Goal: Information Seeking & Learning: Learn about a topic

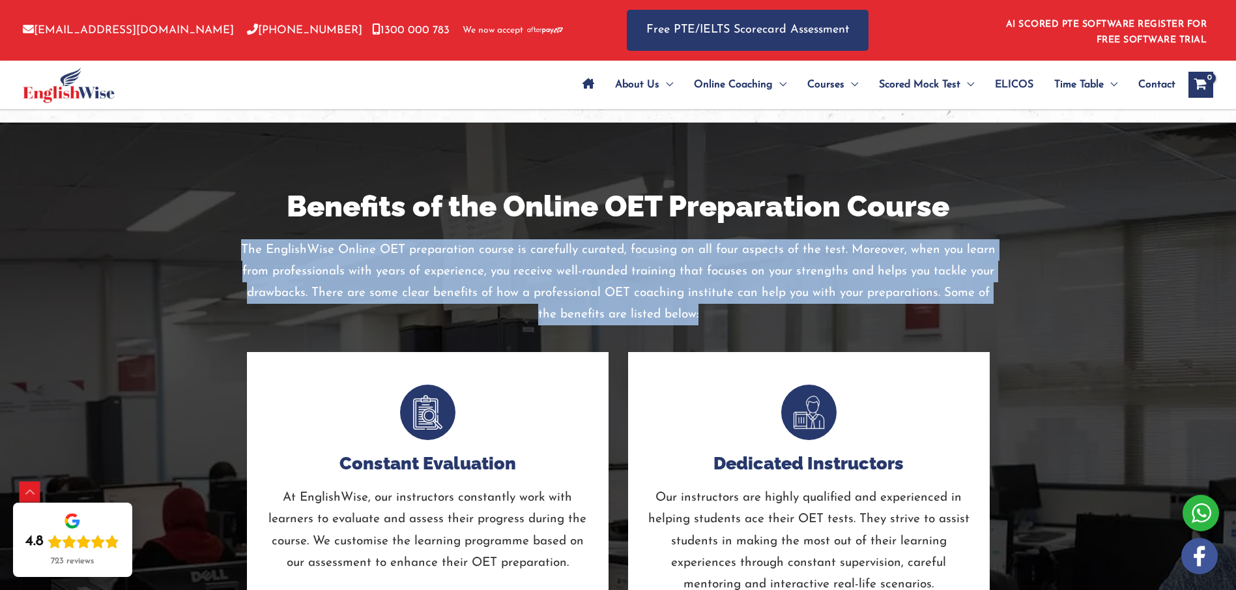
scroll to position [3270, 0]
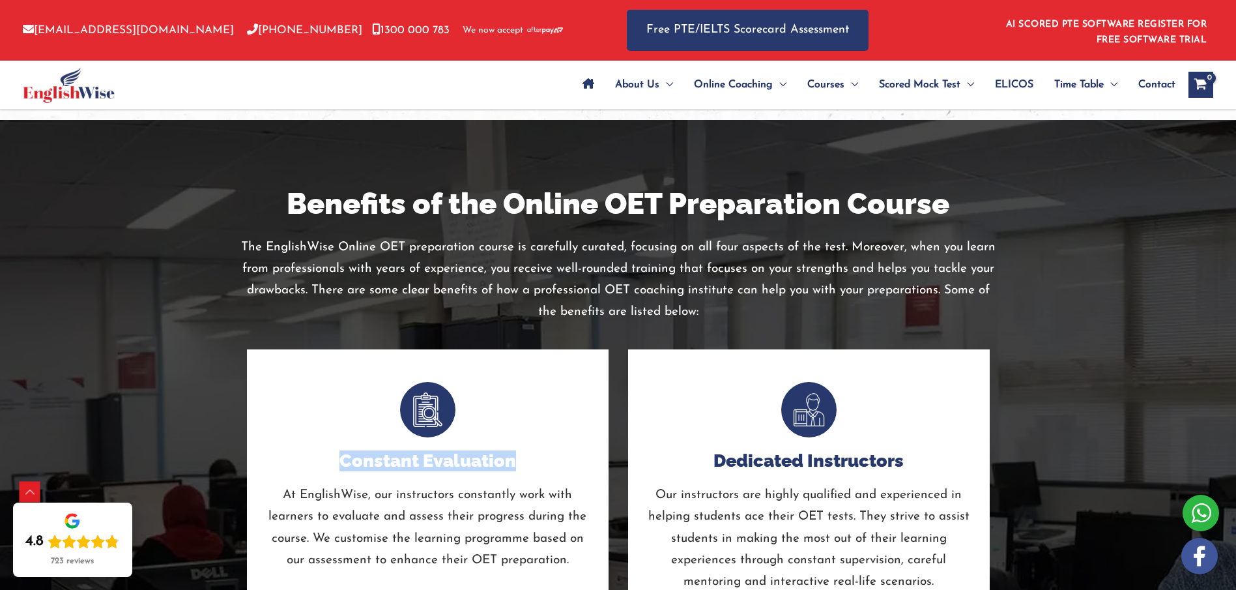
drag, startPoint x: 339, startPoint y: 462, endPoint x: 521, endPoint y: 464, distance: 182.5
click at [521, 464] on h4 "Constant Evaluation" at bounding box center [428, 460] width 323 height 21
copy h4 "Constant Evaluation"
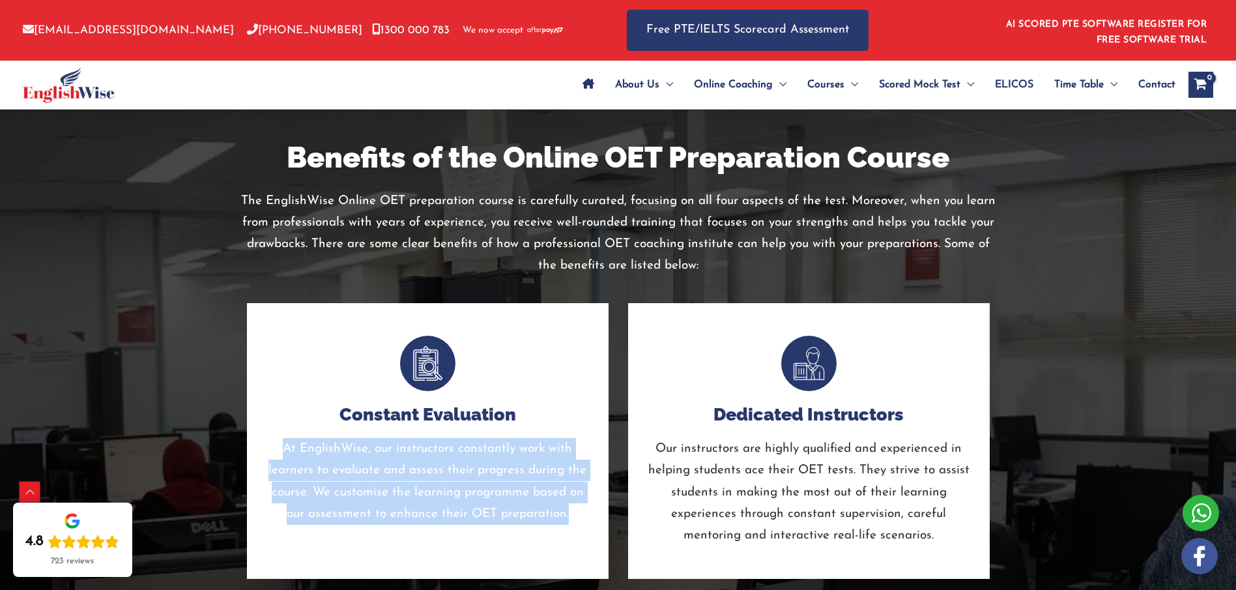
scroll to position [3327, 0]
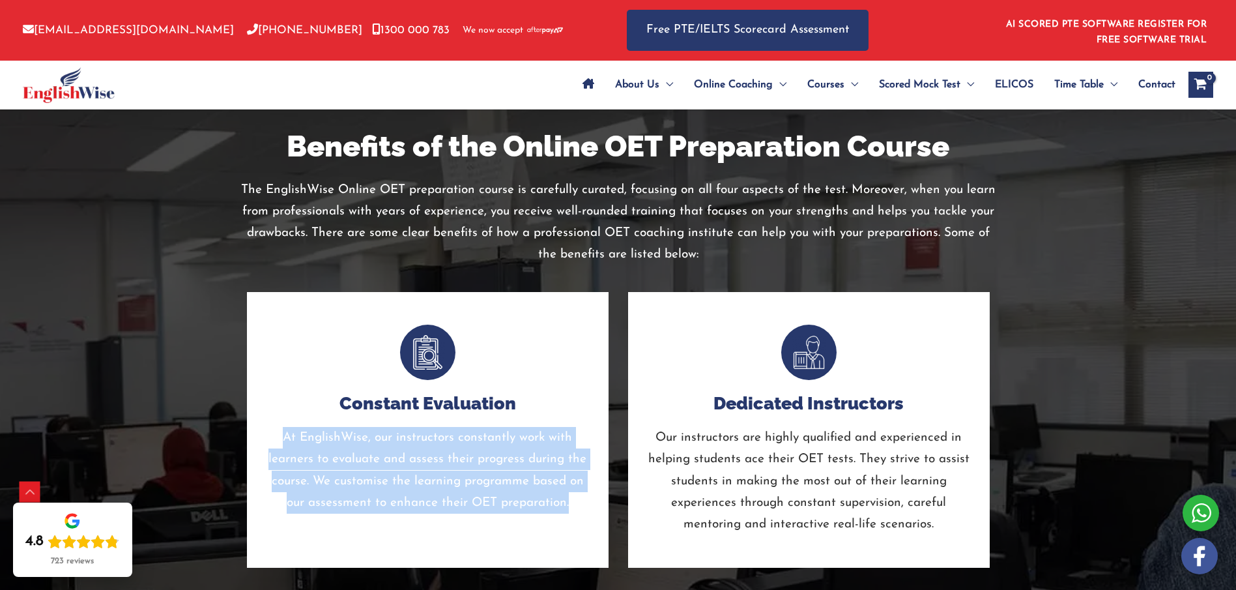
drag, startPoint x: 286, startPoint y: 490, endPoint x: 573, endPoint y: 508, distance: 287.3
click at [573, 508] on p "At EnglishWise, our instructors constantly work with learners to evaluate and a…" at bounding box center [428, 470] width 323 height 87
copy p "At EnglishWise, our instructors constantly work with learners to evaluate and a…"
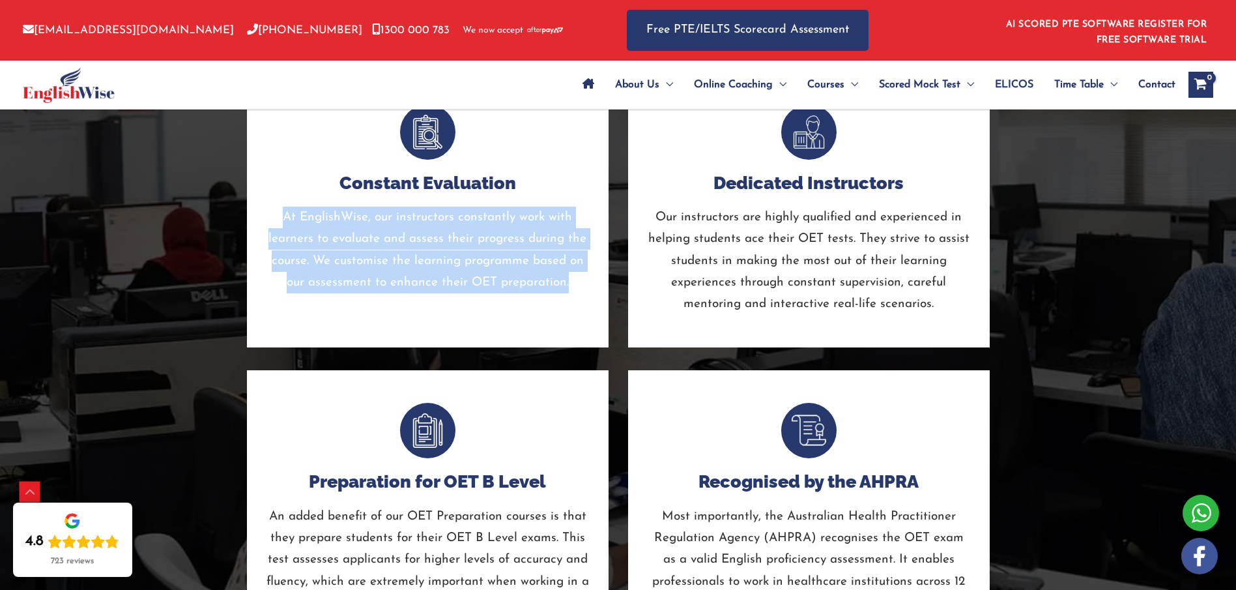
scroll to position [3559, 0]
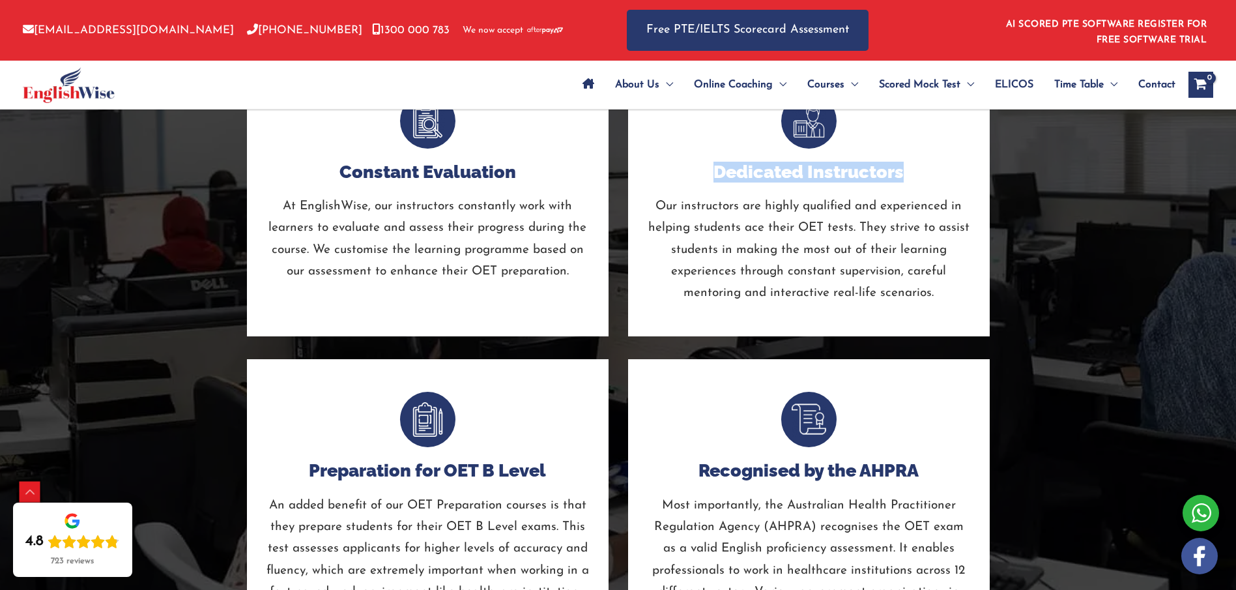
drag, startPoint x: 715, startPoint y: 171, endPoint x: 914, endPoint y: 173, distance: 199.4
click at [914, 173] on h4 "Dedicated Instructors" at bounding box center [809, 172] width 323 height 21
copy h4 "Dedicated Instructors"
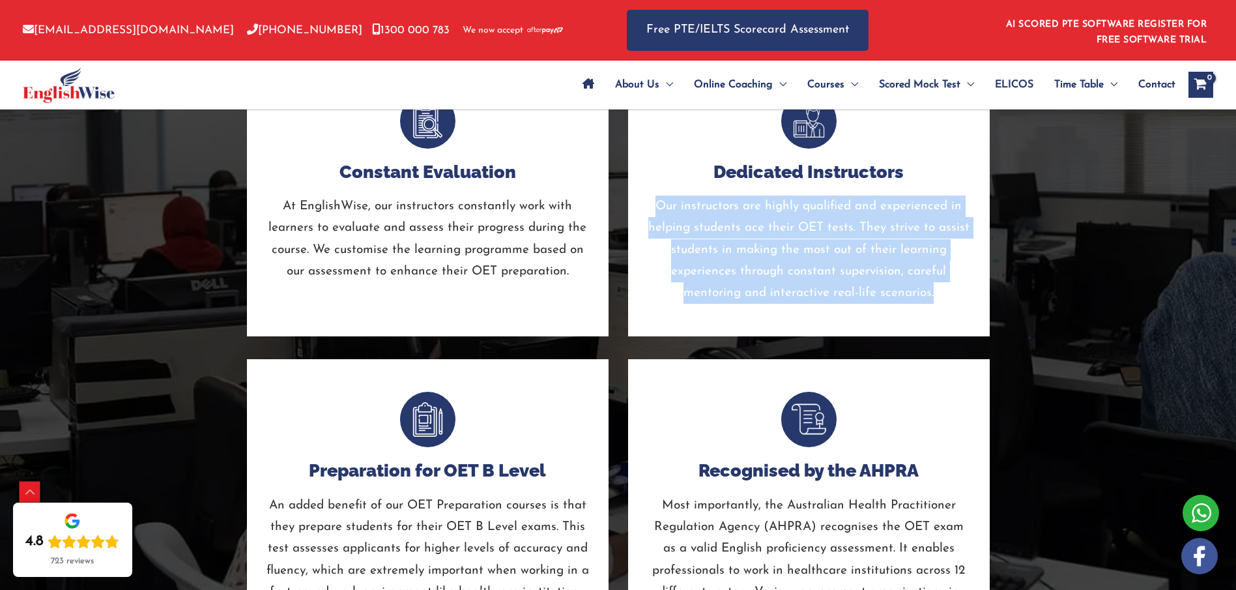
drag, startPoint x: 682, startPoint y: 230, endPoint x: 936, endPoint y: 295, distance: 262.4
click at [936, 295] on p "Our instructors are highly qualified and experienced in helping students ace th…" at bounding box center [809, 249] width 323 height 108
copy p "Our instructors are highly qualified and experienced in helping students ace th…"
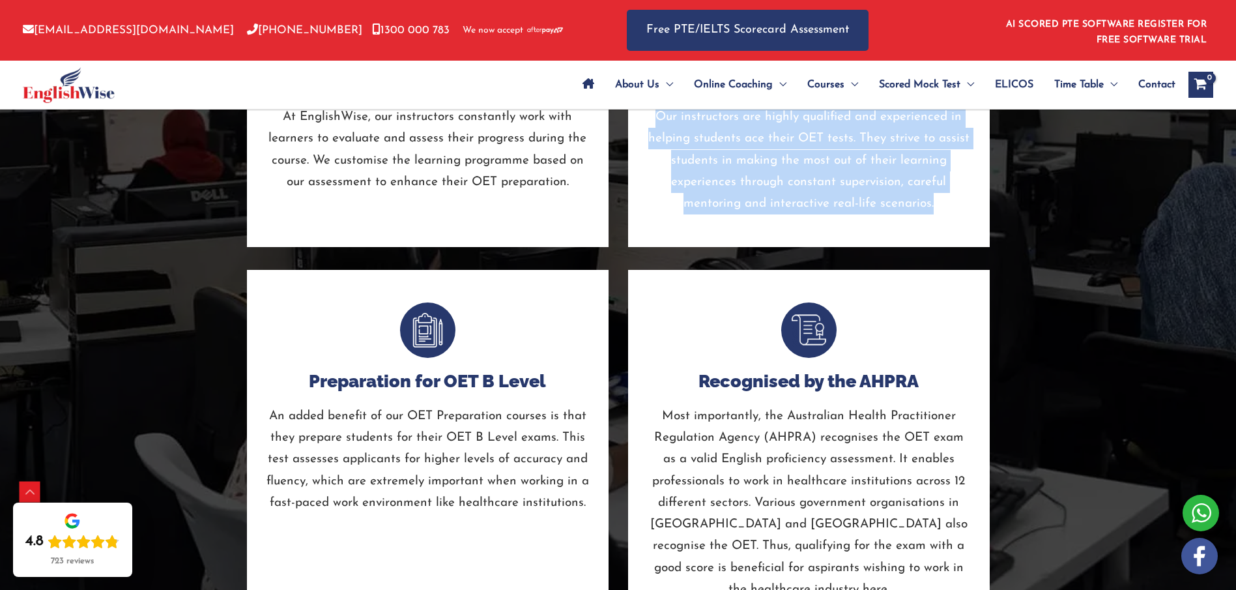
scroll to position [3805, 0]
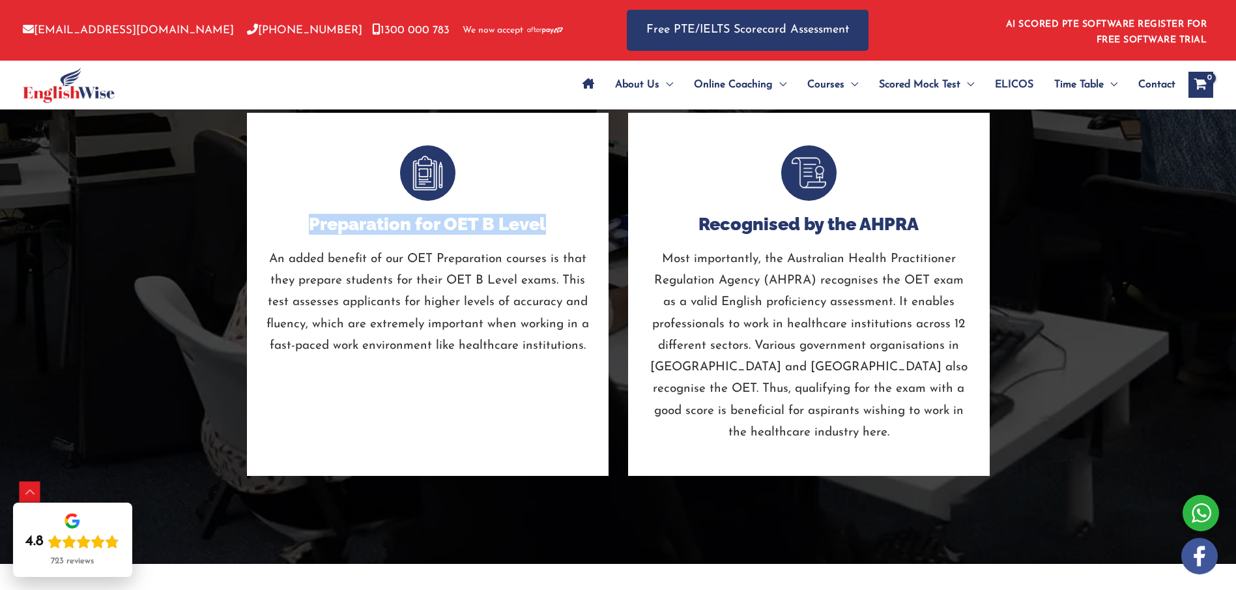
drag, startPoint x: 330, startPoint y: 224, endPoint x: 543, endPoint y: 233, distance: 213.3
click at [543, 228] on h4 "Preparation for OET B Level" at bounding box center [428, 224] width 323 height 21
copy h4 "Preparation for OET B Level"
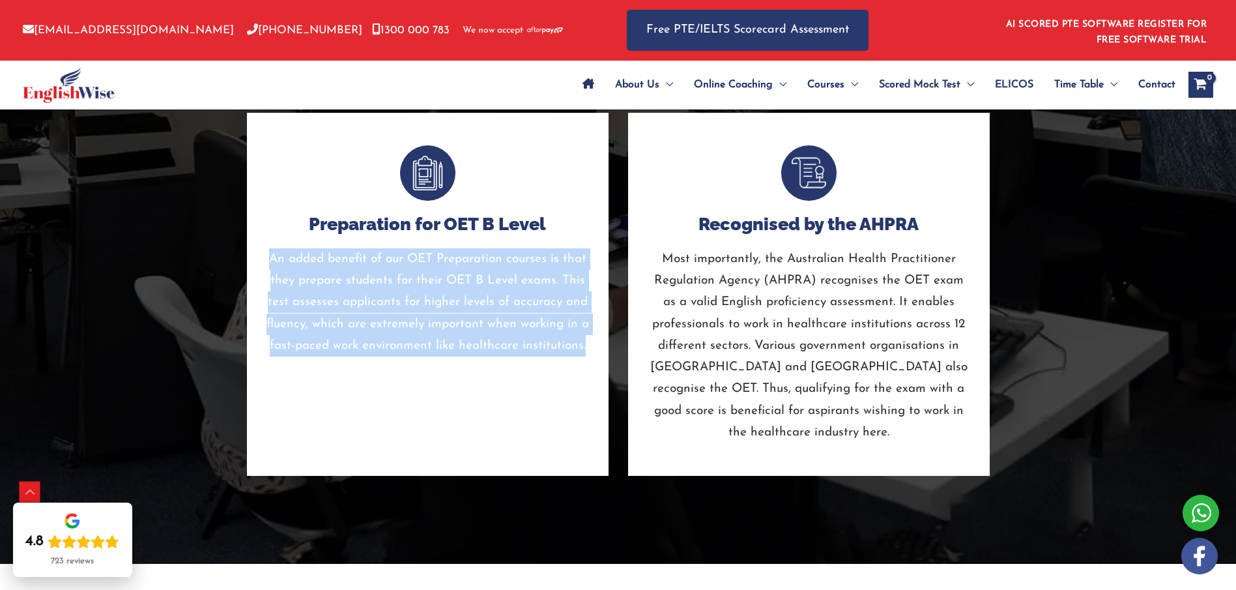
drag, startPoint x: 269, startPoint y: 259, endPoint x: 588, endPoint y: 351, distance: 331.6
click at [590, 346] on div "Preparation for OET B Level An added benefit of our OET Preparation courses is …" at bounding box center [428, 294] width 362 height 363
copy p "An added benefit of our OET Preparation courses is that they prepare students f…"
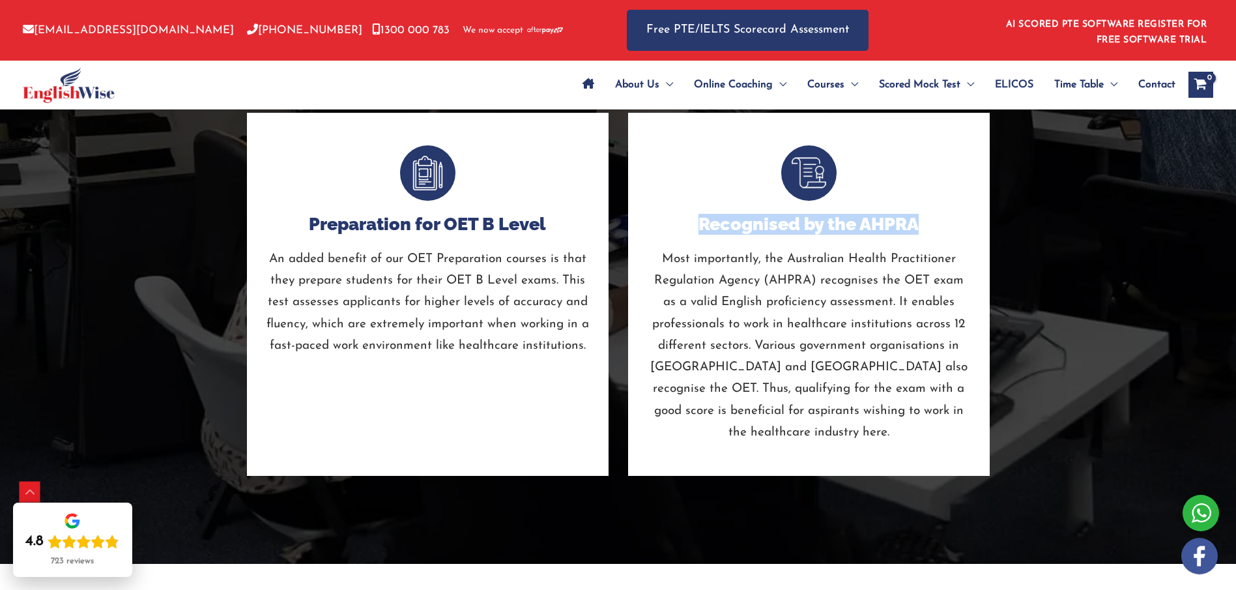
drag, startPoint x: 698, startPoint y: 226, endPoint x: 915, endPoint y: 233, distance: 217.1
click at [915, 233] on h4 "Recognised by the AHPRA" at bounding box center [809, 224] width 323 height 21
copy h4 "Recognised by the AHPRA"
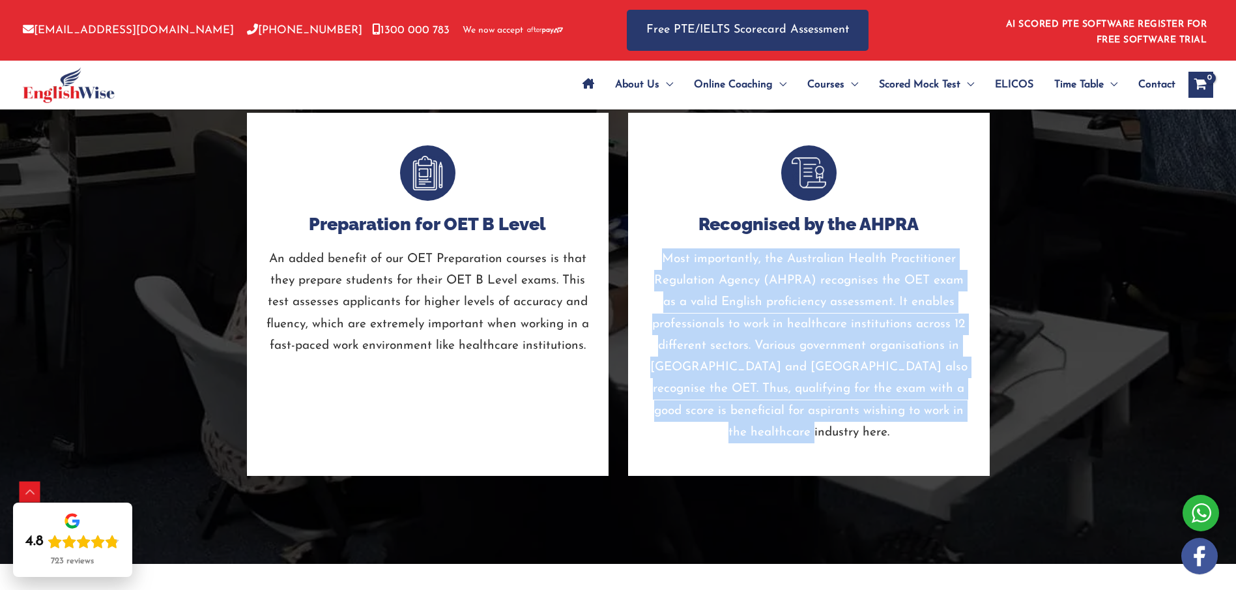
drag, startPoint x: 666, startPoint y: 259, endPoint x: 979, endPoint y: 419, distance: 351.5
click at [979, 419] on div "Recognised by the AHPRA Most importantly, the Australian Health Practitioner Re…" at bounding box center [809, 294] width 362 height 363
copy p "Most importantly, the Australian Health Practitioner Regulation Agency (AHPRA) …"
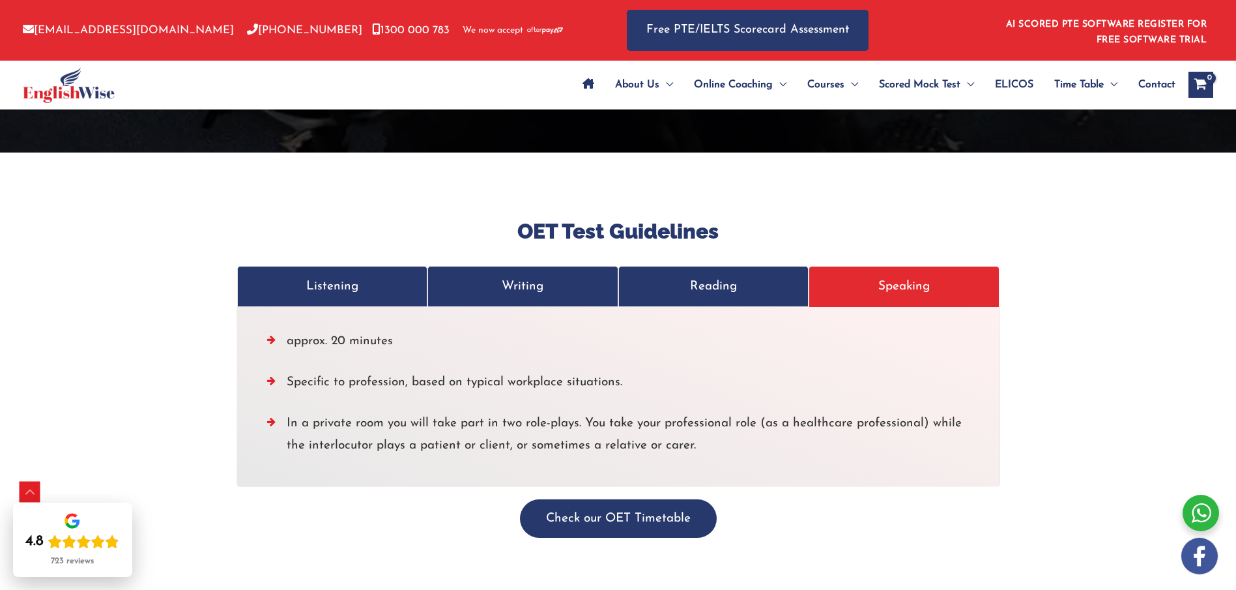
scroll to position [4215, 0]
click at [366, 280] on link "Listening" at bounding box center [332, 287] width 191 height 41
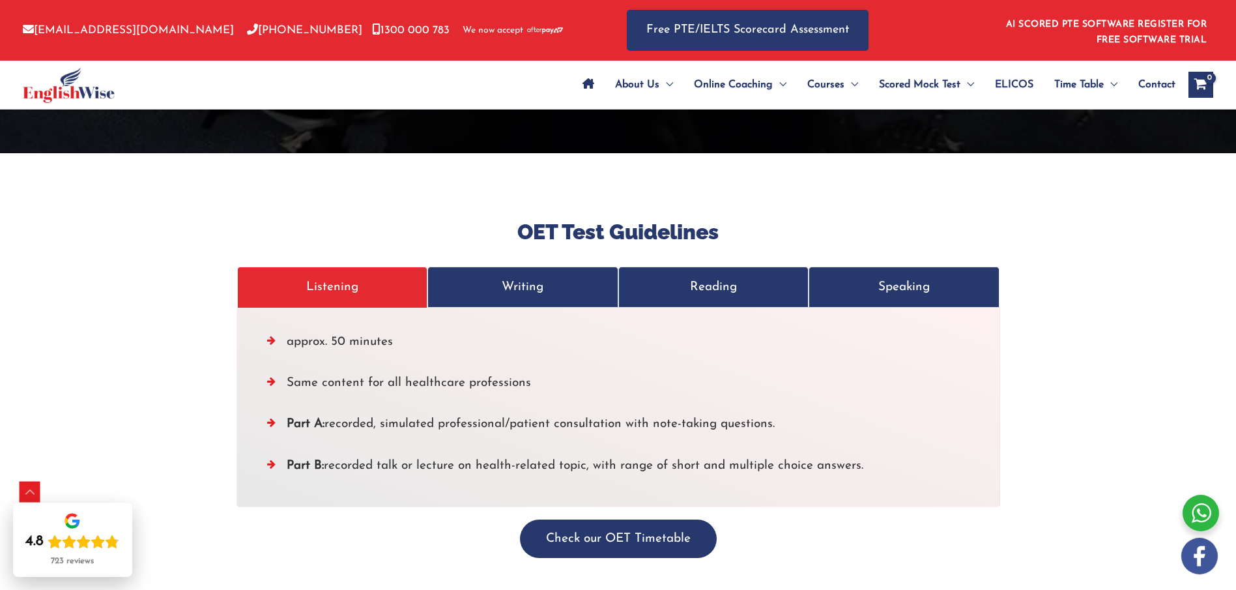
click at [482, 276] on p "Writing" at bounding box center [523, 287] width 164 height 22
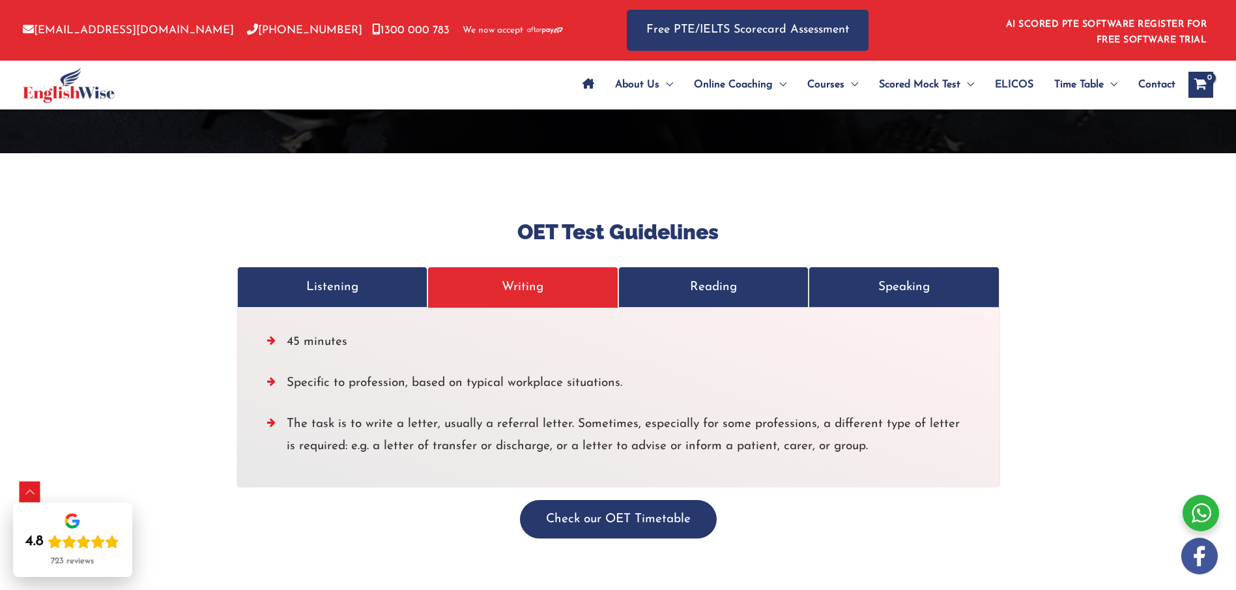
click at [669, 276] on p "Reading" at bounding box center [714, 287] width 164 height 22
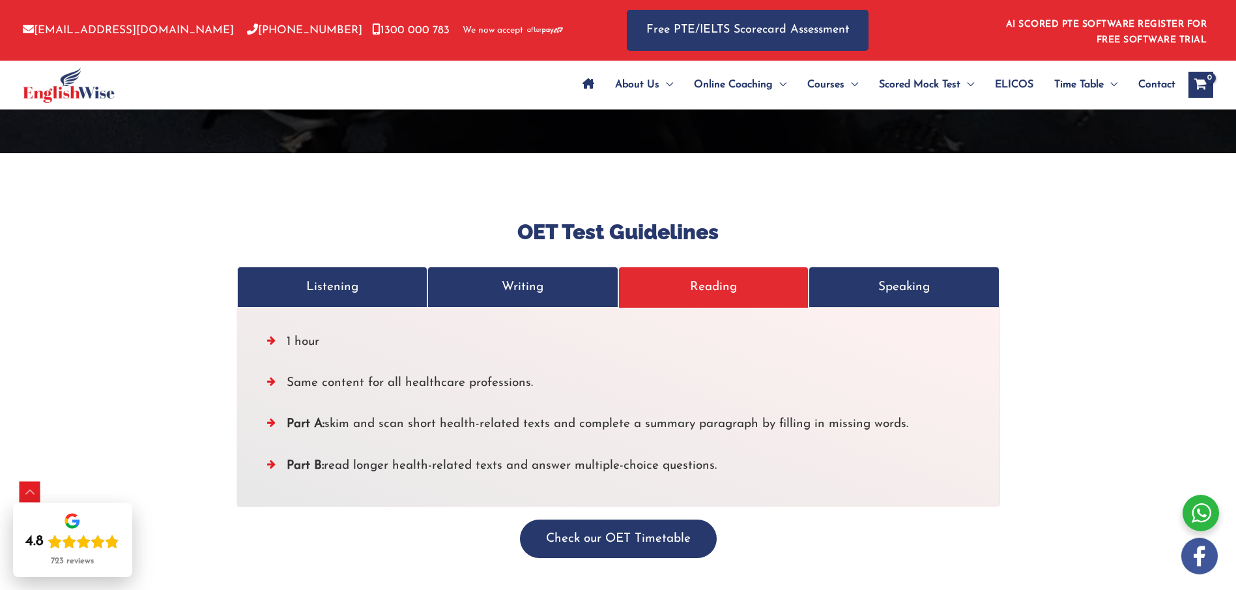
click at [893, 276] on p "Speaking" at bounding box center [904, 287] width 164 height 22
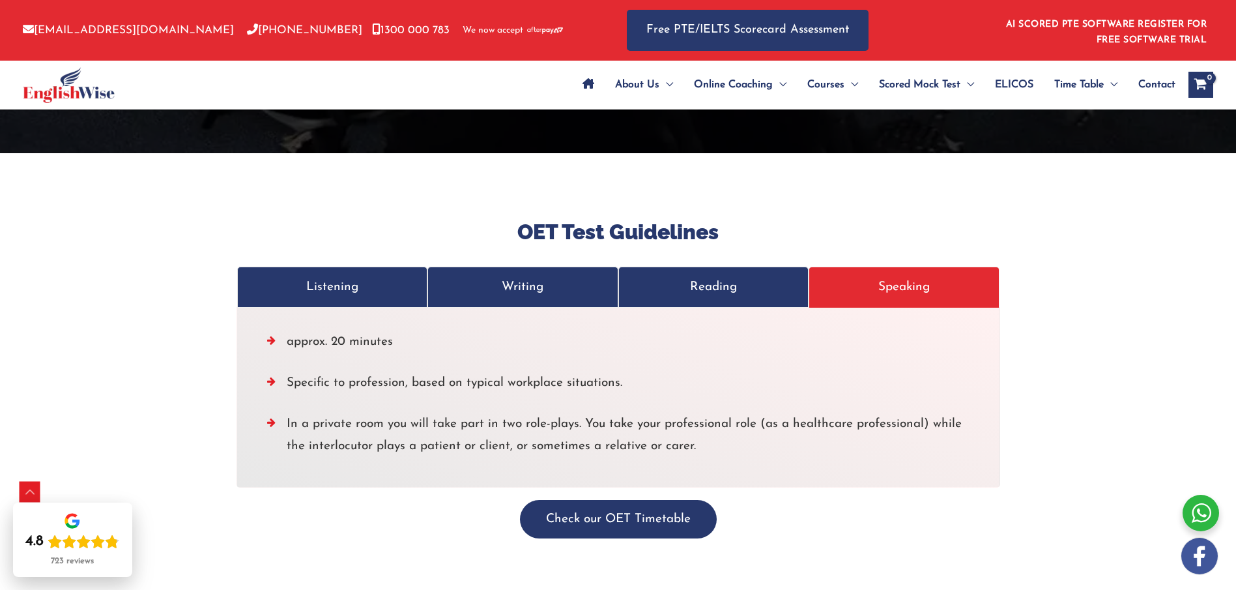
click at [518, 276] on p "Writing" at bounding box center [523, 287] width 164 height 22
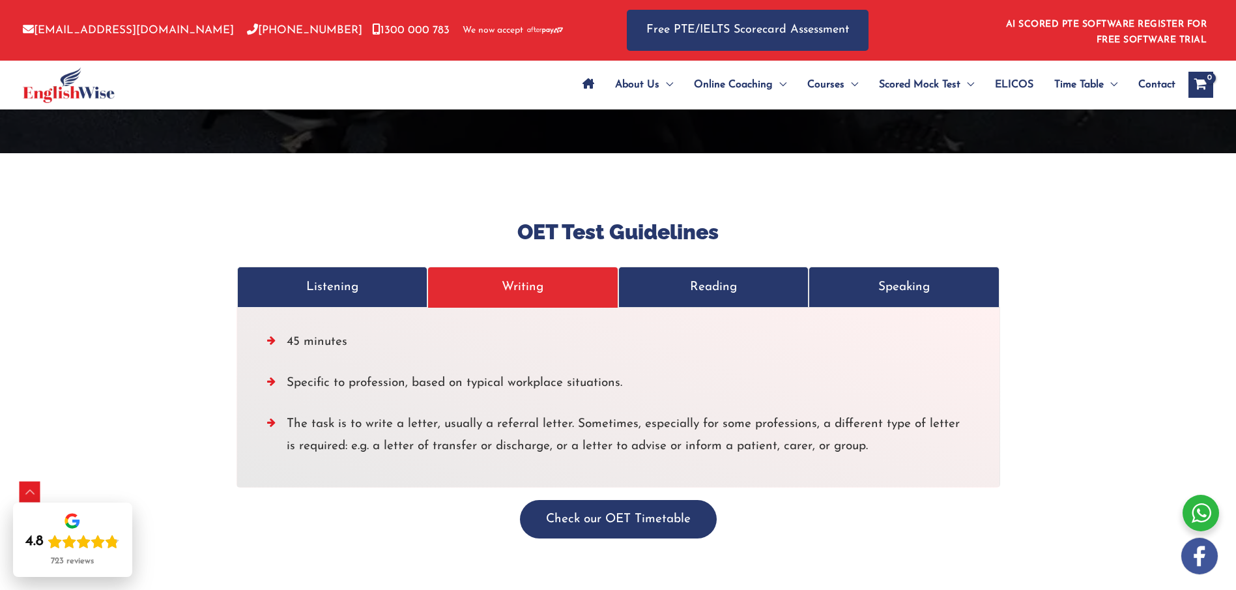
click at [353, 276] on p "Listening" at bounding box center [333, 287] width 164 height 22
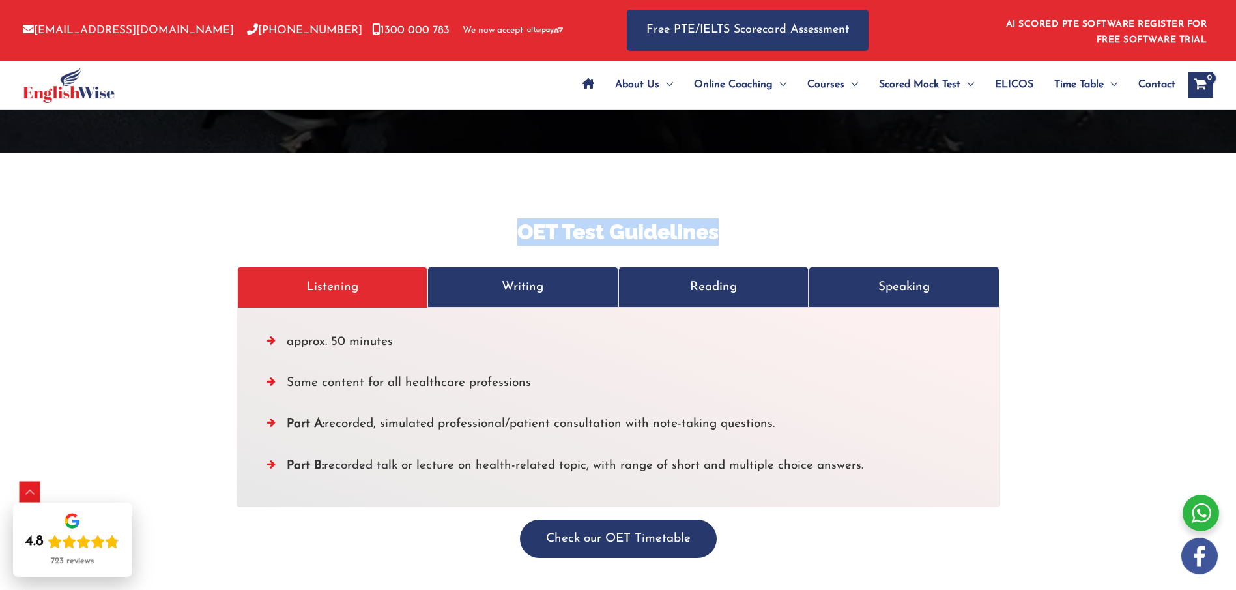
drag, startPoint x: 518, startPoint y: 212, endPoint x: 749, endPoint y: 220, distance: 230.8
click at [748, 218] on h3 "OET Test Guidelines" at bounding box center [618, 231] width 762 height 27
copy h3 "OET Test Guidelines"
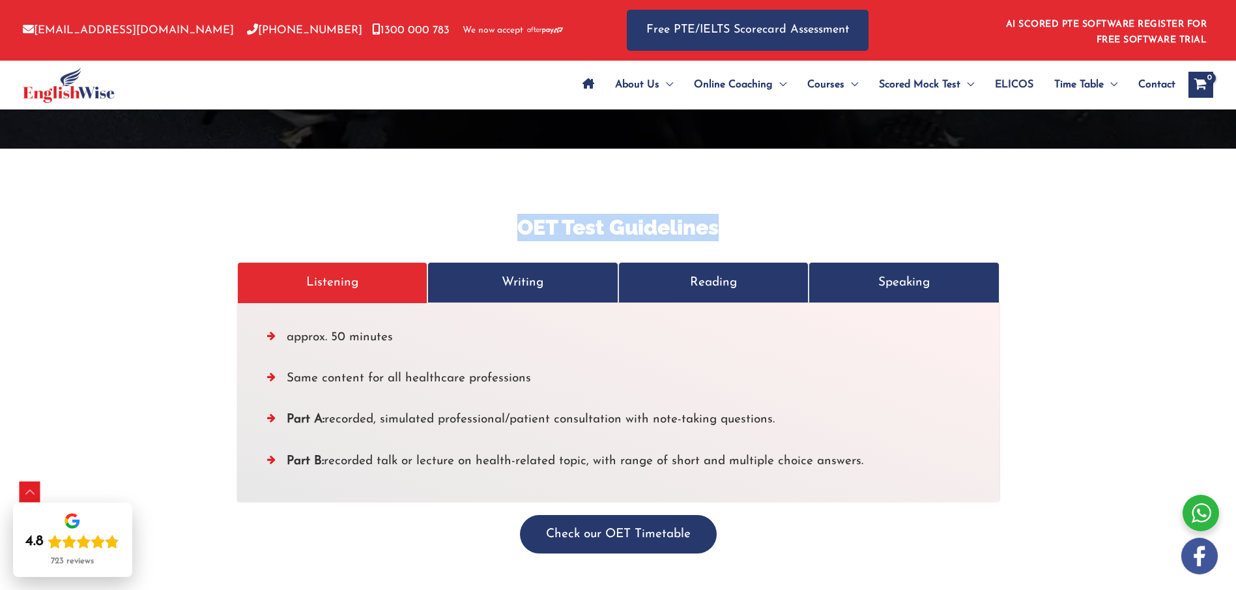
scroll to position [4224, 0]
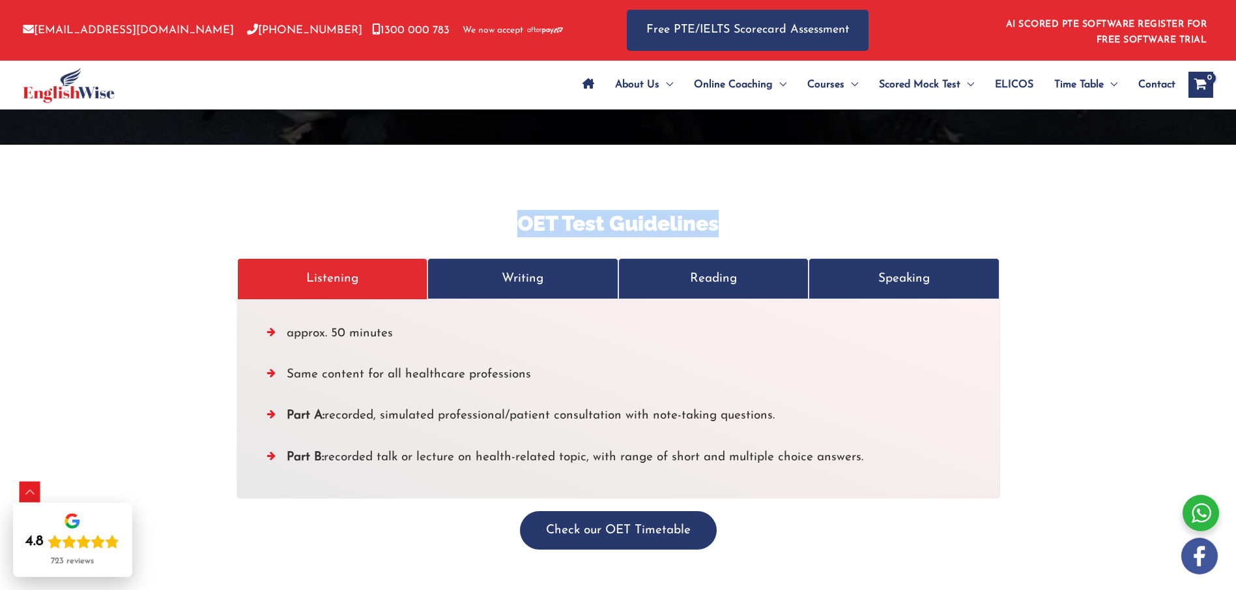
drag, startPoint x: 287, startPoint y: 311, endPoint x: 881, endPoint y: 437, distance: 606.8
click at [881, 437] on ul "approx. 50 minutes Same content for all healthcare professions Part A: recorded…" at bounding box center [618, 399] width 702 height 152
click at [326, 268] on p "Listening" at bounding box center [333, 279] width 164 height 22
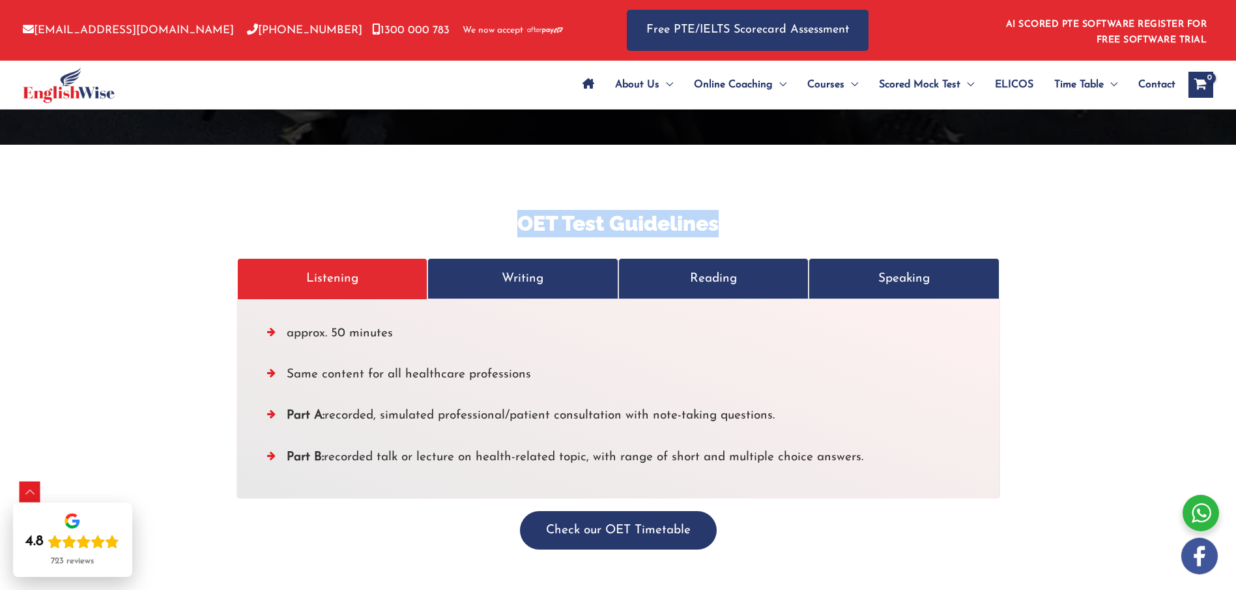
click at [329, 268] on p "Listening" at bounding box center [333, 279] width 164 height 22
drag, startPoint x: 329, startPoint y: 259, endPoint x: 461, endPoint y: 40, distance: 255.3
click at [319, 268] on p "Listening" at bounding box center [333, 279] width 164 height 22
copy p "Listening"
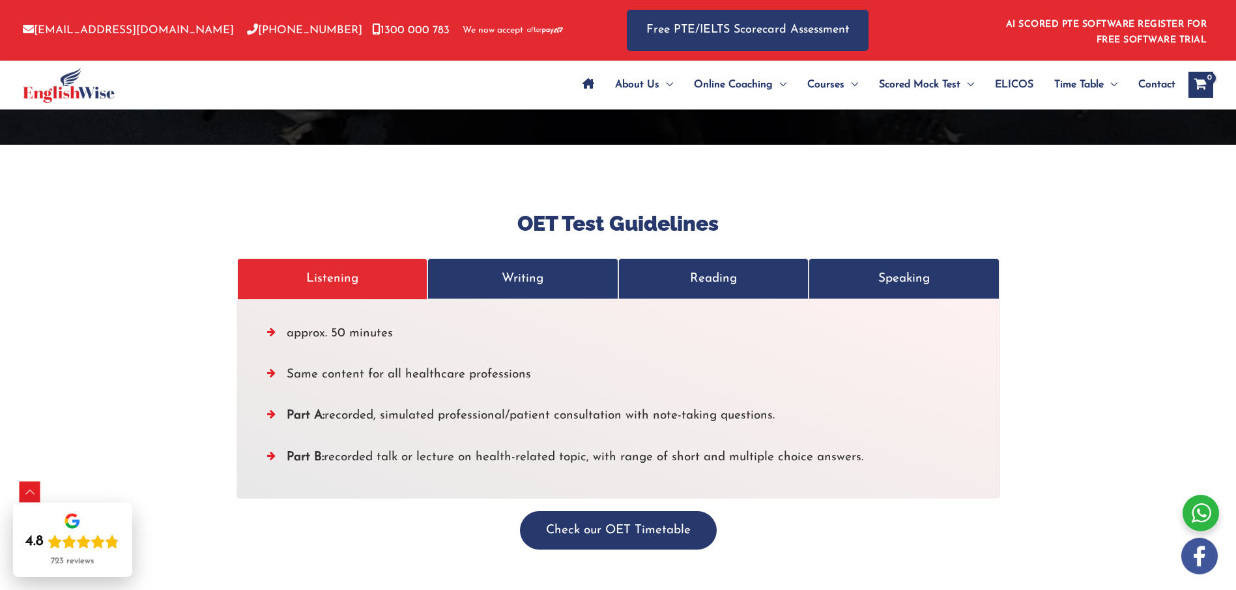
click at [875, 446] on li "Part B: recorded talk or lecture on health-related topic, with range of short a…" at bounding box center [618, 460] width 702 height 28
drag, startPoint x: 878, startPoint y: 438, endPoint x: 283, endPoint y: 313, distance: 607.8
click at [283, 323] on ul "approx. 50 minutes Same content for all healthcare professions Part A: recorded…" at bounding box center [618, 399] width 702 height 152
drag, startPoint x: 500, startPoint y: 253, endPoint x: 532, endPoint y: 255, distance: 31.3
click at [501, 268] on p "Writing" at bounding box center [523, 279] width 164 height 22
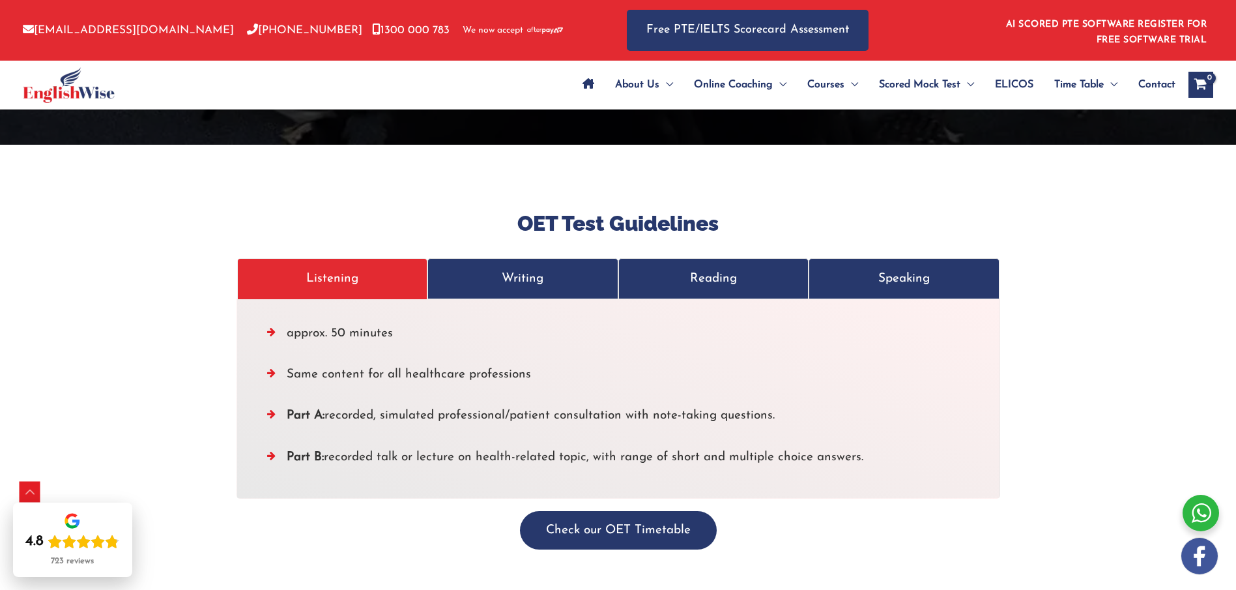
click at [532, 268] on p "Writing" at bounding box center [523, 279] width 164 height 22
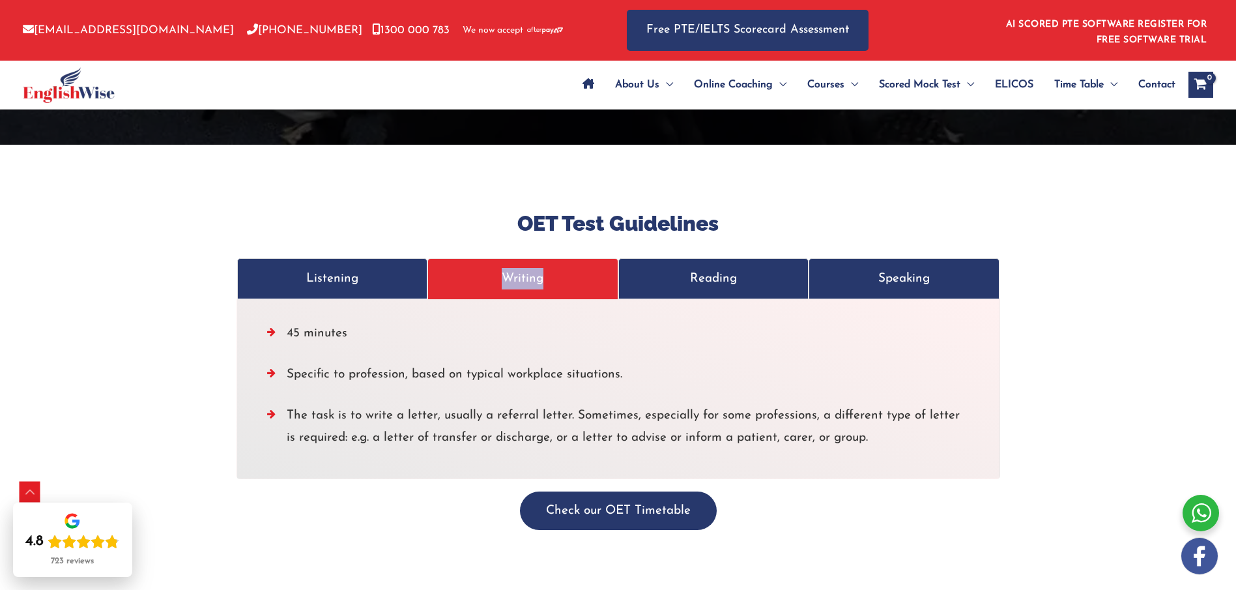
drag, startPoint x: 516, startPoint y: 257, endPoint x: 532, endPoint y: 5, distance: 252.7
click at [512, 268] on p "Writing" at bounding box center [523, 279] width 164 height 22
drag, startPoint x: 289, startPoint y: 310, endPoint x: 704, endPoint y: 400, distance: 424.1
click at [693, 396] on ul "45 minutes Specific to profession, based on typical workplace situations. The t…" at bounding box center [618, 389] width 702 height 132
click at [860, 411] on li "The task is to write a letter, usually a referral letter. Sometimes, especially…" at bounding box center [618, 430] width 702 height 50
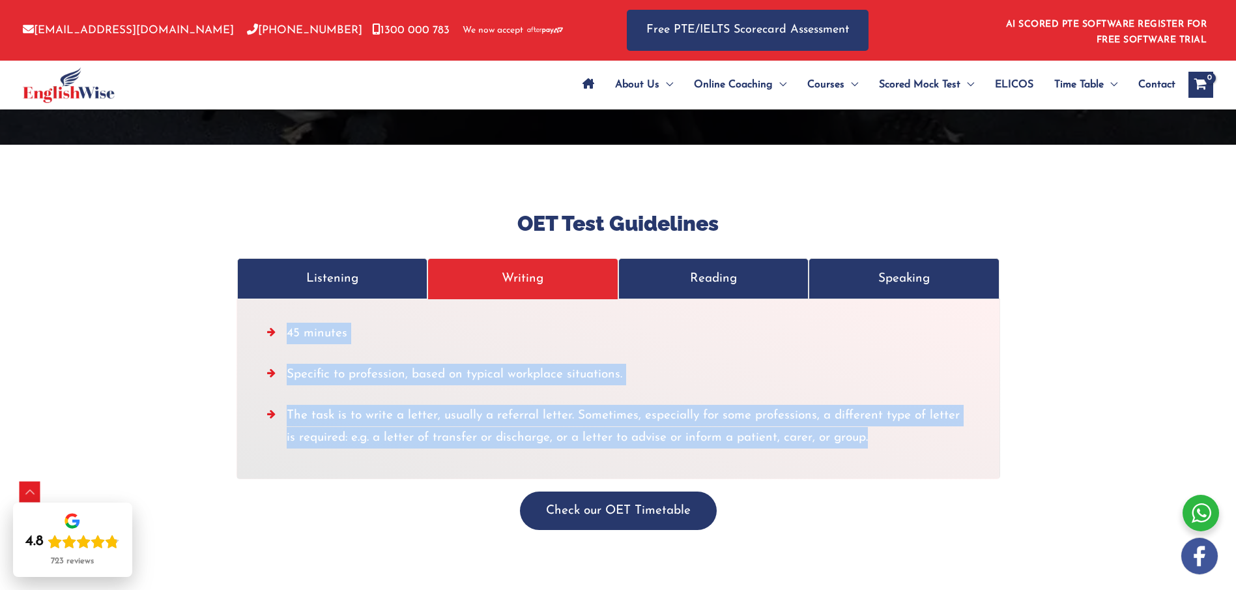
drag, startPoint x: 862, startPoint y: 415, endPoint x: 289, endPoint y: 309, distance: 582.6
click at [289, 323] on ul "45 minutes Specific to profession, based on typical workplace situations. The t…" at bounding box center [618, 389] width 702 height 132
click at [712, 268] on p "Reading" at bounding box center [714, 279] width 164 height 22
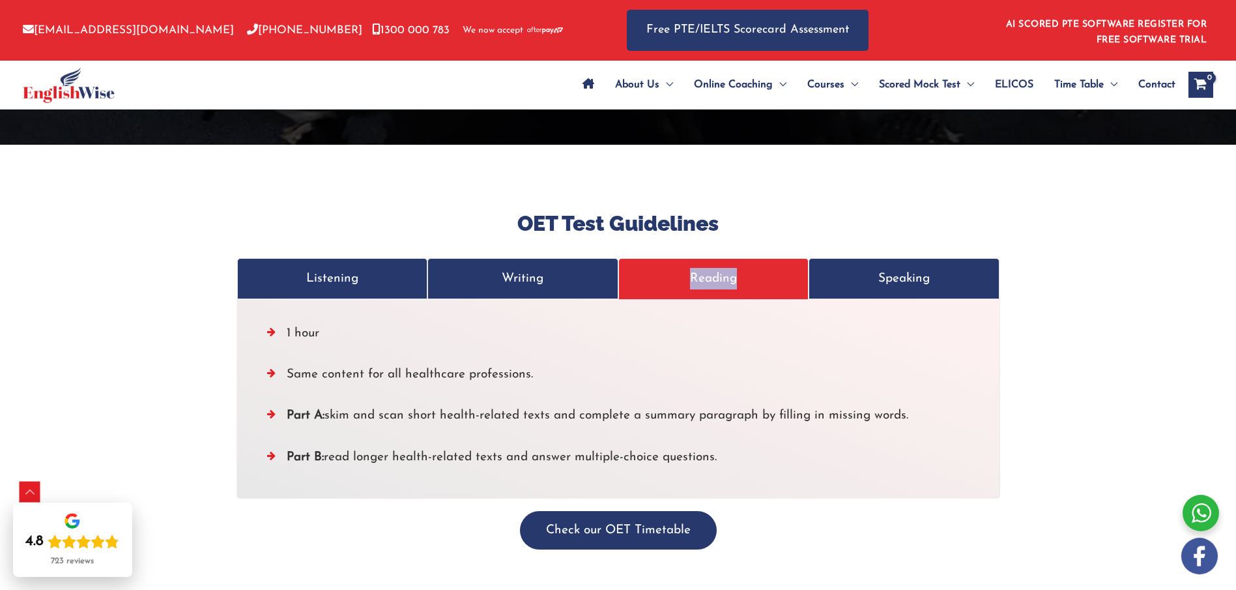
drag, startPoint x: 287, startPoint y: 311, endPoint x: 739, endPoint y: 431, distance: 467.9
click at [739, 431] on ul "1 hour Same content for all healthcare professions. Part A: skim and scan short…" at bounding box center [618, 399] width 702 height 152
drag, startPoint x: 916, startPoint y: 250, endPoint x: 884, endPoint y: 257, distance: 32.7
click at [915, 268] on p "Speaking" at bounding box center [904, 279] width 164 height 22
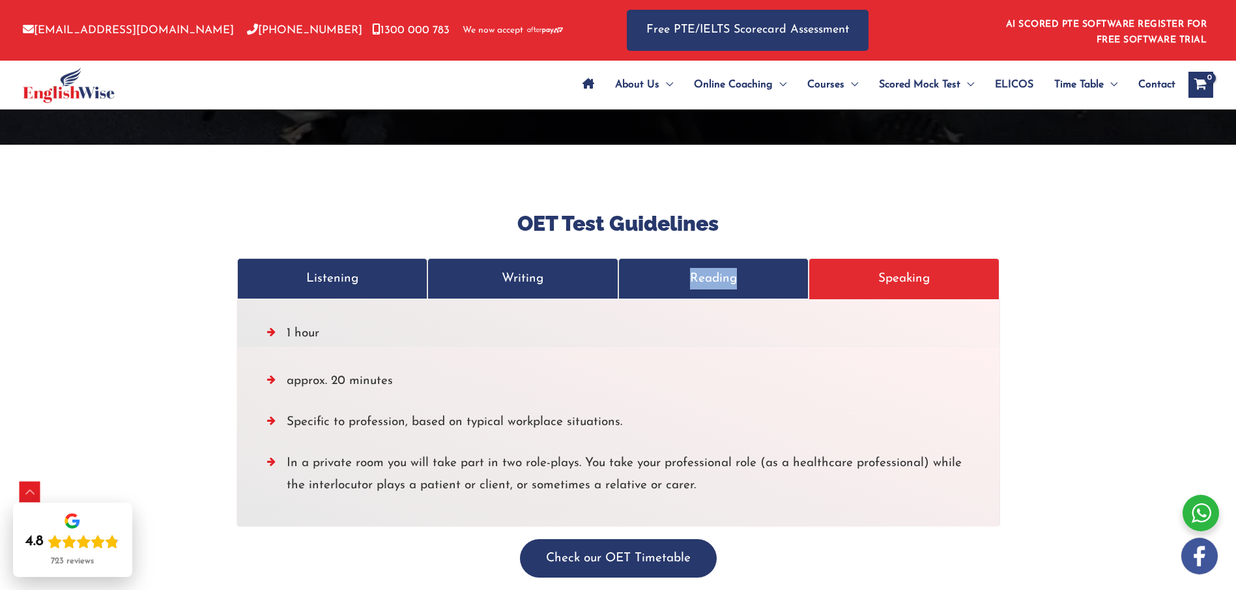
click at [889, 268] on p "Speaking" at bounding box center [904, 279] width 164 height 22
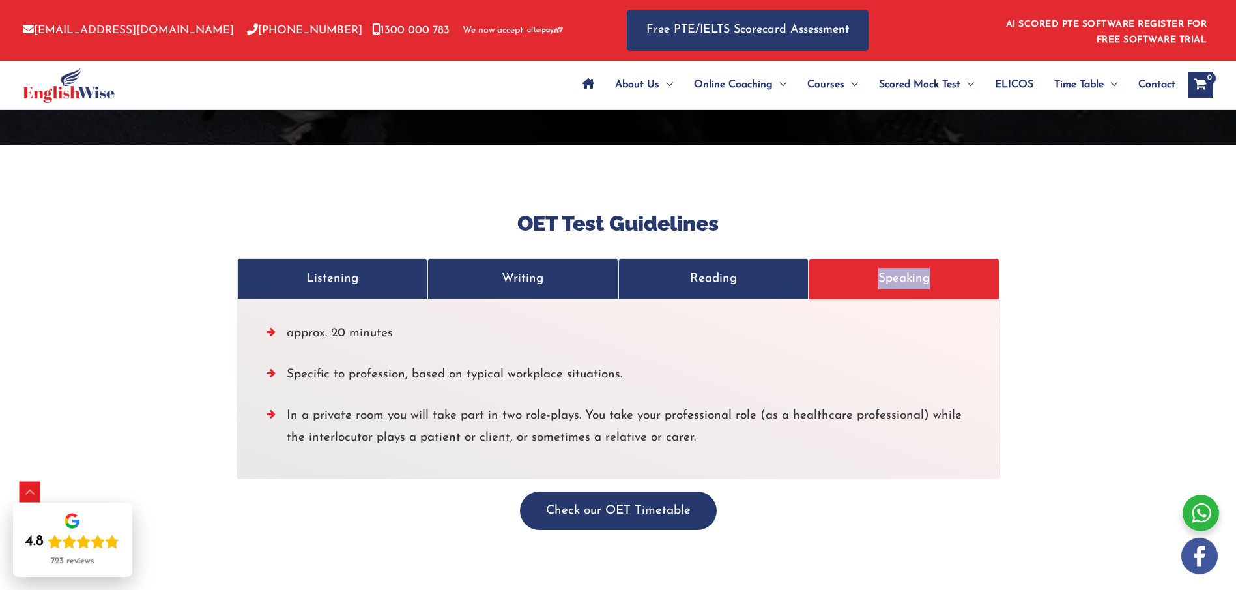
drag, startPoint x: 886, startPoint y: 257, endPoint x: 804, endPoint y: 113, distance: 165.8
click at [880, 268] on p "Speaking" at bounding box center [904, 279] width 164 height 22
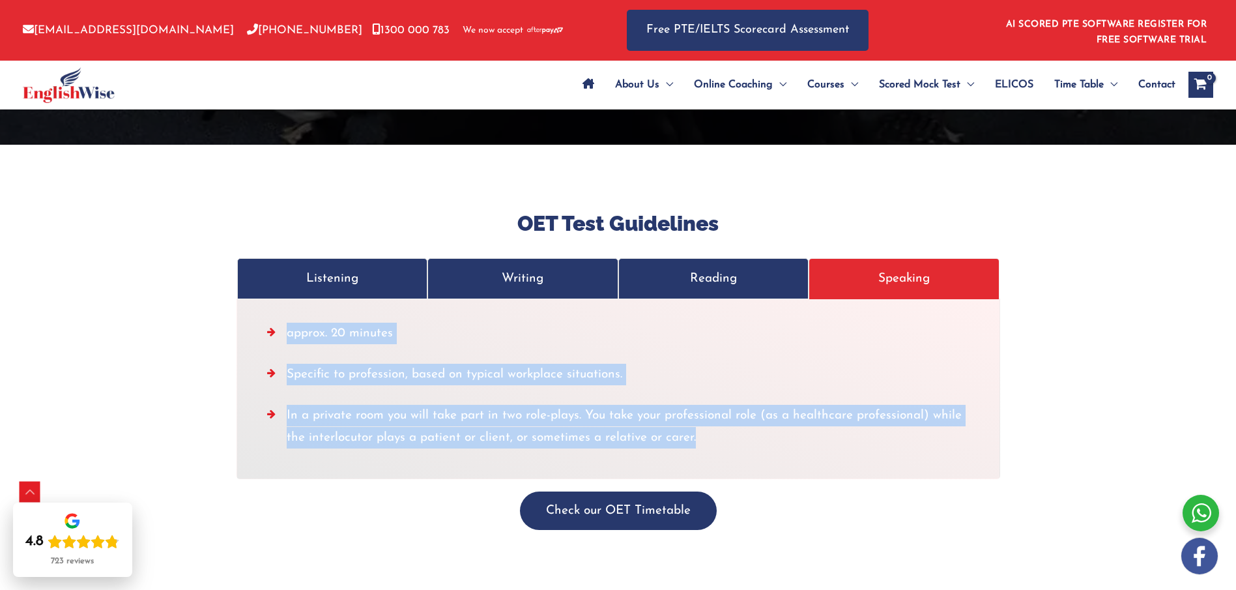
drag, startPoint x: 287, startPoint y: 312, endPoint x: 708, endPoint y: 423, distance: 434.7
click at [708, 423] on ul "approx. 20 minutes Specific to profession, based on typical workplace situation…" at bounding box center [618, 389] width 702 height 132
click at [605, 491] on button "Check our OET Timetable" at bounding box center [618, 510] width 197 height 38
click at [626, 491] on button "Check our OET Timetable" at bounding box center [618, 510] width 197 height 38
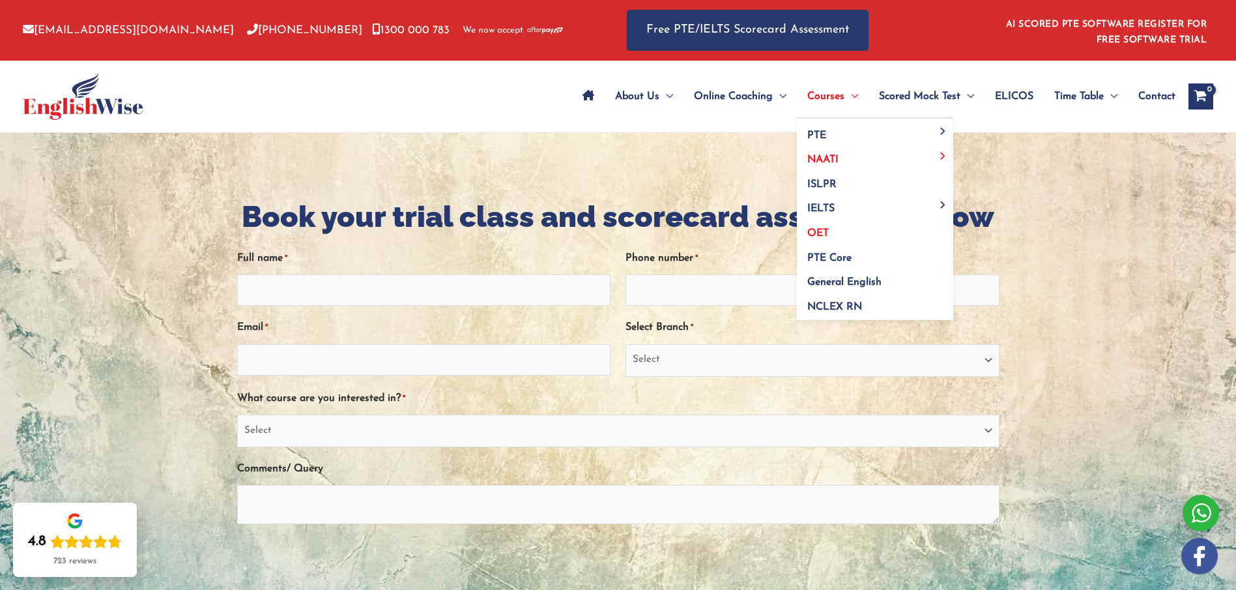
click at [814, 226] on link "OET" at bounding box center [875, 229] width 156 height 25
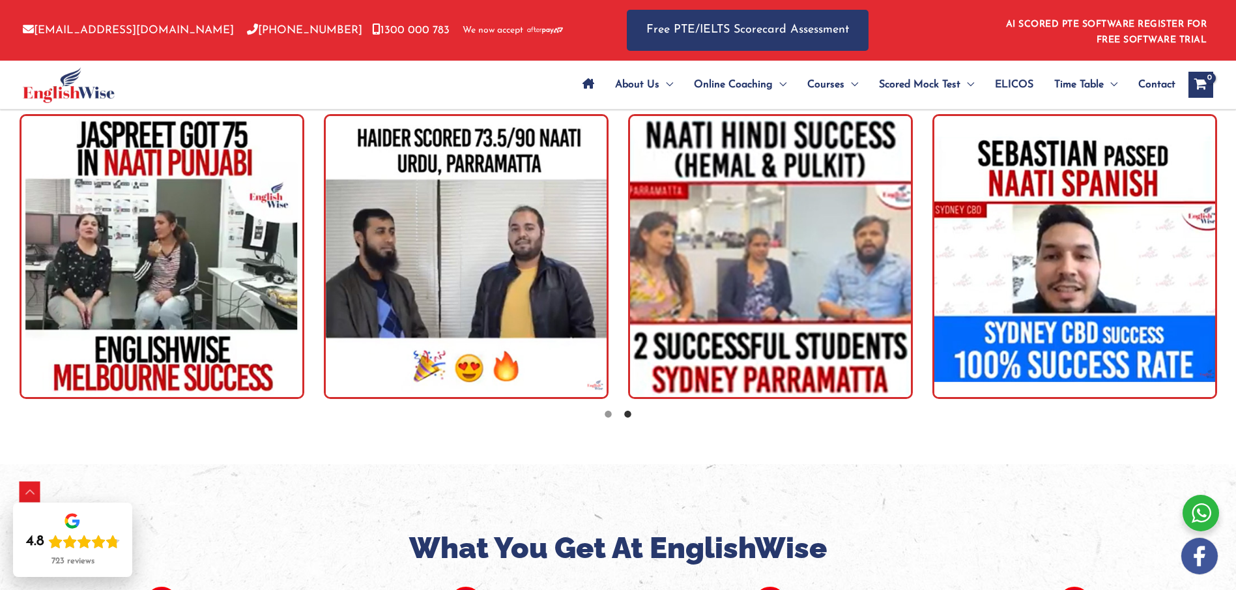
scroll to position [2230, 0]
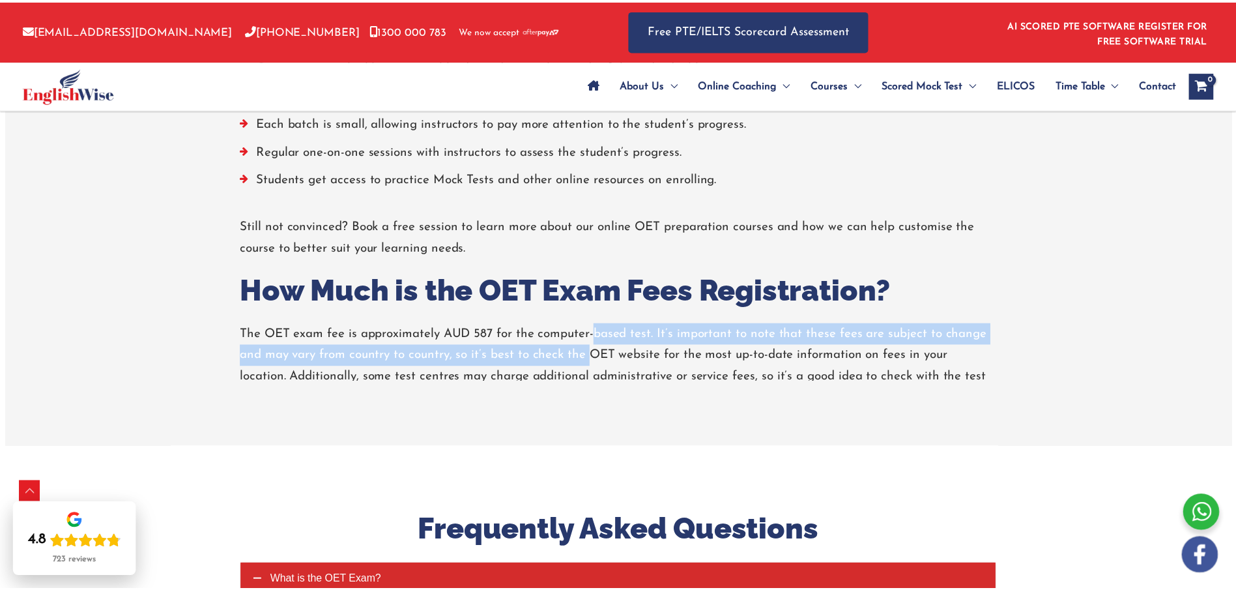
scroll to position [4844, 0]
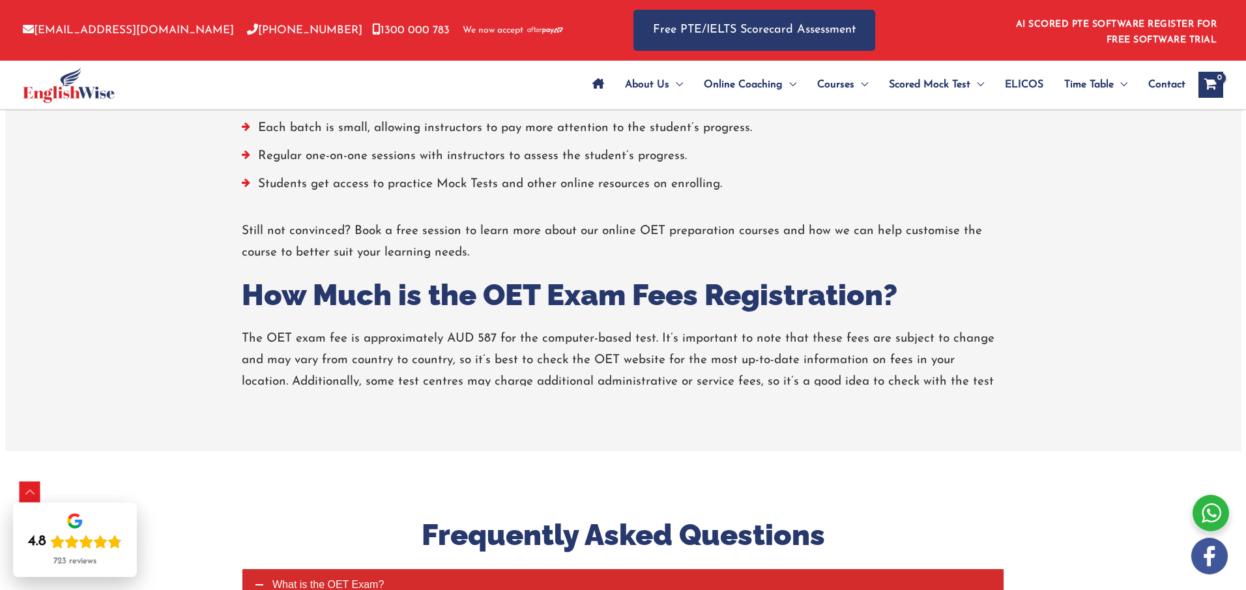
drag, startPoint x: 0, startPoint y: 0, endPoint x: 596, endPoint y: 325, distance: 678.3
click at [596, 328] on p "The OET exam fee is approximately AUD 587 for the computer-based test. It’s imp…" at bounding box center [623, 371] width 762 height 87
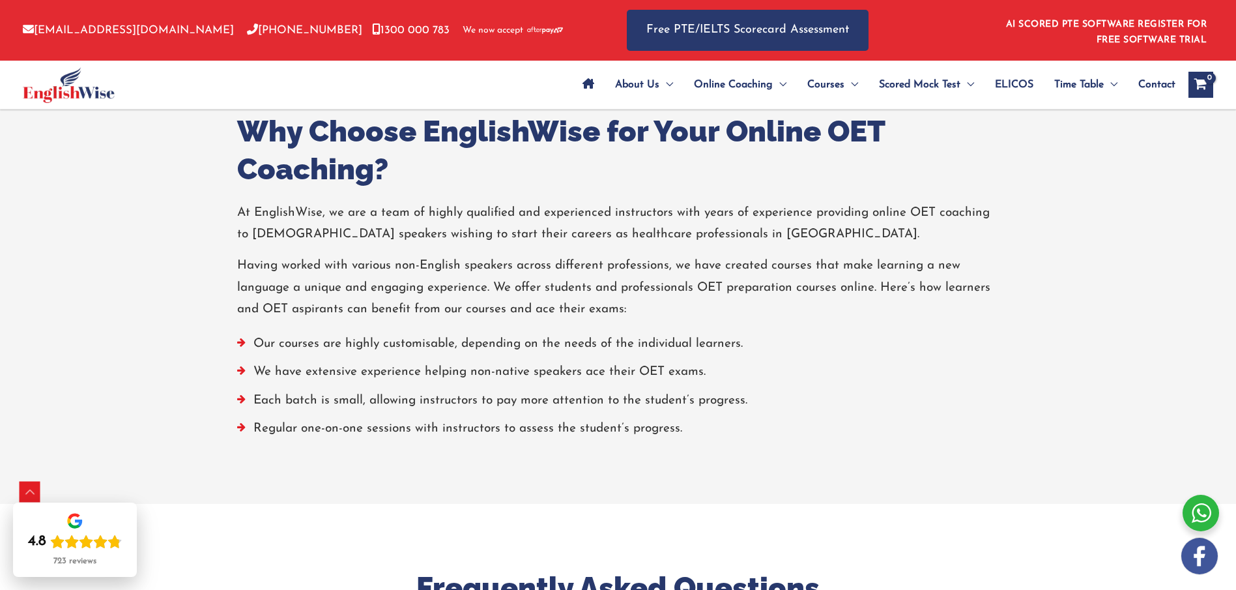
scroll to position [4735, 0]
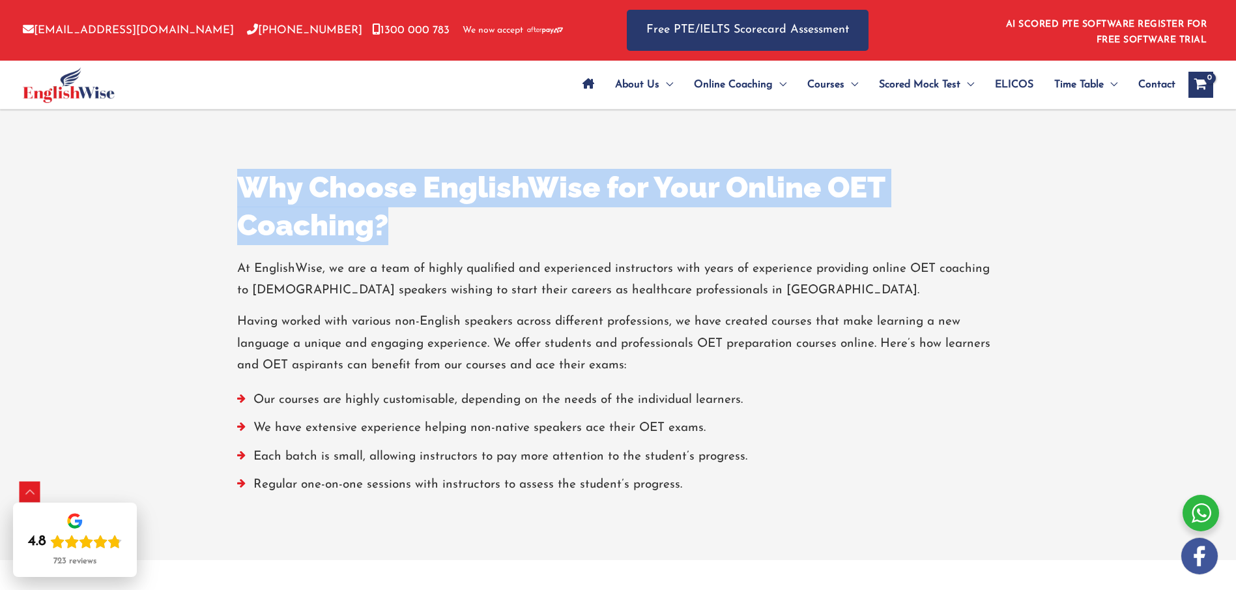
drag, startPoint x: 237, startPoint y: 162, endPoint x: 402, endPoint y: 207, distance: 171.1
click at [402, 207] on h2 "Why Choose EnglishWise for Your Online OET Coaching?" at bounding box center [618, 207] width 762 height 76
copy h2 "Why Choose EnglishWise for Your Online OET Coaching?"
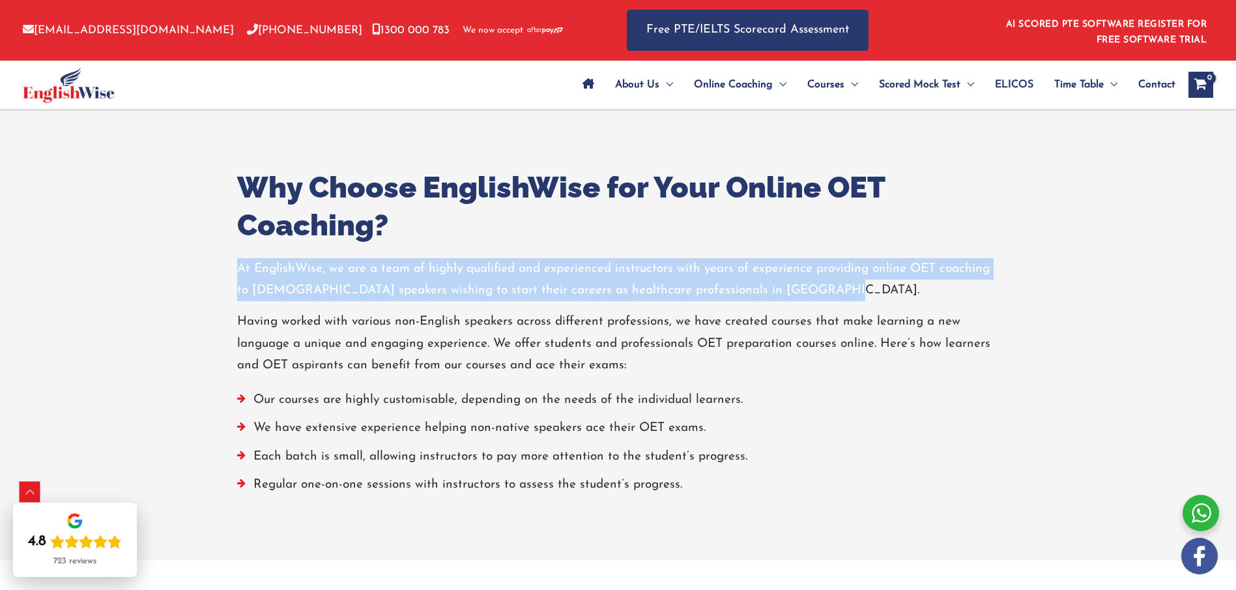
drag, startPoint x: 252, startPoint y: 255, endPoint x: 841, endPoint y: 272, distance: 589.3
click at [841, 272] on p "At EnglishWise, we are a team of highly qualified and experienced instructors w…" at bounding box center [618, 280] width 762 height 44
copy p "At EnglishWise, we are a team of highly qualified and experienced instructors w…"
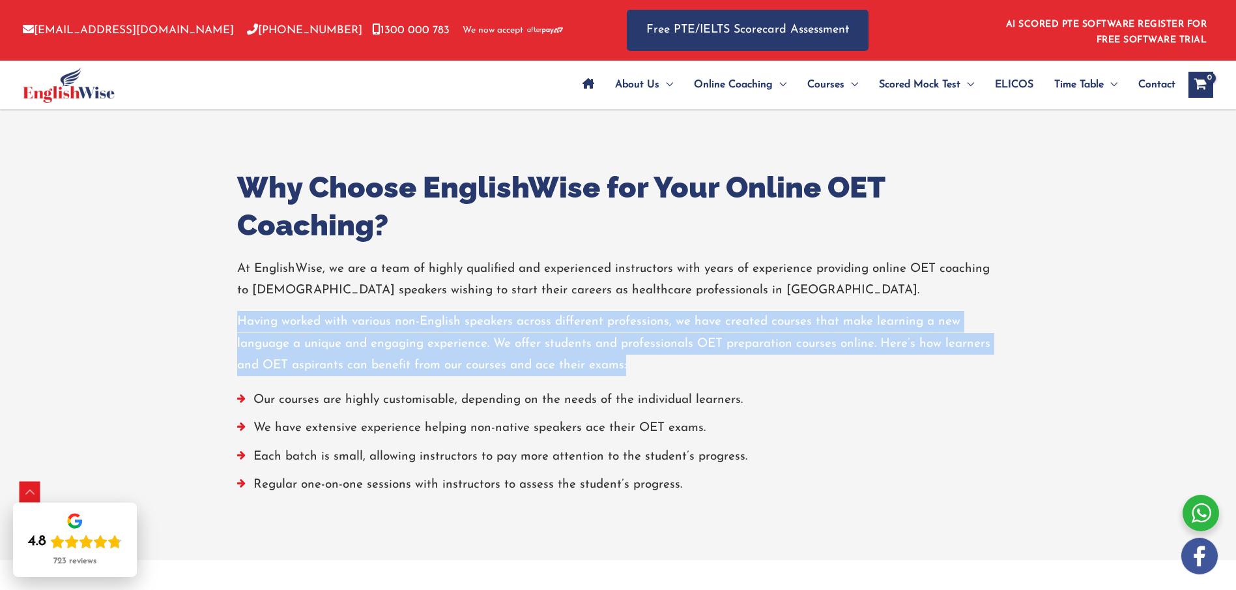
drag, startPoint x: 238, startPoint y: 299, endPoint x: 648, endPoint y: 339, distance: 412.5
click at [648, 339] on p "Having worked with various non-English speakers across different professions, w…" at bounding box center [618, 343] width 762 height 65
copy p "Having worked with various non-English speakers across different professions, w…"
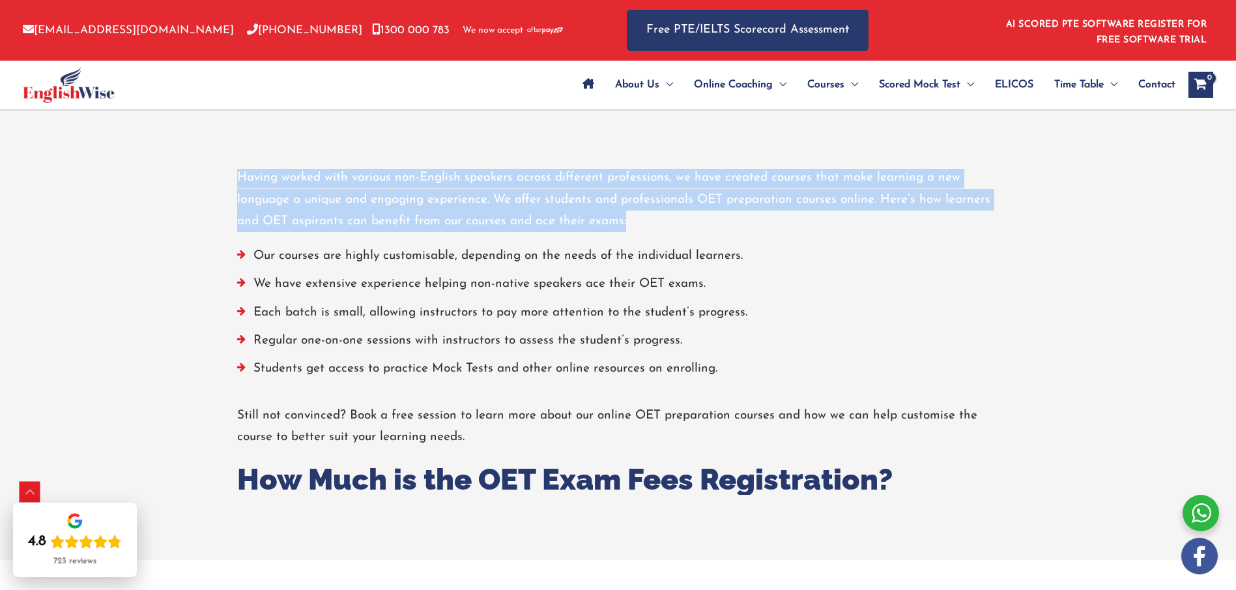
scroll to position [154, 0]
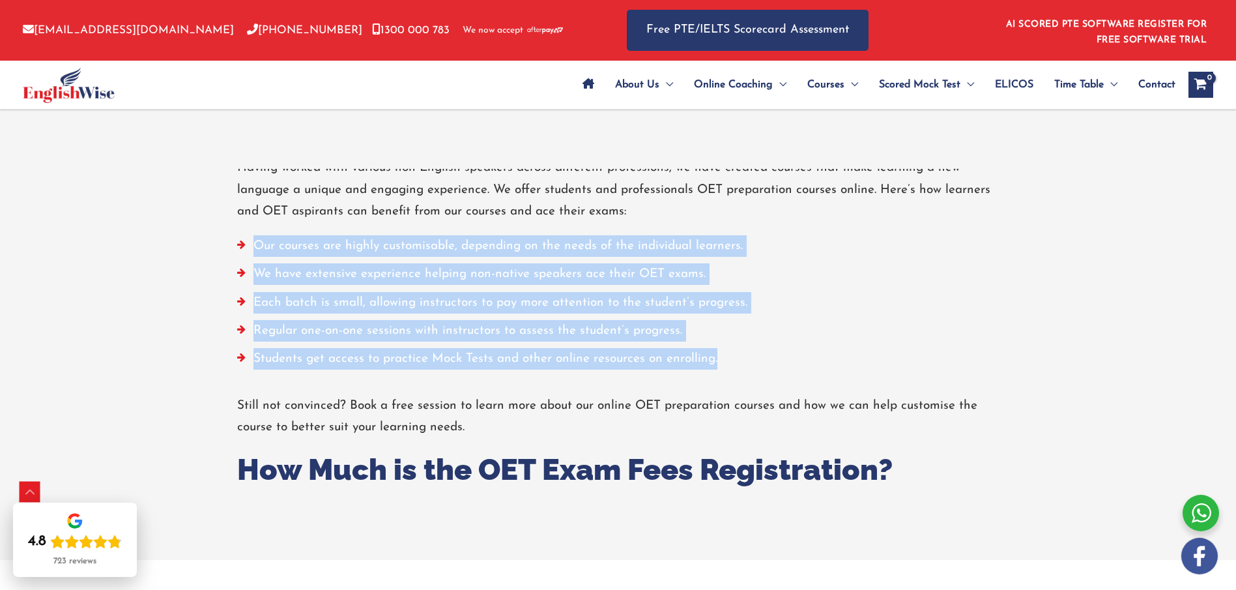
drag, startPoint x: 717, startPoint y: 345, endPoint x: 248, endPoint y: 225, distance: 485.1
click at [248, 235] on ul "Our courses are highly customisable, depending on the needs of the individual l…" at bounding box center [618, 305] width 762 height 141
copy ul "Our courses are highly customisable, depending on the needs of the individual l…"
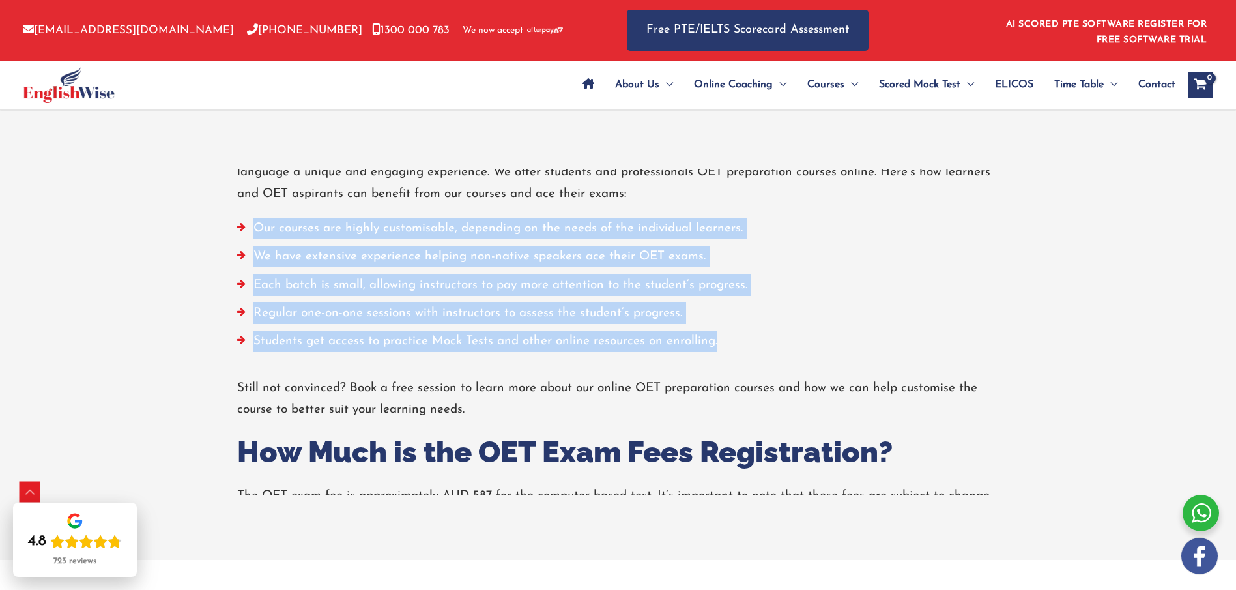
scroll to position [178, 0]
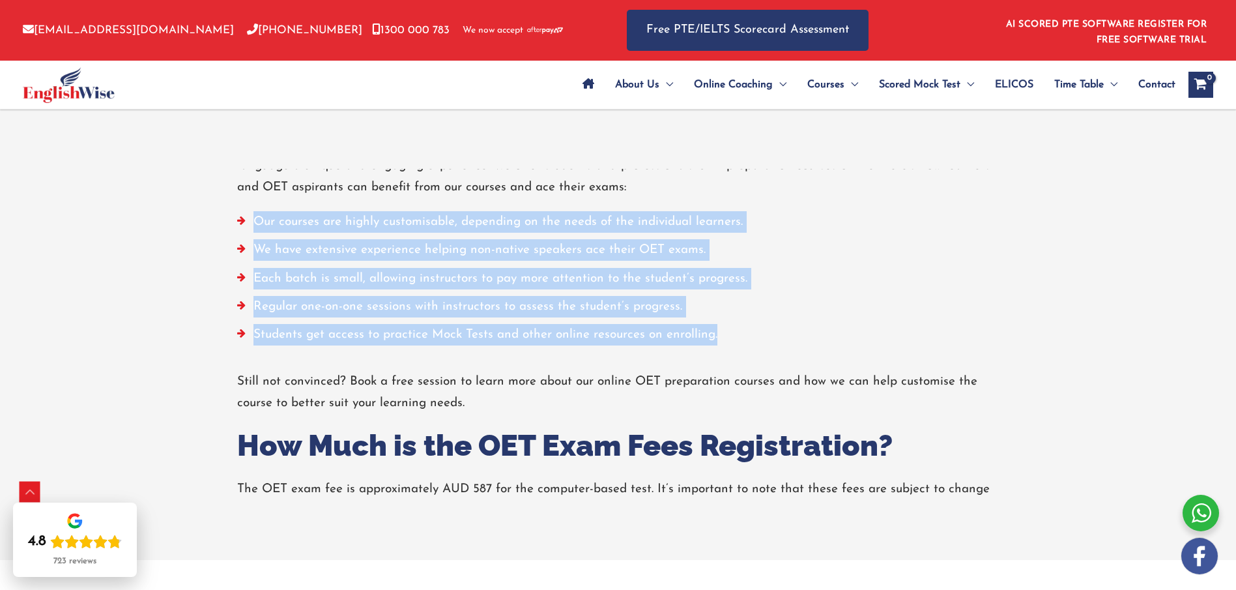
copy ul "Our courses are highly customisable, depending on the needs of the individual l…"
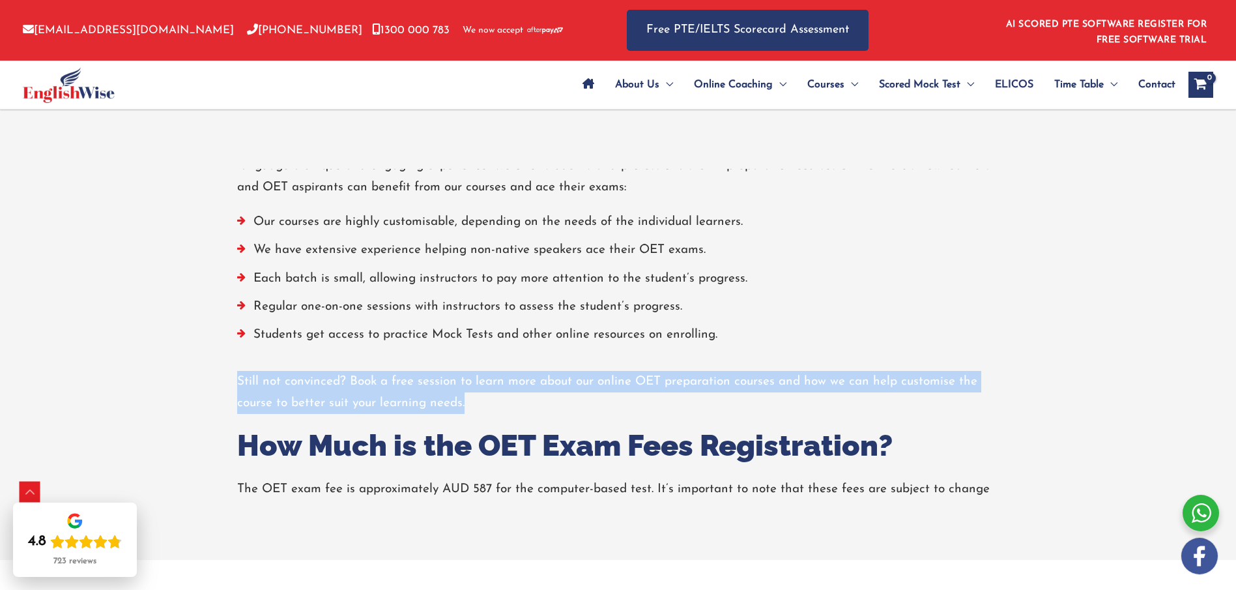
drag, startPoint x: 476, startPoint y: 382, endPoint x: 235, endPoint y: 362, distance: 241.9
click at [235, 362] on div "Why Choose EnglishWise for Your Online OET Coaching? At EnglishWise, we are a t…" at bounding box center [618, 306] width 782 height 631
copy p "Still not convinced? Book a free session to learn more about our online OET pre…"
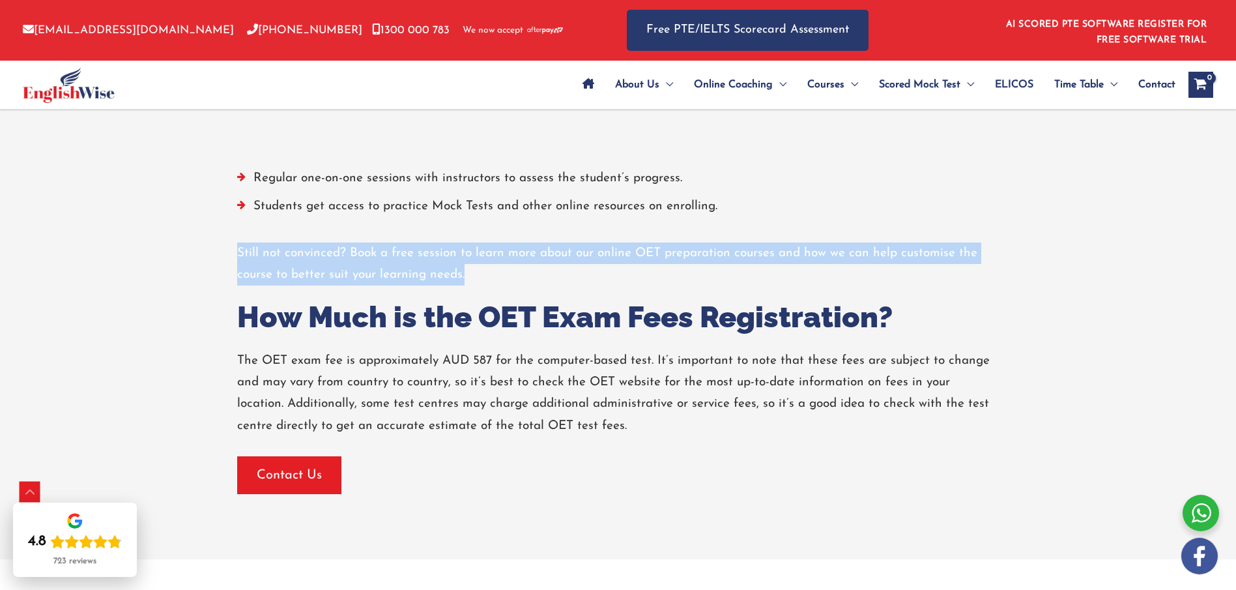
scroll to position [4755, 0]
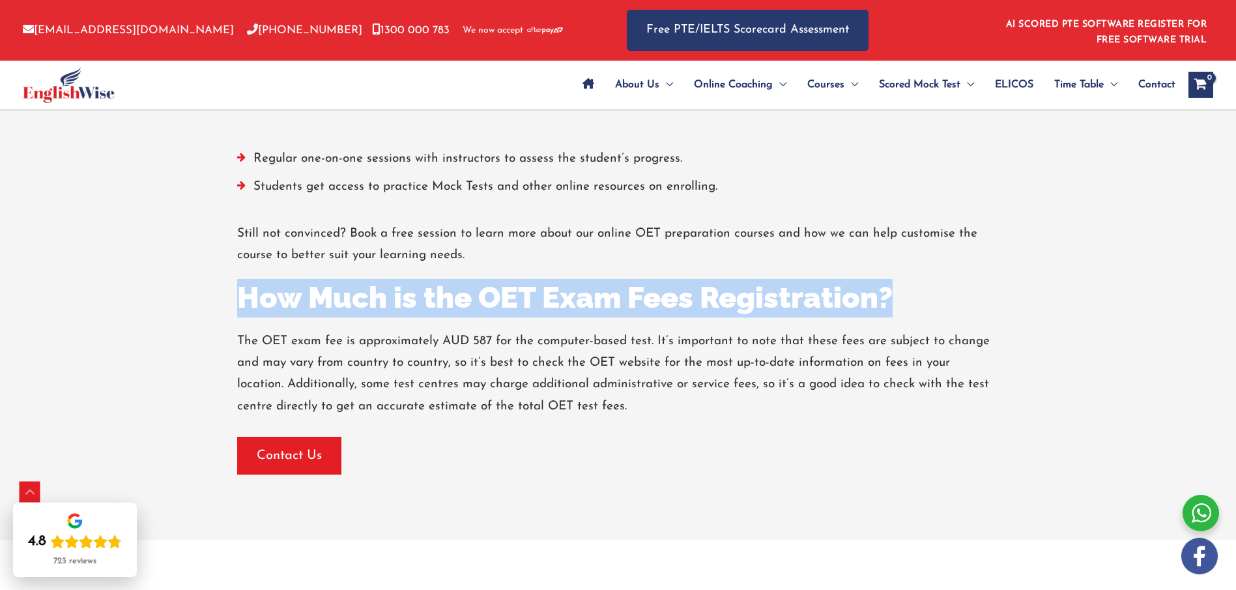
drag, startPoint x: 381, startPoint y: 281, endPoint x: 893, endPoint y: 282, distance: 512.8
click at [893, 282] on h2 "How Much is the OET Exam Fees Registration?" at bounding box center [618, 298] width 762 height 38
copy h2 "How Much is the OET Exam Fees Registration?"
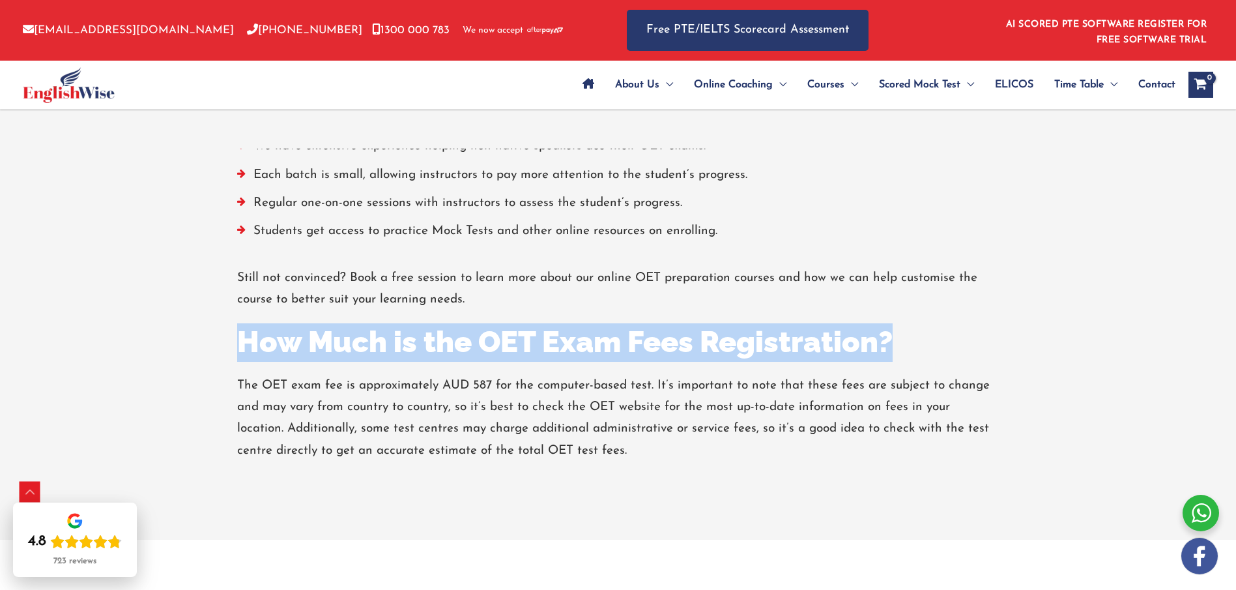
scroll to position [263, 0]
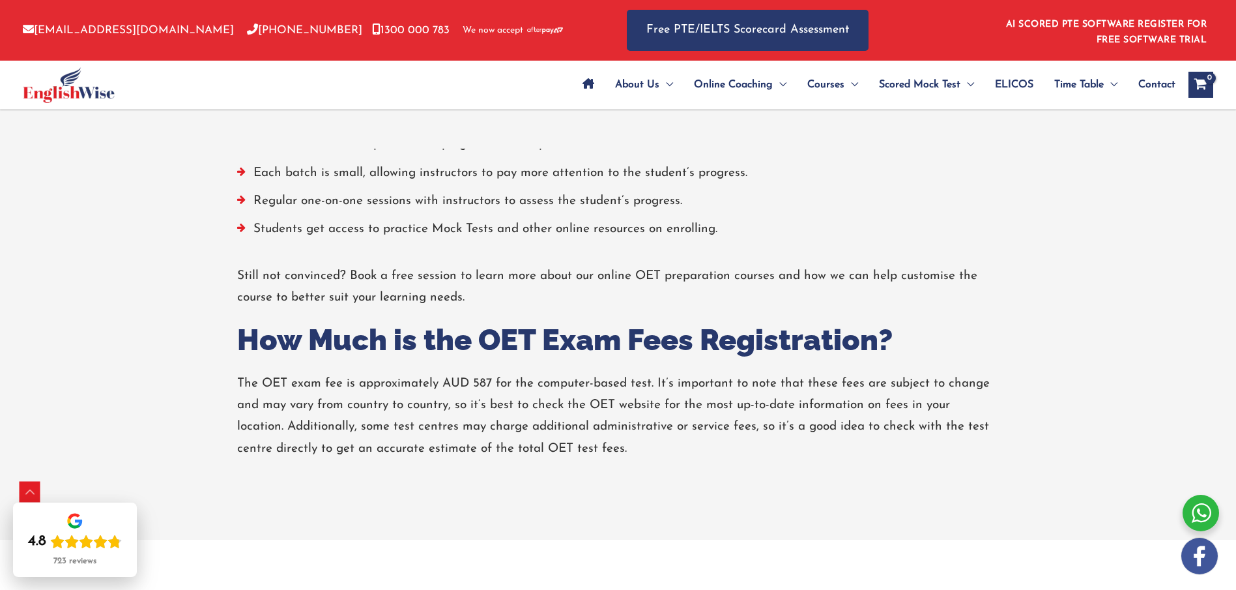
click at [232, 360] on div "Why Choose EnglishWise for Your Online OET Coaching? At EnglishWise, we are a t…" at bounding box center [618, 200] width 782 height 631
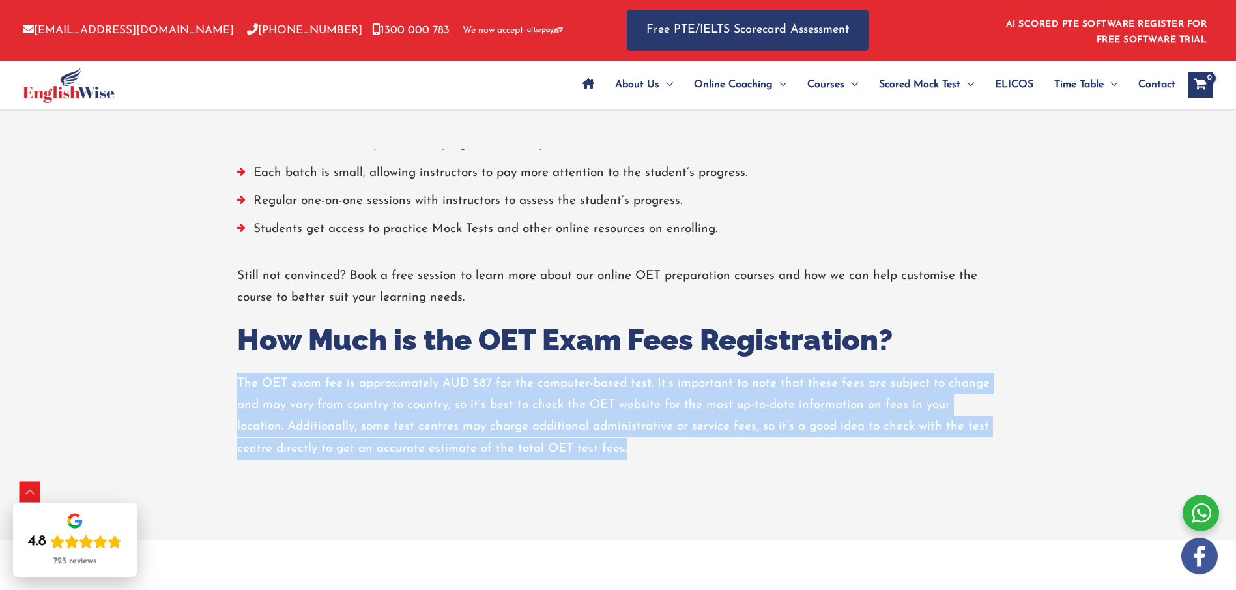
drag, startPoint x: 237, startPoint y: 356, endPoint x: 649, endPoint y: 431, distance: 419.2
click at [649, 431] on p "The OET exam fee is approximately AUD 587 for the computer-based test. It’s imp…" at bounding box center [618, 416] width 762 height 87
copy span "The OET exam fee is approximately AUD 587 for the computer-based test. It’s imp…"
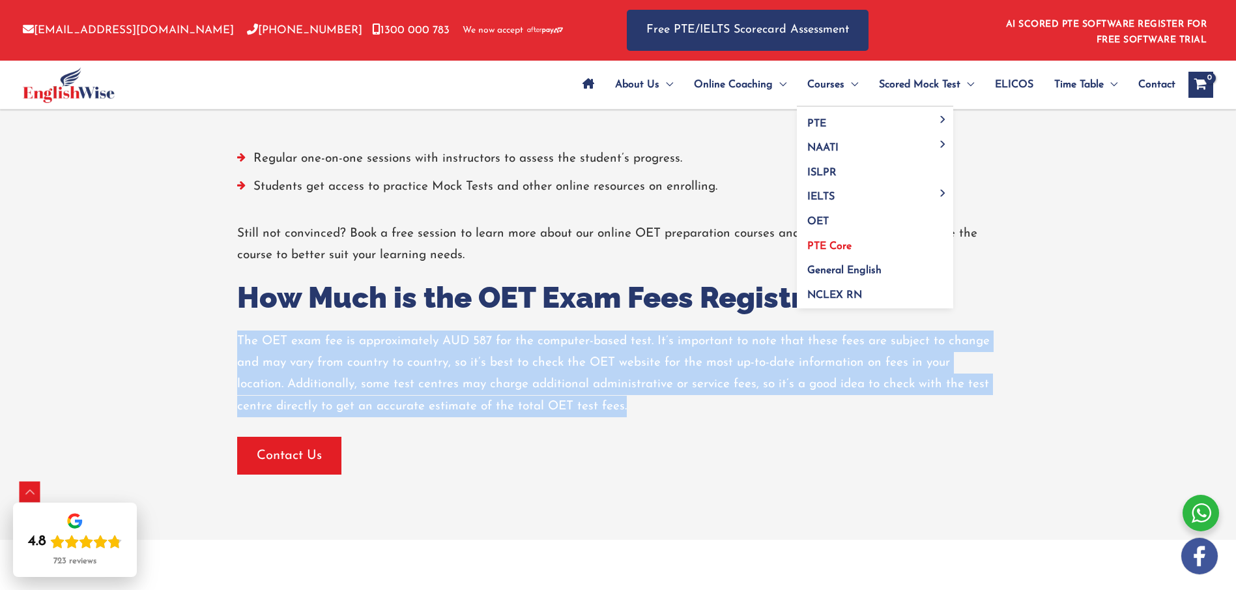
drag, startPoint x: 823, startPoint y: 246, endPoint x: 816, endPoint y: 252, distance: 8.9
click at [823, 246] on span "PTE Core" at bounding box center [829, 246] width 44 height 10
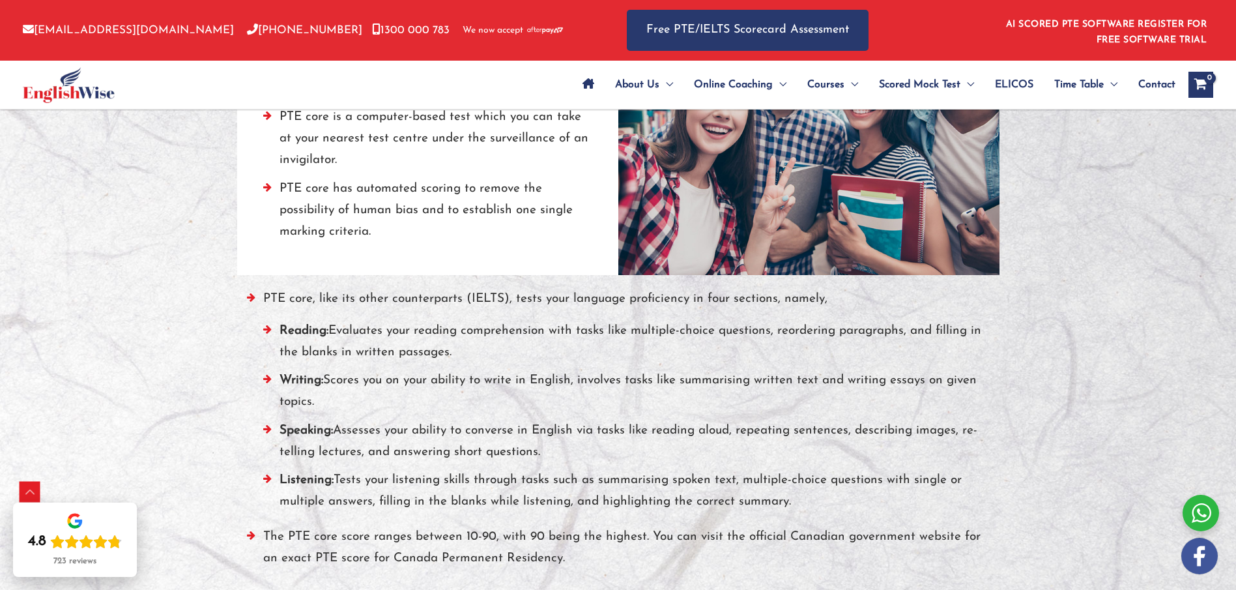
scroll to position [1174, 0]
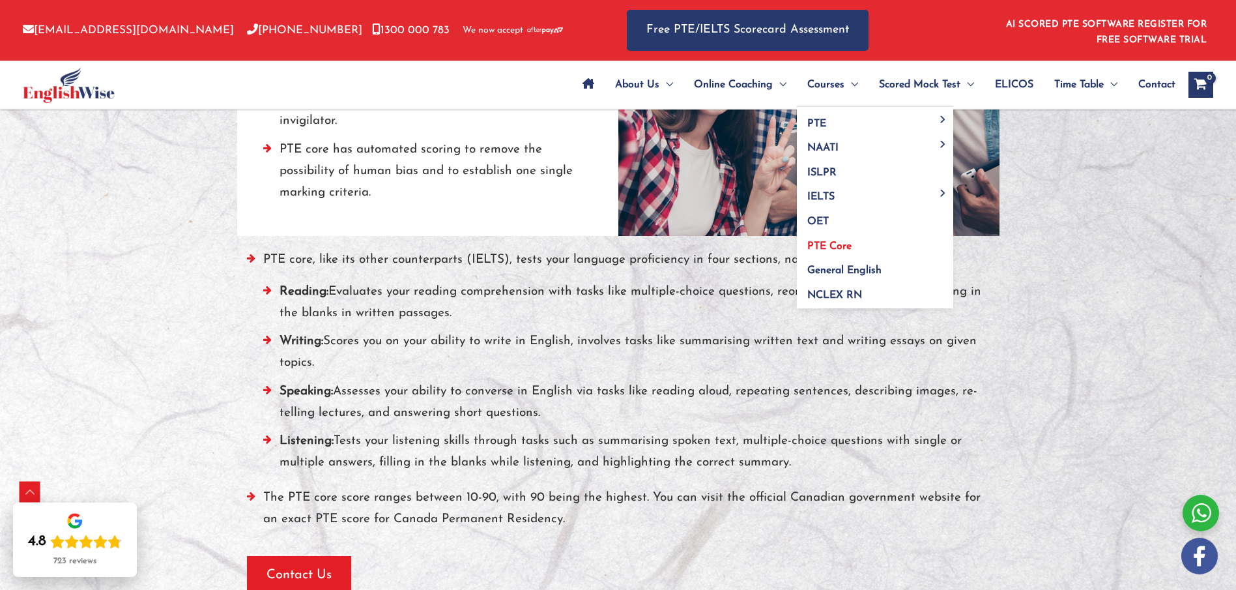
click at [830, 246] on span "PTE Core" at bounding box center [829, 246] width 44 height 10
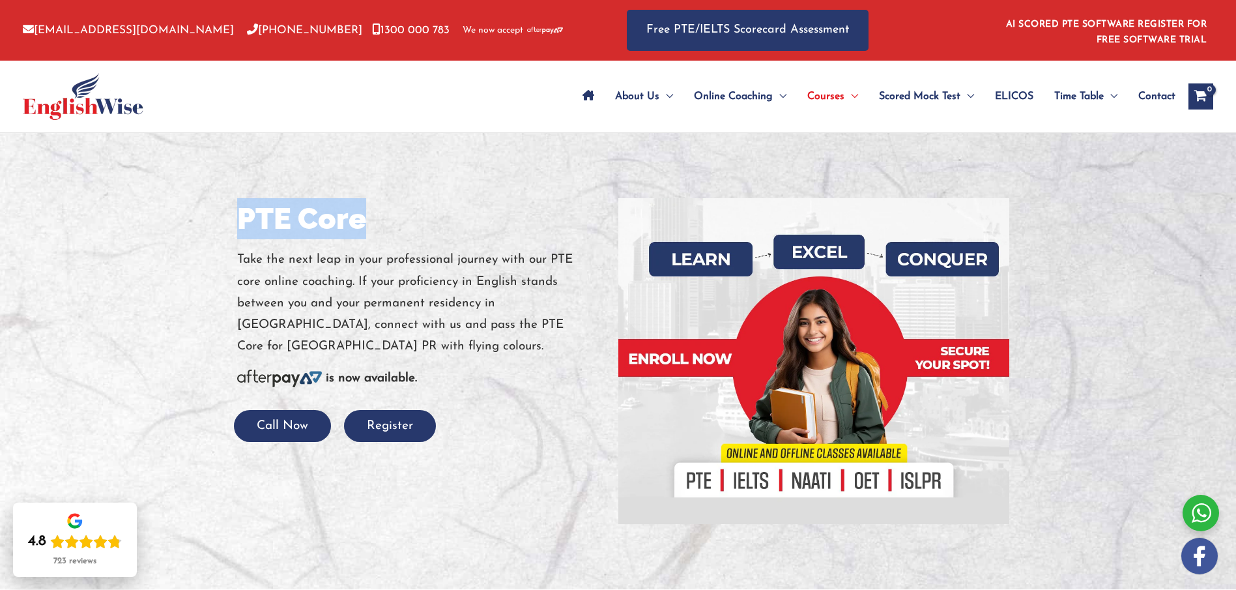
drag, startPoint x: 235, startPoint y: 218, endPoint x: 394, endPoint y: 201, distance: 159.2
click at [379, 218] on div "PTE Core Take the next leap in your professional journey with our PTE core onli…" at bounding box center [422, 320] width 391 height 244
copy h1 "PTE Core"
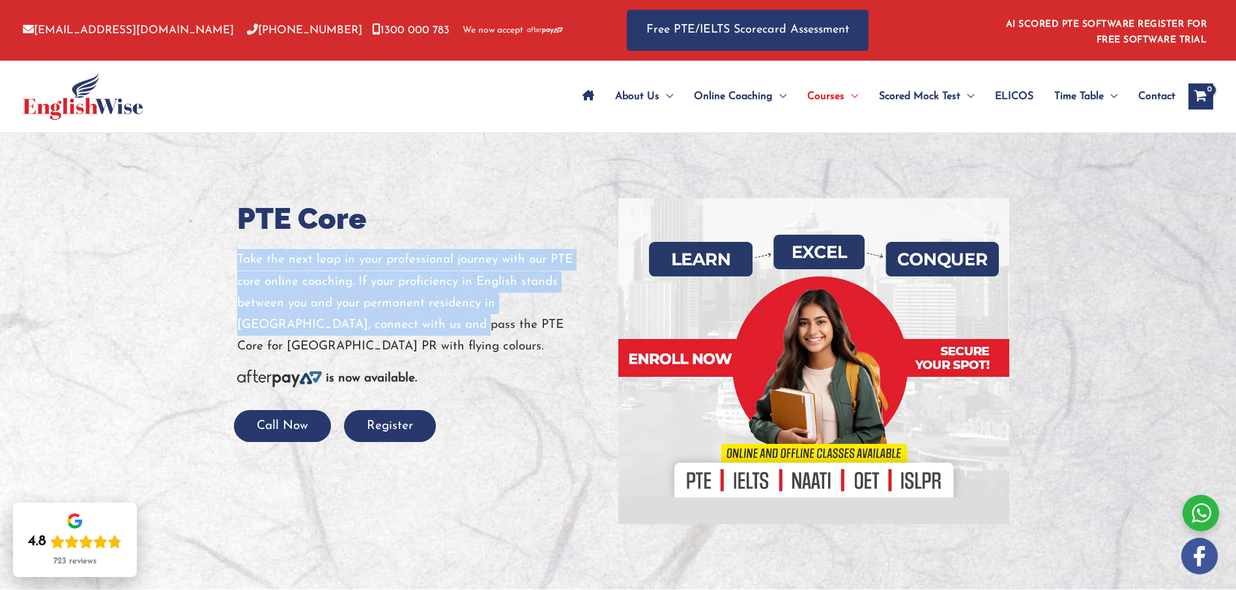
drag, startPoint x: 237, startPoint y: 254, endPoint x: 418, endPoint y: 335, distance: 197.8
click at [418, 335] on p "Take the next leap in your professional journey with our PTE core online coachi…" at bounding box center [422, 303] width 371 height 108
drag, startPoint x: 333, startPoint y: 343, endPoint x: 279, endPoint y: 267, distance: 92.9
click at [291, 268] on p "Take the next leap in your professional journey with our PTE core online coachi…" at bounding box center [422, 303] width 371 height 108
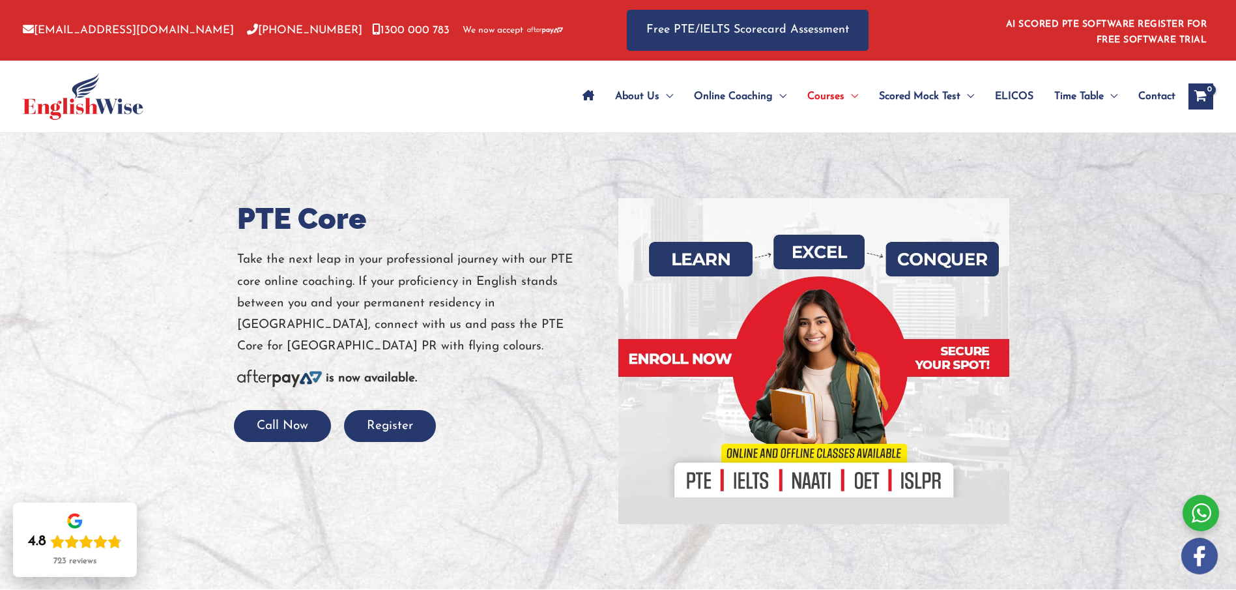
click at [250, 262] on p "Take the next leap in your professional journey with our PTE core online coachi…" at bounding box center [422, 303] width 371 height 108
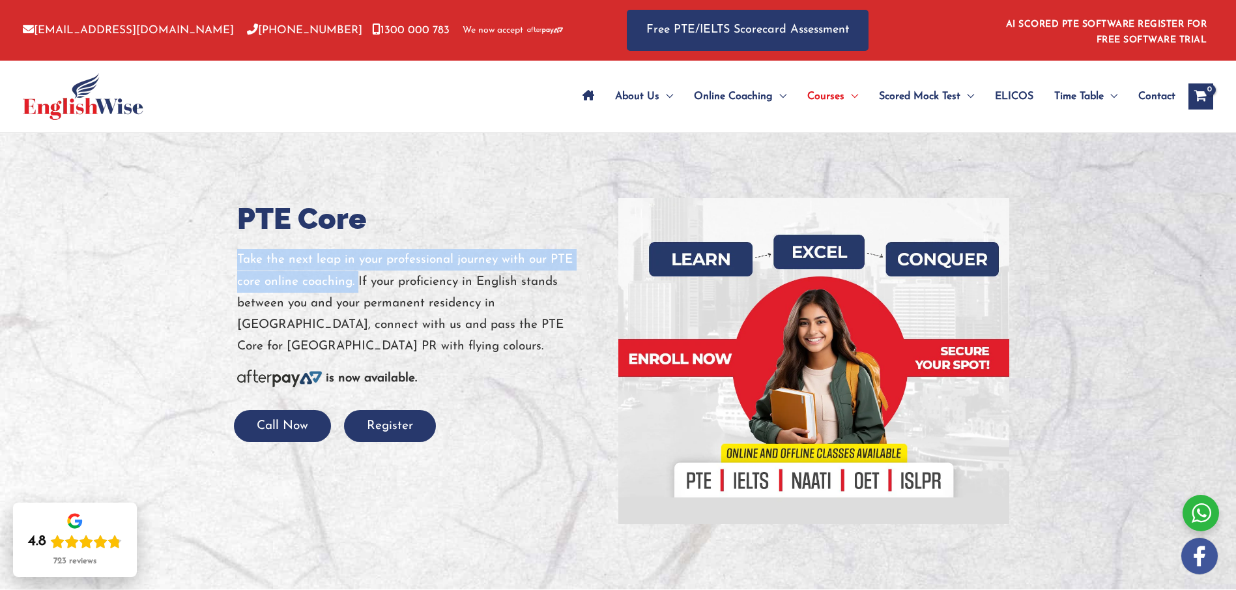
drag, startPoint x: 239, startPoint y: 258, endPoint x: 358, endPoint y: 278, distance: 121.6
click at [358, 278] on p "Take the next leap in your professional journey with our PTE core online coachi…" at bounding box center [422, 303] width 371 height 108
copy p "Take the next leap in your professional journey with our PTE core online coachi…"
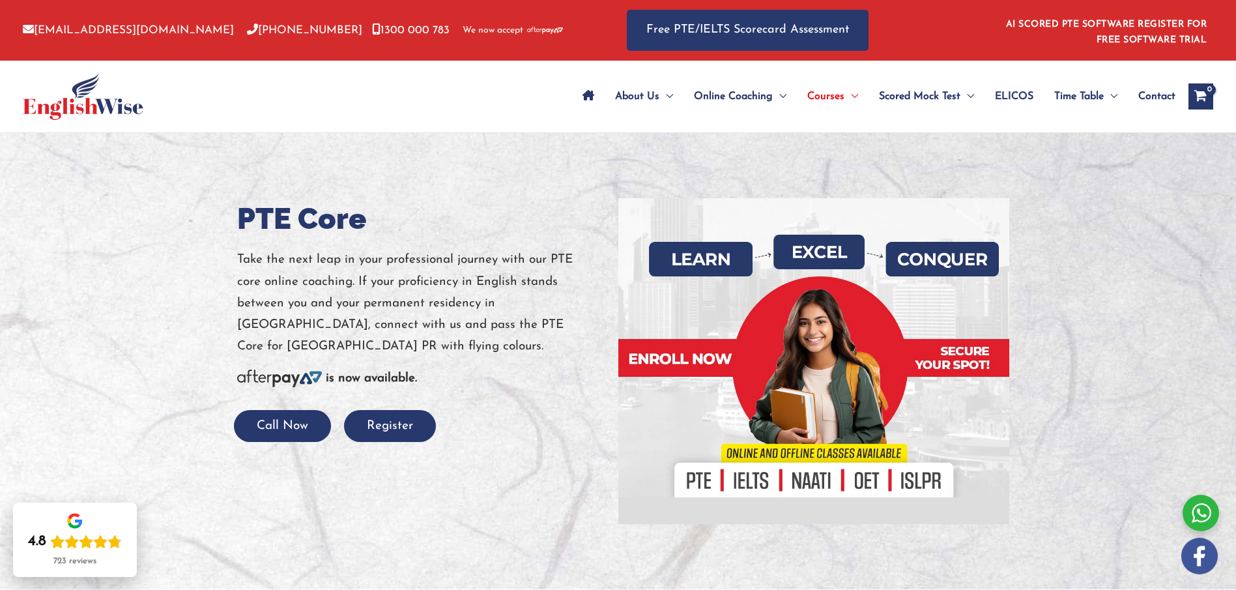
click at [384, 315] on p "Take the next leap in your professional journey with our PTE core online coachi…" at bounding box center [422, 303] width 371 height 108
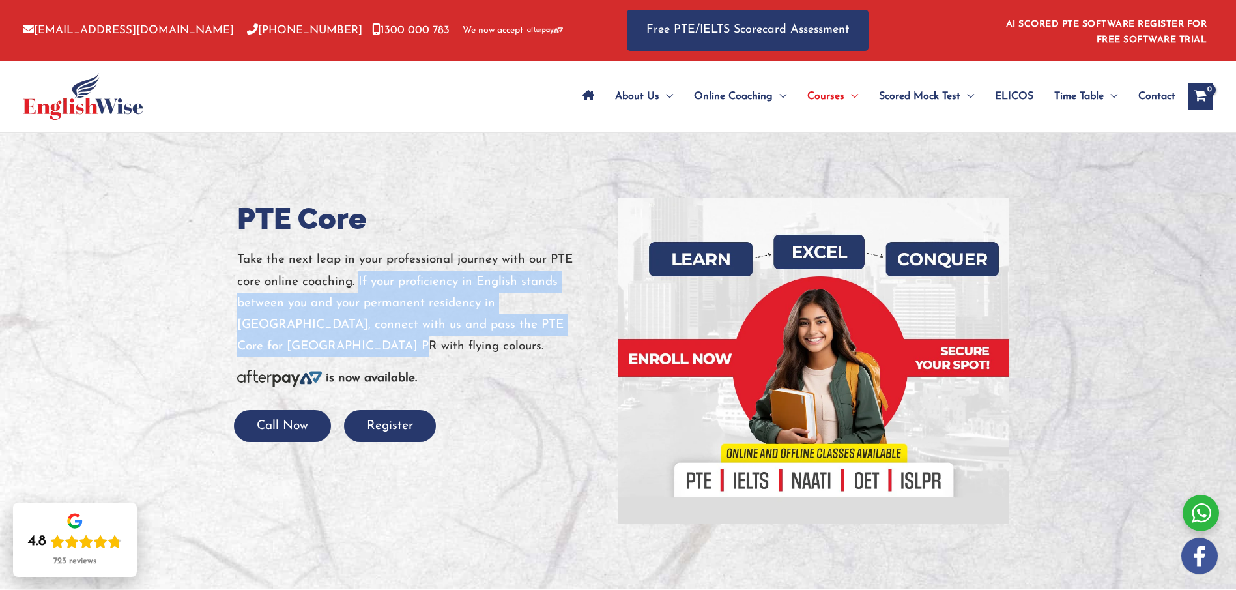
drag, startPoint x: 357, startPoint y: 279, endPoint x: 325, endPoint y: 345, distance: 73.4
click at [325, 345] on p "Take the next leap in your professional journey with our PTE core online coachi…" at bounding box center [422, 303] width 371 height 108
copy p "If your proficiency in English stands between you and your permanent residency …"
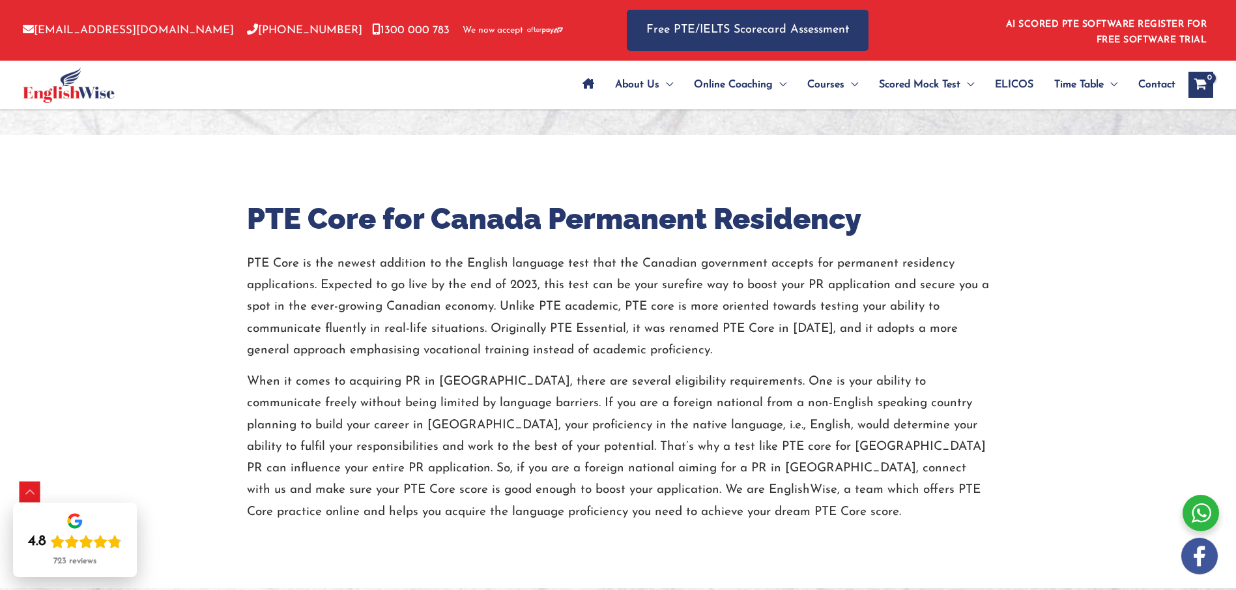
scroll to position [454, 0]
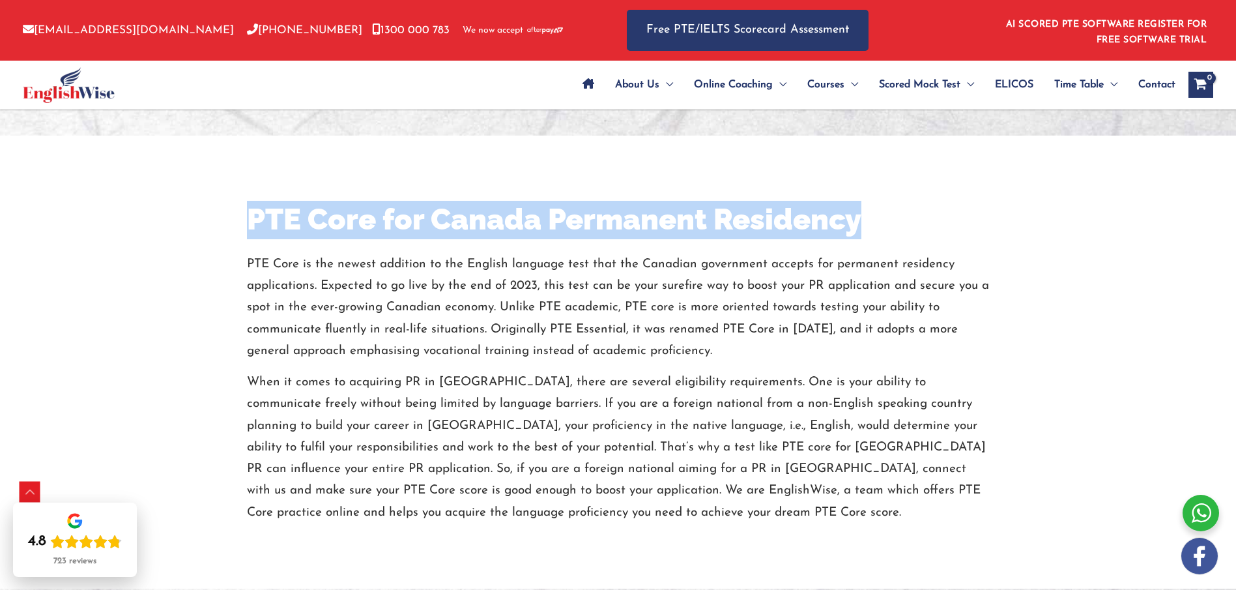
drag, startPoint x: 264, startPoint y: 220, endPoint x: 912, endPoint y: 221, distance: 648.4
click at [912, 221] on h2 "PTE Core for Canada Permanent Residency" at bounding box center [618, 220] width 743 height 38
copy h2 "PTE Core for Canada Permanent Residency"
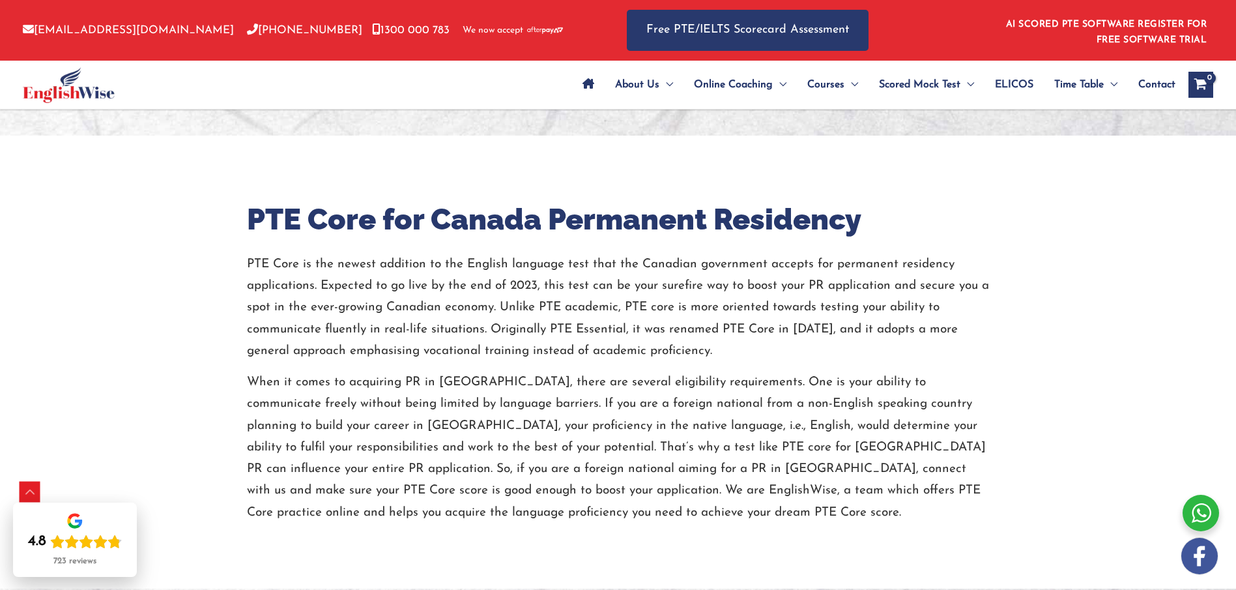
click at [252, 277] on p "PTE Core is the newest addition to the English language test that the Canadian …" at bounding box center [618, 307] width 743 height 108
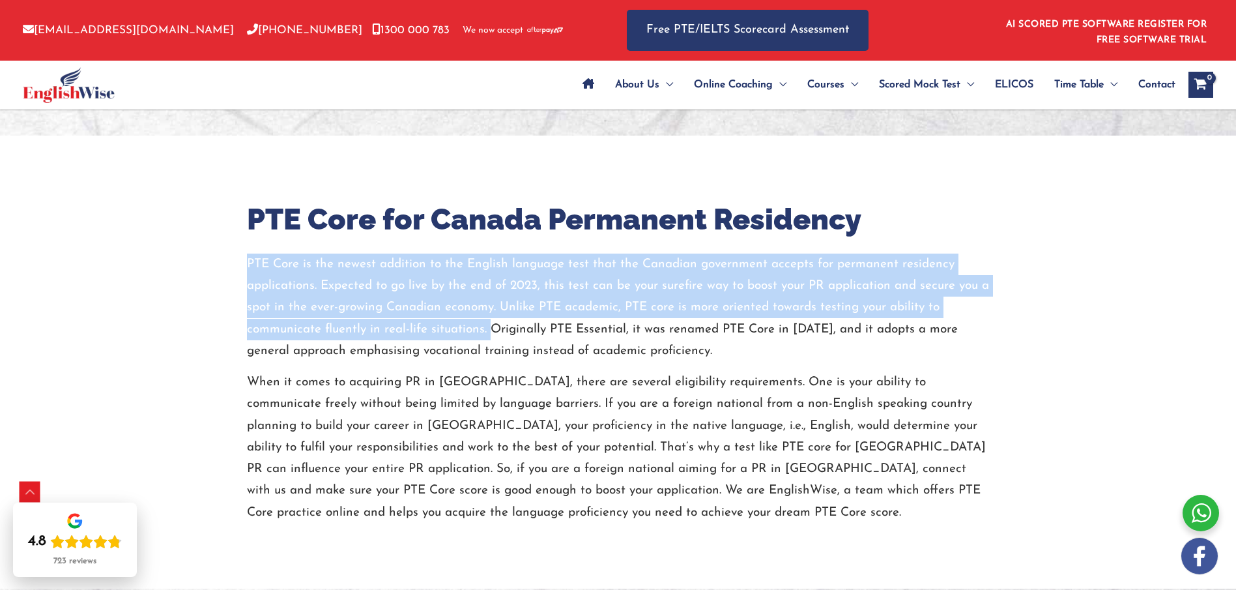
drag, startPoint x: 248, startPoint y: 261, endPoint x: 487, endPoint y: 330, distance: 248.9
click at [487, 330] on p "PTE Core is the newest addition to the English language test that the Canadian …" at bounding box center [618, 307] width 743 height 108
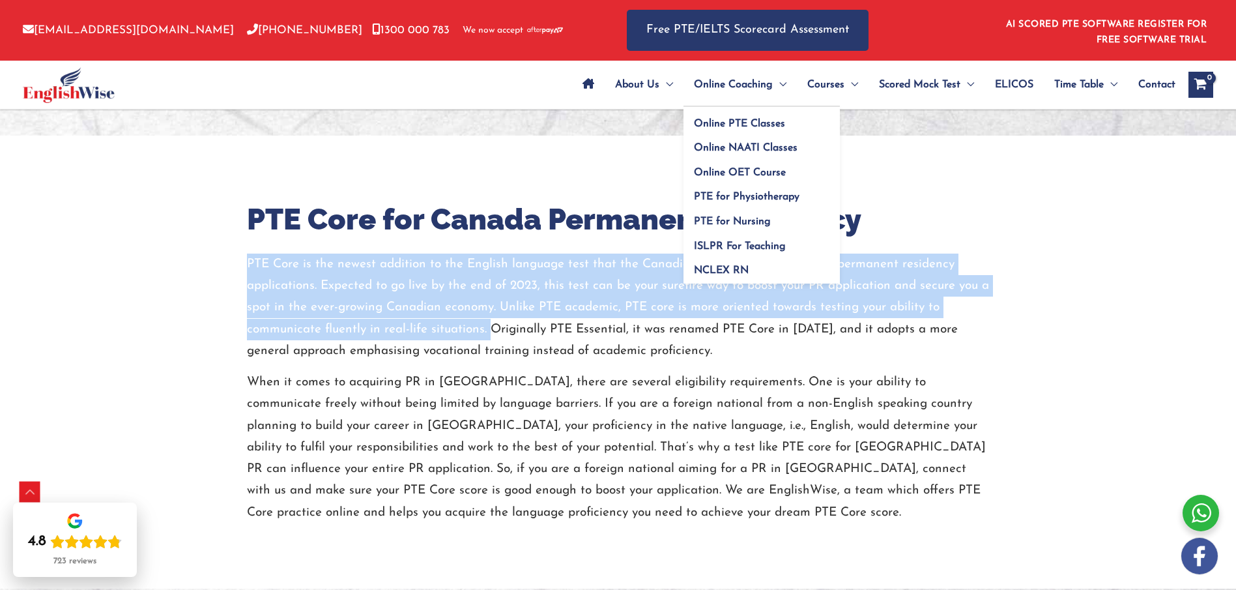
copy p "PTE Core is the newest addition to the English language test that the Canadian …"
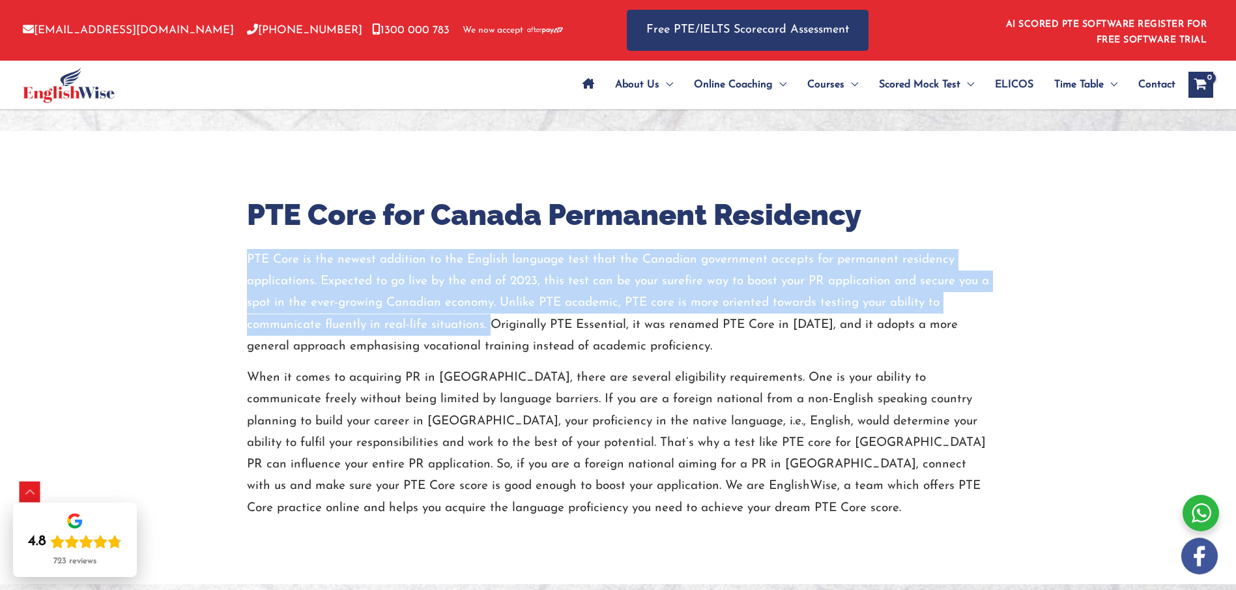
scroll to position [581, 0]
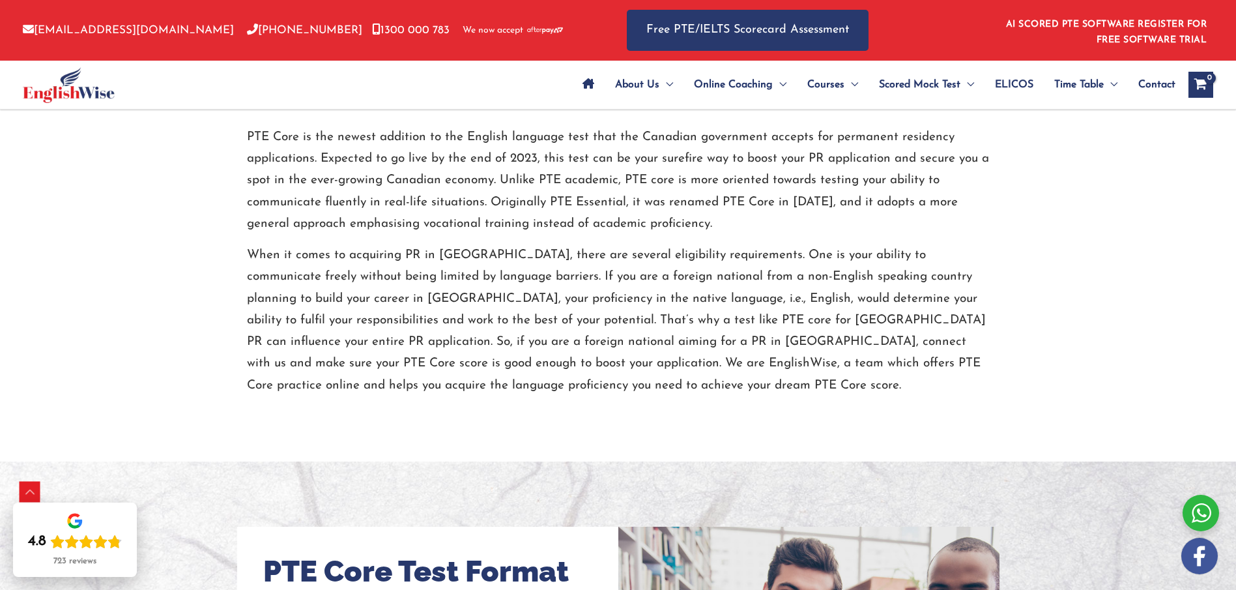
drag, startPoint x: 496, startPoint y: 204, endPoint x: 616, endPoint y: 220, distance: 121.7
click at [620, 220] on p "PTE Core is the newest addition to the English language test that the Canadian …" at bounding box center [618, 180] width 743 height 108
click at [516, 214] on p "PTE Core is the newest addition to the English language test that the Canadian …" at bounding box center [618, 180] width 743 height 108
drag, startPoint x: 489, startPoint y: 203, endPoint x: 743, endPoint y: 231, distance: 255.8
click at [743, 231] on p "PTE Core is the newest addition to the English language test that the Canadian …" at bounding box center [618, 180] width 743 height 108
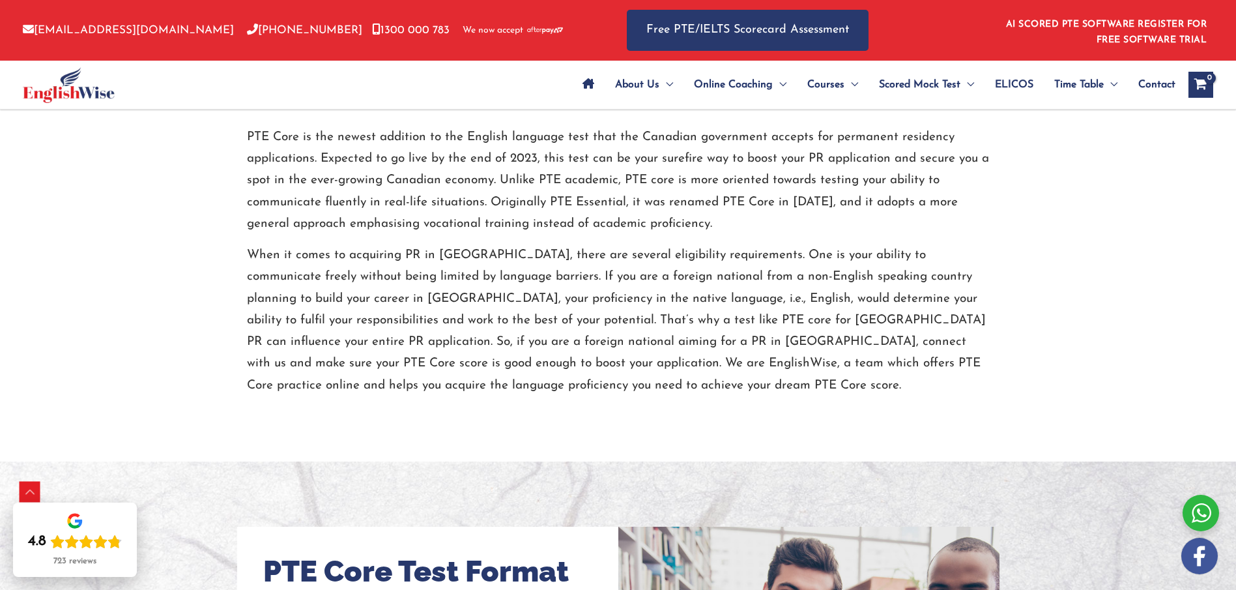
copy p "Originally PTE Essential, it was renamed PTE Core in May 2023, and it adopts a …"
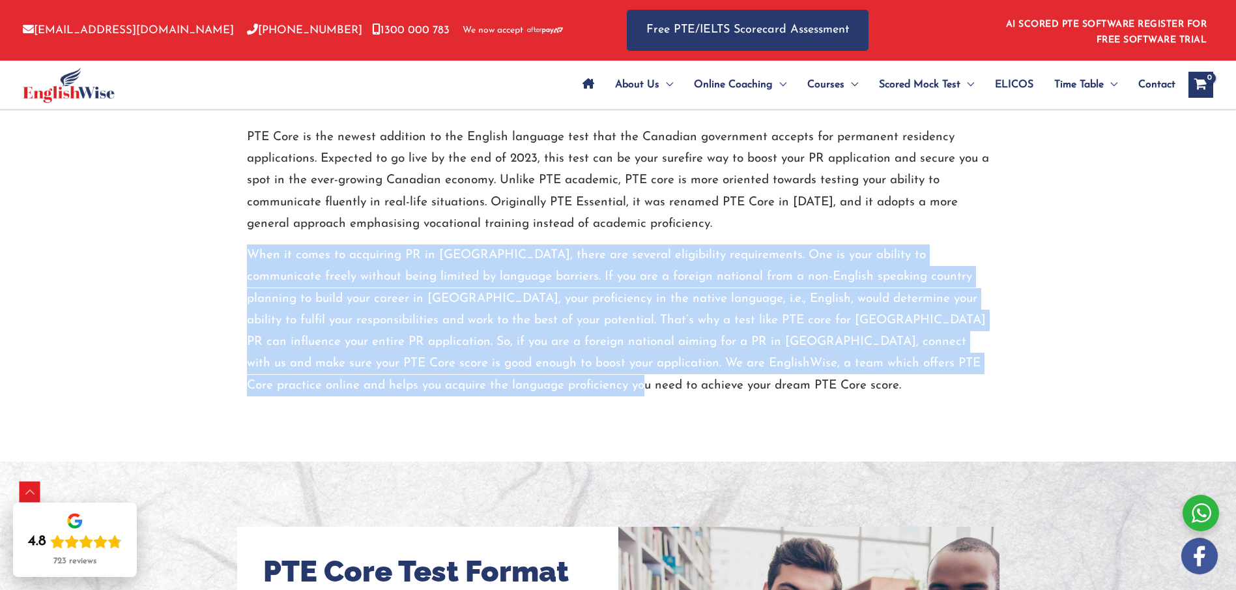
drag, startPoint x: 248, startPoint y: 254, endPoint x: 513, endPoint y: 377, distance: 292.7
click at [513, 377] on p "When it comes to acquiring PR in [GEOGRAPHIC_DATA], there are several eligibili…" at bounding box center [618, 320] width 743 height 152
copy p "When it comes to acquiring PR in [GEOGRAPHIC_DATA], there are several eligibili…"
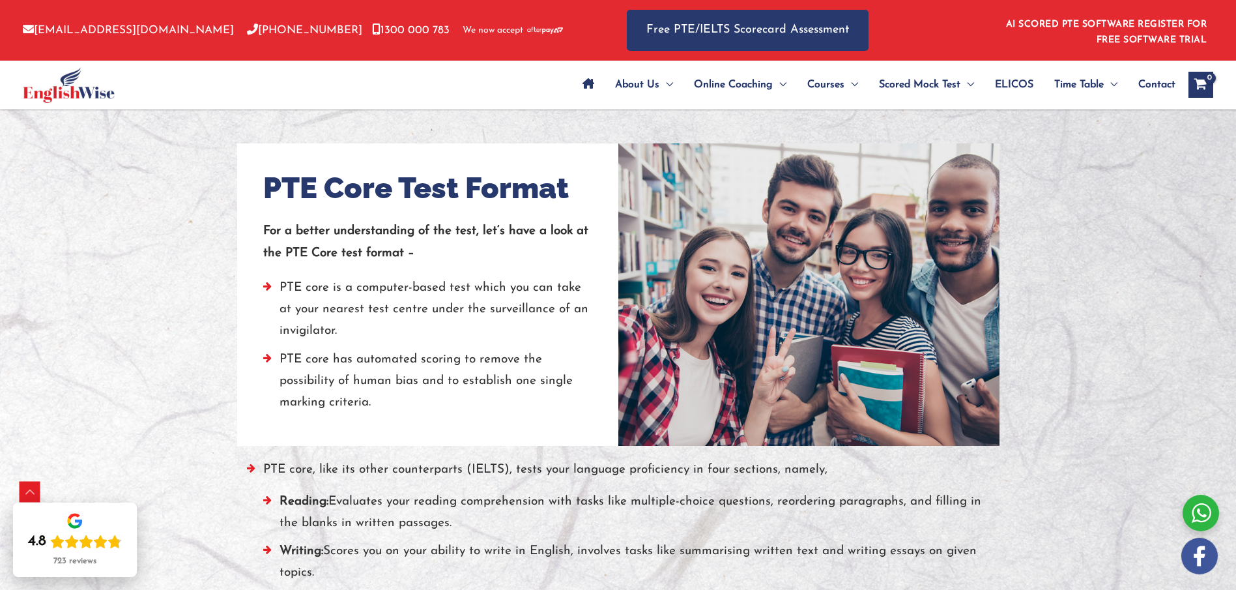
scroll to position [965, 0]
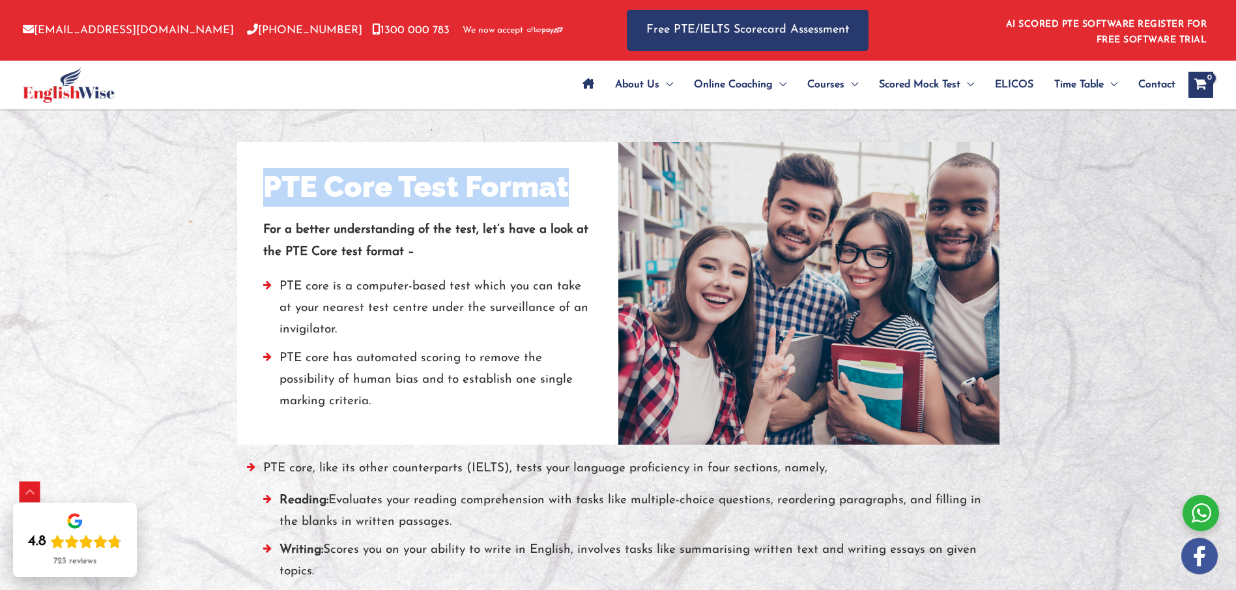
drag, startPoint x: 263, startPoint y: 182, endPoint x: 577, endPoint y: 191, distance: 314.2
click at [577, 191] on div "PTE Core Test Format" at bounding box center [427, 187] width 329 height 38
copy h2 "PTE Core Test Format"
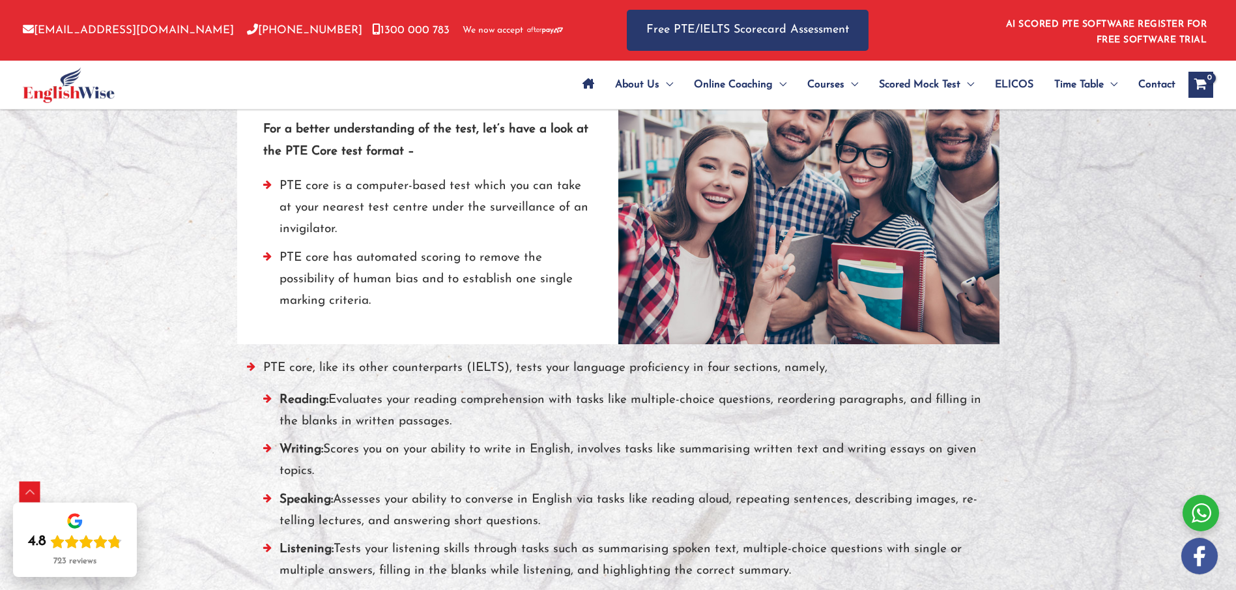
scroll to position [914, 0]
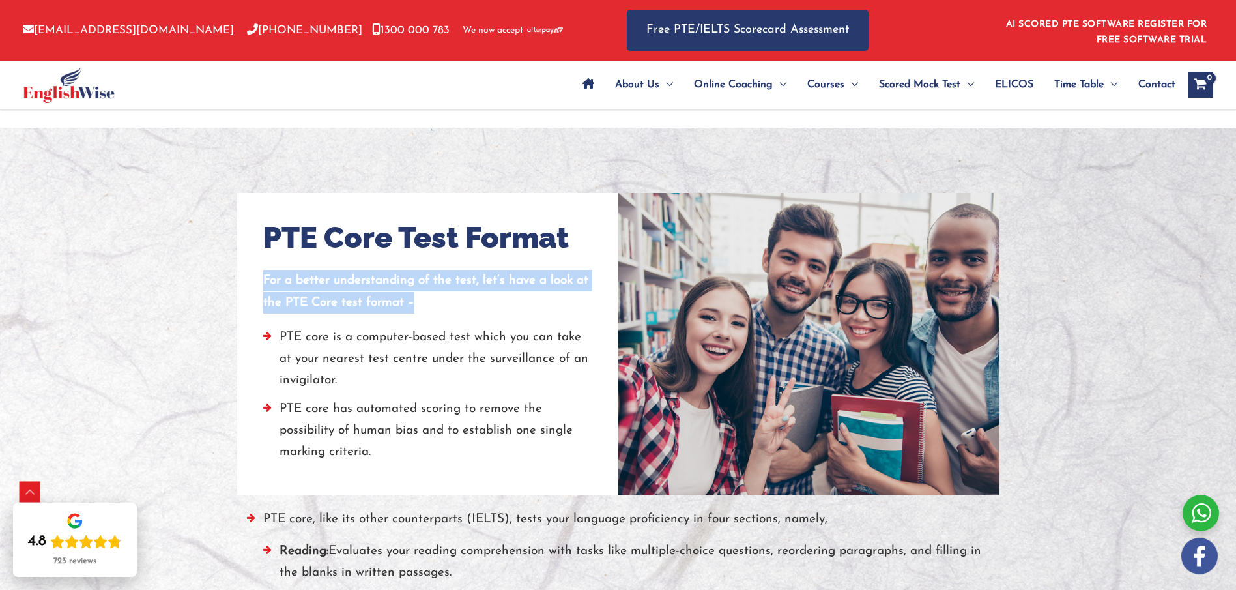
drag, startPoint x: 265, startPoint y: 276, endPoint x: 454, endPoint y: 254, distance: 190.8
click at [426, 297] on p "For a better understanding of the test, let’s have a look at the PTE Core test …" at bounding box center [427, 292] width 329 height 44
copy strong "For a better understanding of the test, let’s have a look at the PTE Core test …"
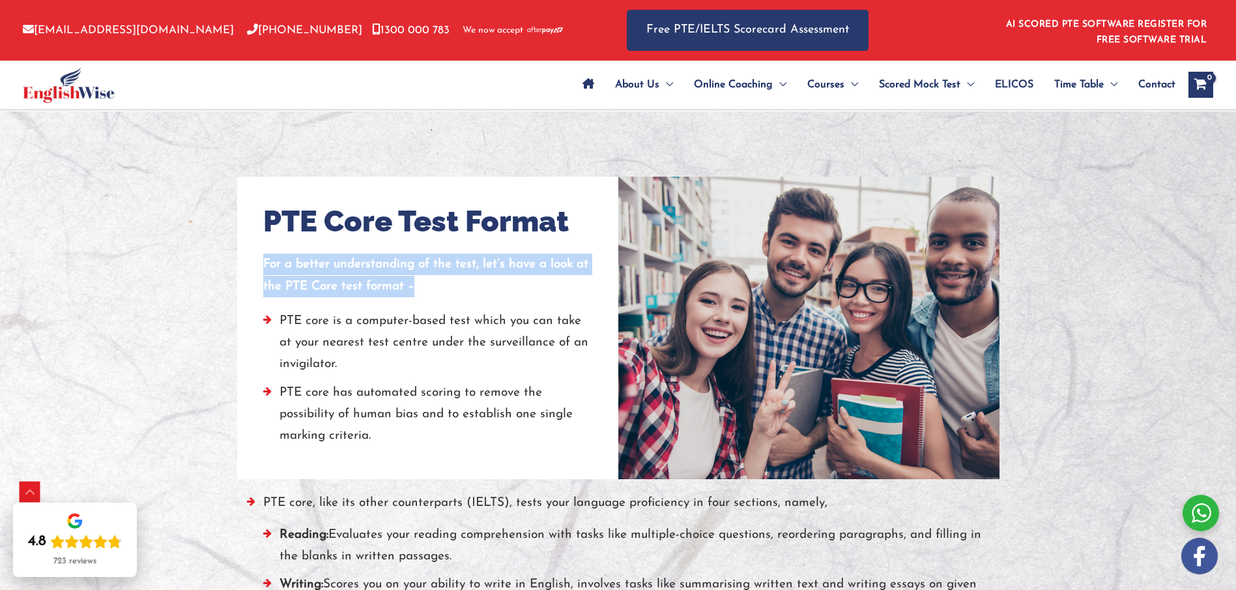
scroll to position [981, 0]
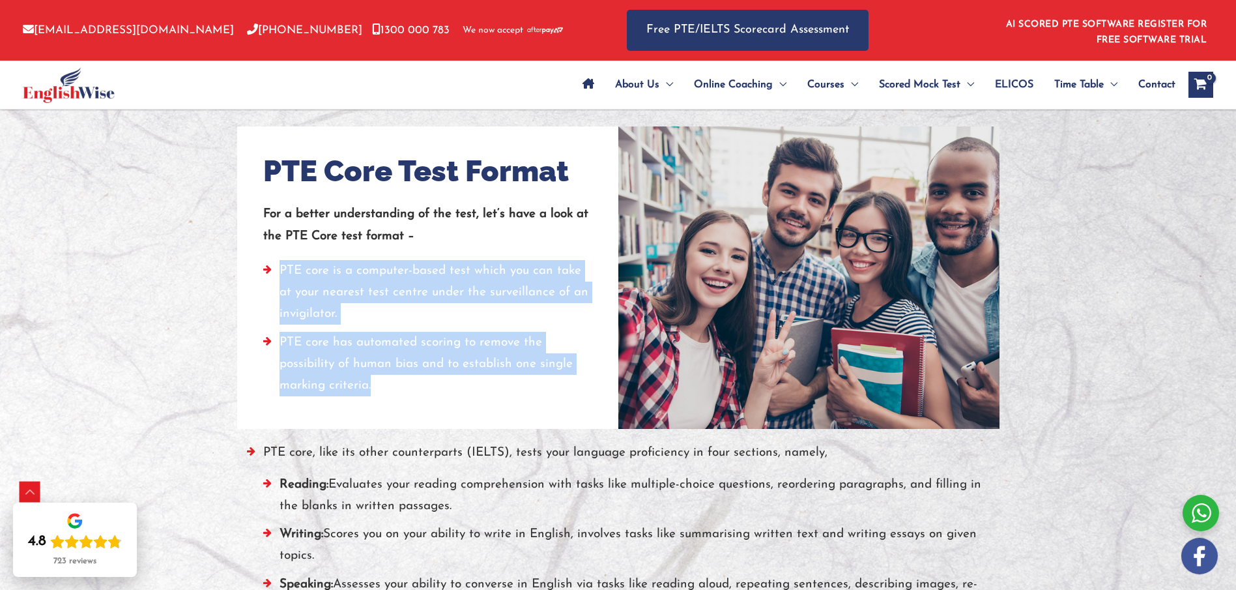
drag, startPoint x: 282, startPoint y: 266, endPoint x: 392, endPoint y: 371, distance: 152.1
click at [392, 378] on ul "PTE core is a computer-based test which you can take at your nearest test centr…" at bounding box center [427, 331] width 329 height 143
copy ul "PTE core is a computer-based test which you can take at your nearest test centr…"
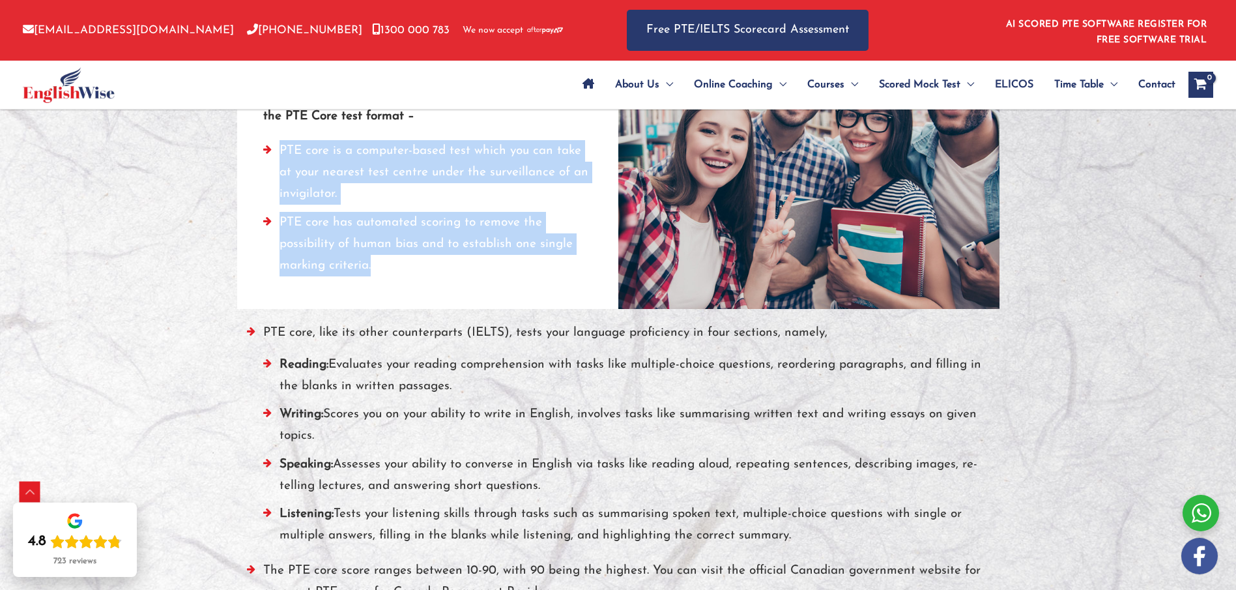
scroll to position [1241, 0]
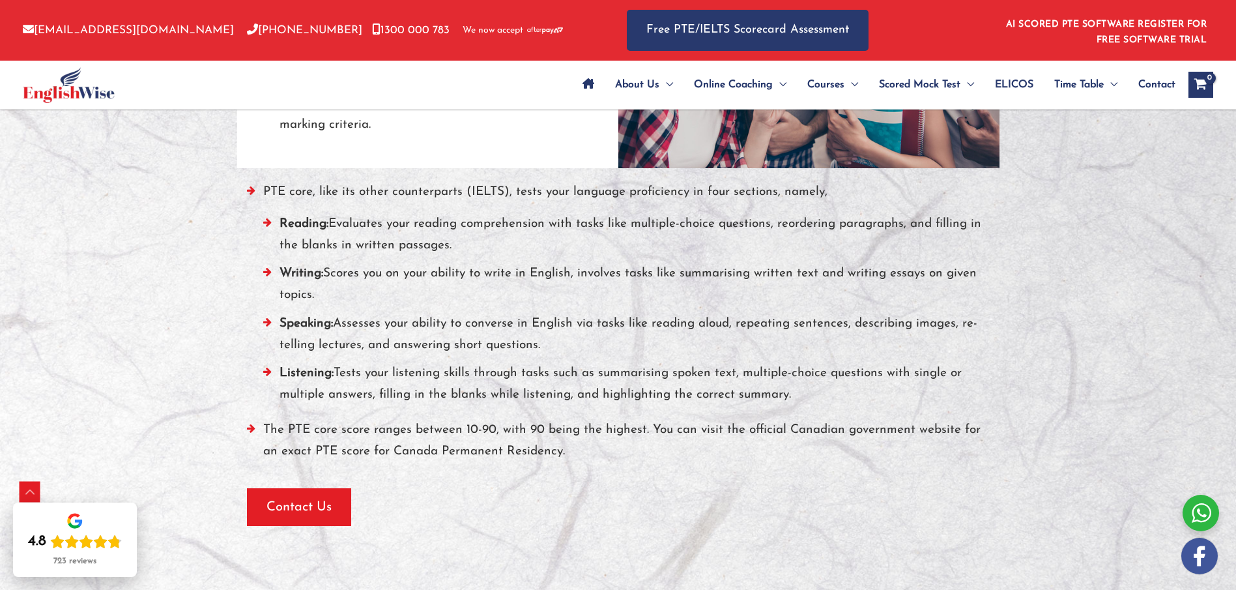
click at [264, 192] on li "PTE core, like its other counterparts (IELTS), tests your language proficiency …" at bounding box center [618, 299] width 743 height 237
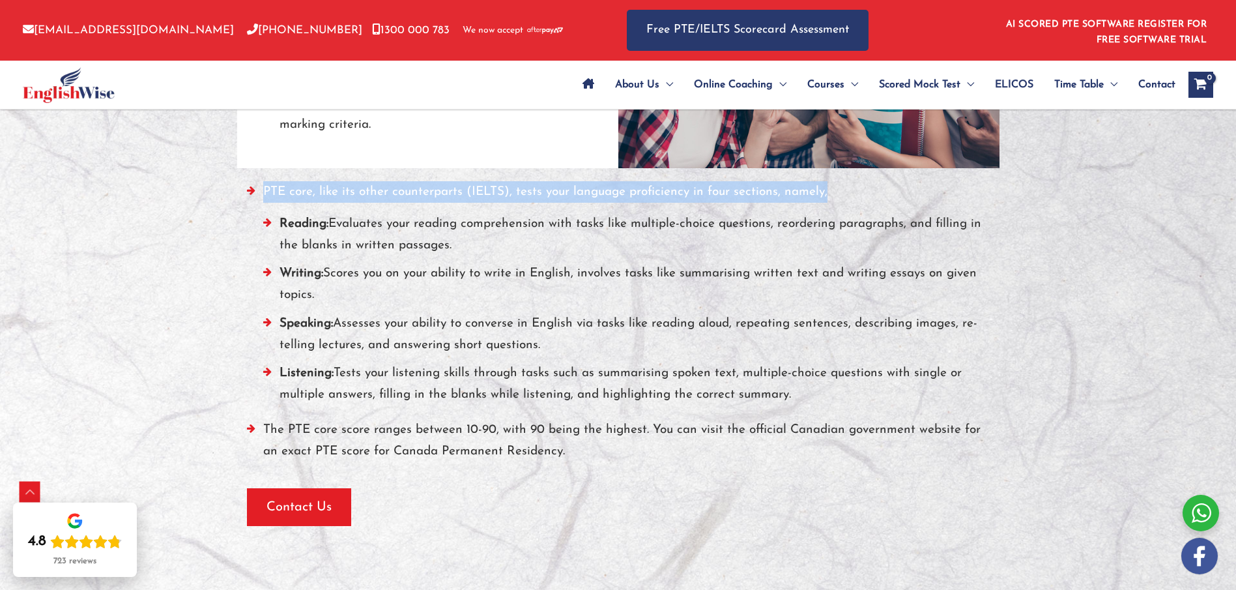
drag, startPoint x: 263, startPoint y: 192, endPoint x: 843, endPoint y: 190, distance: 579.3
click at [843, 190] on li "PTE core, like its other counterparts (IELTS), tests your language proficiency …" at bounding box center [618, 299] width 743 height 237
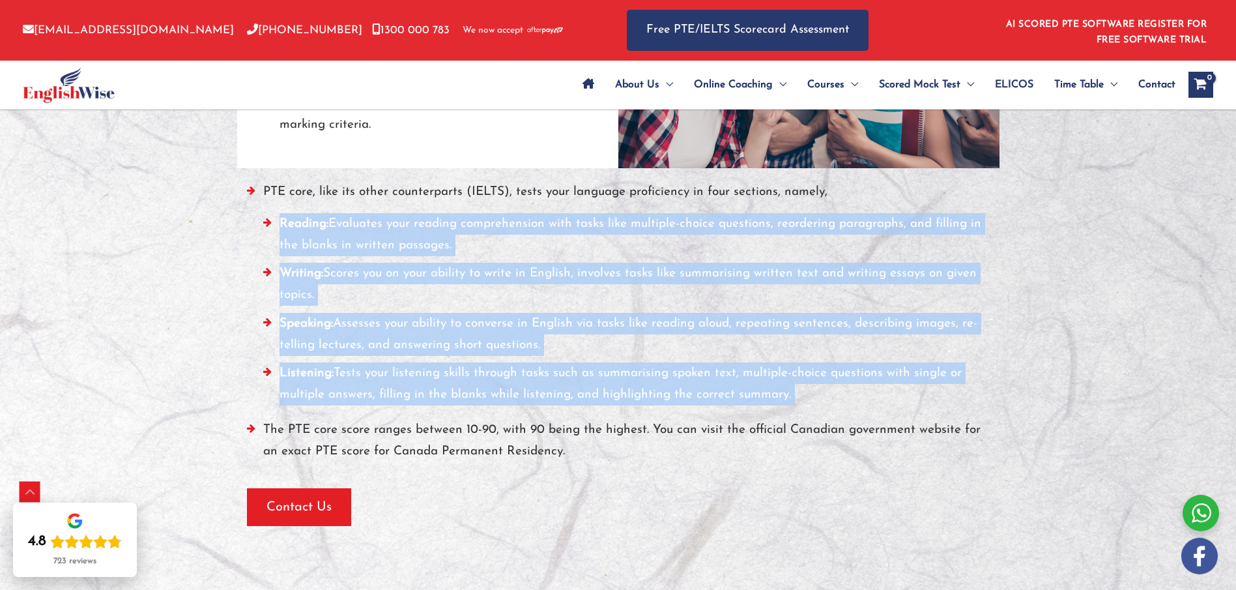
drag, startPoint x: 282, startPoint y: 223, endPoint x: 850, endPoint y: 391, distance: 592.6
click at [850, 391] on ul "Reading: Evaluates your reading comprehension with tasks like multiple-choice q…" at bounding box center [626, 312] width 727 height 199
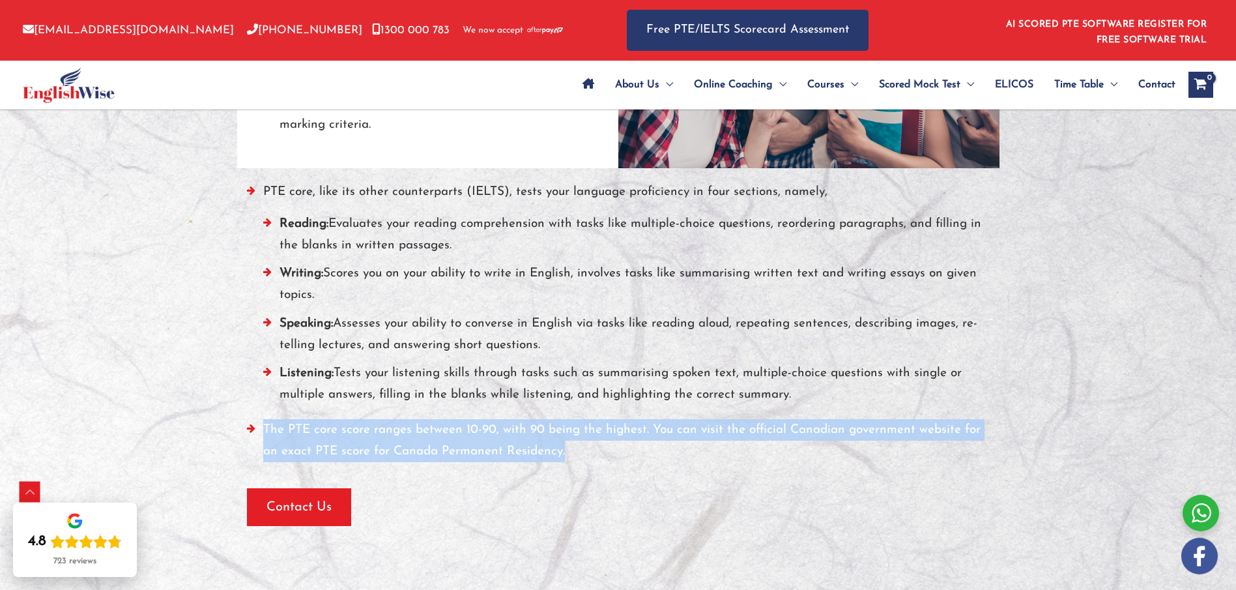
drag, startPoint x: 553, startPoint y: 454, endPoint x: 244, endPoint y: 429, distance: 309.9
click at [244, 429] on div "PTE core, like its other counterparts (IELTS), tests your language proficiency …" at bounding box center [618, 347] width 762 height 358
drag, startPoint x: 278, startPoint y: 220, endPoint x: 803, endPoint y: 397, distance: 554.1
click at [801, 399] on ul "Reading: Evaluates your reading comprehension with tasks like multiple-choice q…" at bounding box center [626, 312] width 727 height 199
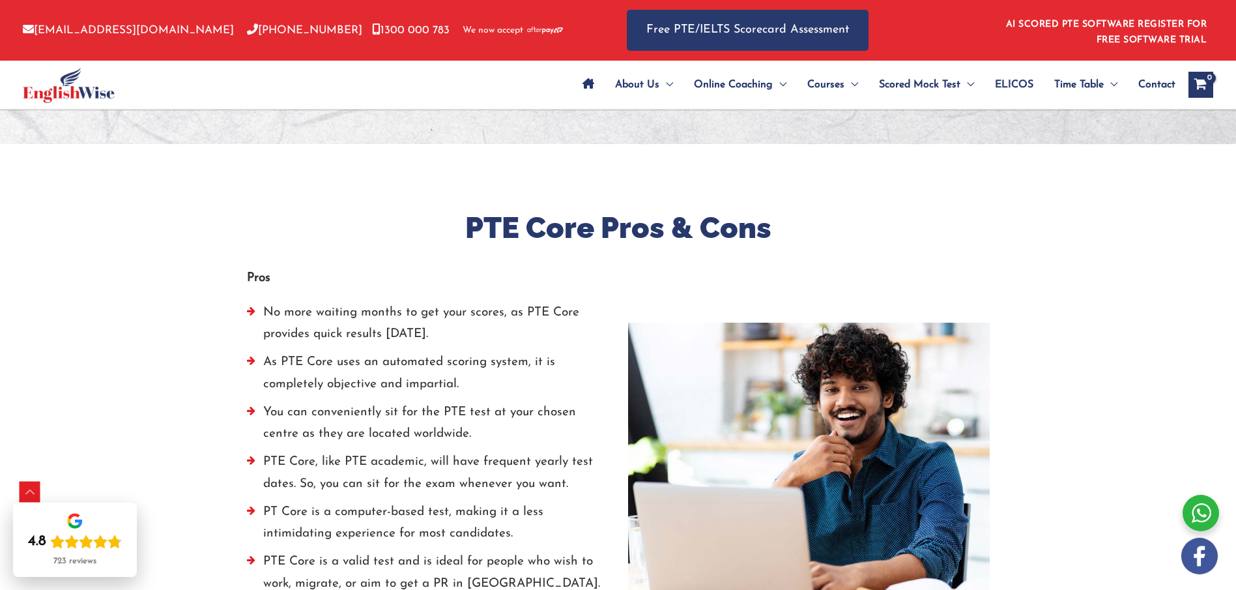
scroll to position [1688, 0]
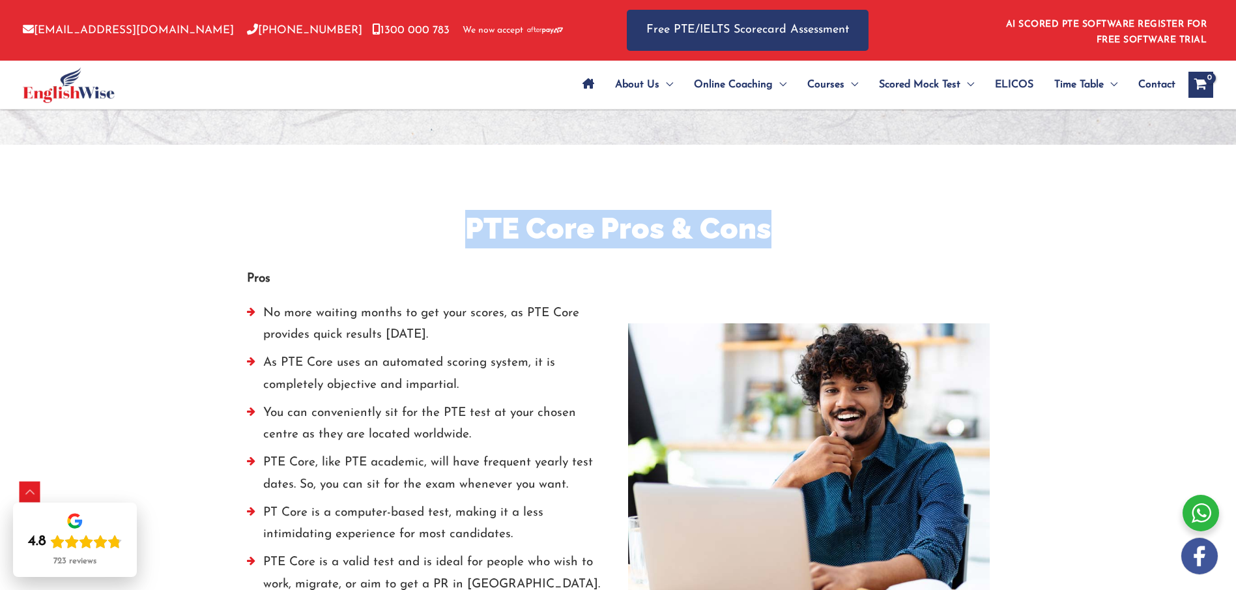
drag, startPoint x: 463, startPoint y: 231, endPoint x: 773, endPoint y: 230, distance: 309.5
click at [773, 230] on h2 "PTE Core Pros & Cons" at bounding box center [618, 229] width 762 height 38
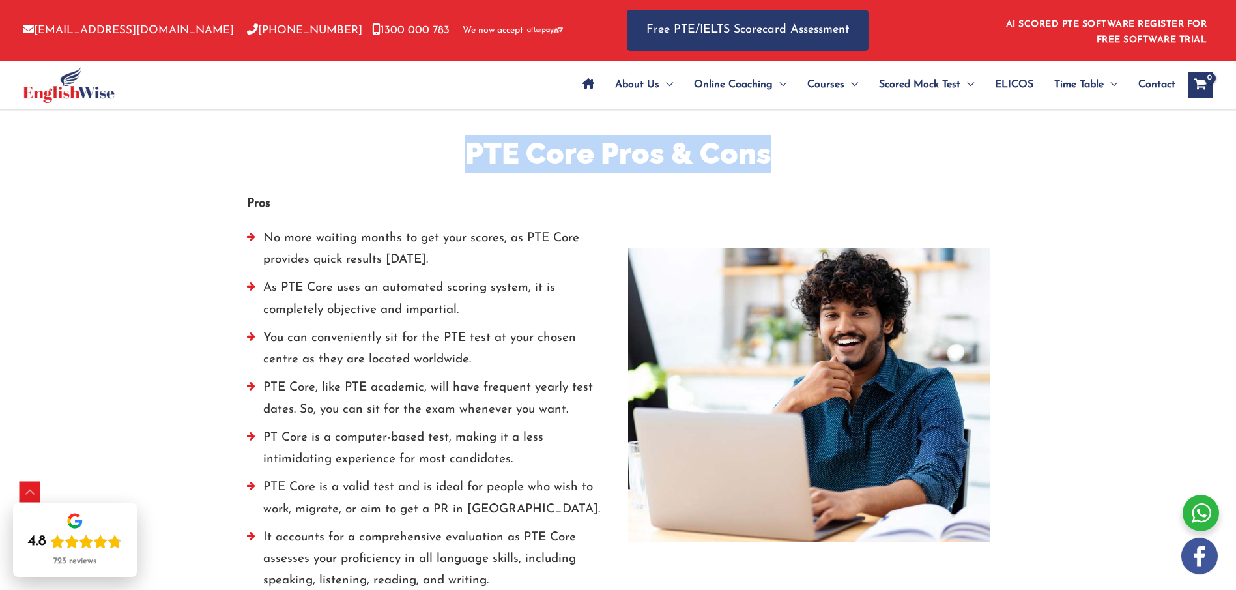
scroll to position [1761, 0]
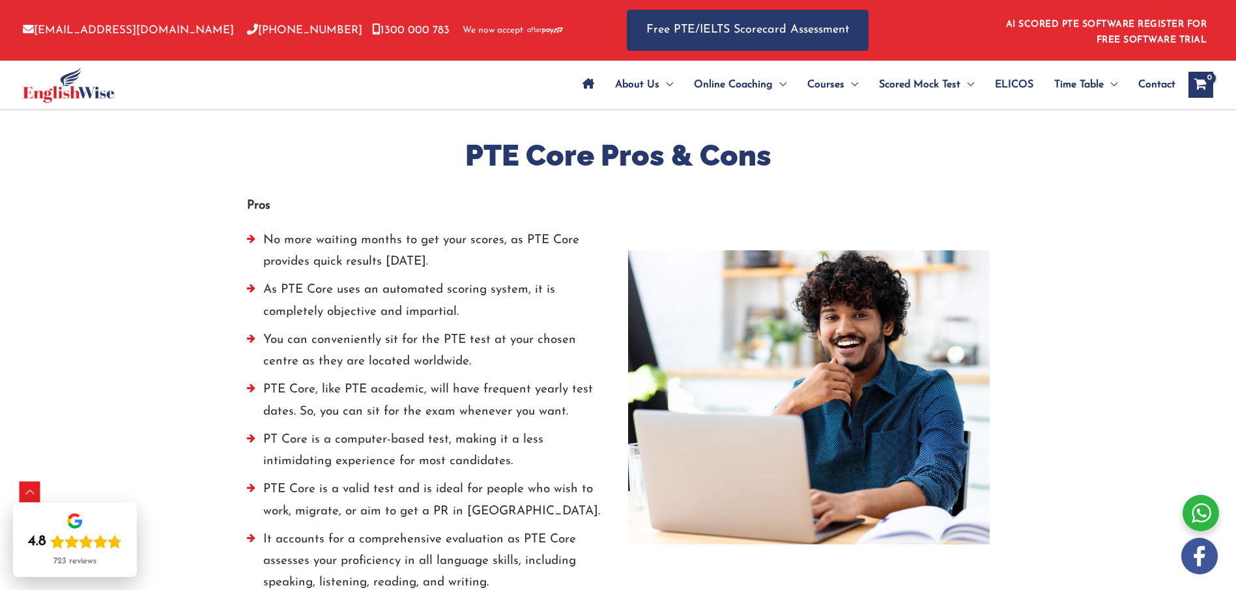
click at [256, 207] on strong "Pros" at bounding box center [258, 205] width 23 height 12
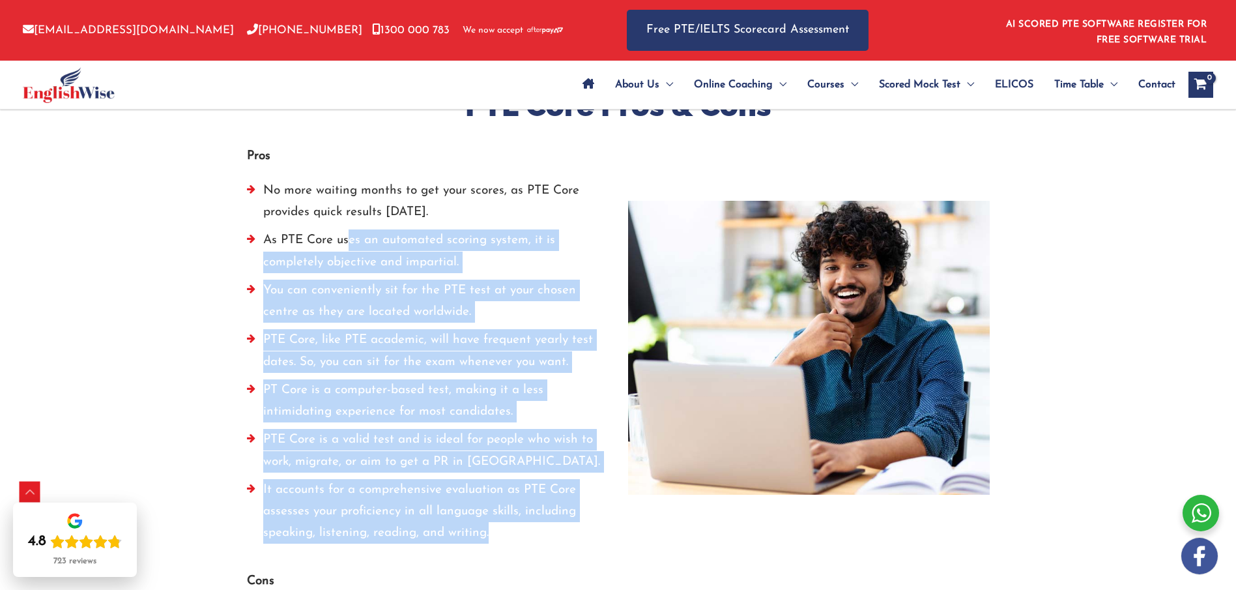
scroll to position [1702, 0]
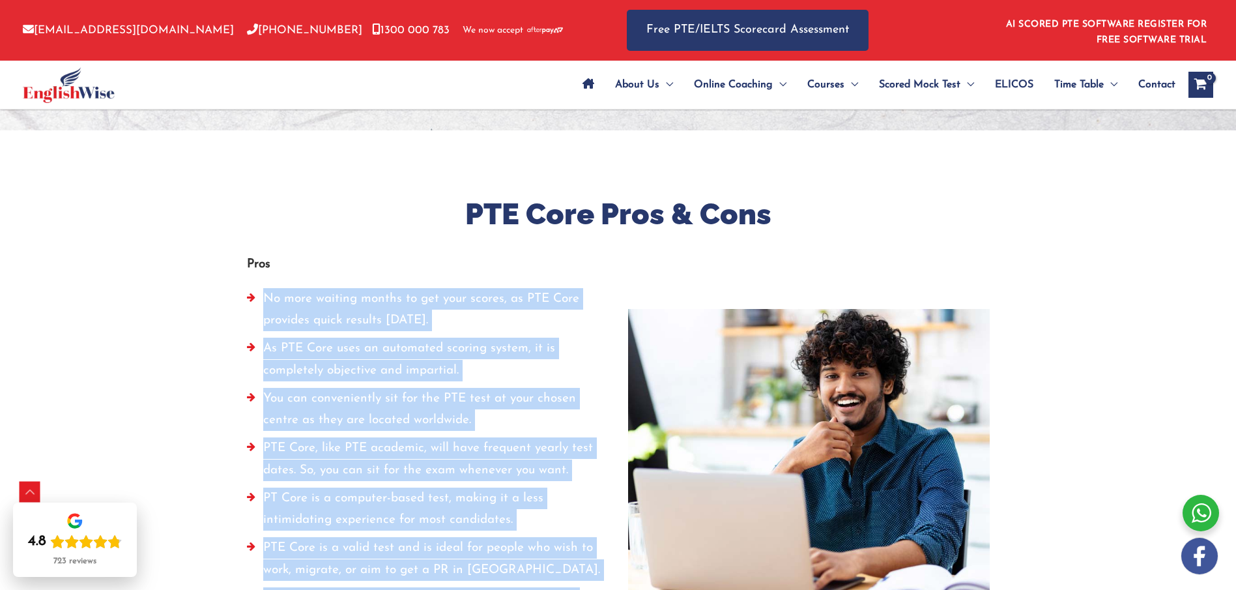
drag, startPoint x: 491, startPoint y: 454, endPoint x: 257, endPoint y: 293, distance: 284.9
click at [257, 293] on ul "No more waiting months to get your scores, as PTE Core provides quick results w…" at bounding box center [428, 473] width 362 height 371
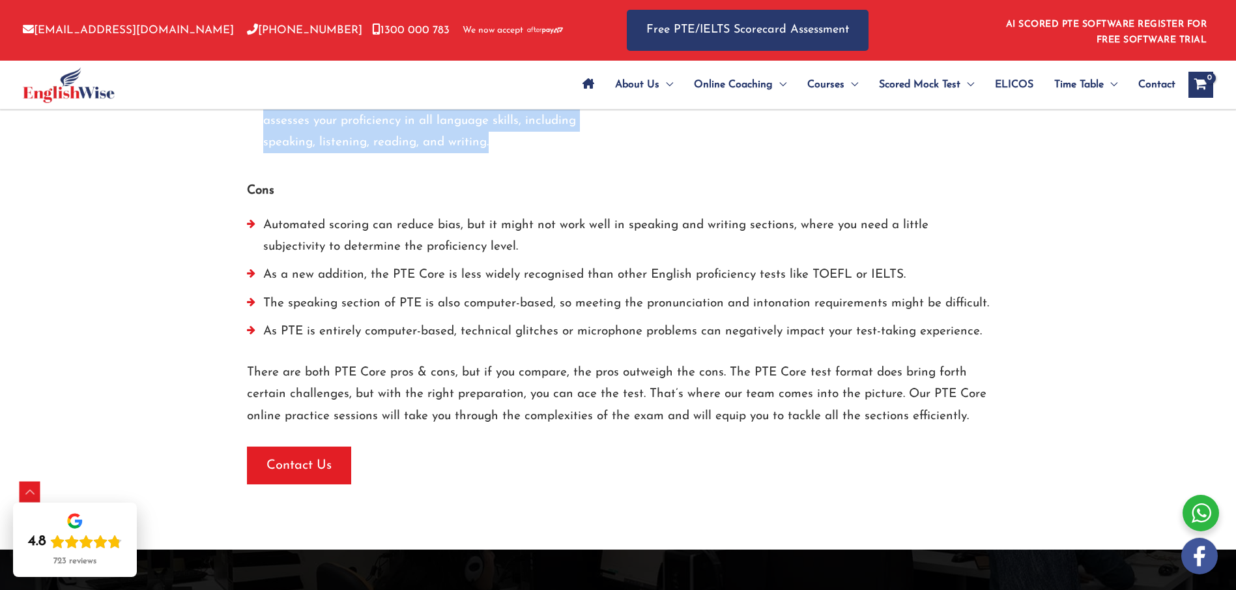
scroll to position [2207, 0]
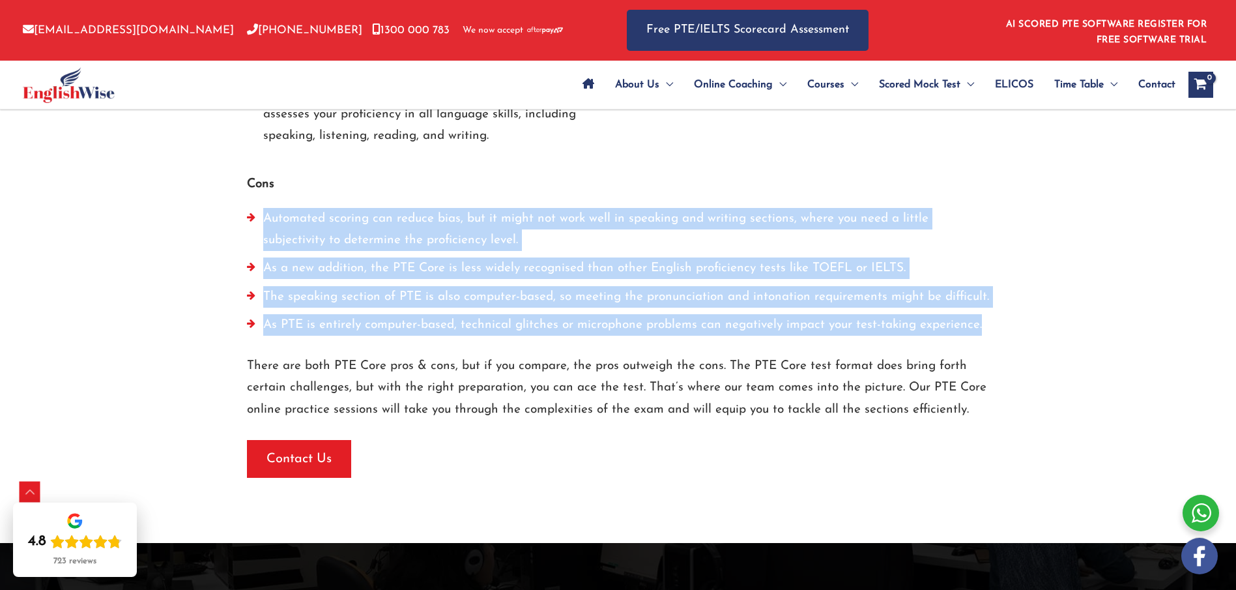
drag, startPoint x: 262, startPoint y: 215, endPoint x: 992, endPoint y: 320, distance: 737.3
click at [991, 320] on div "Cons Automated scoring can reduce bias, but it might not work well in speaking …" at bounding box center [618, 316] width 762 height 324
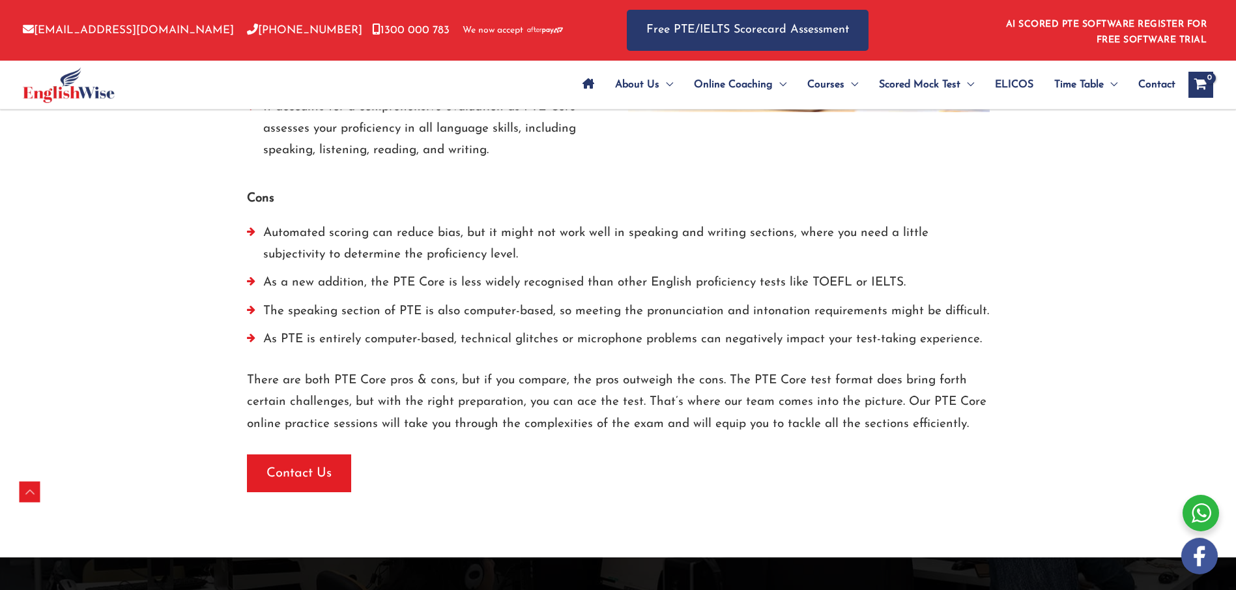
scroll to position [2207, 0]
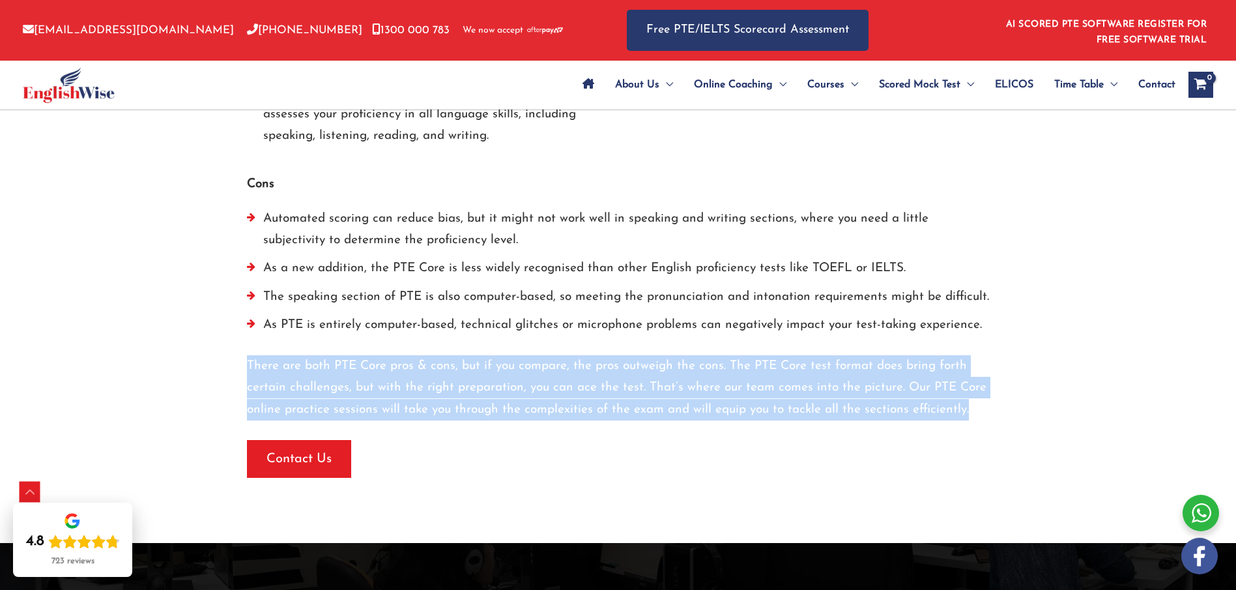
drag, startPoint x: 247, startPoint y: 361, endPoint x: 994, endPoint y: 409, distance: 748.3
click at [996, 409] on div "Cons Automated scoring can reduce bias, but it might not work well in speaking …" at bounding box center [618, 316] width 762 height 324
copy p "There are both PTE Core pros & cons, but if you compare, the pros outweigh the …"
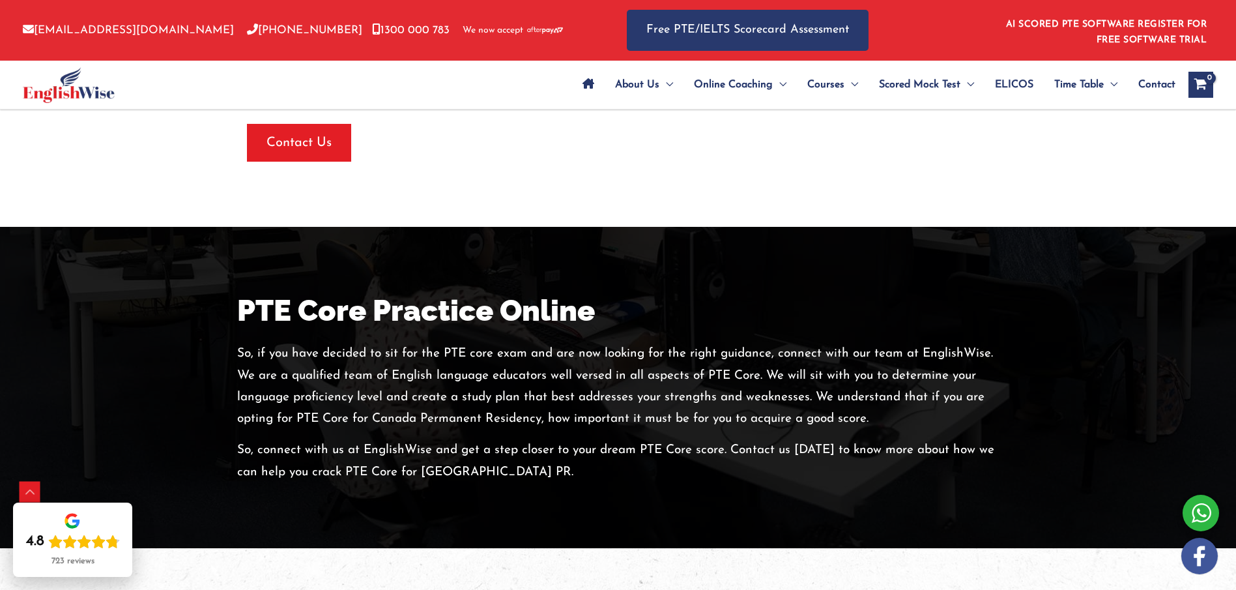
scroll to position [2607, 0]
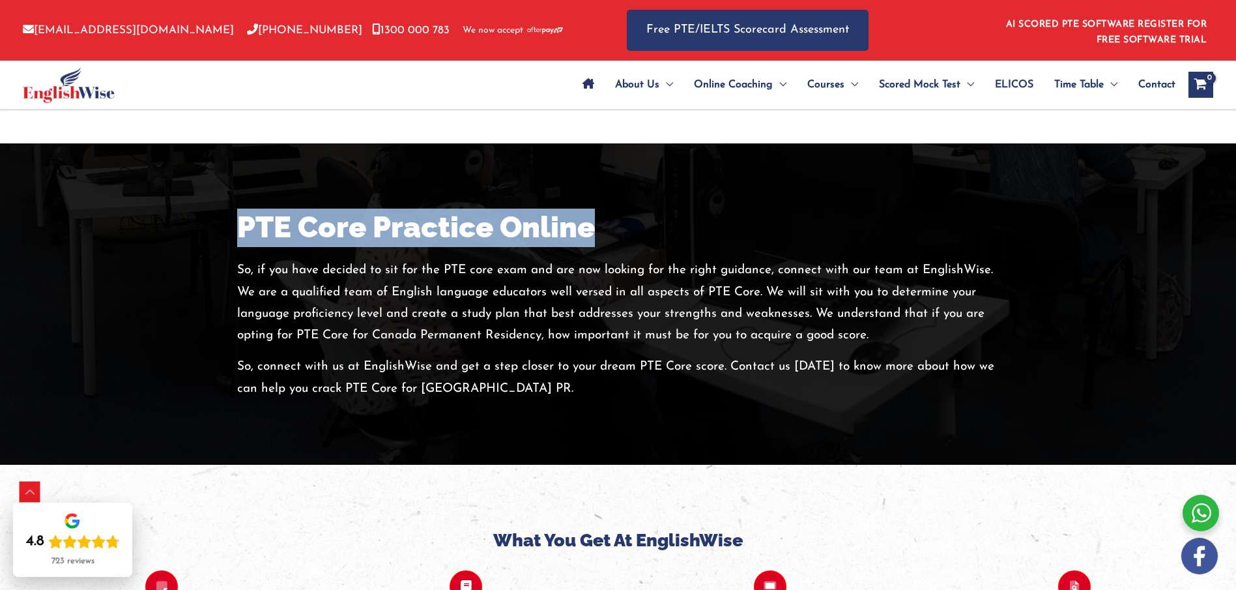
drag, startPoint x: 240, startPoint y: 226, endPoint x: 596, endPoint y: 224, distance: 355.2
click at [596, 224] on h2 "PTE Core Practice Online" at bounding box center [618, 228] width 762 height 38
copy h2 "PTE Core Practice Online"
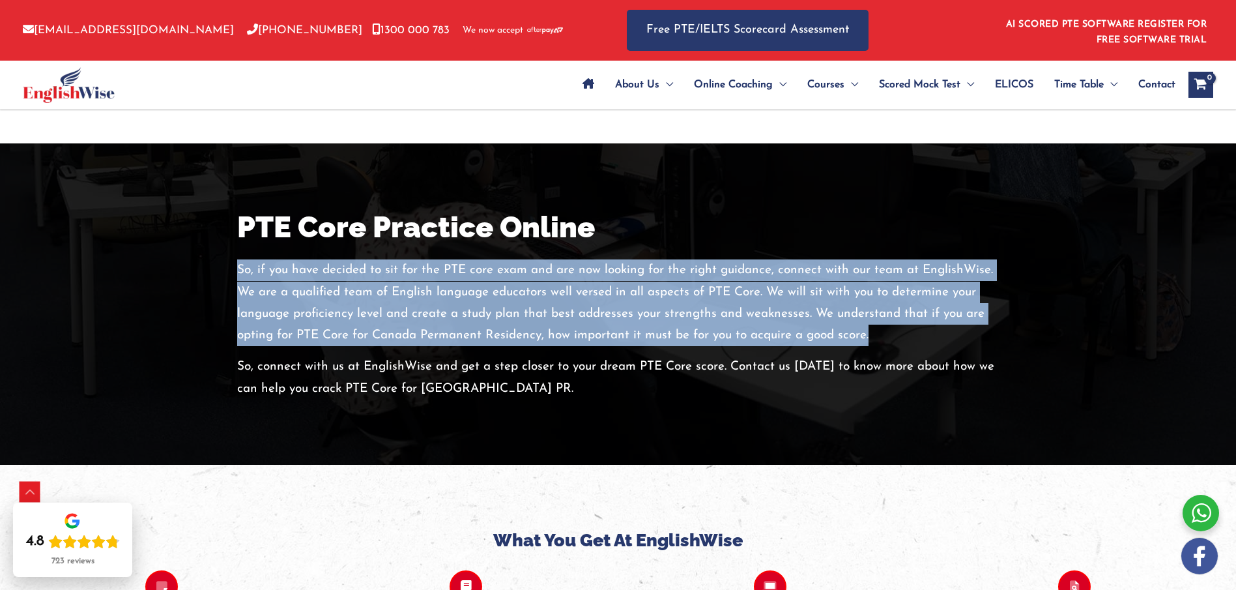
drag, startPoint x: 247, startPoint y: 272, endPoint x: 861, endPoint y: 322, distance: 615.8
click at [871, 341] on p "So, if you have decided to sit for the PTE core exam and are now looking for th…" at bounding box center [618, 302] width 762 height 87
copy p "So, if you have decided to sit for the PTE core exam and are now looking for th…"
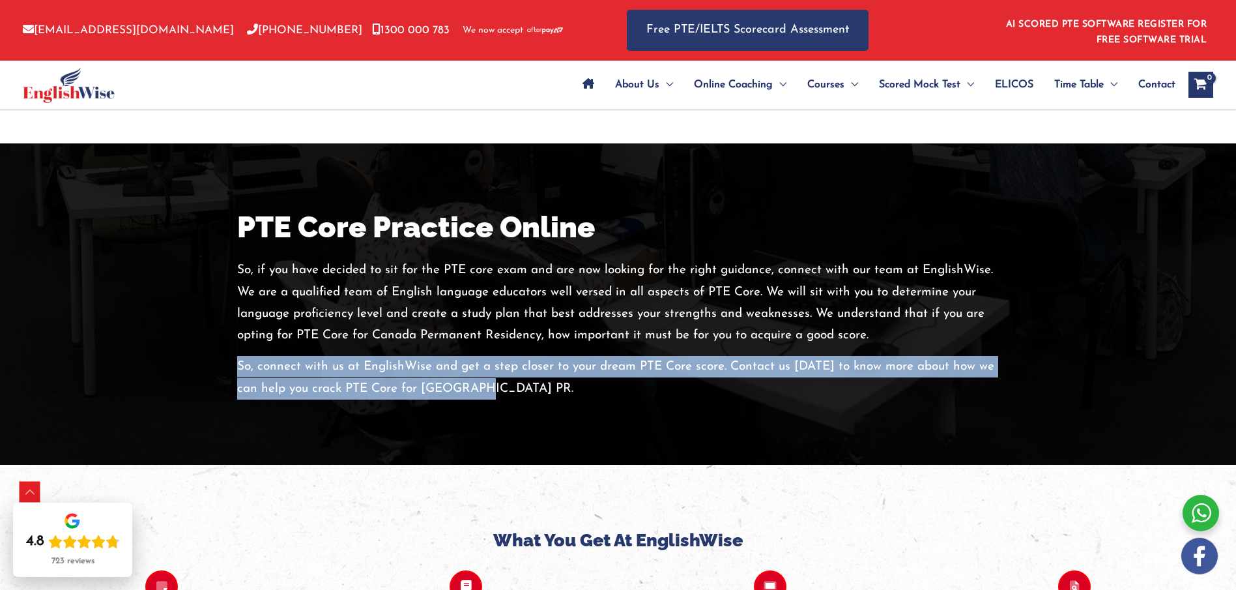
drag, startPoint x: 237, startPoint y: 368, endPoint x: 512, endPoint y: 400, distance: 277.5
click at [508, 387] on p "So, connect with us at EnglishWise and get a step closer to your dream PTE Core…" at bounding box center [618, 378] width 762 height 44
copy p "So, connect with us at EnglishWise and get a step closer to your dream PTE Core…"
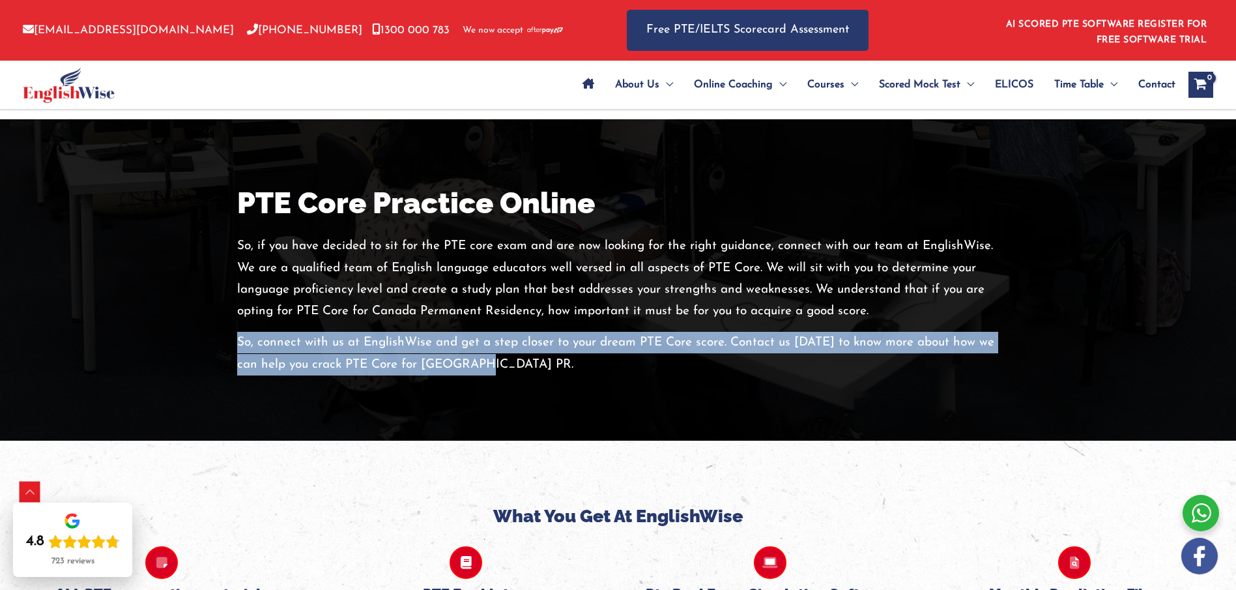
scroll to position [2633, 0]
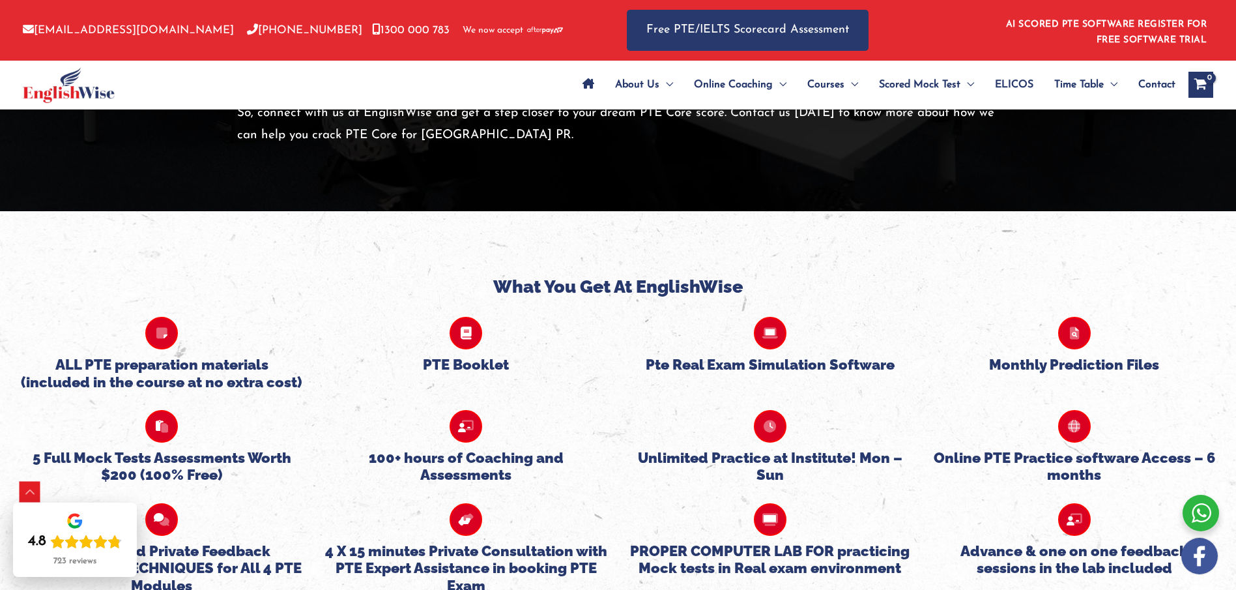
scroll to position [2945, 0]
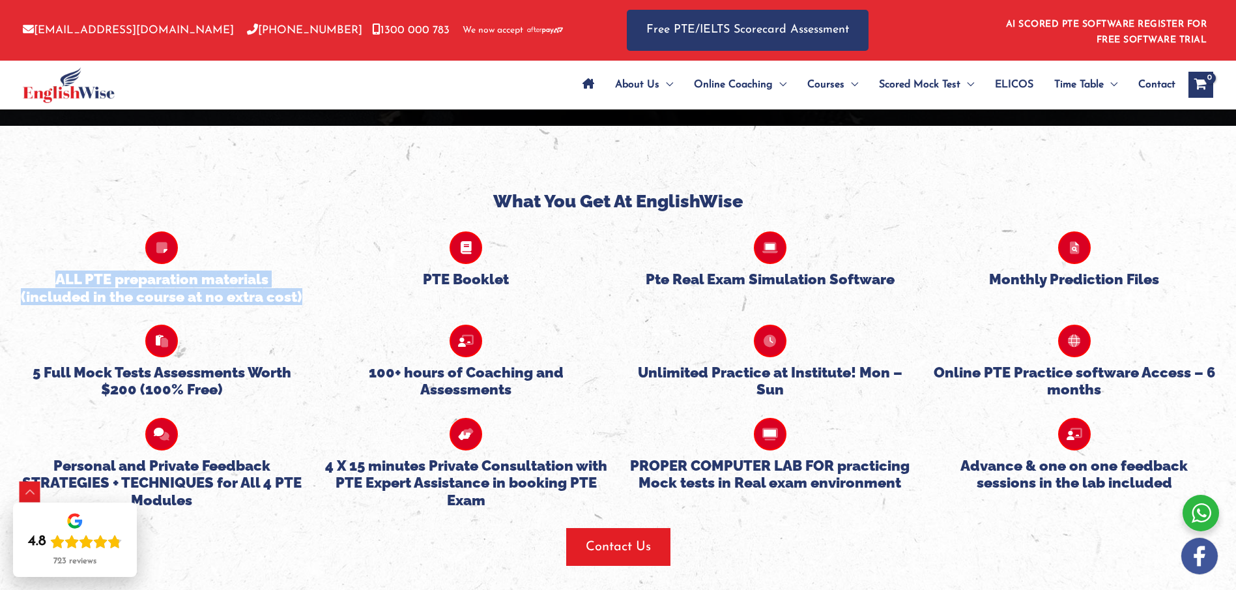
drag, startPoint x: 56, startPoint y: 280, endPoint x: 322, endPoint y: 298, distance: 266.5
click at [322, 298] on div "ALL PTE preparation materials (included in the course at no extra cost) PTE Boo…" at bounding box center [618, 258] width 1217 height 93
copy h5 "ALL PTE preparation materials (included in the course at no extra cost)"
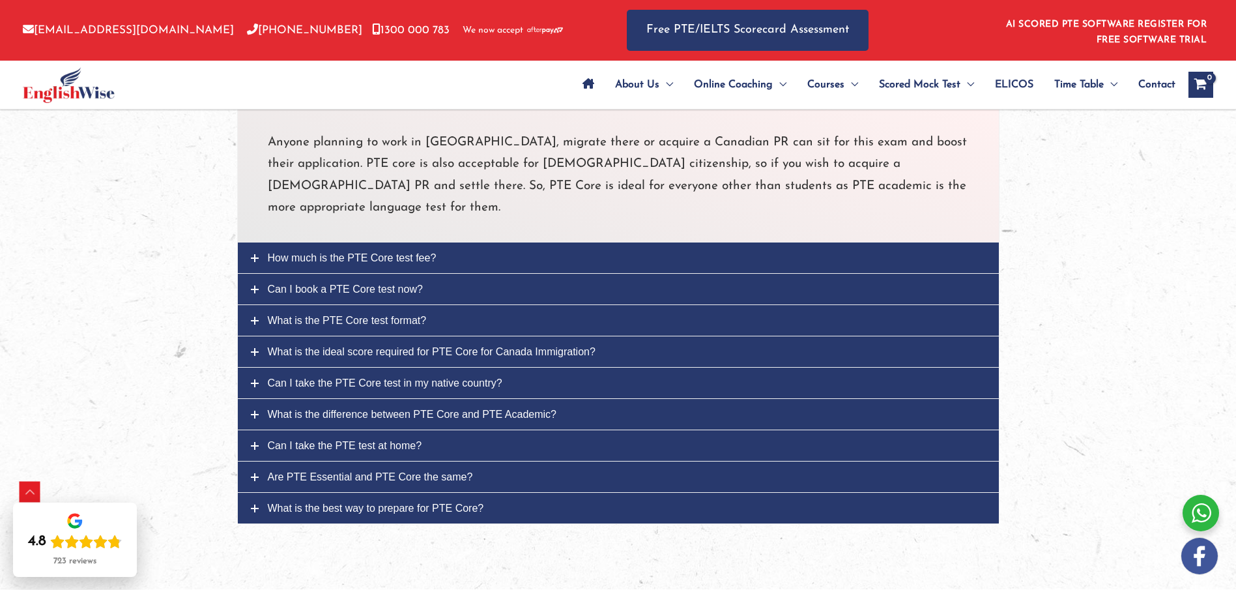
scroll to position [4421, 0]
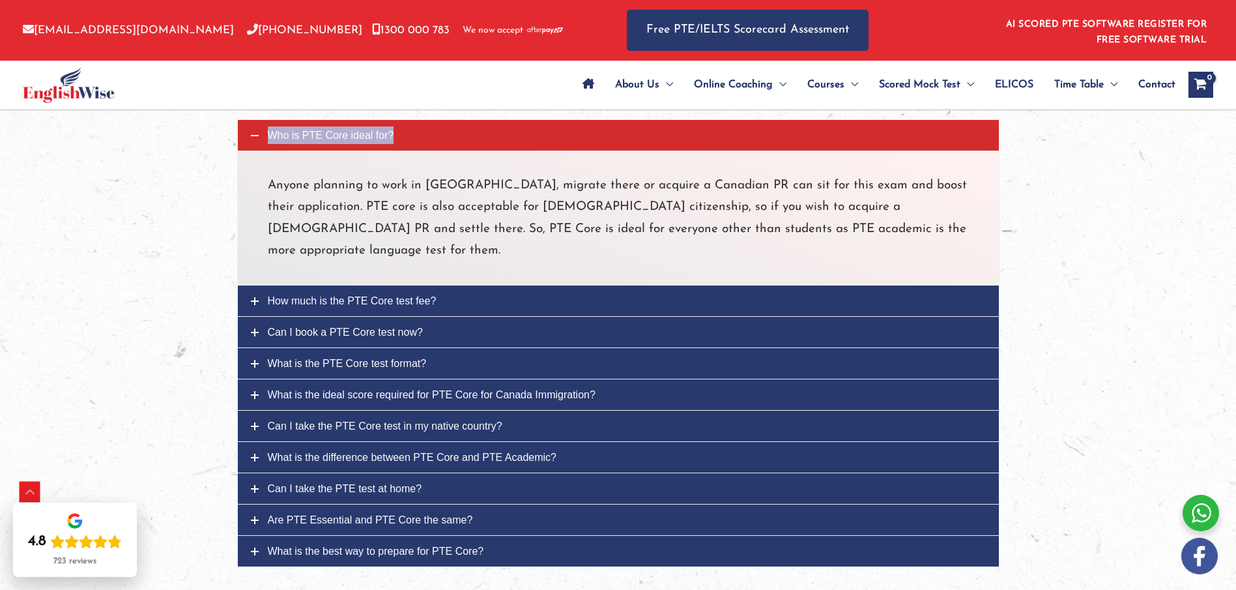
click at [341, 133] on span "Who is PTE Core ideal for?" at bounding box center [331, 135] width 126 height 11
copy span "Who is PTE Core ideal for?"
click at [266, 188] on div "Anyone planning to work in [GEOGRAPHIC_DATA], migrate there or acquire a Canadi…" at bounding box center [618, 218] width 762 height 135
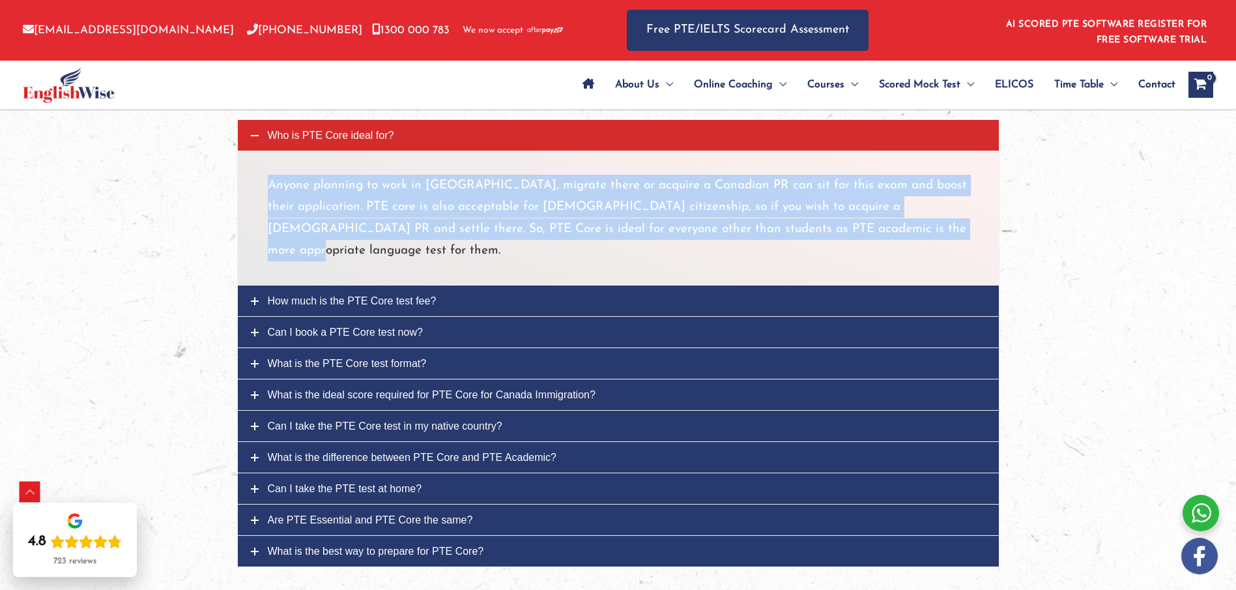
drag, startPoint x: 270, startPoint y: 181, endPoint x: 952, endPoint y: 233, distance: 683.6
click at [952, 233] on p "Anyone planning to work in Canada, migrate there or acquire a Canadian PR can s…" at bounding box center [618, 218] width 701 height 87
copy p "Anyone planning to work in Canada, migrate there or acquire a Canadian PR can s…"
click at [383, 295] on span "How much is the PTE Core test fee?" at bounding box center [352, 300] width 169 height 11
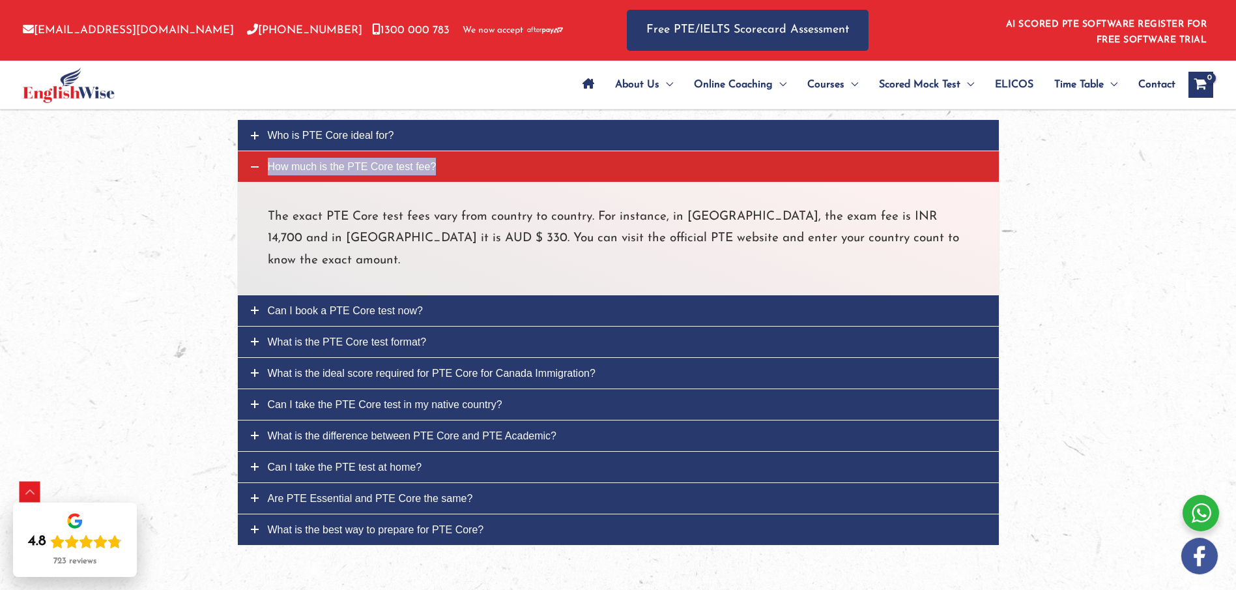
drag, startPoint x: 334, startPoint y: 163, endPoint x: 317, endPoint y: 167, distance: 18.0
click at [317, 167] on span "How much is the PTE Core test fee?" at bounding box center [352, 166] width 169 height 11
click at [271, 214] on p "The exact PTE Core test fees vary from country to country. For instance, in [GE…" at bounding box center [618, 238] width 701 height 65
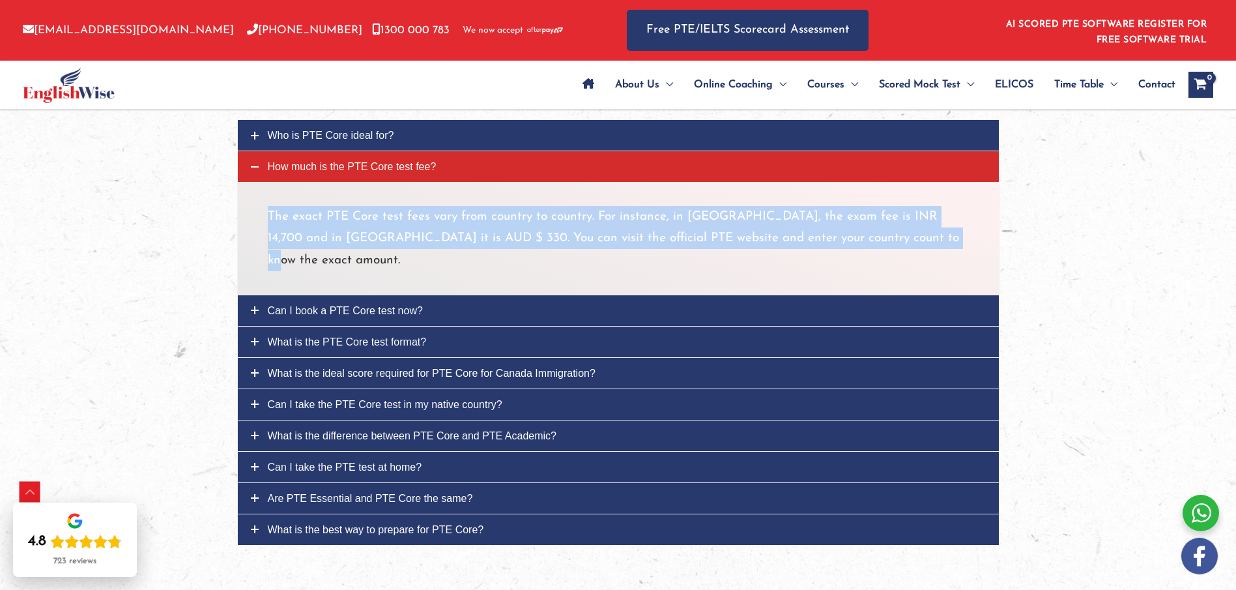
drag, startPoint x: 267, startPoint y: 214, endPoint x: 878, endPoint y: 221, distance: 610.6
click at [906, 231] on p "The exact PTE Core test fees vary from country to country. For instance, in [GE…" at bounding box center [618, 238] width 701 height 65
copy p "The exact PTE Core test fees vary from country to country. For instance, in [GE…"
click at [403, 305] on span "Can I book a PTE Core test now?" at bounding box center [345, 310] width 155 height 11
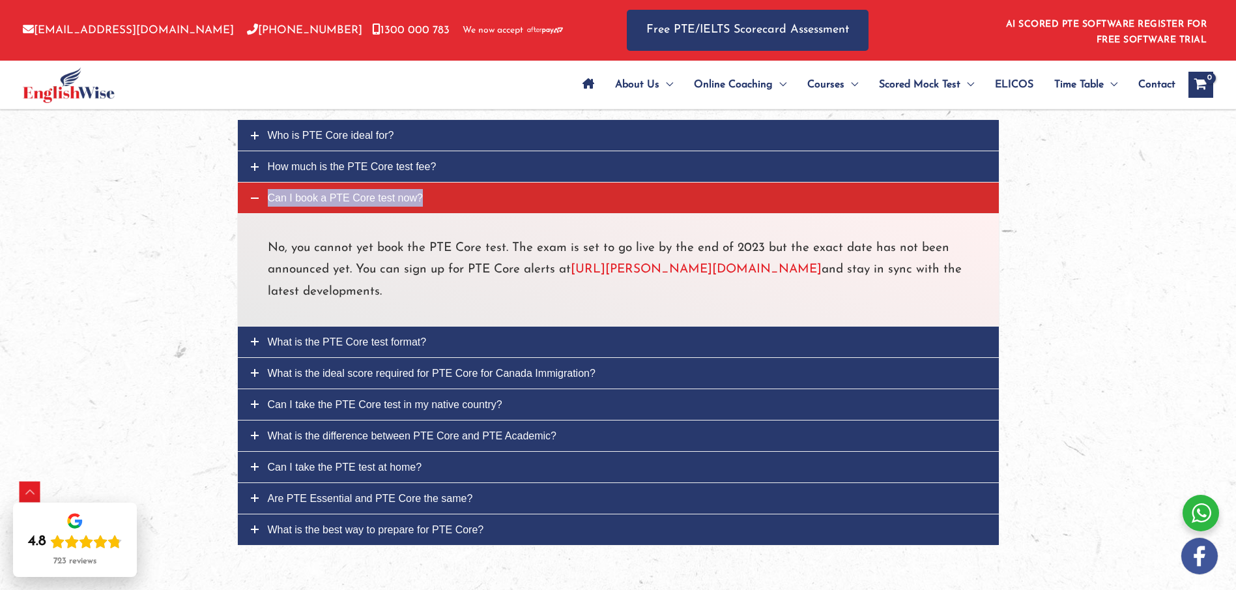
drag, startPoint x: 332, startPoint y: 193, endPoint x: 295, endPoint y: 200, distance: 37.2
click at [295, 200] on span "Can I book a PTE Core test now?" at bounding box center [345, 197] width 155 height 11
drag, startPoint x: 269, startPoint y: 245, endPoint x: 349, endPoint y: 294, distance: 93.3
click at [348, 293] on p "No, you cannot yet book the PTE Core test. The exam is set to go live by the en…" at bounding box center [618, 269] width 701 height 65
copy p "No, you cannot yet book the PTE Core test. The exam is set to go live by the en…"
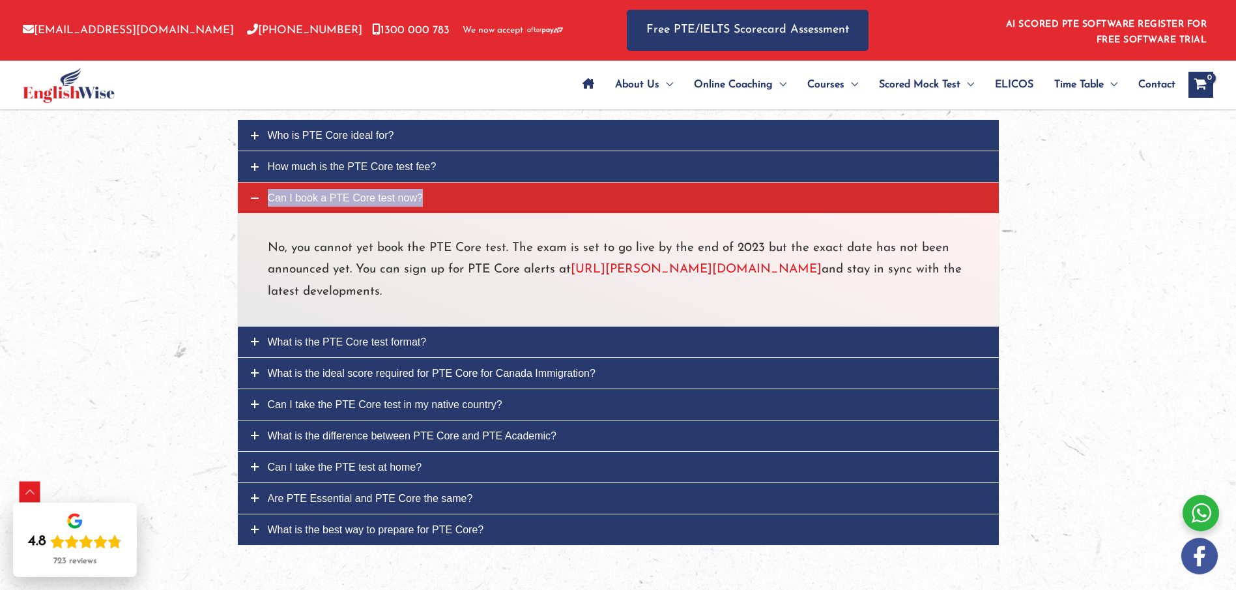
click at [616, 298] on p "No, you cannot yet book the PTE Core test. The exam is set to go live by the en…" at bounding box center [618, 269] width 701 height 65
click at [685, 270] on link "https://pearson.tfaforms.net/3148" at bounding box center [696, 269] width 251 height 12
click at [336, 343] on span "What is the PTE Core test format?" at bounding box center [347, 341] width 159 height 11
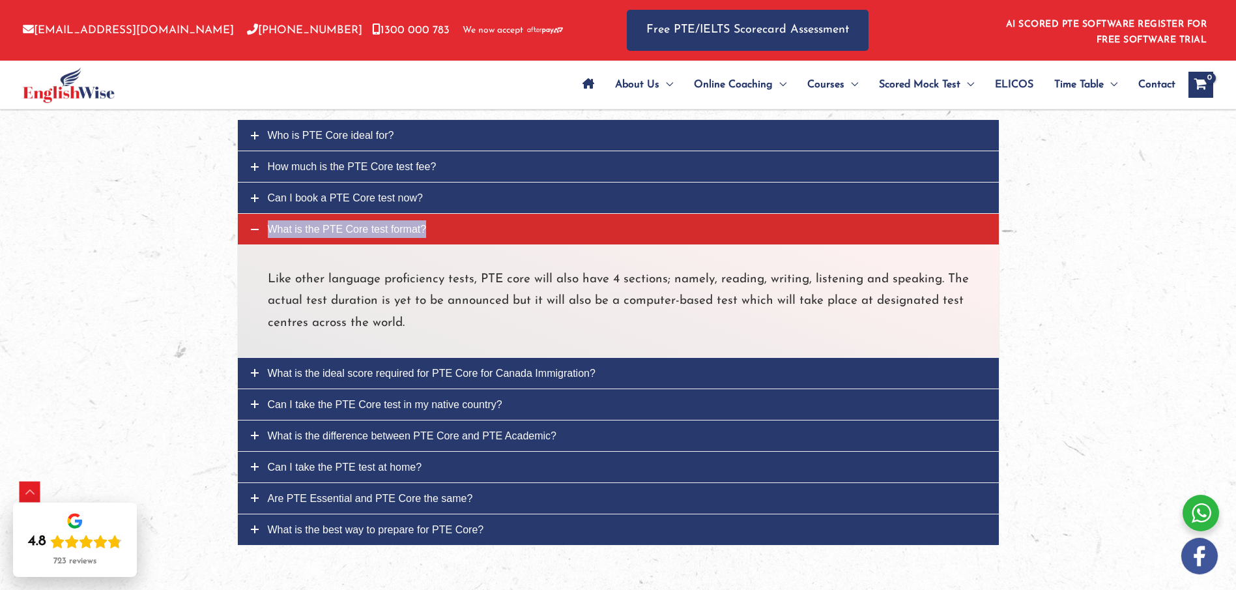
drag, startPoint x: 313, startPoint y: 226, endPoint x: 281, endPoint y: 231, distance: 32.9
click at [281, 231] on span "What is the PTE Core test format?" at bounding box center [347, 229] width 159 height 11
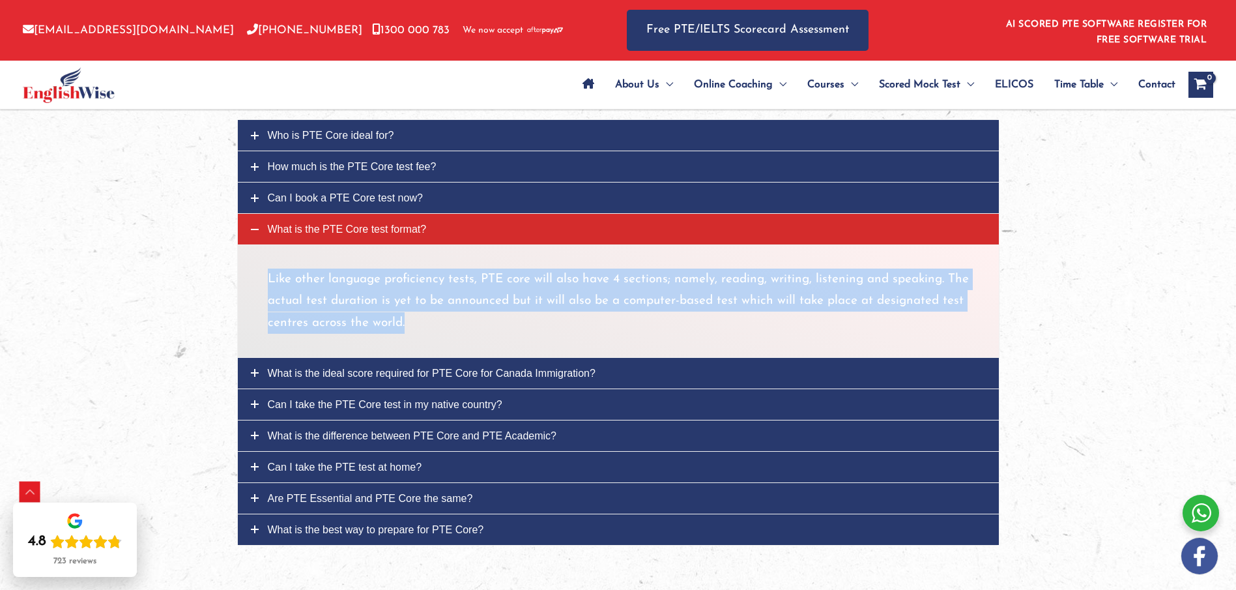
drag, startPoint x: 270, startPoint y: 281, endPoint x: 422, endPoint y: 325, distance: 158.0
click at [422, 325] on p "Like other language proficiency tests, PTE core will also have 4 sections; name…" at bounding box center [618, 300] width 701 height 65
copy p "Like other language proficiency tests, PTE core will also have 4 sections; name…"
click at [340, 370] on span "What is the ideal score required for PTE Core for Canada Immigration?" at bounding box center [432, 373] width 328 height 11
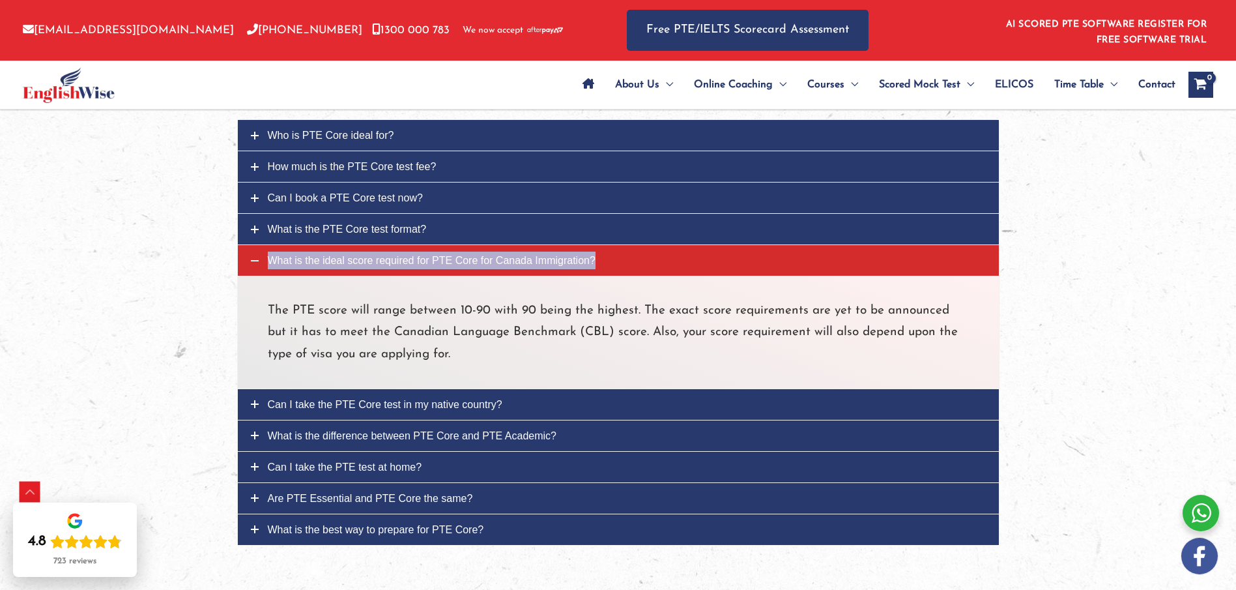
drag, startPoint x: 325, startPoint y: 260, endPoint x: 295, endPoint y: 261, distance: 30.6
click at [295, 261] on span "What is the ideal score required for PTE Core for Canada Immigration?" at bounding box center [432, 260] width 328 height 11
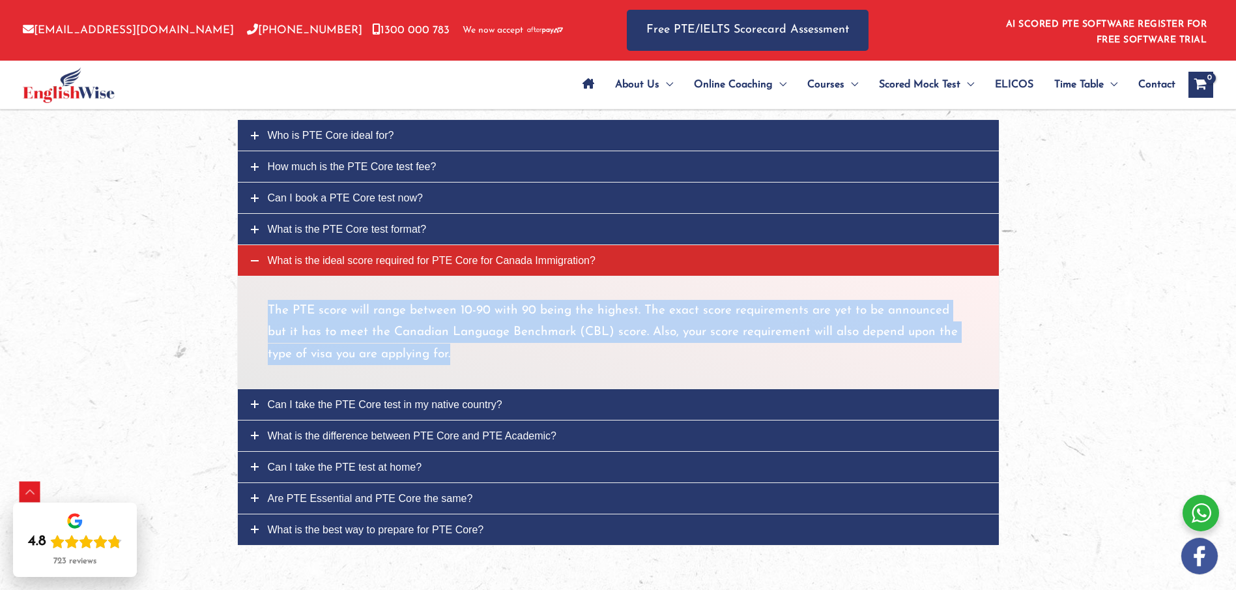
drag, startPoint x: 283, startPoint y: 317, endPoint x: 465, endPoint y: 349, distance: 185.2
click at [465, 354] on p "The PTE score will range between 10-90 with 90 being the highest. The exact sco…" at bounding box center [618, 332] width 701 height 65
copy p "The PTE score will range between 10-90 with 90 being the highest. The exact sco…"
click at [358, 406] on span "Can I take the PTE Core test in my native country?" at bounding box center [385, 404] width 235 height 11
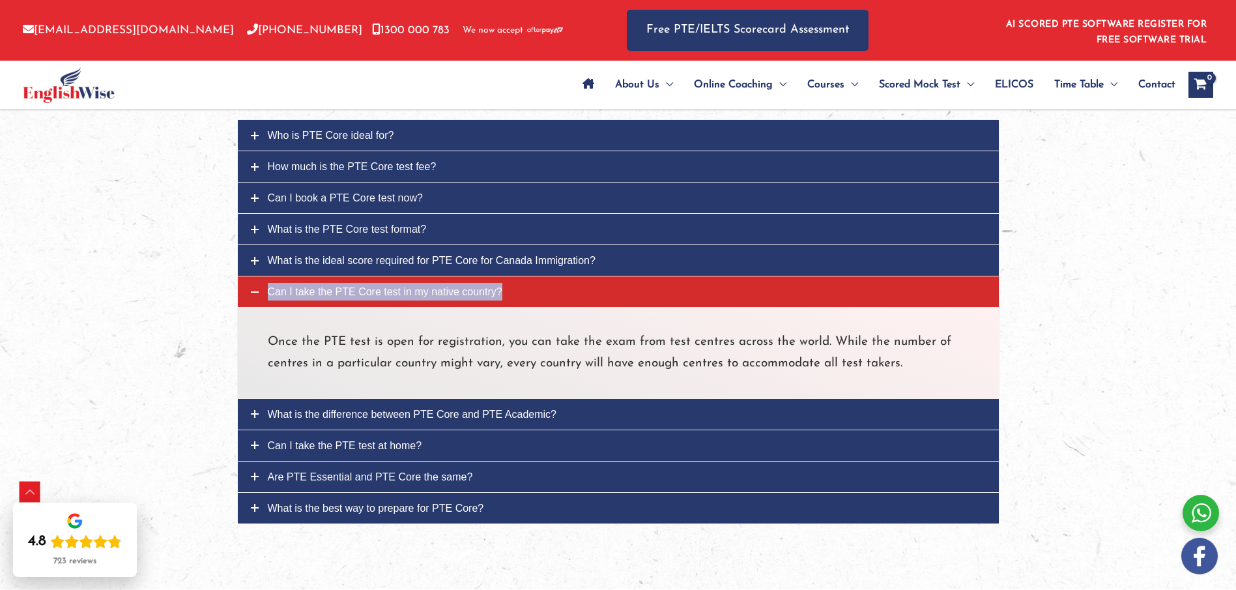
drag, startPoint x: 323, startPoint y: 287, endPoint x: 296, endPoint y: 293, distance: 26.7
click at [296, 293] on span "Can I take the PTE Core test in my native country?" at bounding box center [385, 291] width 235 height 11
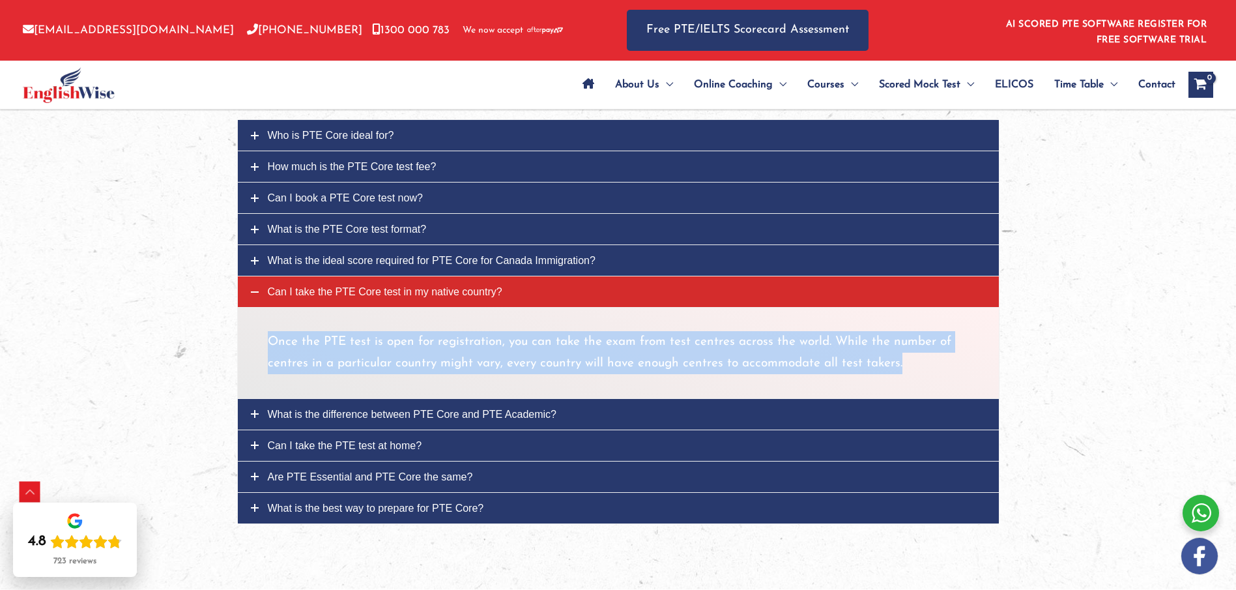
drag, startPoint x: 267, startPoint y: 340, endPoint x: 911, endPoint y: 366, distance: 645.0
click at [911, 366] on p "Once the PTE test is open for registration, you can take the exam from test cen…" at bounding box center [618, 353] width 701 height 44
copy p "Once the PTE test is open for registration, you can take the exam from test cen…"
click at [310, 418] on span "What is the difference between PTE Core and PTE Academic?" at bounding box center [412, 414] width 289 height 11
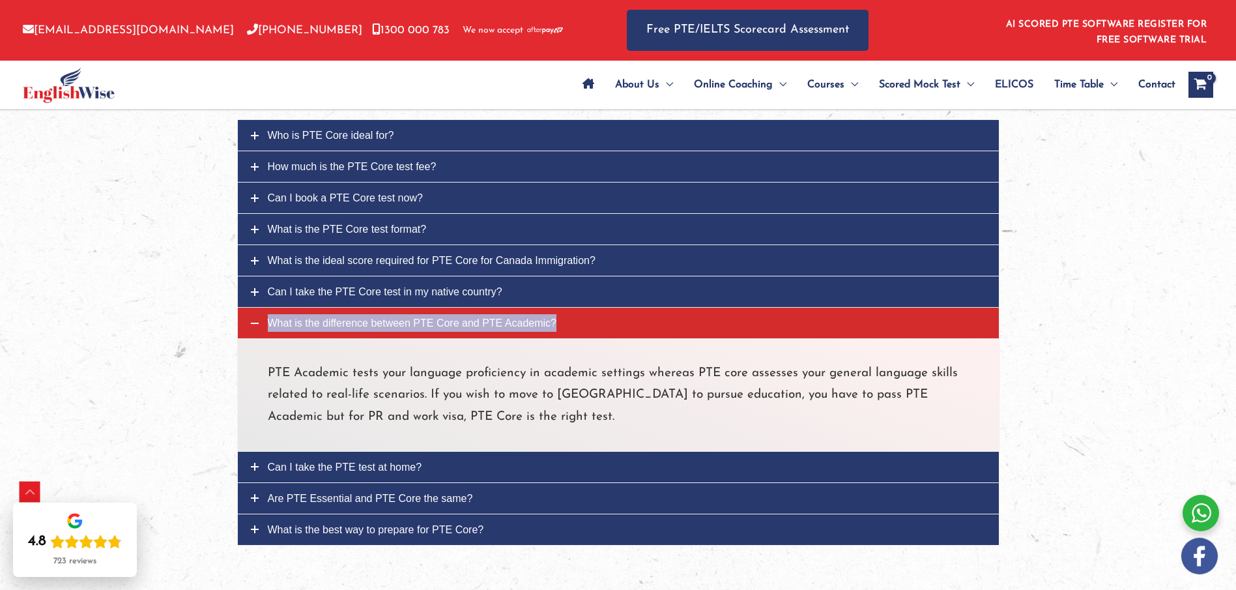
drag, startPoint x: 319, startPoint y: 319, endPoint x: 293, endPoint y: 328, distance: 27.6
click at [293, 328] on span "What is the difference between PTE Core and PTE Academic?" at bounding box center [412, 322] width 289 height 11
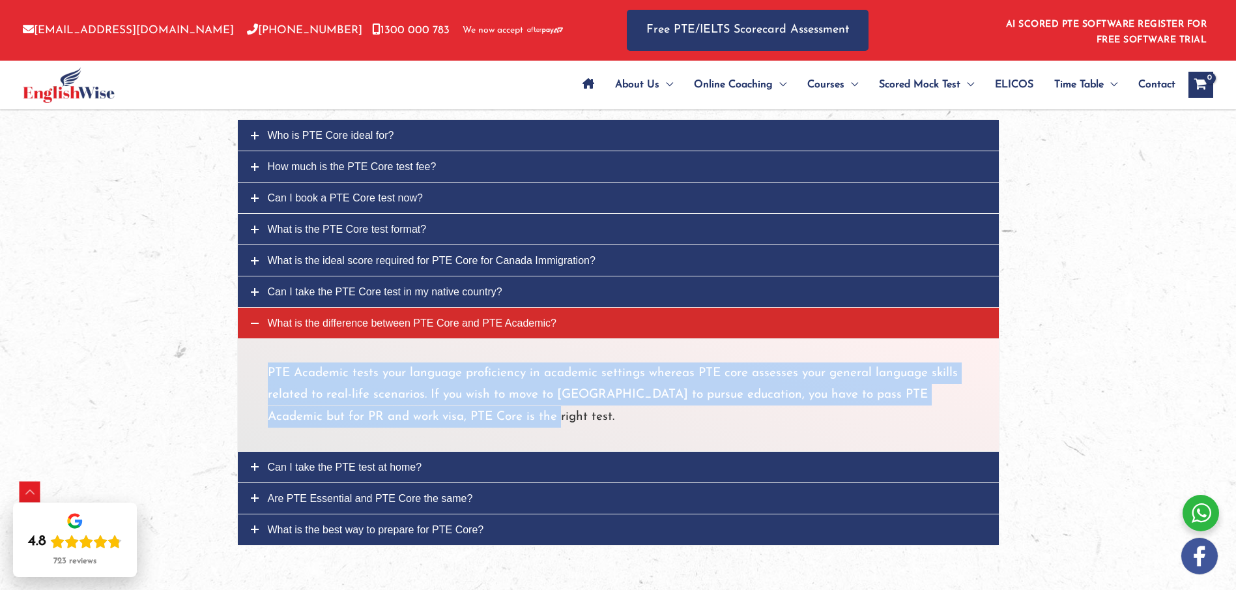
drag, startPoint x: 269, startPoint y: 368, endPoint x: 499, endPoint y: 411, distance: 233.3
click at [499, 411] on p "PTE Academic tests your language proficiency in academic settings whereas PTE c…" at bounding box center [618, 394] width 701 height 65
copy p "PTE Academic tests your language proficiency in academic settings whereas PTE c…"
click at [321, 470] on span "Can I take the PTE test at home?" at bounding box center [345, 466] width 154 height 11
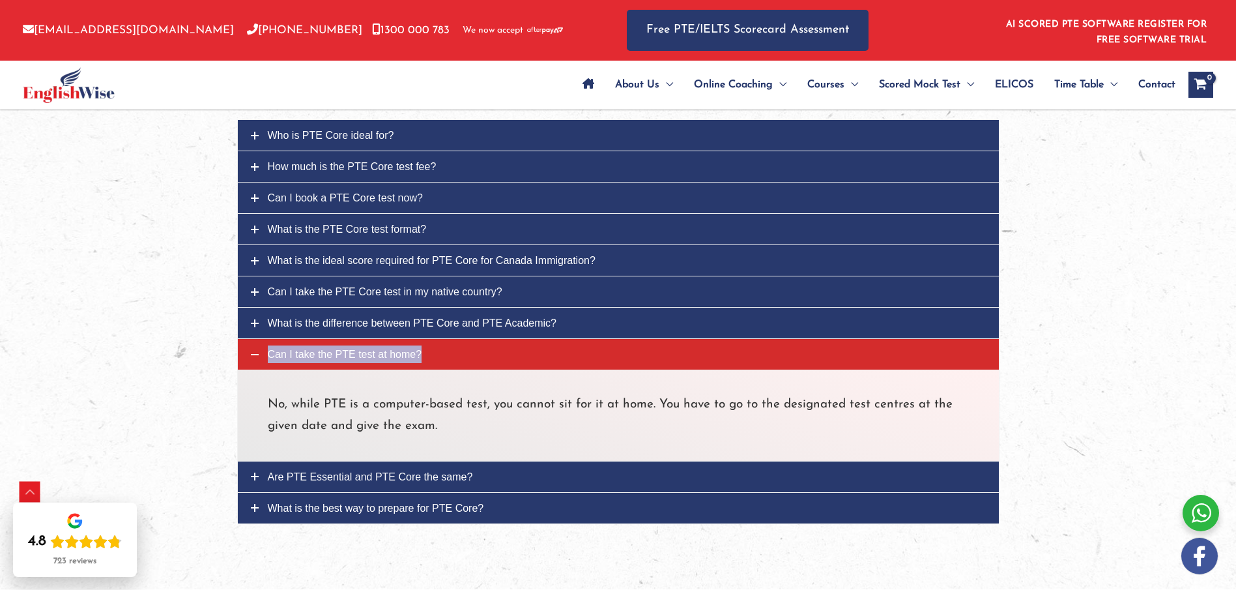
drag, startPoint x: 311, startPoint y: 350, endPoint x: 290, endPoint y: 353, distance: 21.0
click at [290, 353] on span "Can I take the PTE test at home?" at bounding box center [345, 354] width 154 height 11
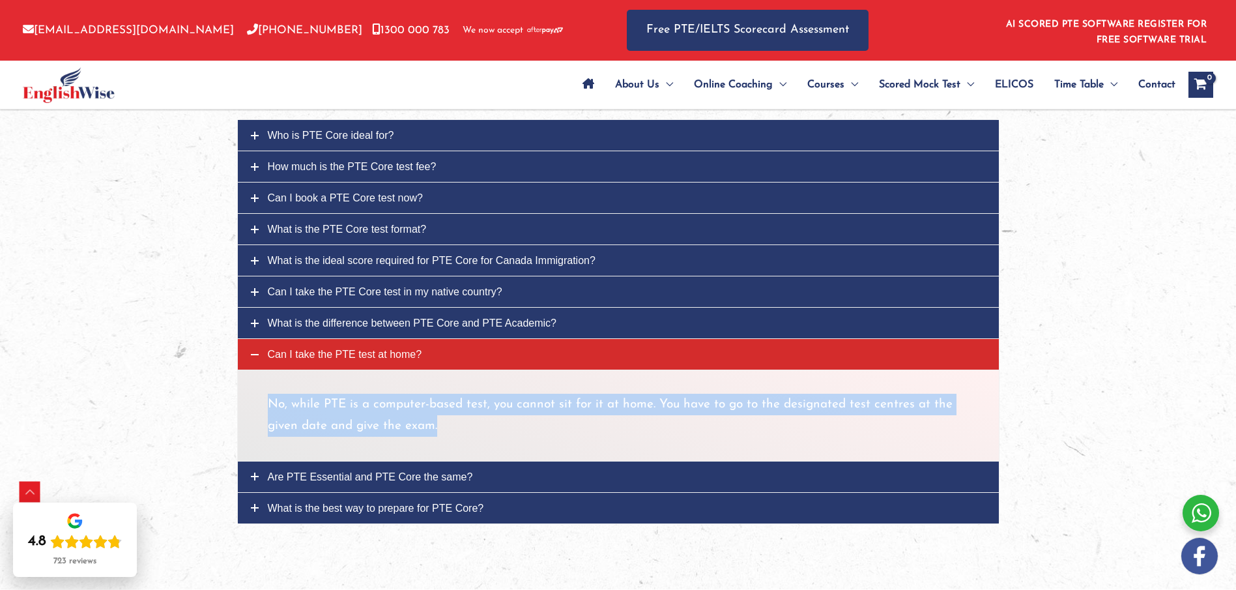
drag, startPoint x: 269, startPoint y: 405, endPoint x: 441, endPoint y: 420, distance: 172.7
click at [442, 420] on p "No, while PTE is a computer-based test, you cannot sit for it at home. You have…" at bounding box center [618, 416] width 701 height 44
copy p "No, while PTE is a computer-based test, you cannot sit for it at home. You have…"
click at [299, 474] on span "Are PTE Essential and PTE Core the same?" at bounding box center [370, 476] width 205 height 11
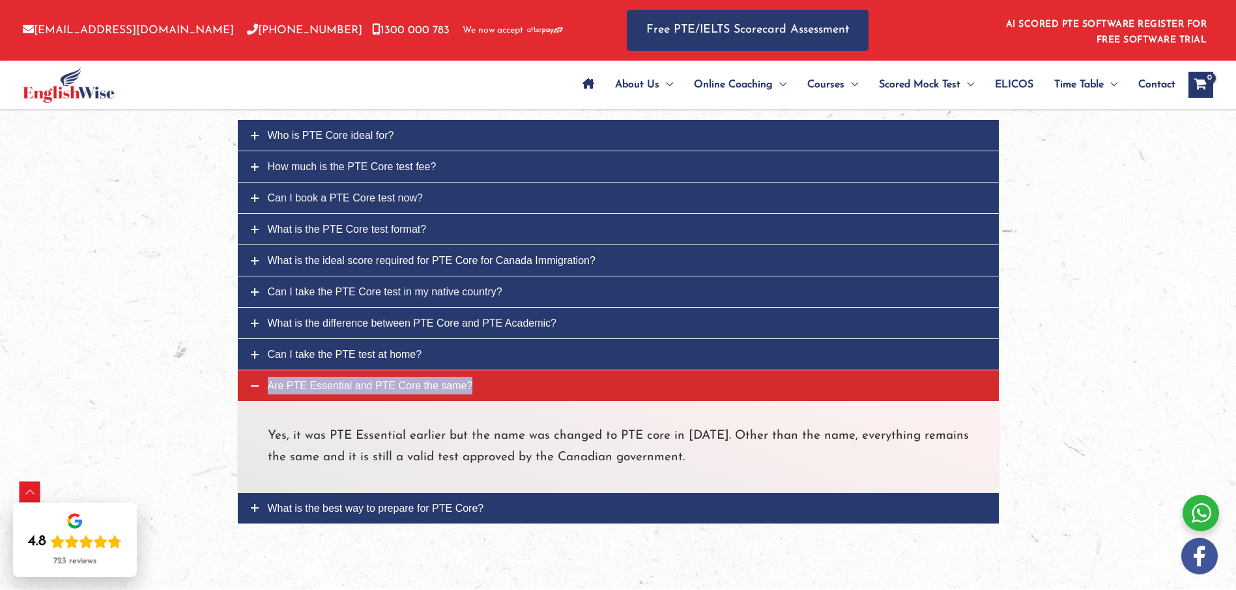
drag, startPoint x: 320, startPoint y: 386, endPoint x: 295, endPoint y: 382, distance: 25.2
click at [295, 382] on span "Are PTE Essential and PTE Core the same?" at bounding box center [370, 385] width 205 height 11
drag, startPoint x: 269, startPoint y: 433, endPoint x: 736, endPoint y: 454, distance: 467.0
click at [738, 456] on p "Yes, it was PTE Essential earlier but the name was changed to PTE core in May 2…" at bounding box center [618, 447] width 701 height 44
click at [340, 506] on span "What is the best way to prepare for PTE Core?" at bounding box center [376, 507] width 216 height 11
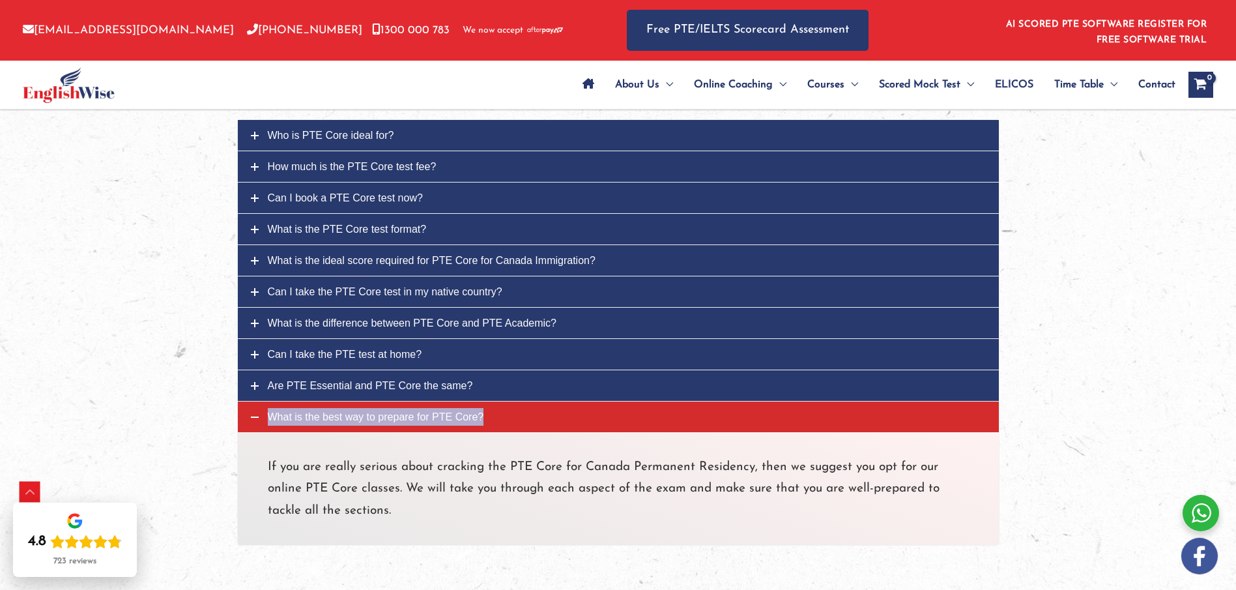
drag, startPoint x: 323, startPoint y: 414, endPoint x: 297, endPoint y: 416, distance: 26.1
click at [297, 416] on span "What is the best way to prepare for PTE Core?" at bounding box center [376, 416] width 216 height 11
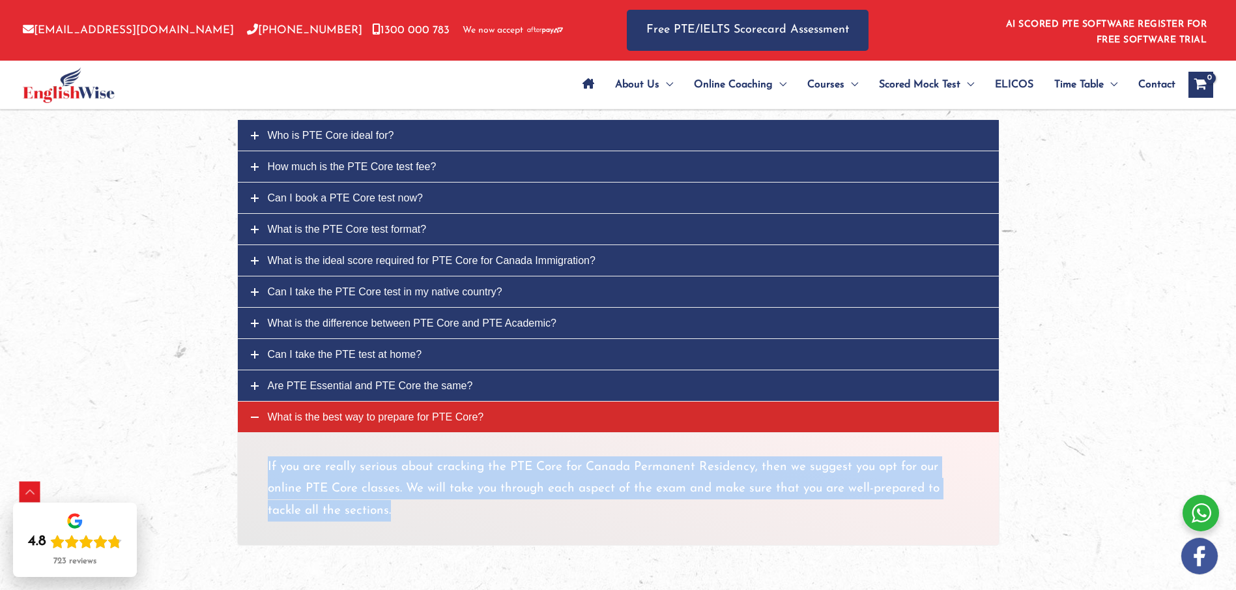
drag, startPoint x: 265, startPoint y: 465, endPoint x: 396, endPoint y: 521, distance: 143.1
click at [396, 522] on div "If you are really serious about cracking the PTE Core for Canada Permanent Resi…" at bounding box center [618, 488] width 762 height 113
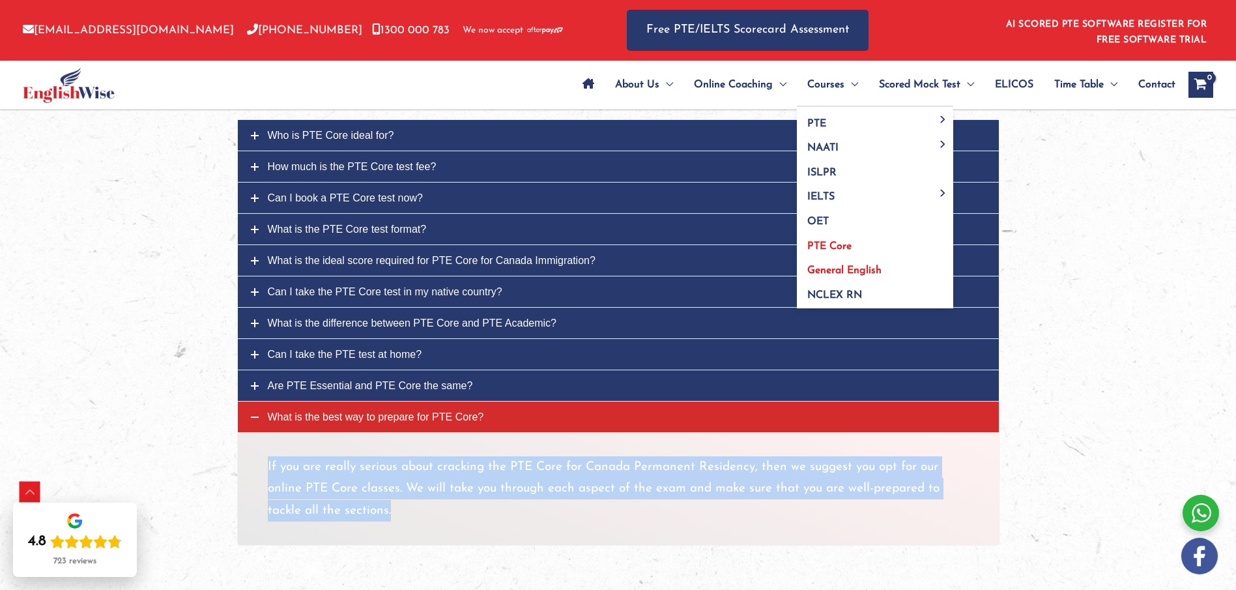
click at [831, 270] on span "General English" at bounding box center [844, 270] width 74 height 10
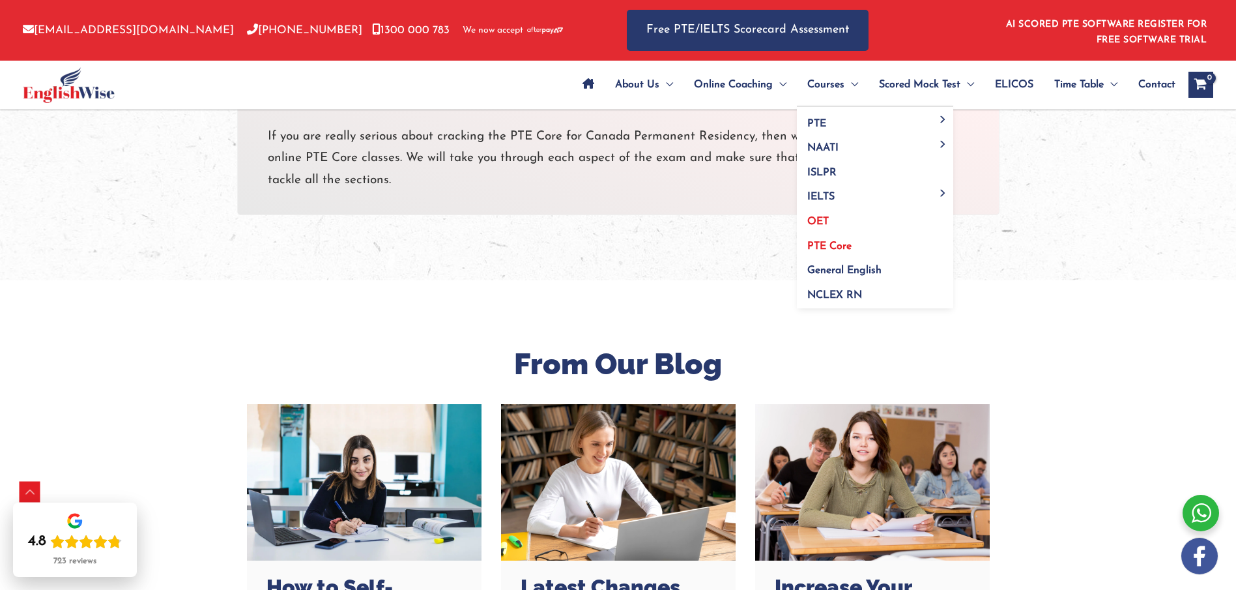
click at [820, 213] on link "OET" at bounding box center [875, 217] width 156 height 25
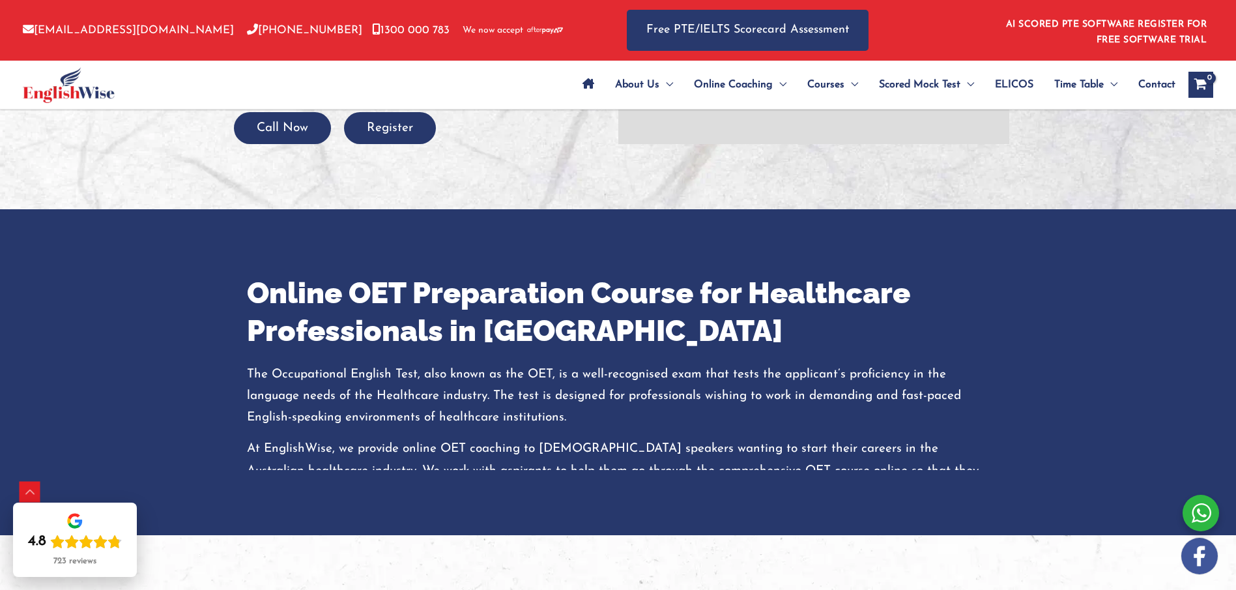
scroll to position [3, 0]
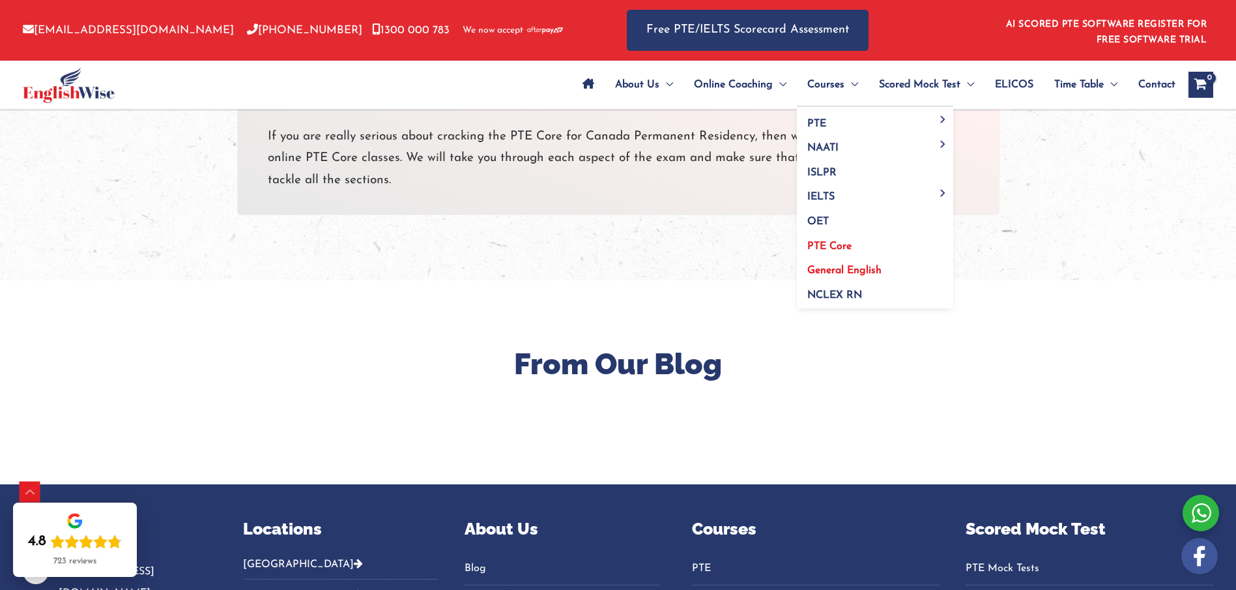
drag, startPoint x: 0, startPoint y: 0, endPoint x: 822, endPoint y: 267, distance: 863.9
click at [822, 267] on span "General English" at bounding box center [844, 270] width 74 height 10
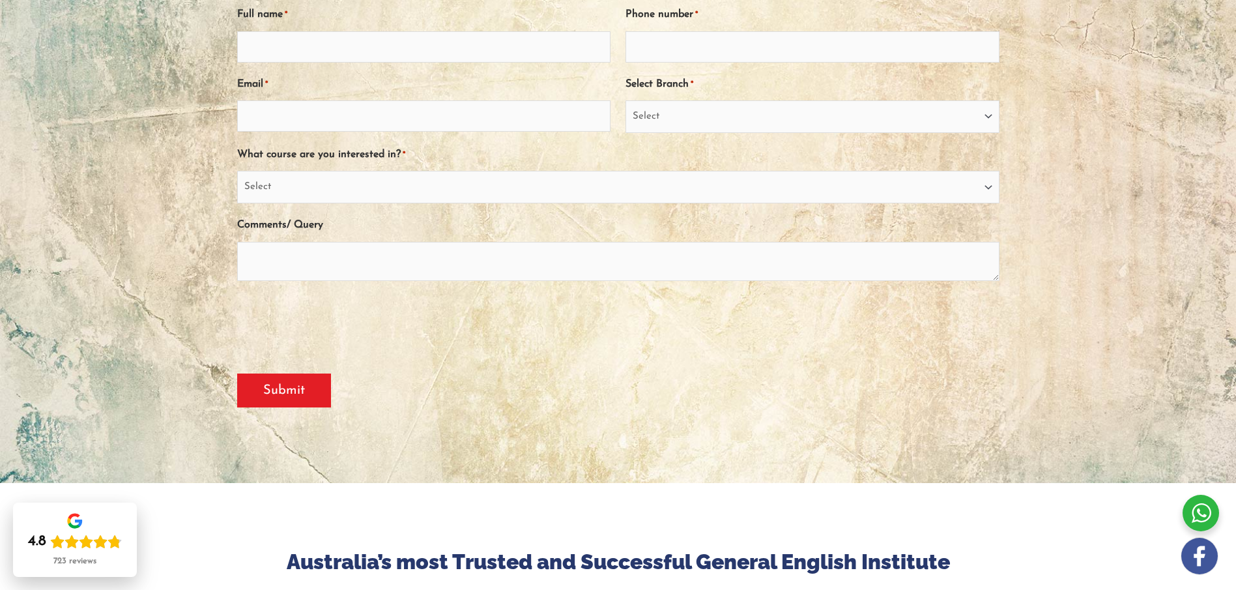
scroll to position [543, 0]
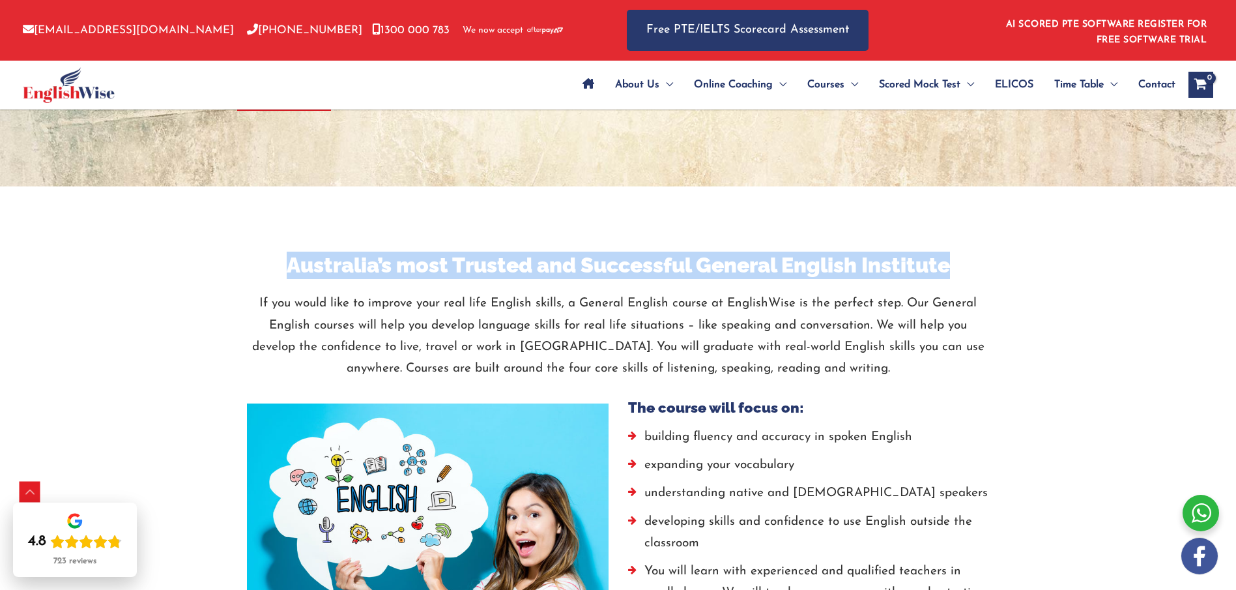
drag, startPoint x: 283, startPoint y: 265, endPoint x: 956, endPoint y: 267, distance: 673.2
click at [956, 267] on h3 "Australia’s most Trusted and Successful General English Institute" at bounding box center [618, 265] width 743 height 27
copy h3 "Australia’s most Trusted and Successful General English Institute"
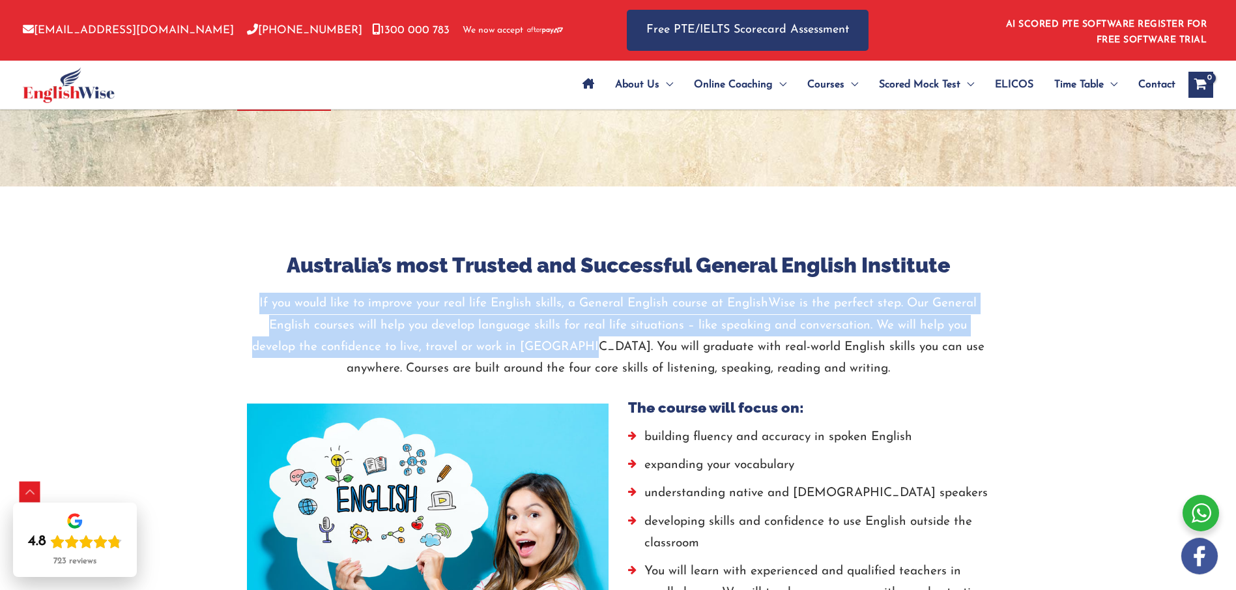
drag, startPoint x: 261, startPoint y: 302, endPoint x: 527, endPoint y: 351, distance: 269.8
click at [527, 351] on p "If you would like to improve your real life English skills, a General English c…" at bounding box center [618, 336] width 743 height 87
copy p "If you would like to improve your real life English skills, a General English c…"
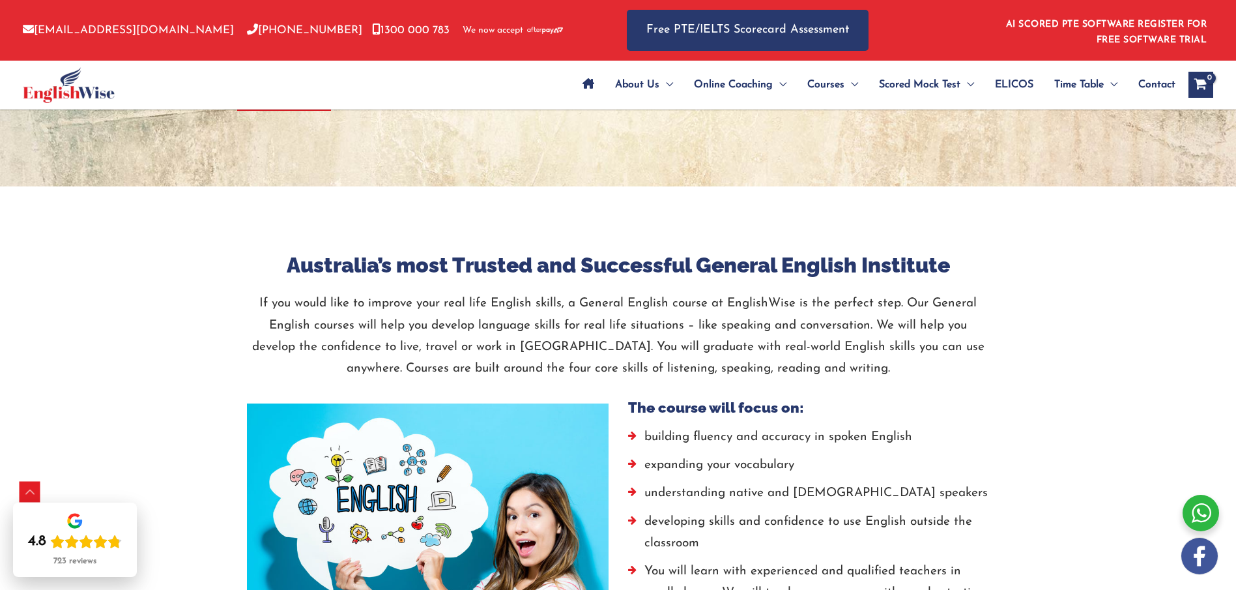
click at [545, 360] on p "If you would like to improve your real life English skills, a General English c…" at bounding box center [618, 336] width 743 height 87
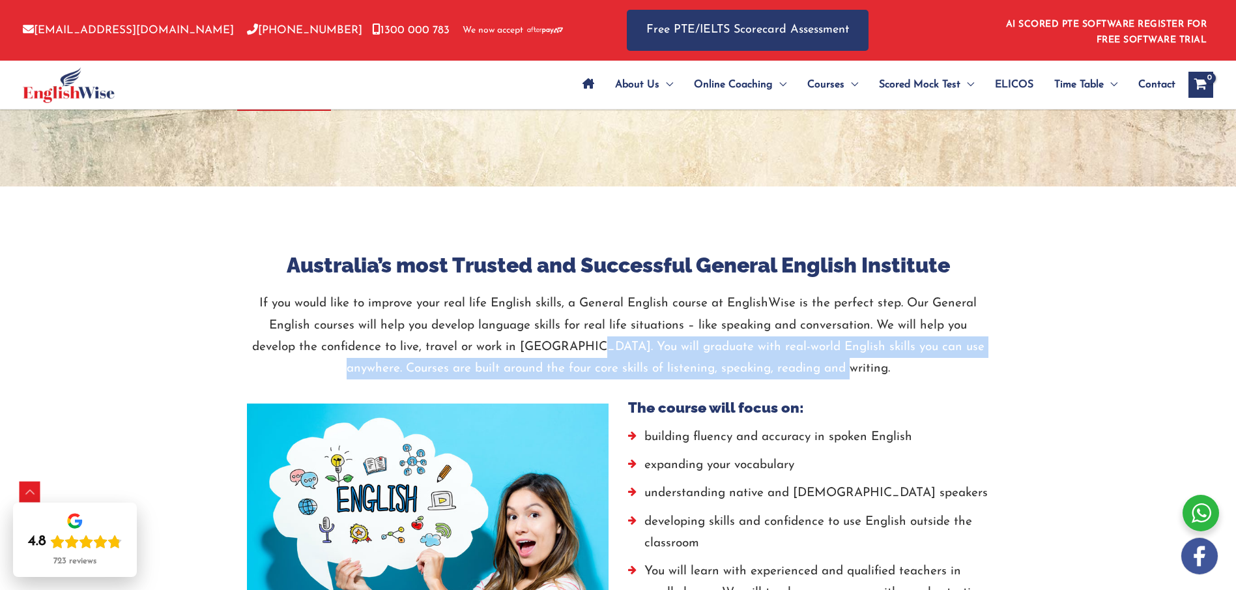
drag, startPoint x: 538, startPoint y: 348, endPoint x: 832, endPoint y: 361, distance: 294.2
click at [832, 361] on p "If you would like to improve your real life English skills, a General English c…" at bounding box center [618, 336] width 743 height 87
copy p "You will graduate with real-world English skills you can use anywhere. Courses …"
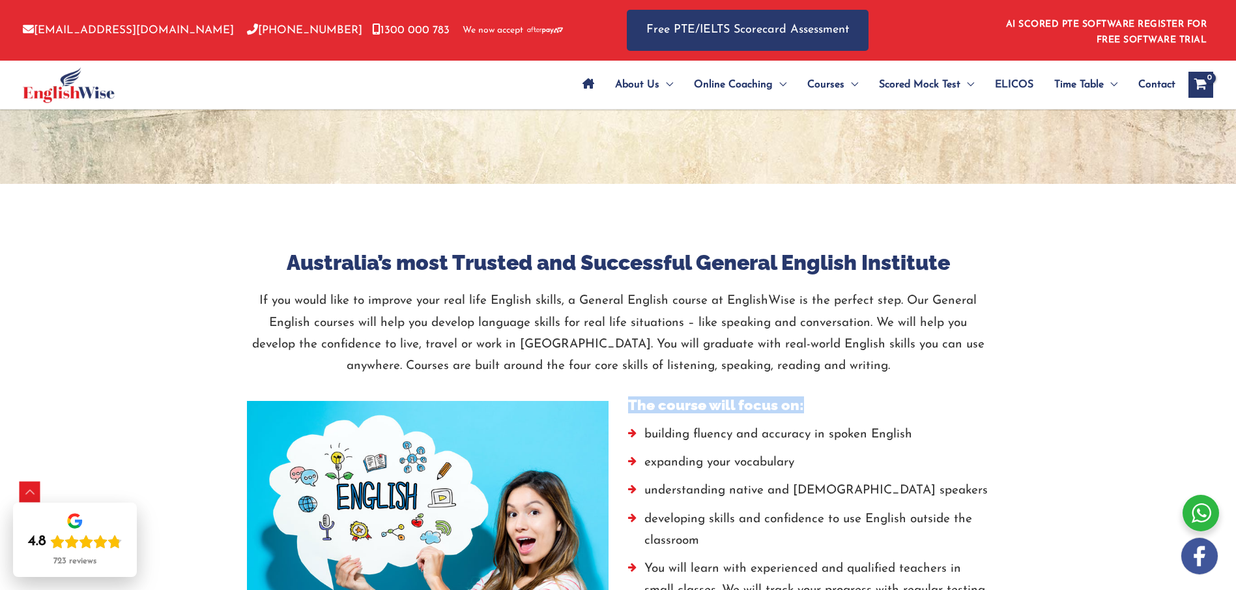
drag, startPoint x: 625, startPoint y: 401, endPoint x: 809, endPoint y: 405, distance: 184.5
click at [809, 405] on div "The course will focus on: building fluency and accuracy in spoken English expan…" at bounding box center [808, 508] width 381 height 224
copy h5 "The course will focus on:"
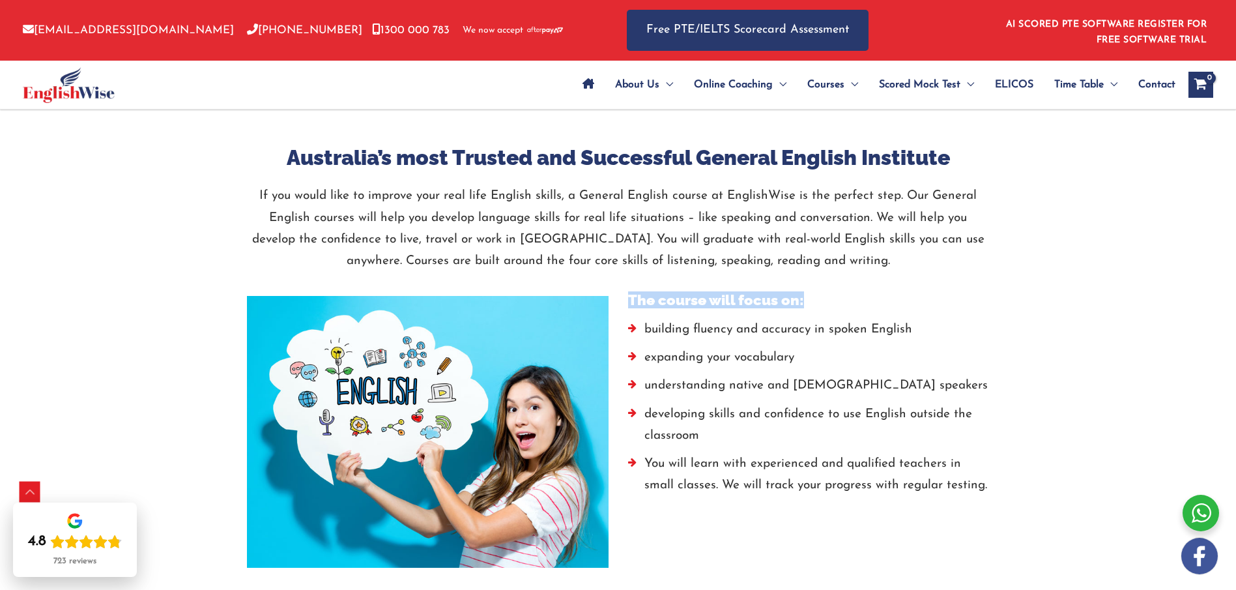
scroll to position [717, 0]
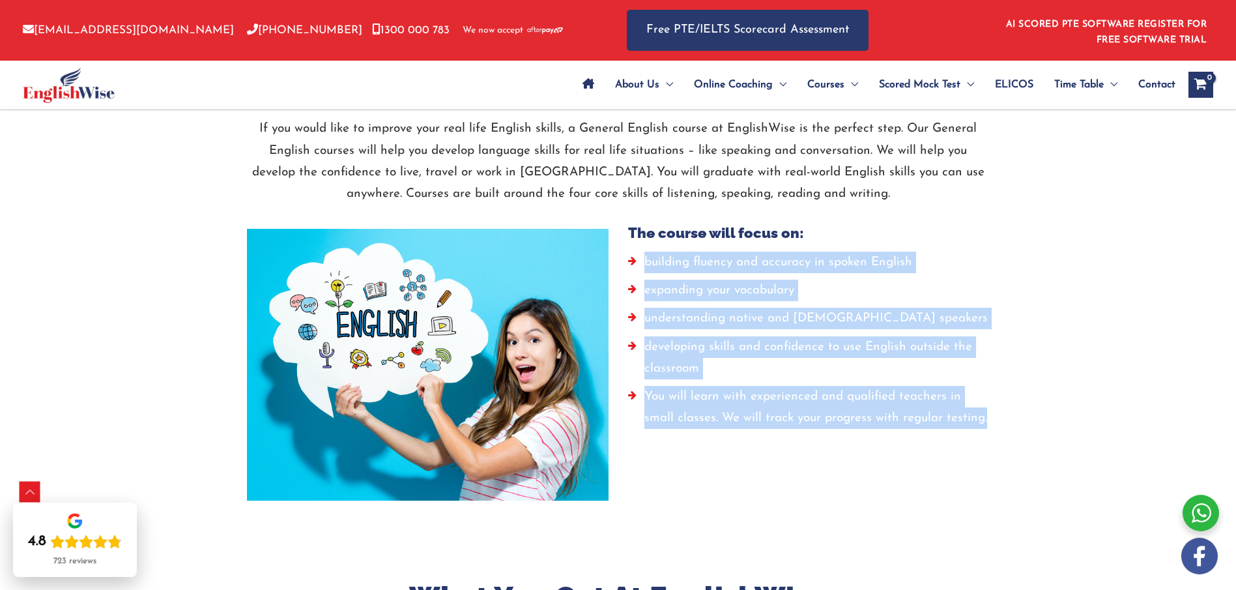
drag, startPoint x: 645, startPoint y: 261, endPoint x: 994, endPoint y: 421, distance: 383.7
click at [1000, 417] on div "Australia’s most Trusted and Successful General English Institute If you would …" at bounding box center [618, 295] width 782 height 437
copy ul "building fluency and accuracy in spoken English expanding your vocabulary under…"
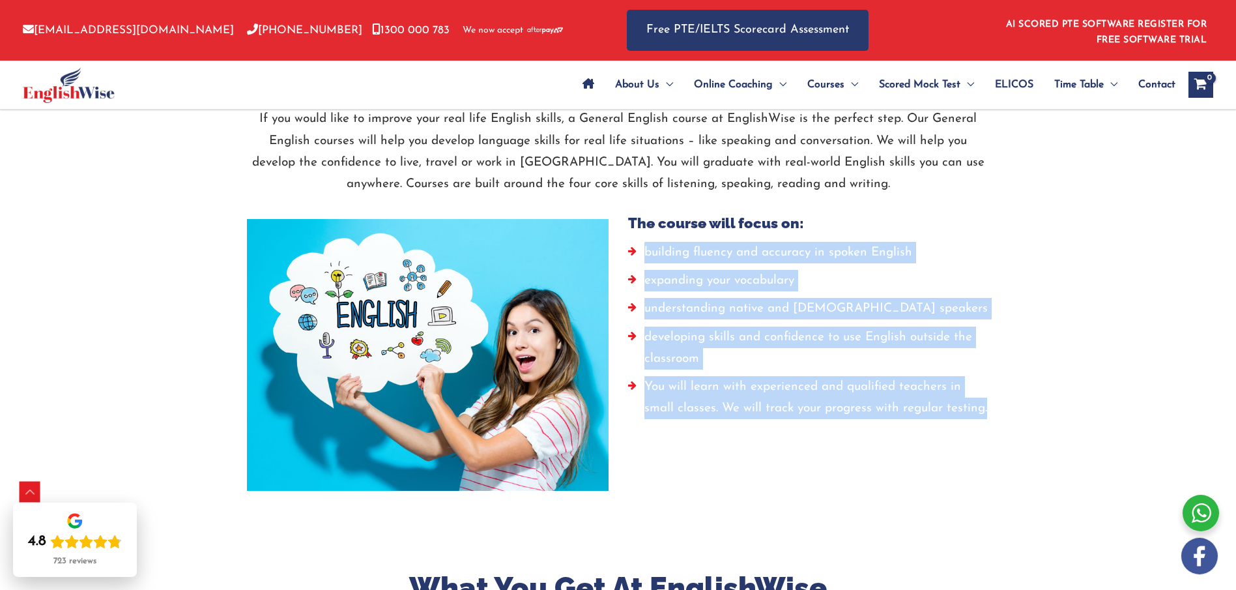
scroll to position [741, 0]
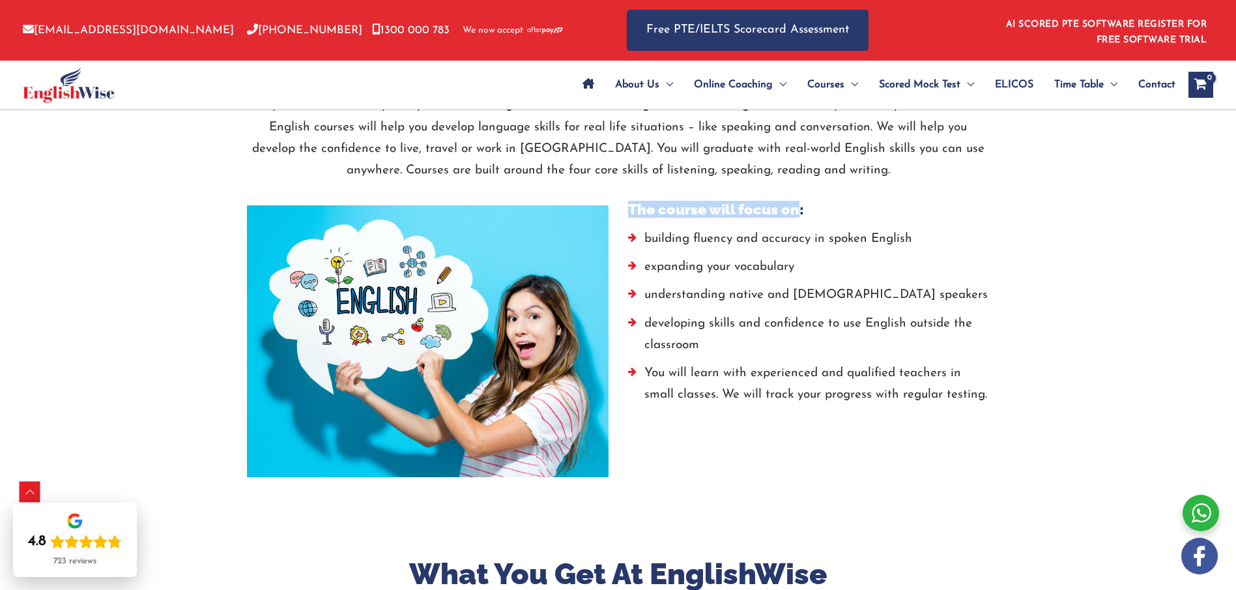
drag, startPoint x: 631, startPoint y: 207, endPoint x: 796, endPoint y: 211, distance: 165.6
click at [796, 211] on h5 "The course will focus on:" at bounding box center [809, 209] width 362 height 17
copy h5 "The course will focus on"
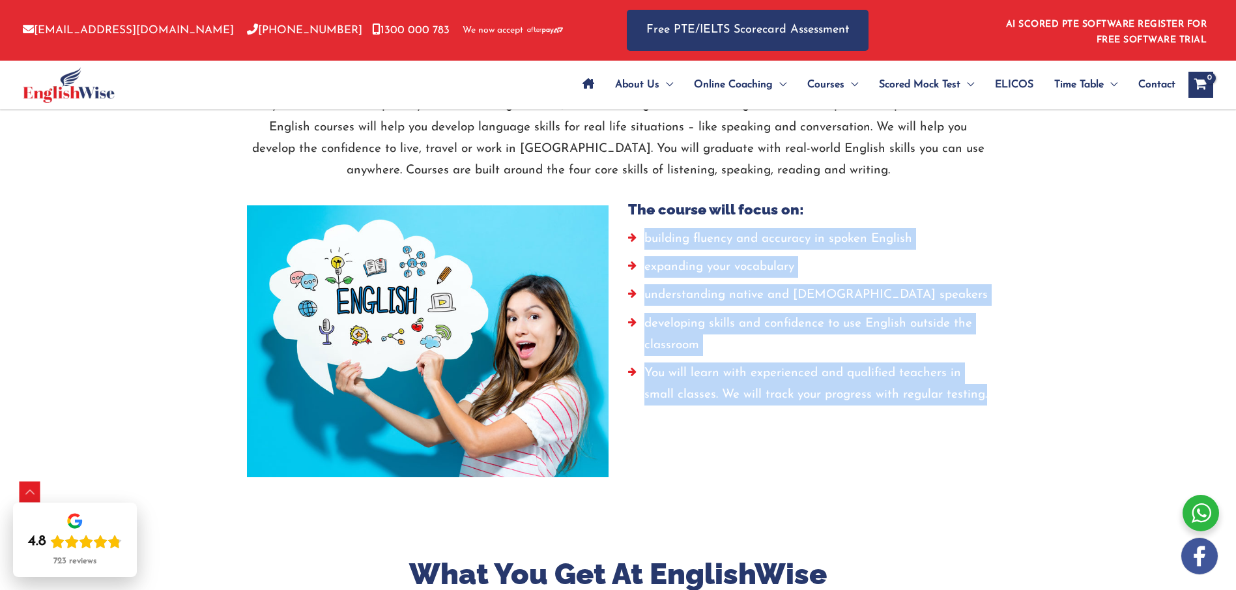
drag, startPoint x: 644, startPoint y: 237, endPoint x: 1002, endPoint y: 393, distance: 390.2
click at [1002, 393] on div "Australia’s most Trusted and Successful General English Institute If you would …" at bounding box center [618, 271] width 782 height 437
copy ul "building fluency and accuracy in spoken English expanding your vocabulary under…"
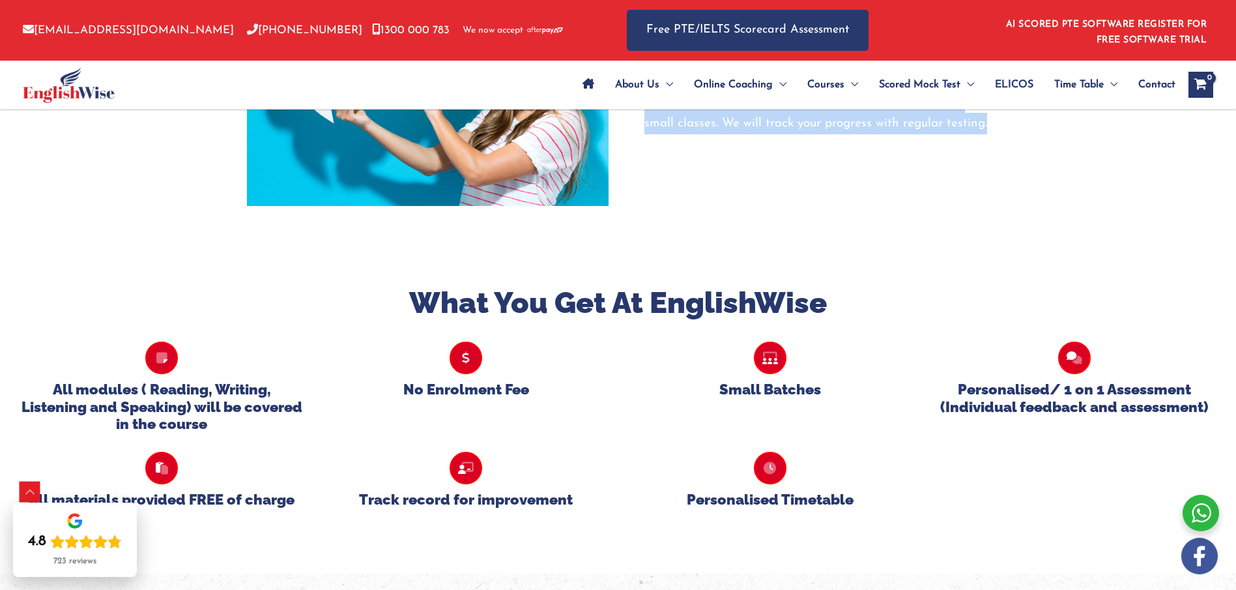
scroll to position [1026, 0]
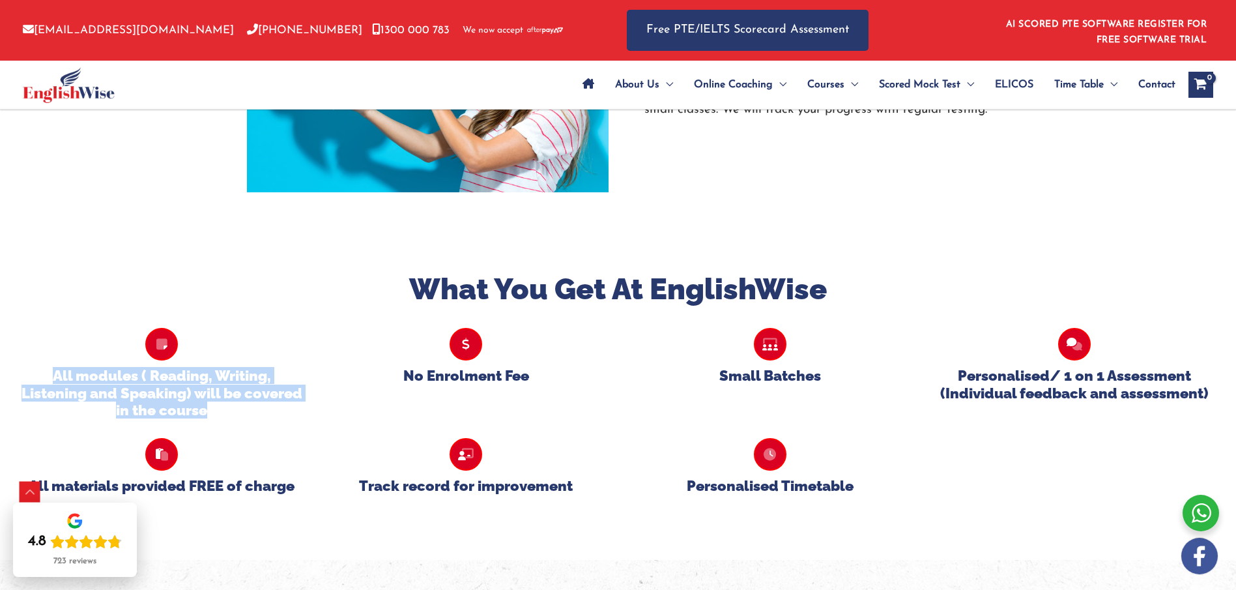
drag, startPoint x: 58, startPoint y: 379, endPoint x: 231, endPoint y: 414, distance: 176.9
click at [231, 414] on h5 "All modules ( Reading, Writing, Listening and Speaking) will be covered in the …" at bounding box center [162, 392] width 285 height 51
copy h5 "All modules ( Reading, Writing, Listening and Speaking) will be covered in the …"
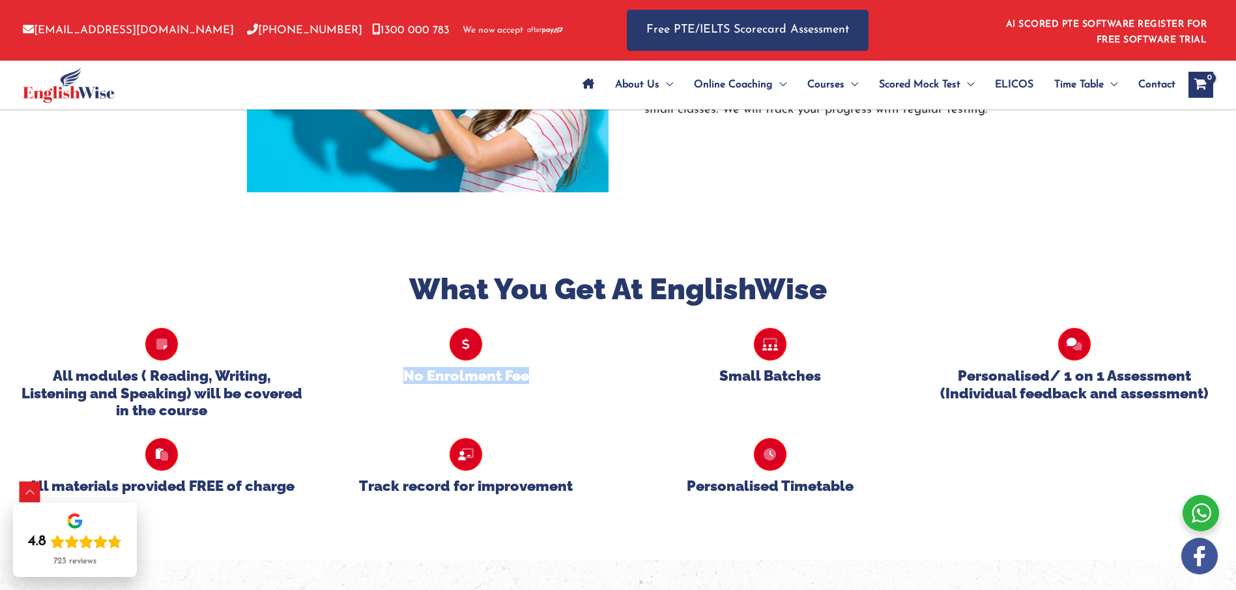
drag, startPoint x: 401, startPoint y: 376, endPoint x: 542, endPoint y: 375, distance: 140.1
click at [542, 375] on h5 "No Enrolment Fee" at bounding box center [466, 375] width 285 height 17
copy h5 "No Enrolment Fee"
drag, startPoint x: 719, startPoint y: 375, endPoint x: 807, endPoint y: 384, distance: 89.0
click at [823, 375] on h5 "Small Batches" at bounding box center [770, 375] width 285 height 17
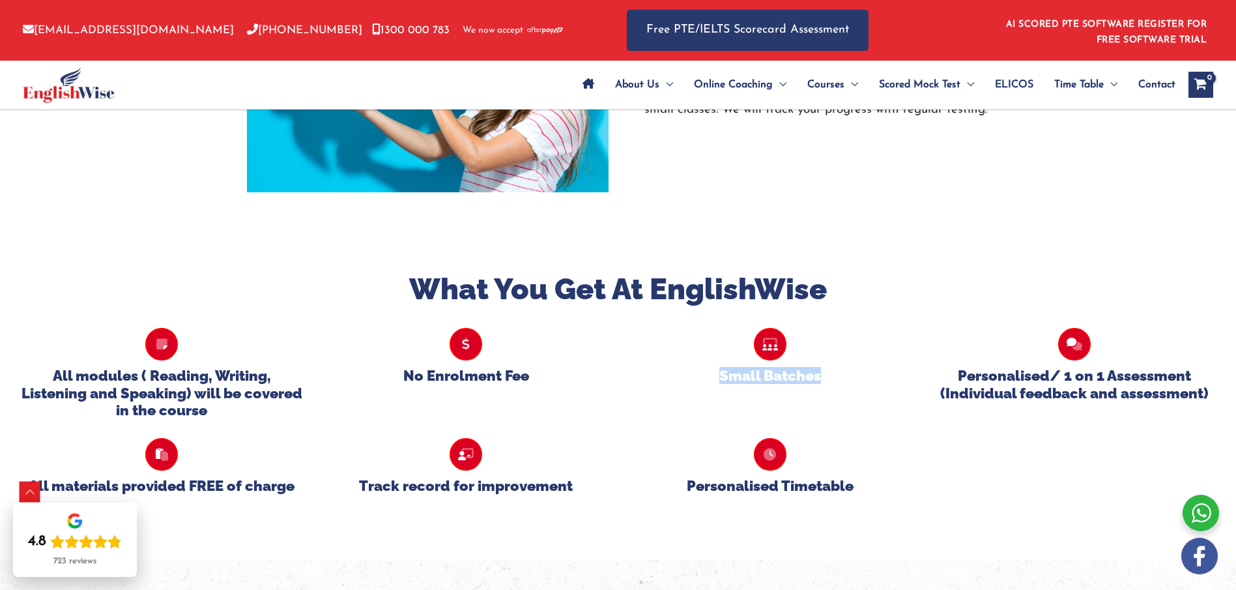
copy h5 "Small Batches"
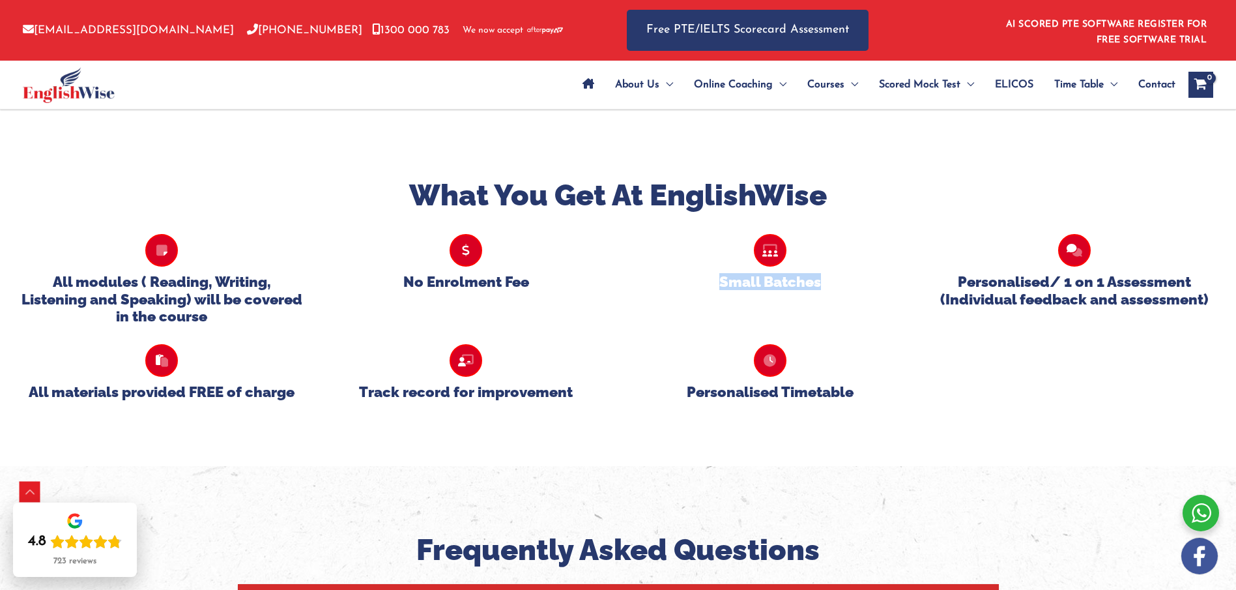
scroll to position [1120, 0]
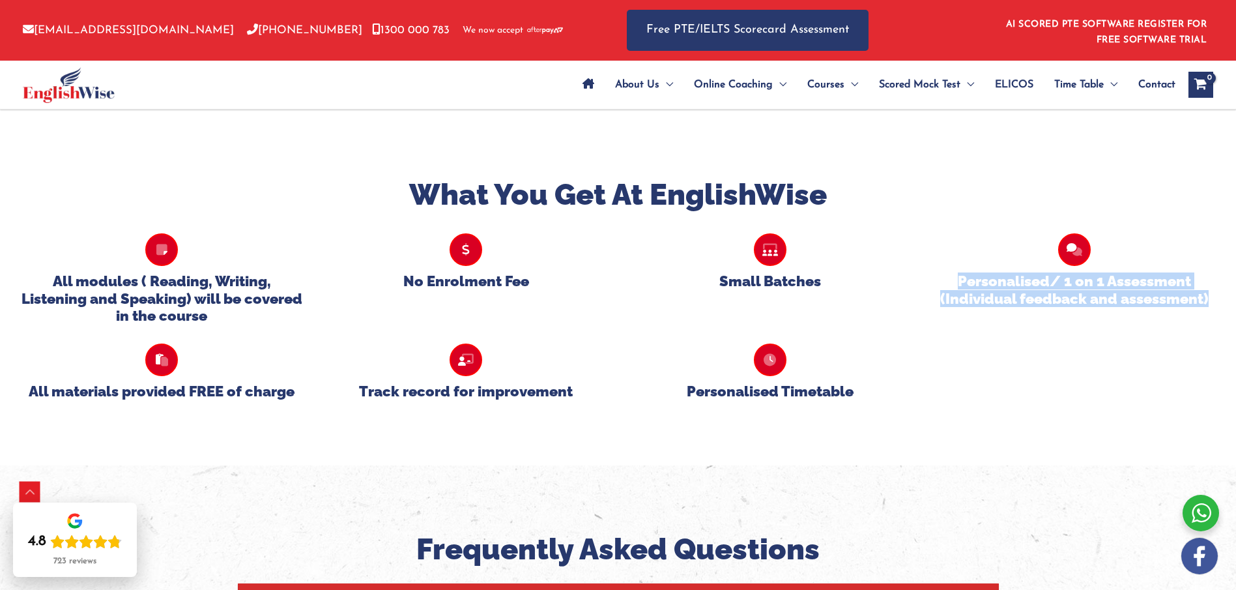
drag, startPoint x: 961, startPoint y: 281, endPoint x: 1214, endPoint y: 300, distance: 254.2
click at [1215, 300] on h5 "Personalised/ 1 on 1 Assessment (Individual feedback and assessment)" at bounding box center [1074, 289] width 285 height 35
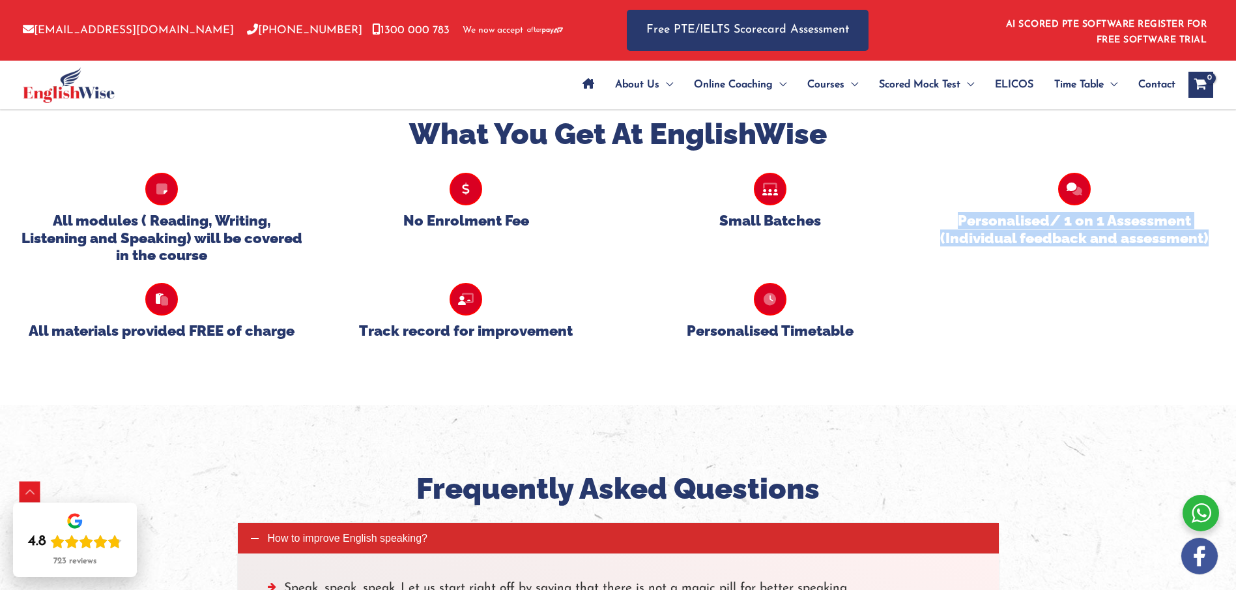
scroll to position [1237, 0]
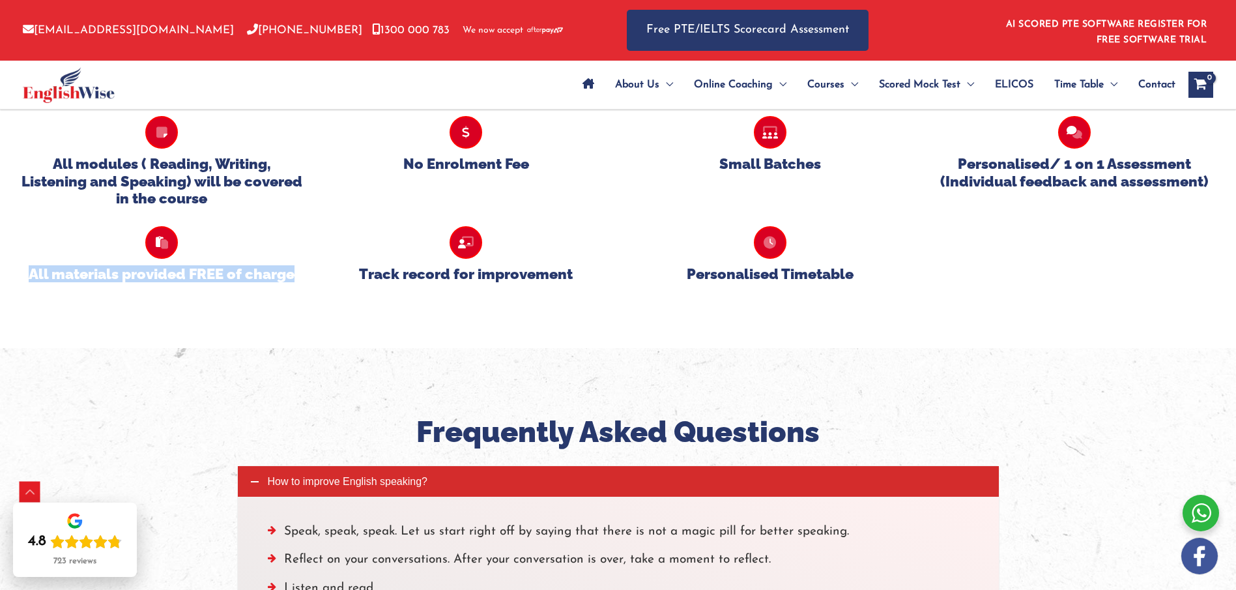
drag, startPoint x: 32, startPoint y: 275, endPoint x: 302, endPoint y: 279, distance: 269.8
click at [302, 279] on h5 "All materials provided FREE of charge" at bounding box center [162, 273] width 285 height 17
drag, startPoint x: 359, startPoint y: 272, endPoint x: 573, endPoint y: 280, distance: 213.9
click at [573, 280] on h5 "Track record for improvement" at bounding box center [466, 273] width 285 height 17
drag, startPoint x: 689, startPoint y: 274, endPoint x: 861, endPoint y: 273, distance: 172.0
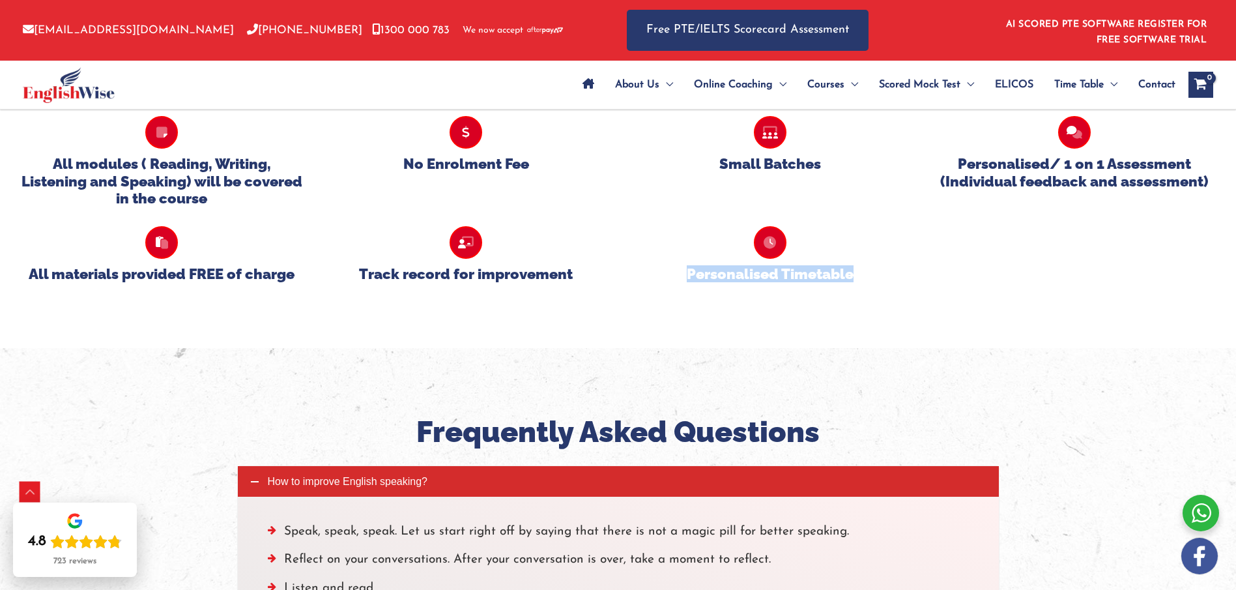
click at [861, 273] on h5 "Personalised Timetable" at bounding box center [770, 273] width 285 height 17
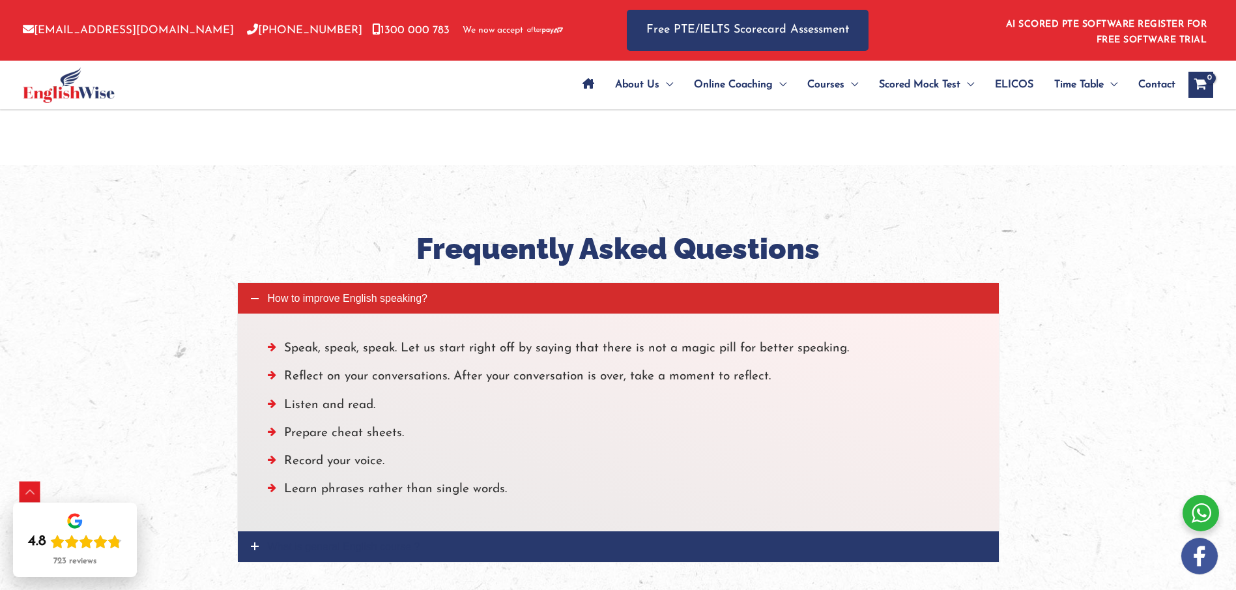
scroll to position [1671, 0]
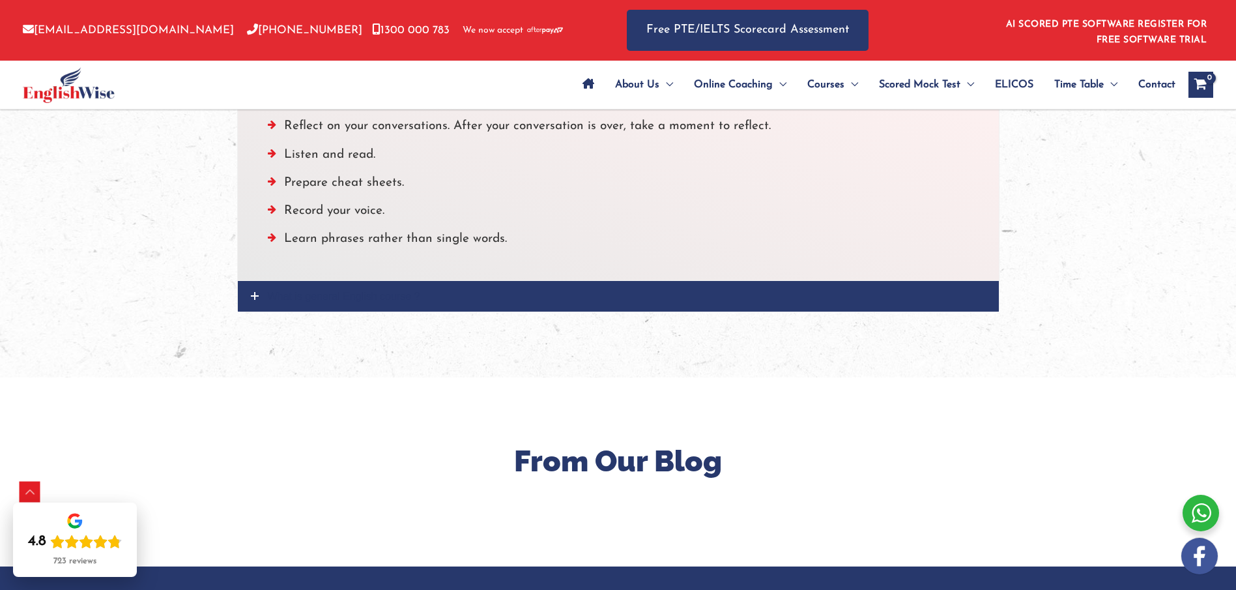
click at [373, 306] on link "What is general English course ?" at bounding box center [618, 296] width 761 height 31
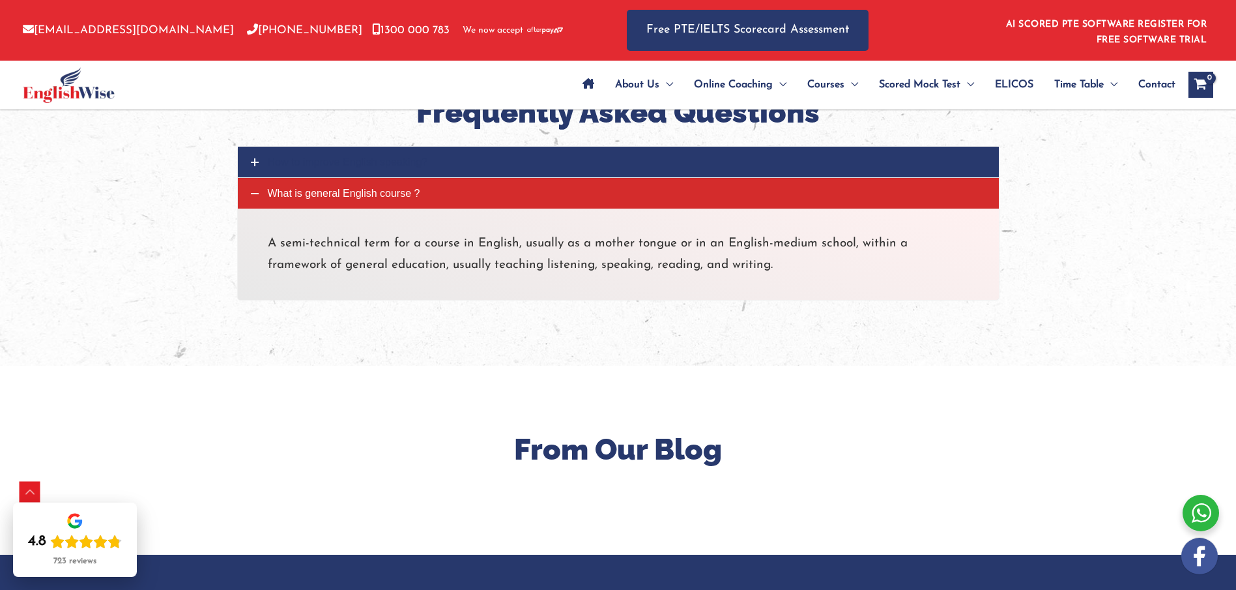
scroll to position [1419, 0]
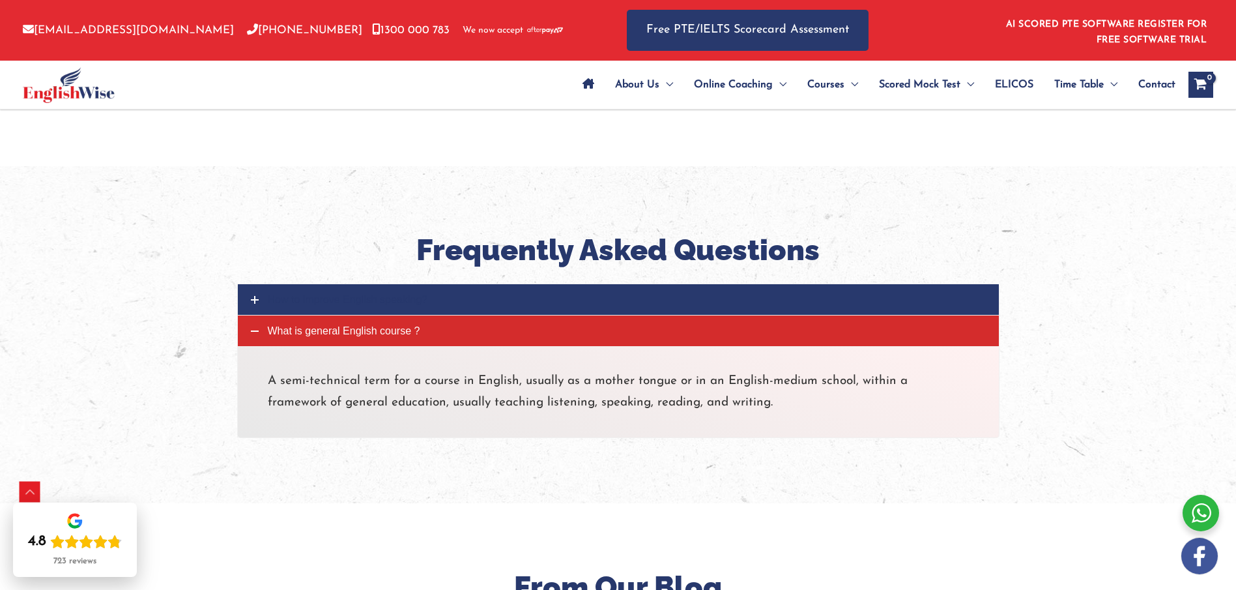
click at [371, 305] on span "How to improve English speaking?" at bounding box center [348, 299] width 160 height 11
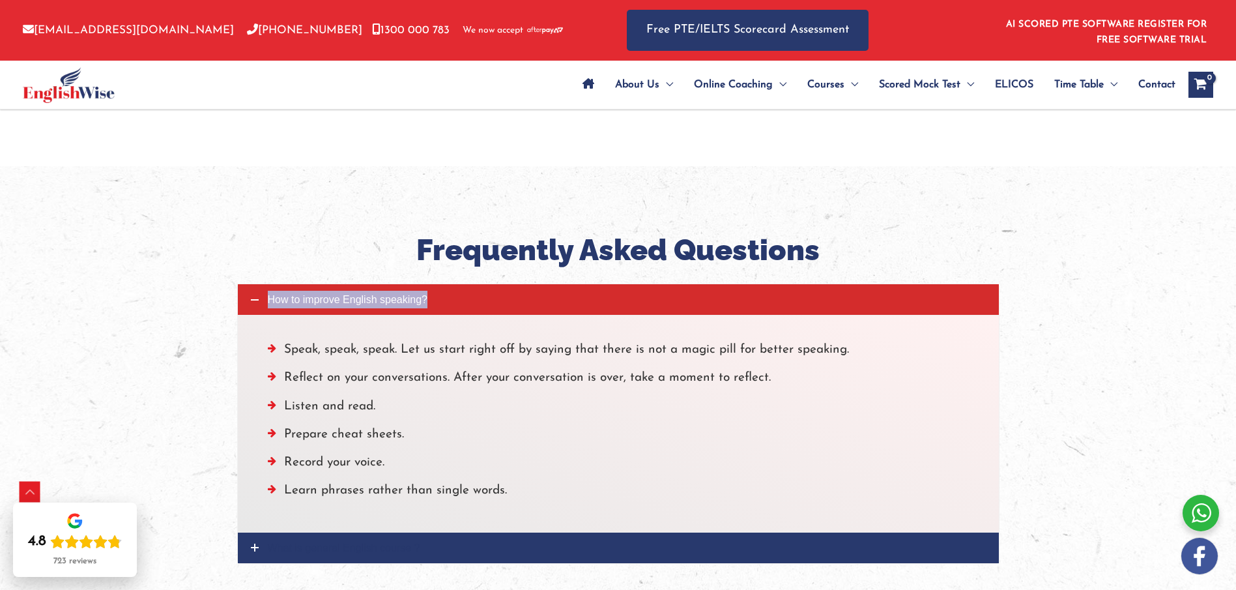
drag, startPoint x: 362, startPoint y: 304, endPoint x: 320, endPoint y: 302, distance: 42.4
click at [320, 302] on span "How to improve English speaking?" at bounding box center [348, 299] width 160 height 11
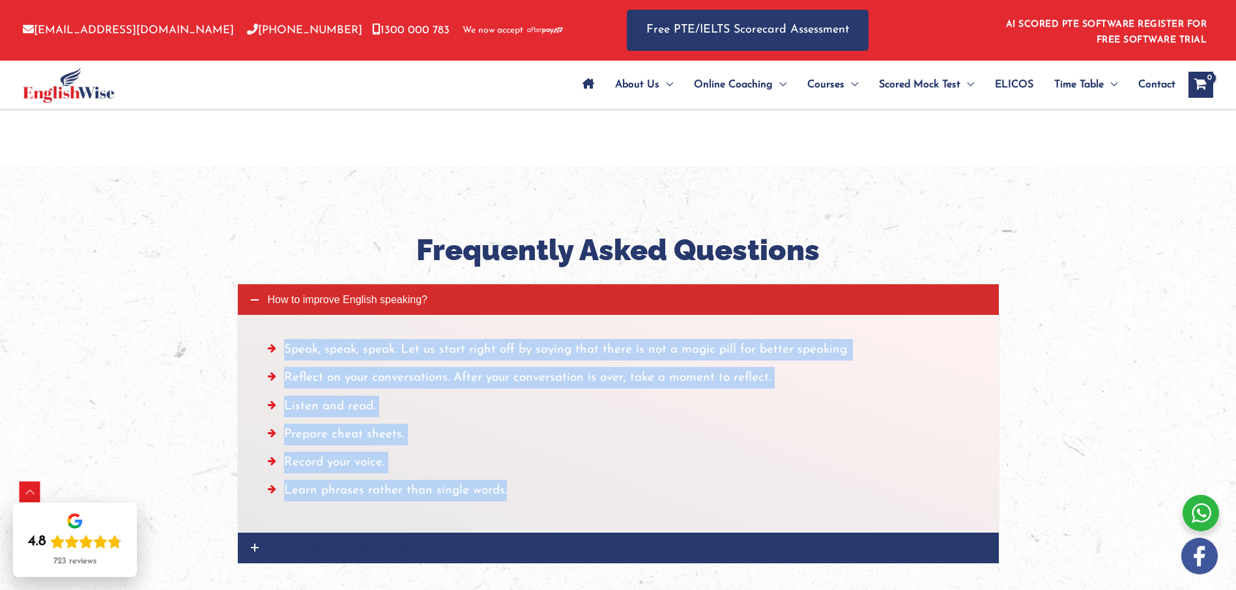
drag, startPoint x: 283, startPoint y: 345, endPoint x: 519, endPoint y: 497, distance: 281.1
click at [519, 497] on ul "Speak, speak, speak. Let us start right off by saying that there is not a magic…" at bounding box center [618, 423] width 701 height 169
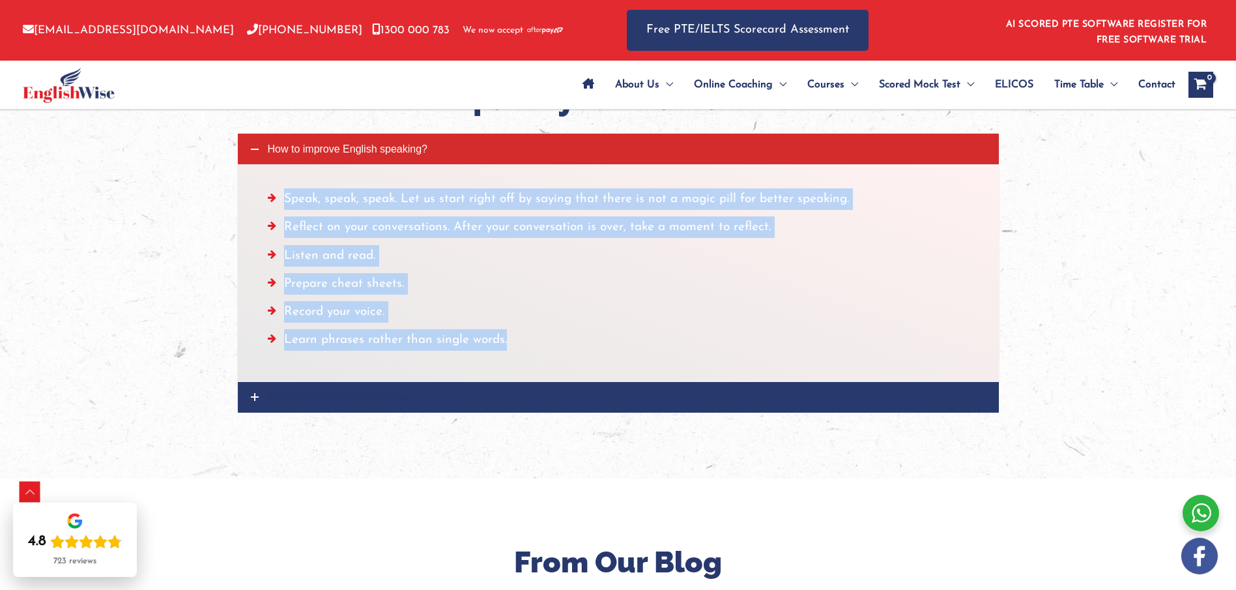
scroll to position [1673, 0]
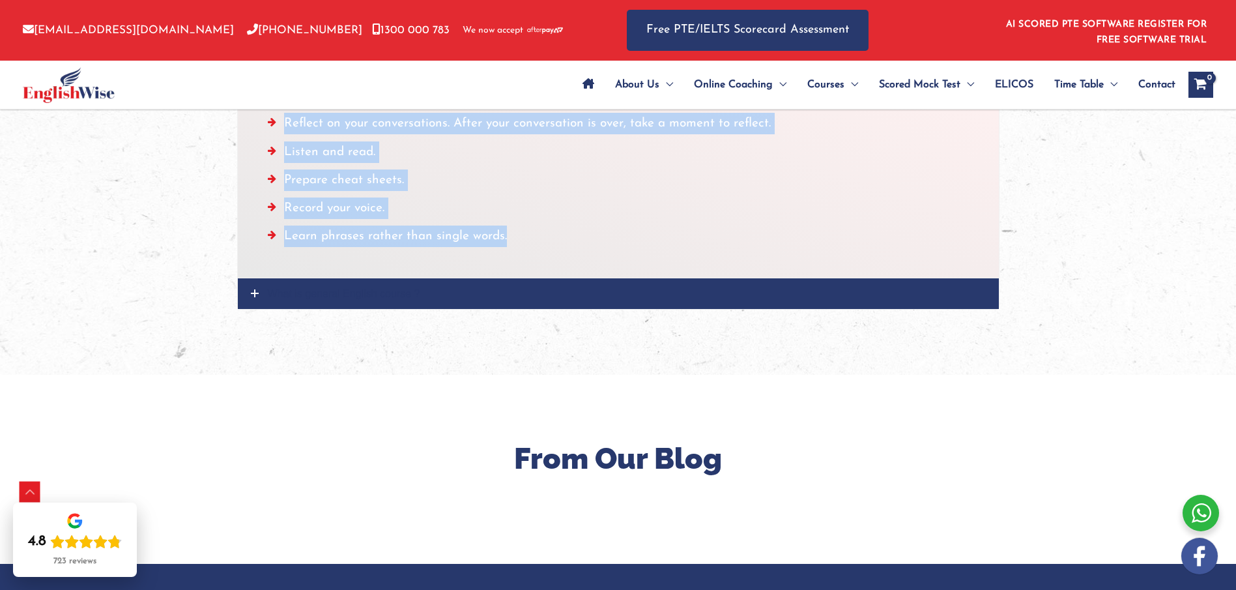
click at [363, 293] on span "What is general English course ?" at bounding box center [344, 293] width 152 height 11
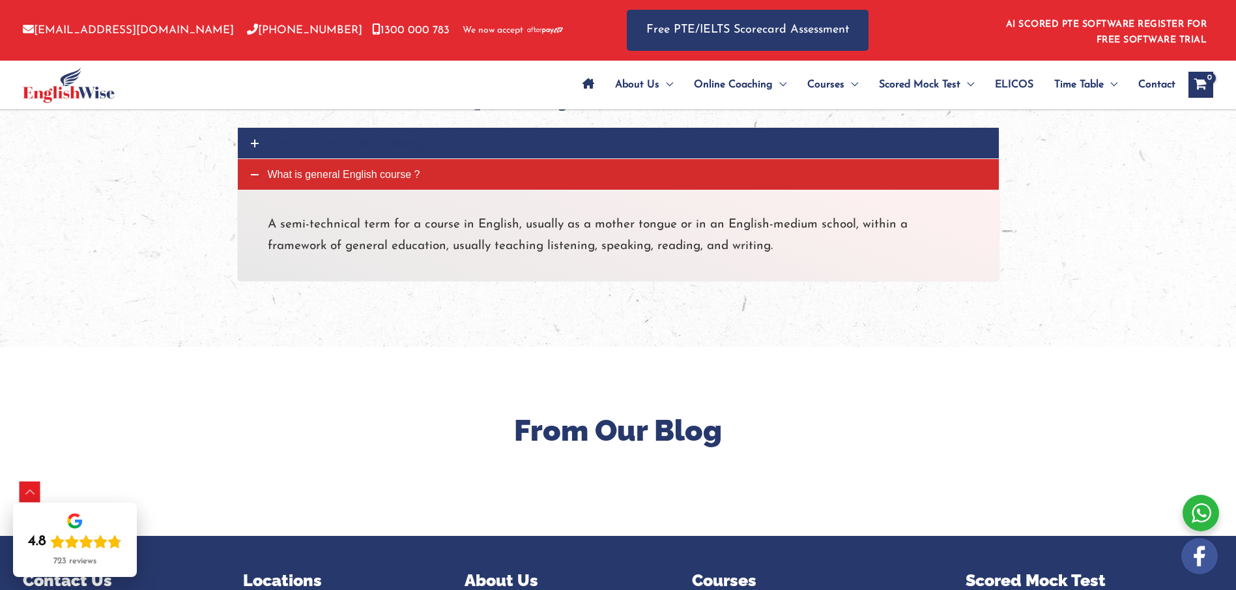
scroll to position [1567, 0]
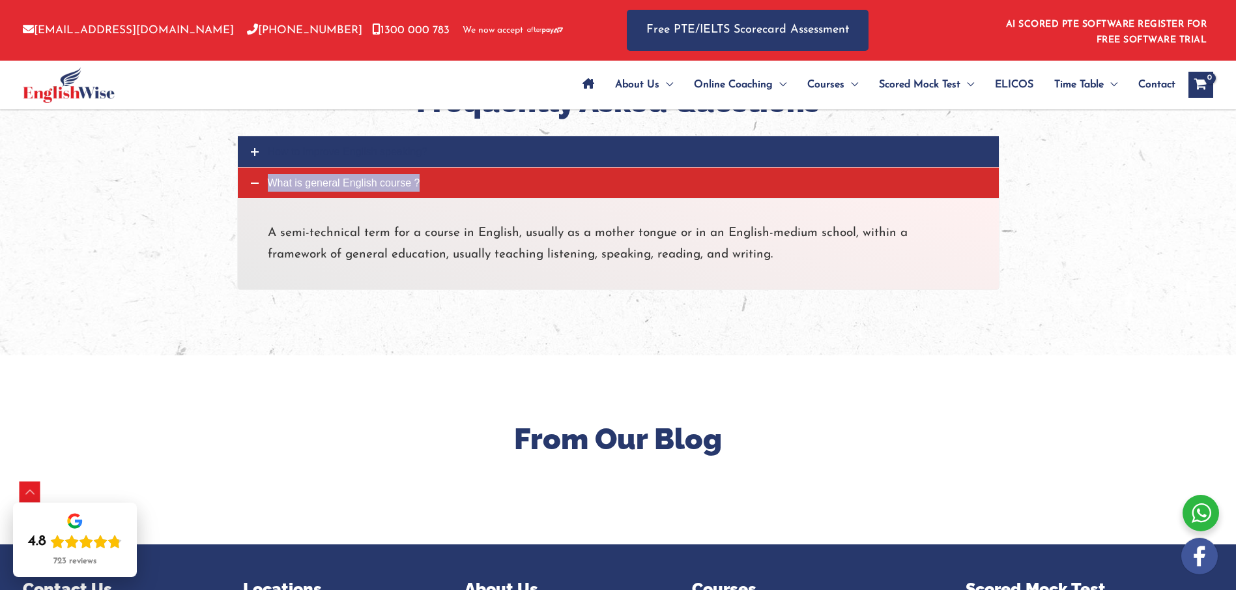
drag, startPoint x: 306, startPoint y: 187, endPoint x: 297, endPoint y: 183, distance: 9.3
click at [297, 183] on span "What is general English course ?" at bounding box center [344, 182] width 152 height 11
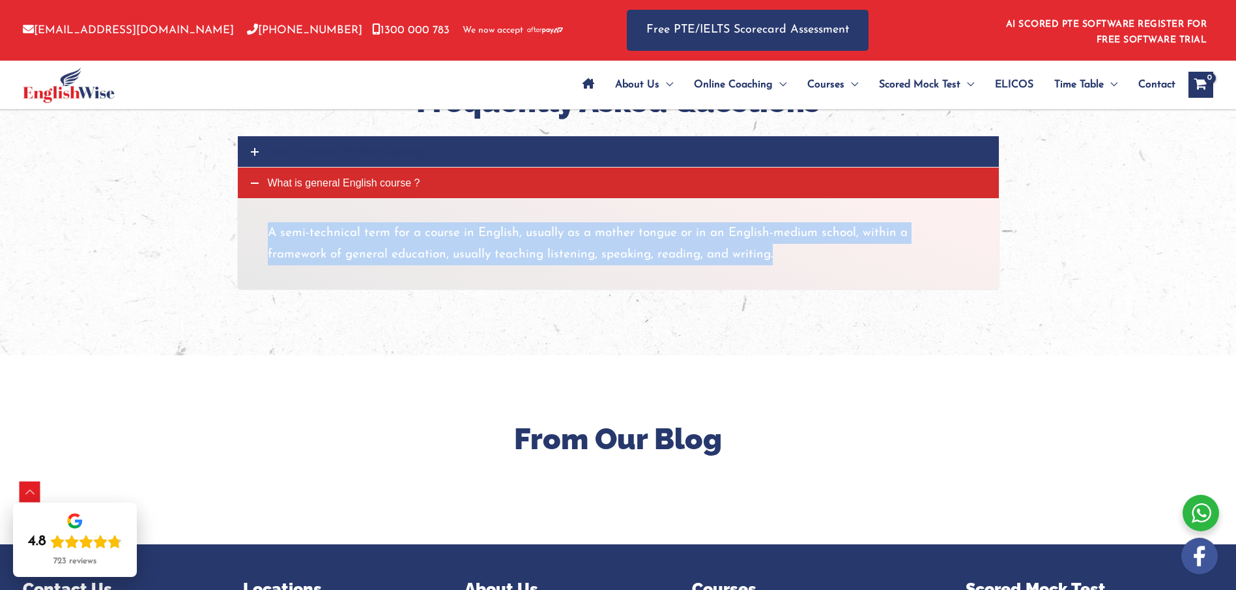
drag, startPoint x: 268, startPoint y: 231, endPoint x: 714, endPoint y: 255, distance: 446.4
click at [714, 255] on p "A semi-technical term for a course in English, usually as a mother tongue or in…" at bounding box center [618, 244] width 701 height 44
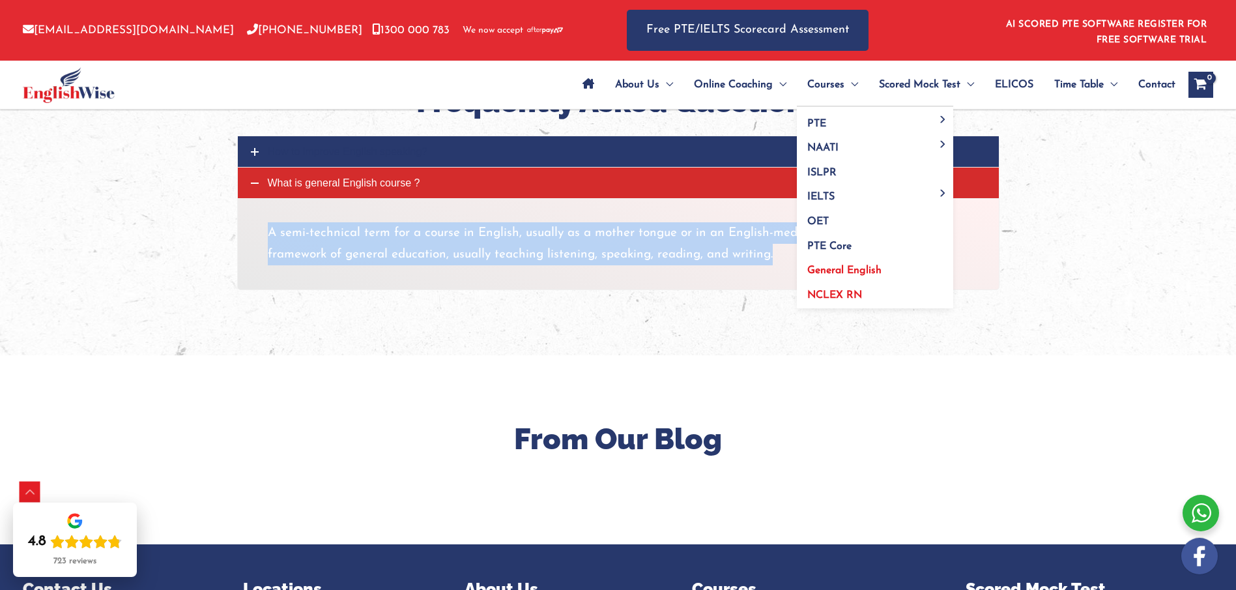
click at [824, 296] on span "NCLEX RN" at bounding box center [834, 295] width 55 height 10
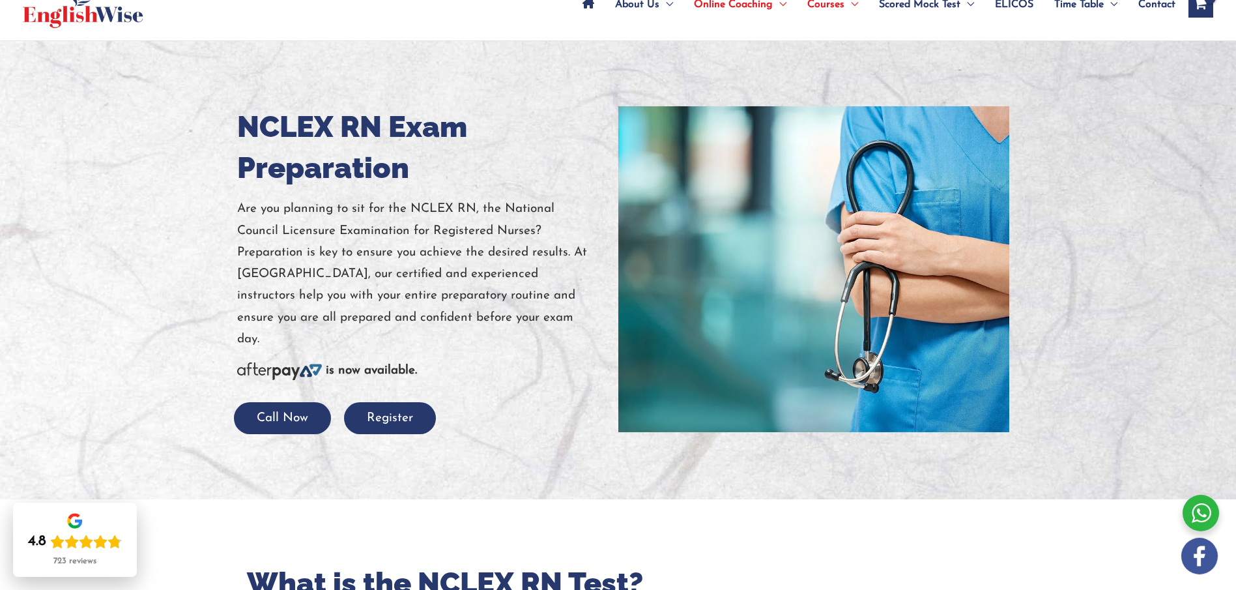
scroll to position [70, 0]
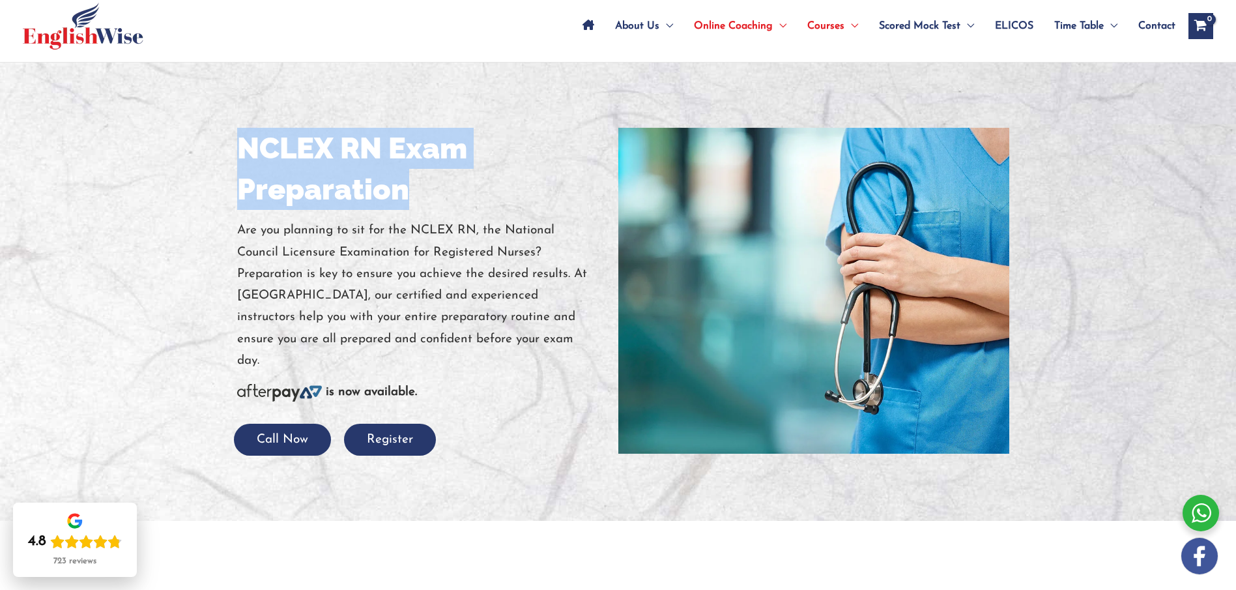
drag, startPoint x: 239, startPoint y: 141, endPoint x: 406, endPoint y: 192, distance: 174.8
click at [406, 192] on h1 "NCLEX RN Exam Preparation" at bounding box center [422, 169] width 371 height 82
copy h1 "NCLEX RN Exam Preparation"
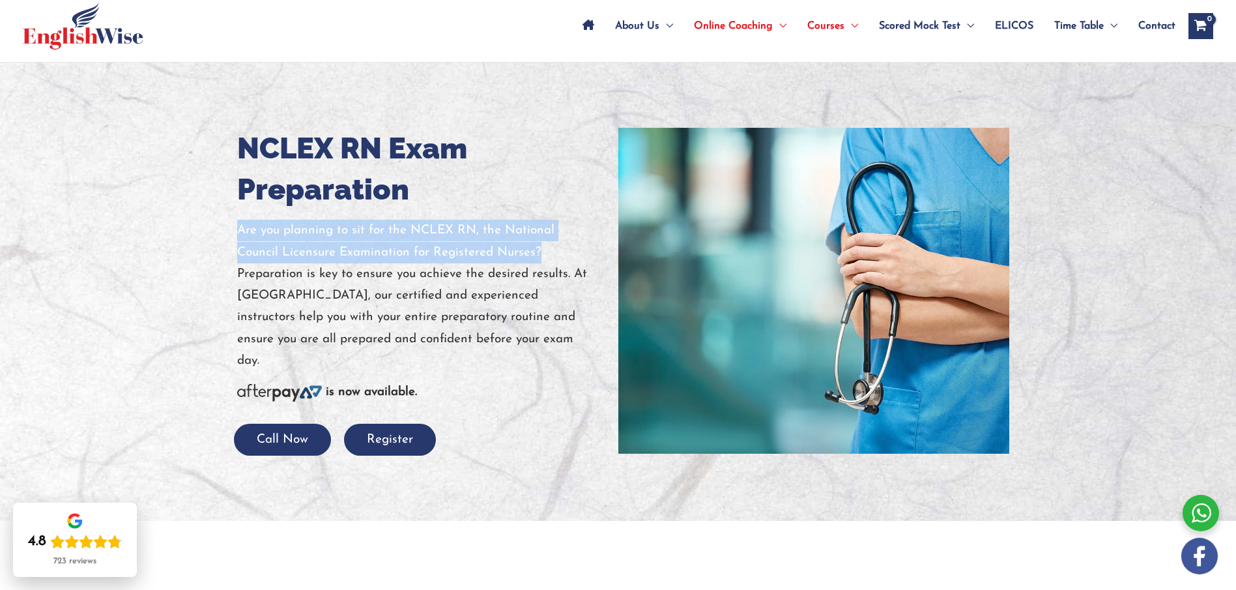
drag, startPoint x: 240, startPoint y: 229, endPoint x: 546, endPoint y: 253, distance: 307.2
click at [546, 253] on p "Are you planning to sit for the NCLEX RN, the National Council Licensure Examin…" at bounding box center [422, 296] width 371 height 152
copy p "Are you planning to sit for the NCLEX RN, the National Council Licensure Examin…"
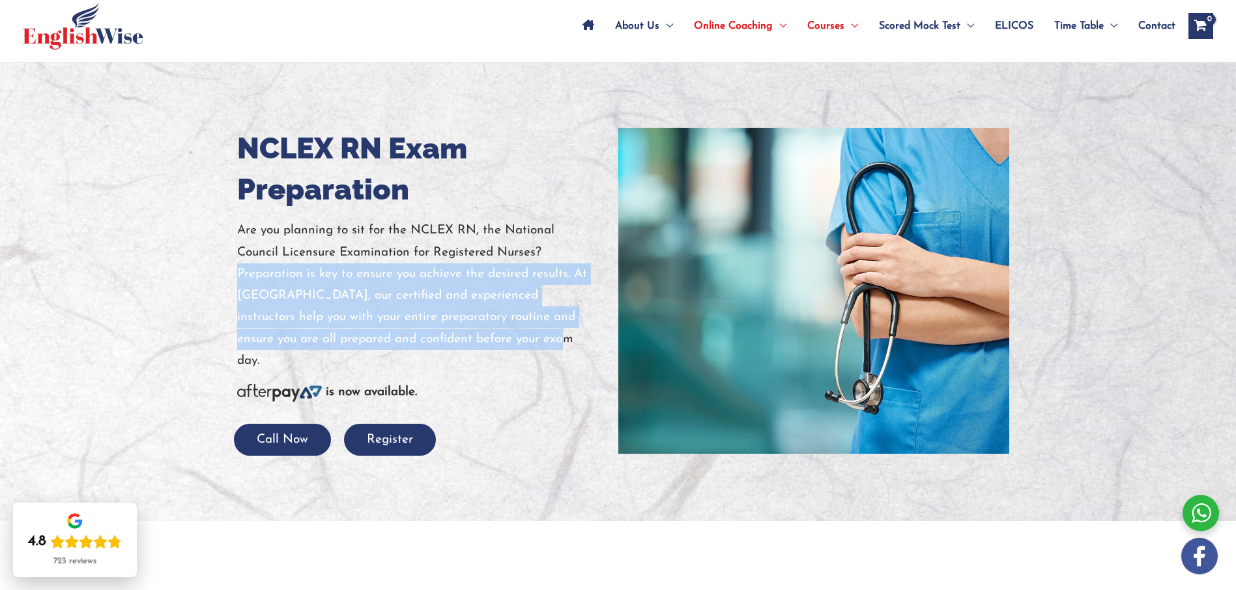
drag, startPoint x: 239, startPoint y: 274, endPoint x: 508, endPoint y: 334, distance: 275.1
click at [508, 334] on p "Are you planning to sit for the NCLEX RN, the National Council Licensure Examin…" at bounding box center [422, 296] width 371 height 152
copy p "Preparation is key to ensure you achieve the desired results. At [GEOGRAPHIC_DA…"
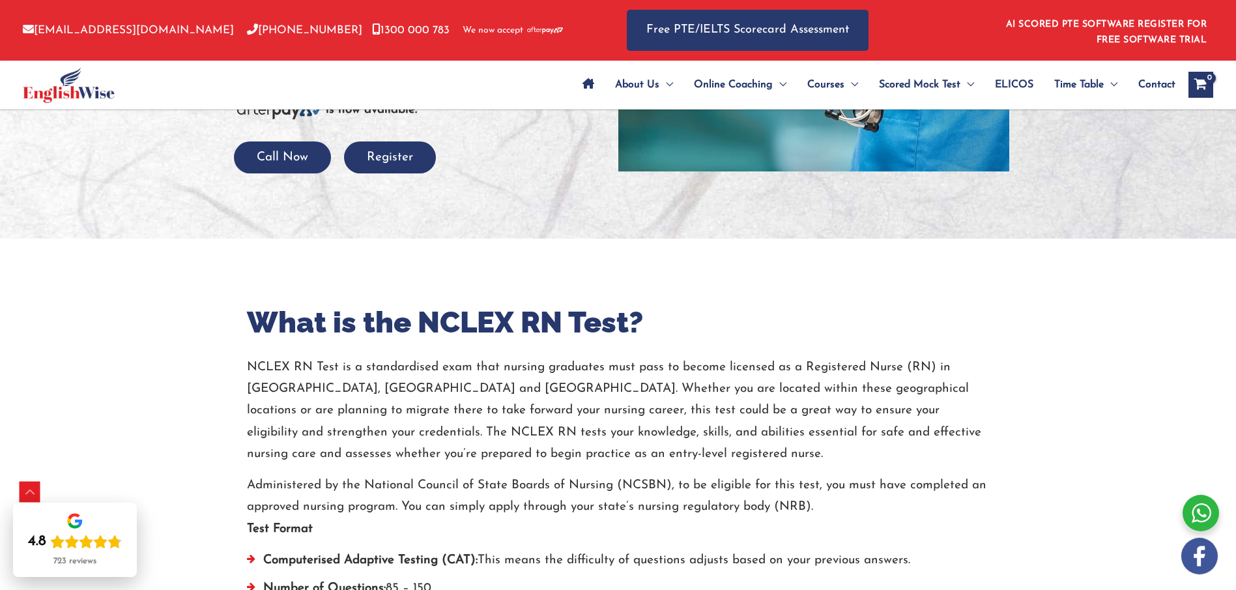
scroll to position [365, 0]
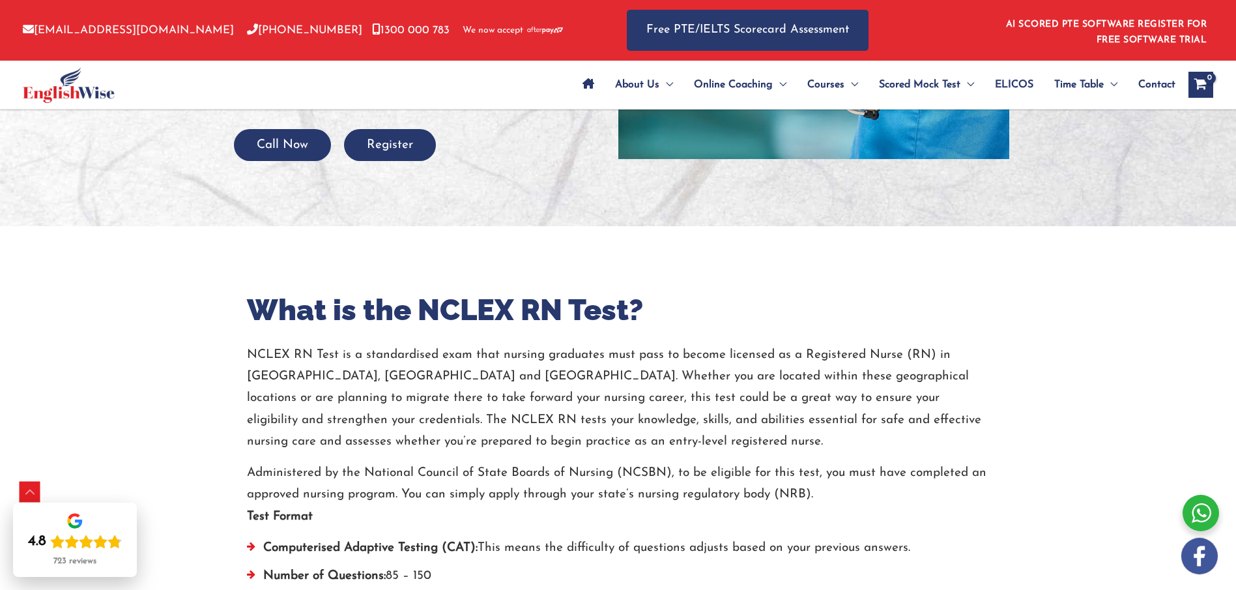
click at [227, 258] on div "What is the NCLEX RN Test? NCLEX RN Test is a standardised exam that nursing gr…" at bounding box center [618, 557] width 782 height 663
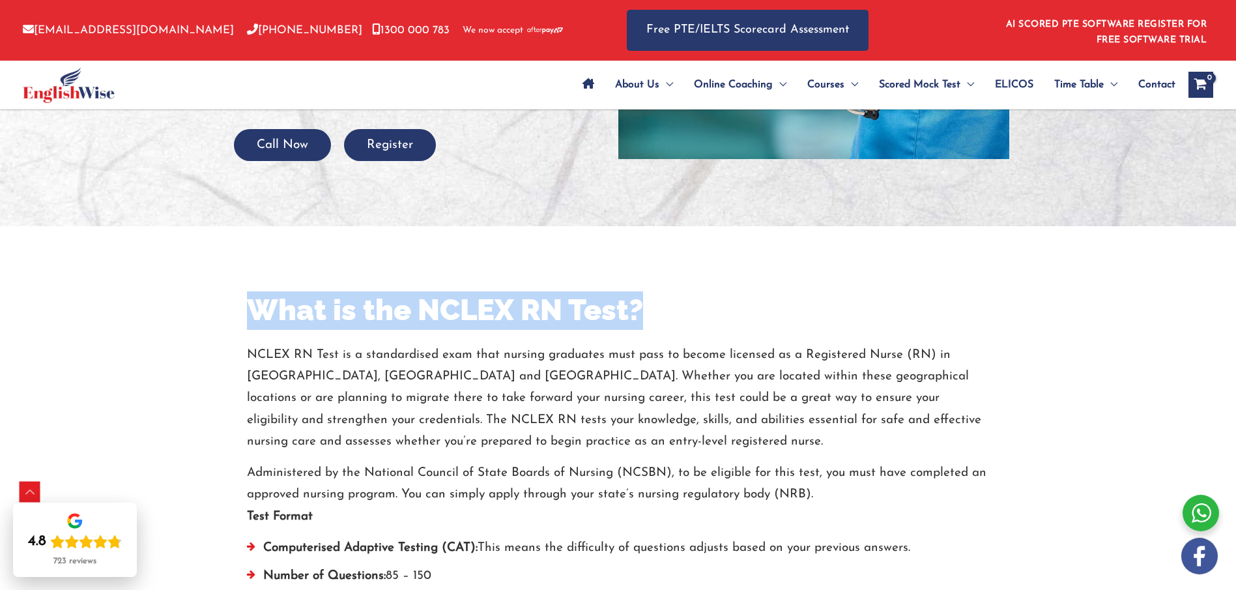
drag, startPoint x: 250, startPoint y: 311, endPoint x: 660, endPoint y: 310, distance: 410.5
click at [660, 310] on h2 "What is the NCLEX RN Test?" at bounding box center [618, 310] width 743 height 38
copy h2 "What is the NCLEX RN Test?"
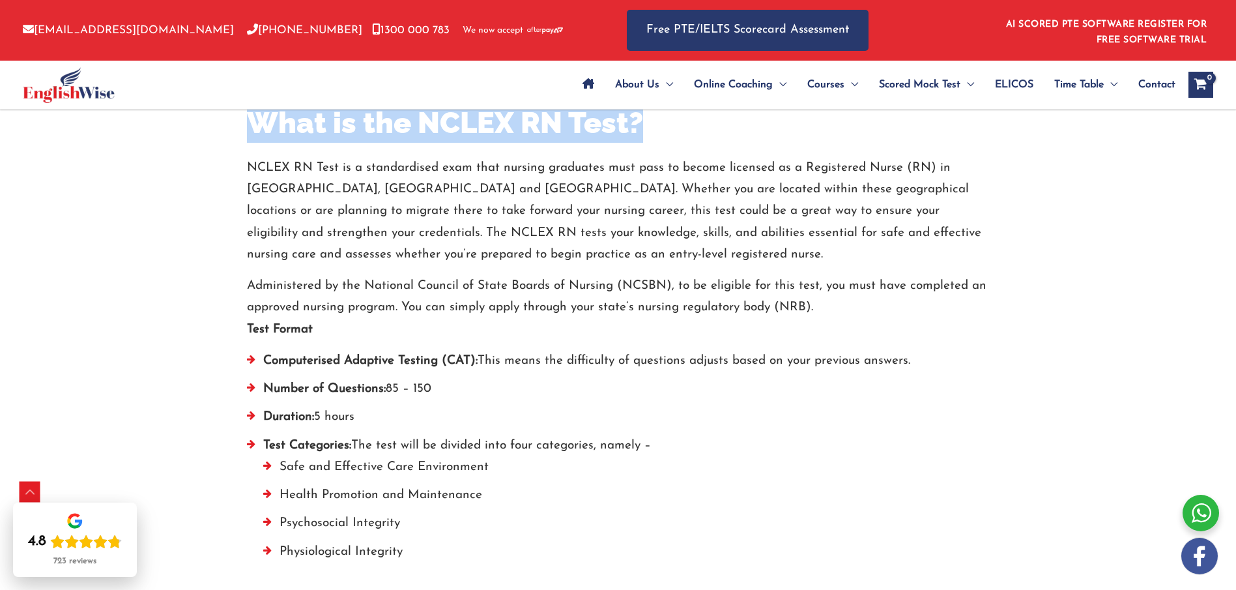
scroll to position [499, 0]
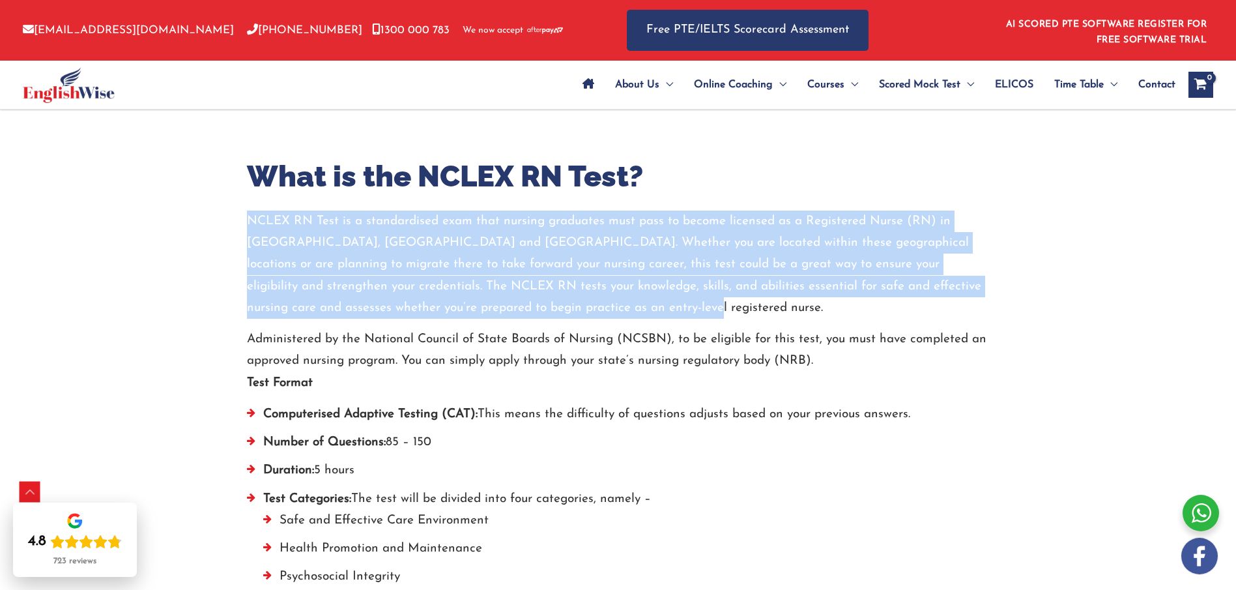
drag, startPoint x: 247, startPoint y: 219, endPoint x: 609, endPoint y: 297, distance: 370.0
click at [609, 297] on p "NCLEX RN Test is a standardised exam that nursing graduates must pass to become…" at bounding box center [618, 264] width 743 height 108
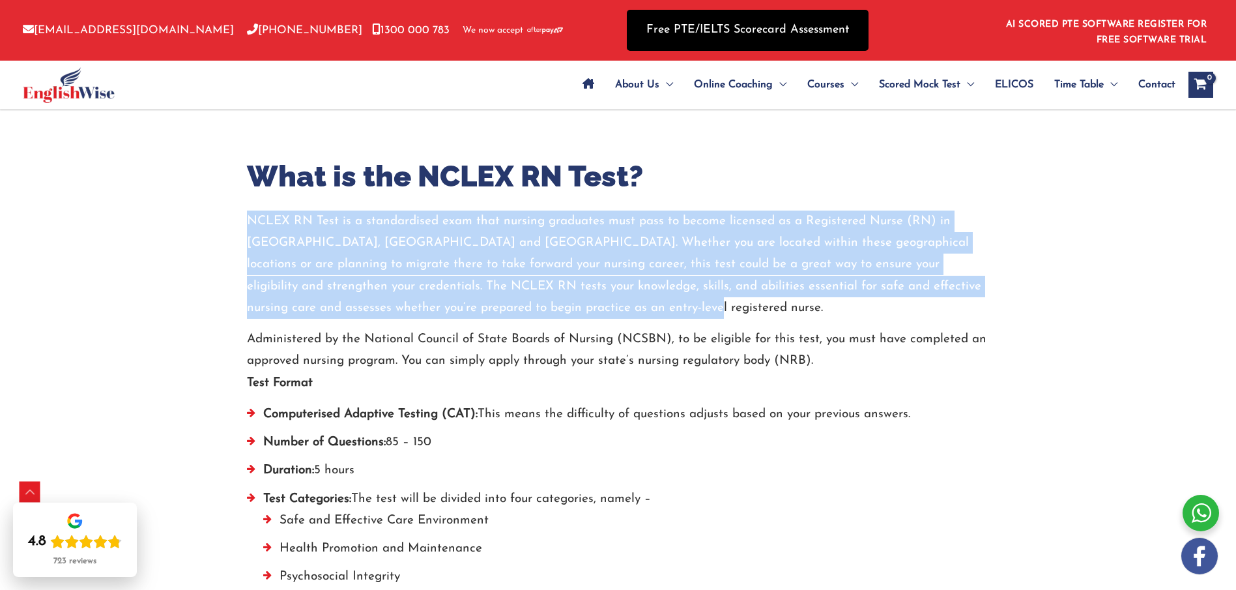
copy p "NCLEX RN Test is a standardised exam that nursing graduates must pass to become…"
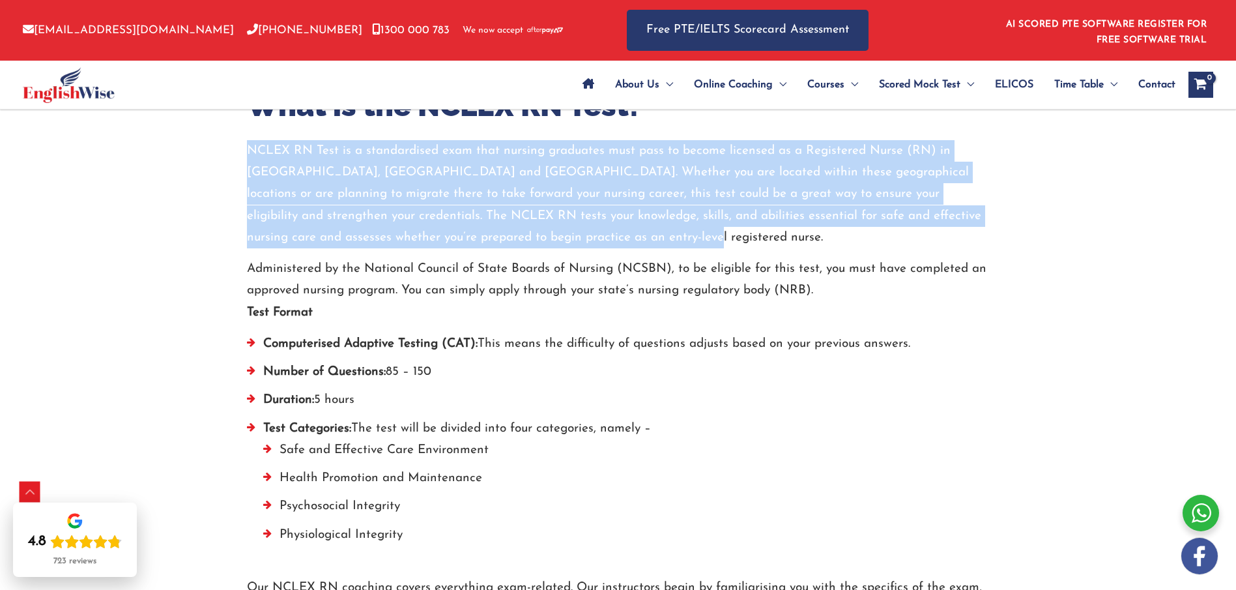
scroll to position [575, 0]
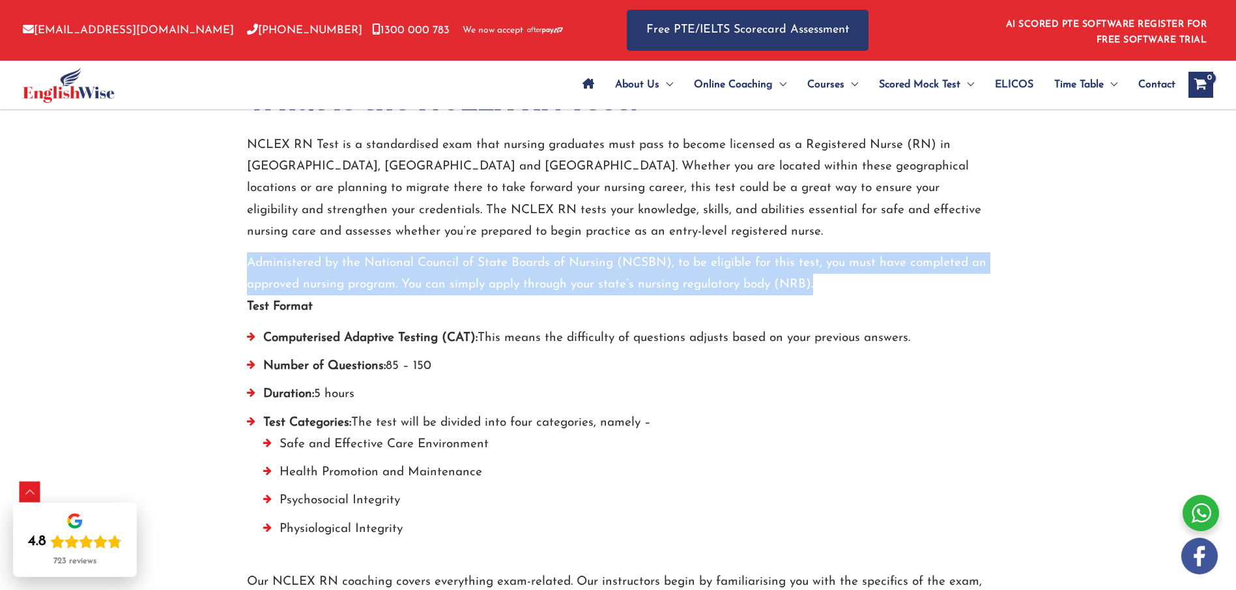
drag, startPoint x: 255, startPoint y: 259, endPoint x: 846, endPoint y: 284, distance: 592.2
click at [842, 278] on p "Administered by the National Council of State Boards of Nursing (NCSBN), to be …" at bounding box center [618, 274] width 743 height 44
copy p "Administered by the National Council of State Boards of Nursing (NCSBN), to be …"
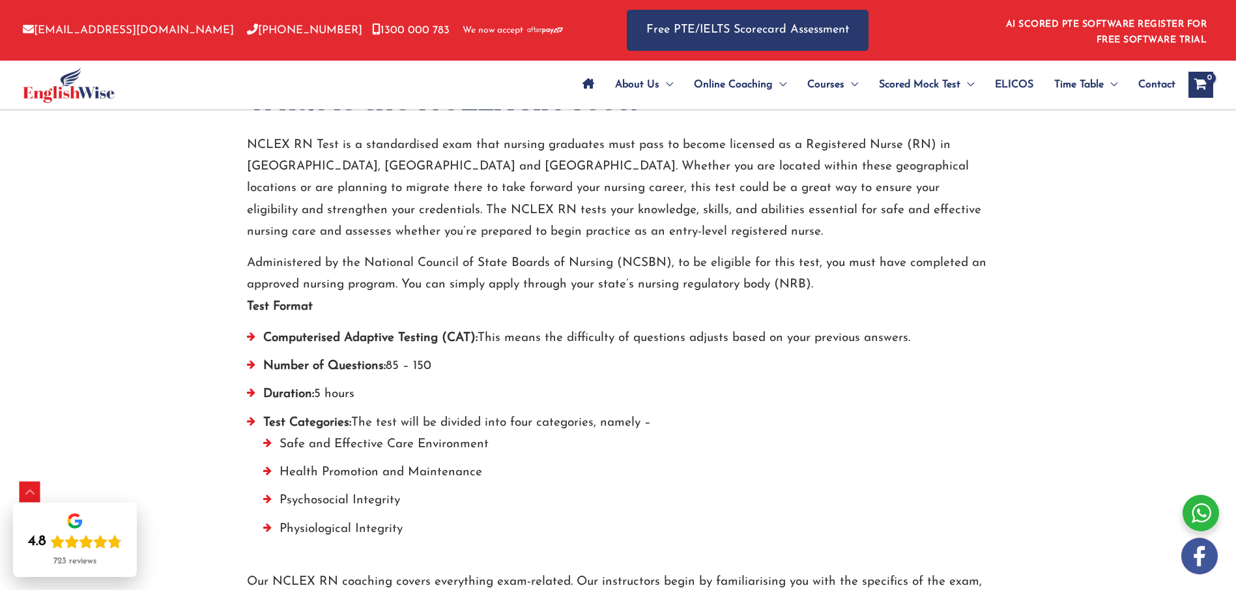
click at [245, 304] on div "What is the NCLEX RN Test? NCLEX RN Test is a standardised exam that nursing gr…" at bounding box center [618, 347] width 762 height 533
drag, startPoint x: 246, startPoint y: 303, endPoint x: 340, endPoint y: 304, distance: 93.8
click at [340, 304] on div "What is the NCLEX RN Test? NCLEX RN Test is a standardised exam that nursing gr…" at bounding box center [618, 347] width 762 height 533
copy strong "Test Format"
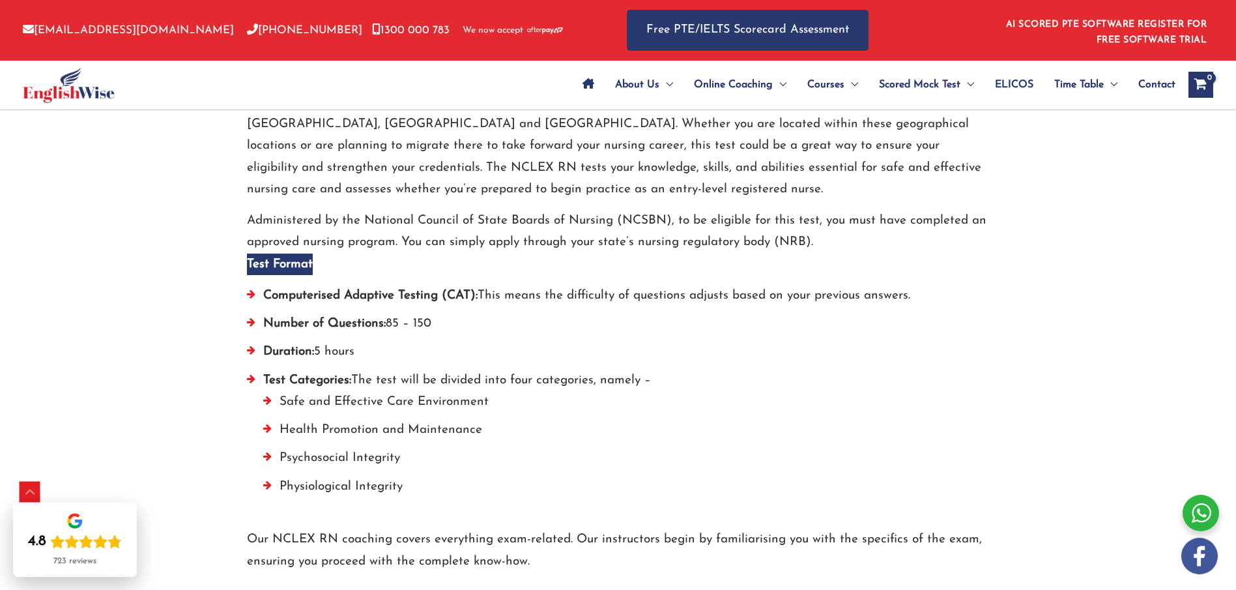
scroll to position [681, 0]
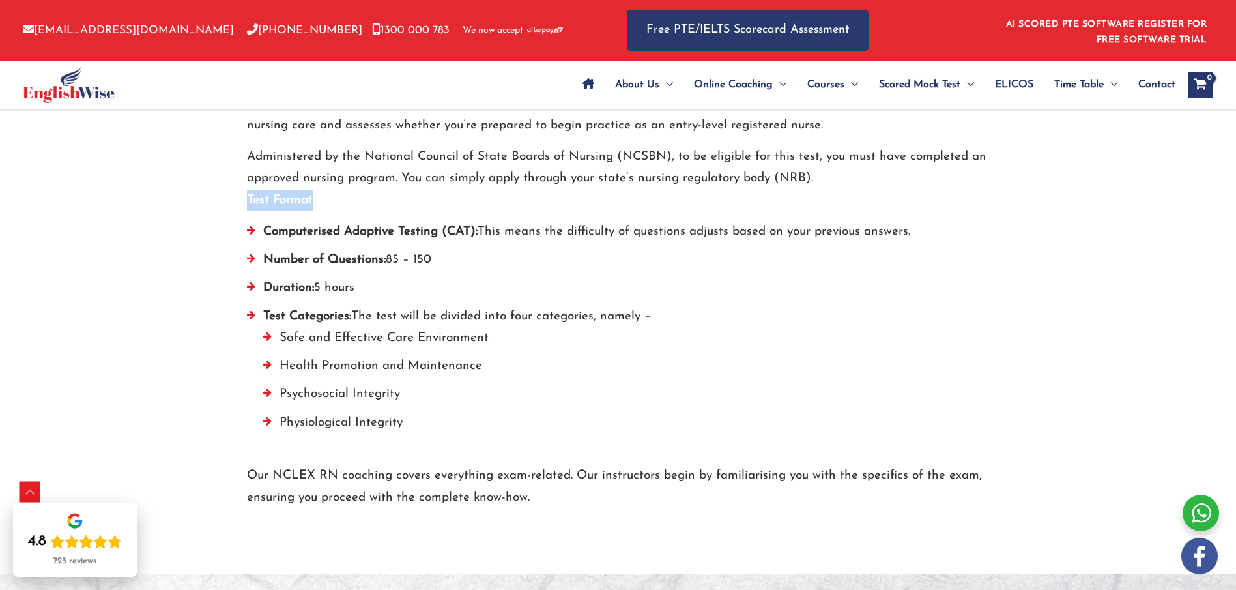
click at [265, 231] on strong "Computerised Adaptive Testing (CAT):" at bounding box center [370, 231] width 214 height 12
drag, startPoint x: 263, startPoint y: 227, endPoint x: 672, endPoint y: 308, distance: 417.0
click at [672, 308] on ul "Computerised Adaptive Testing (CAT): This means the difficulty of questions adj…" at bounding box center [618, 333] width 743 height 225
copy ul "Computerised Adaptive Testing (CAT): This means the difficulty of questions adj…"
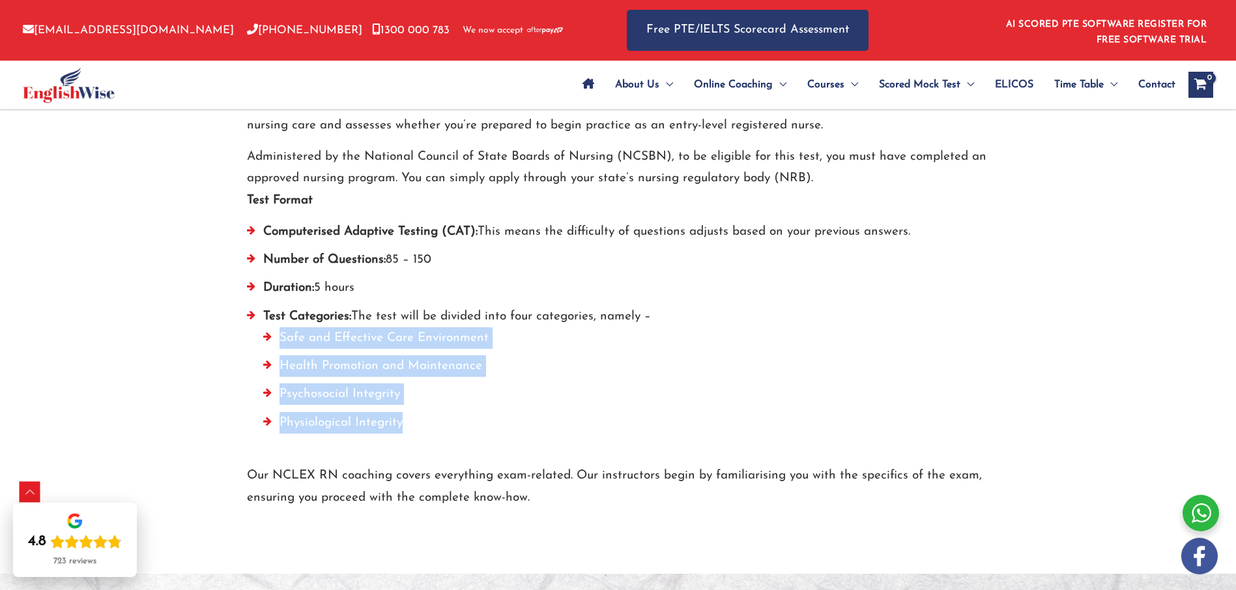
drag, startPoint x: 280, startPoint y: 331, endPoint x: 417, endPoint y: 420, distance: 163.4
click at [419, 417] on ul "Safe and Effective Care Environment Health Promotion and Maintenance Psychosoci…" at bounding box center [626, 383] width 727 height 113
copy ul "Safe and Effective Care Environment Health Promotion and Maintenance Psychosoci…"
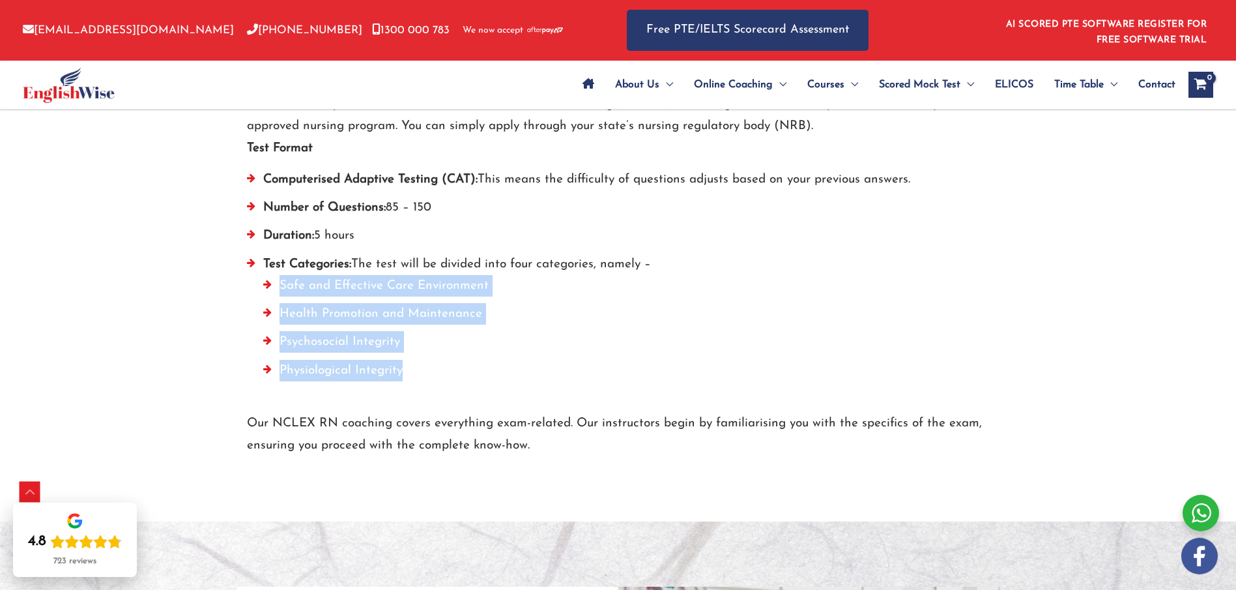
scroll to position [791, 0]
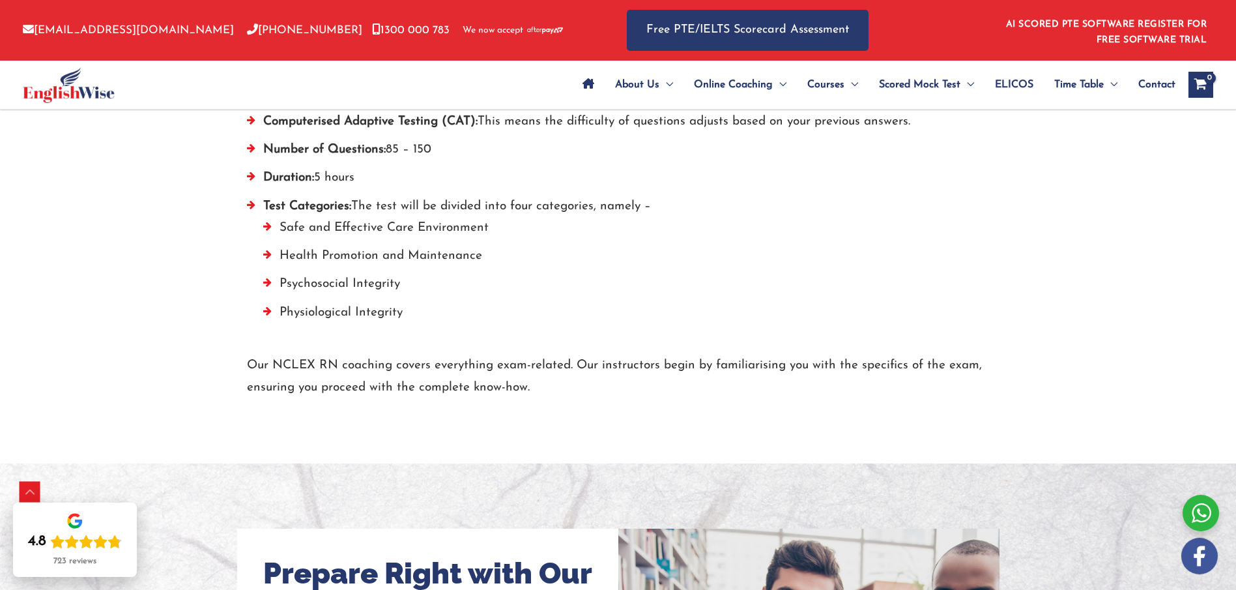
click at [253, 364] on p "Our NCLEX RN coaching covers everything exam-related. Our instructors begin by …" at bounding box center [618, 376] width 743 height 44
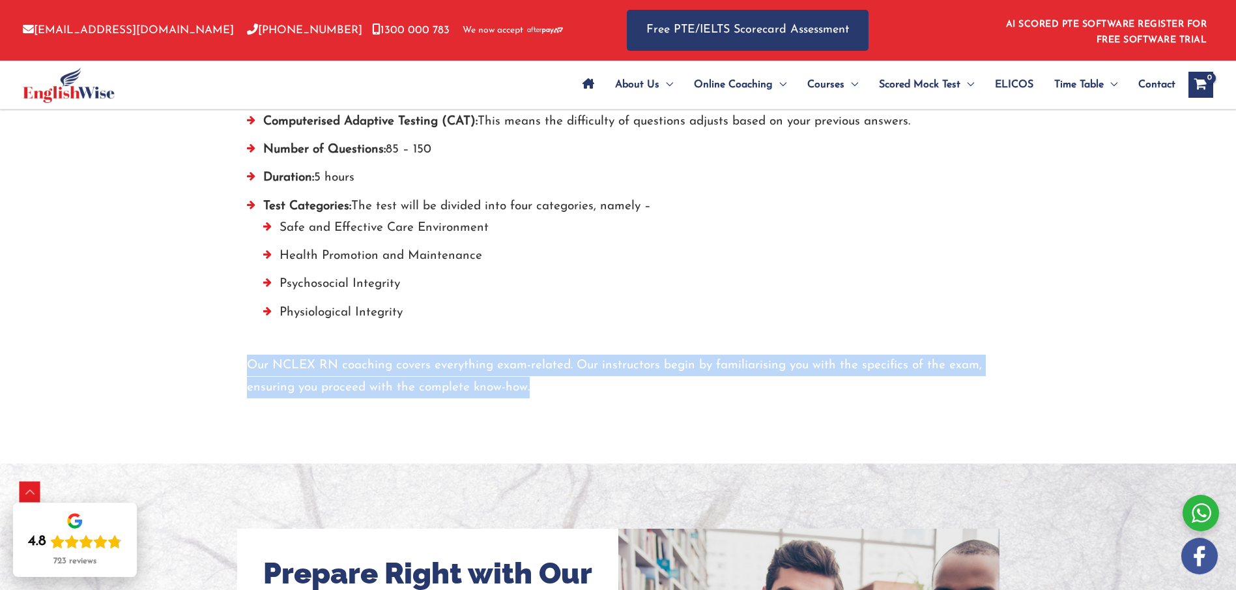
drag, startPoint x: 295, startPoint y: 364, endPoint x: 562, endPoint y: 387, distance: 268.1
click at [562, 387] on p "Our NCLEX RN coaching covers everything exam-related. Our instructors begin by …" at bounding box center [618, 376] width 743 height 44
copy p "Our NCLEX RN coaching covers everything exam-related. Our instructors begin by …"
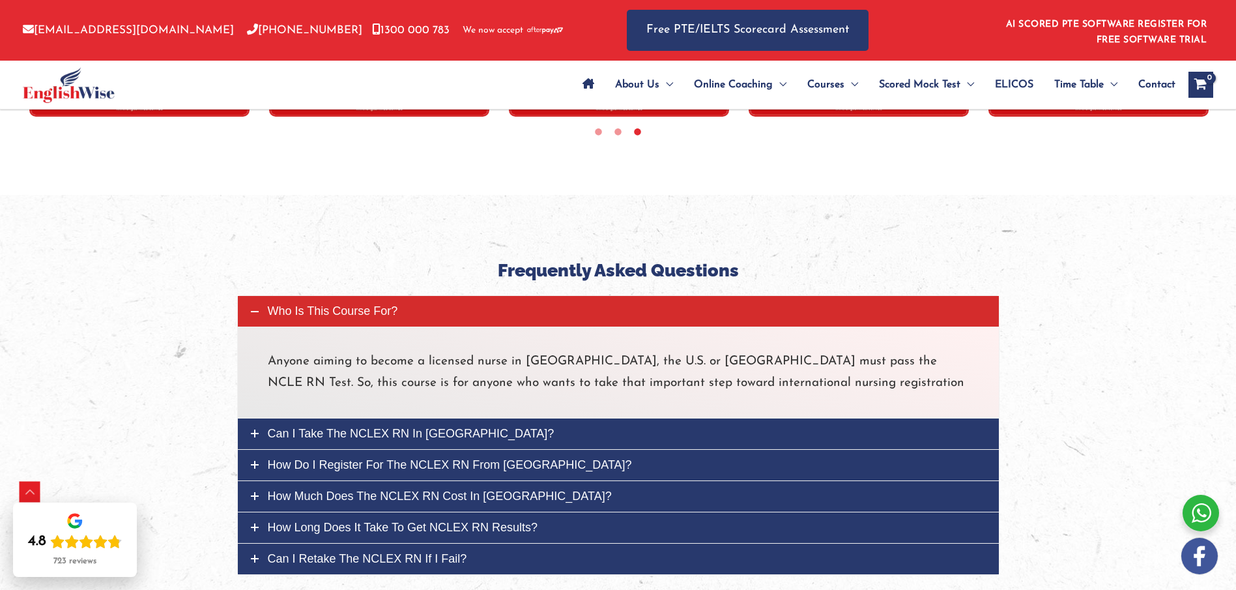
scroll to position [4461, 0]
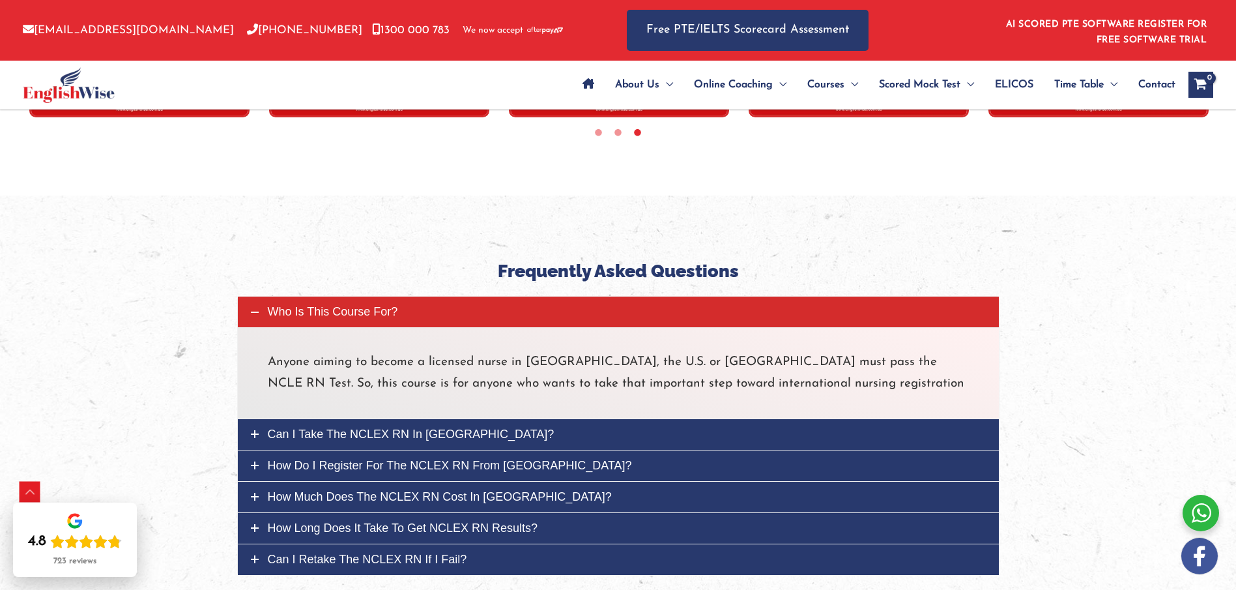
click at [341, 311] on span "Who is this course for?" at bounding box center [333, 311] width 130 height 13
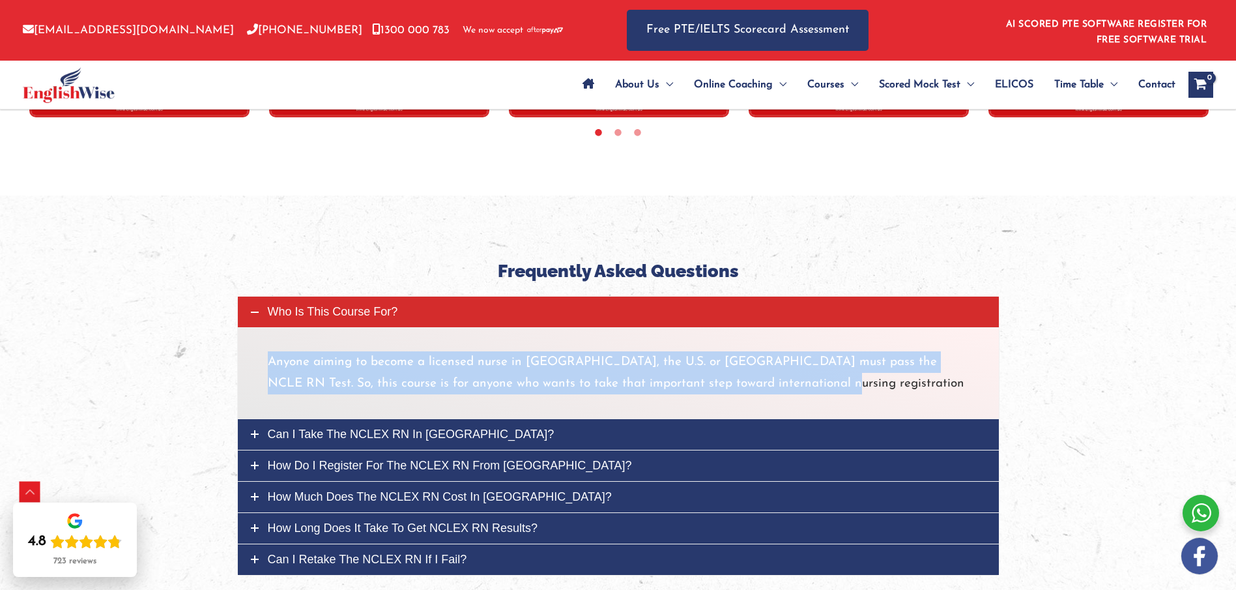
drag, startPoint x: 270, startPoint y: 358, endPoint x: 809, endPoint y: 383, distance: 539.5
click at [809, 383] on p "Anyone aiming to become a licensed nurse in [GEOGRAPHIC_DATA], the U.S. or [GEO…" at bounding box center [618, 373] width 701 height 44
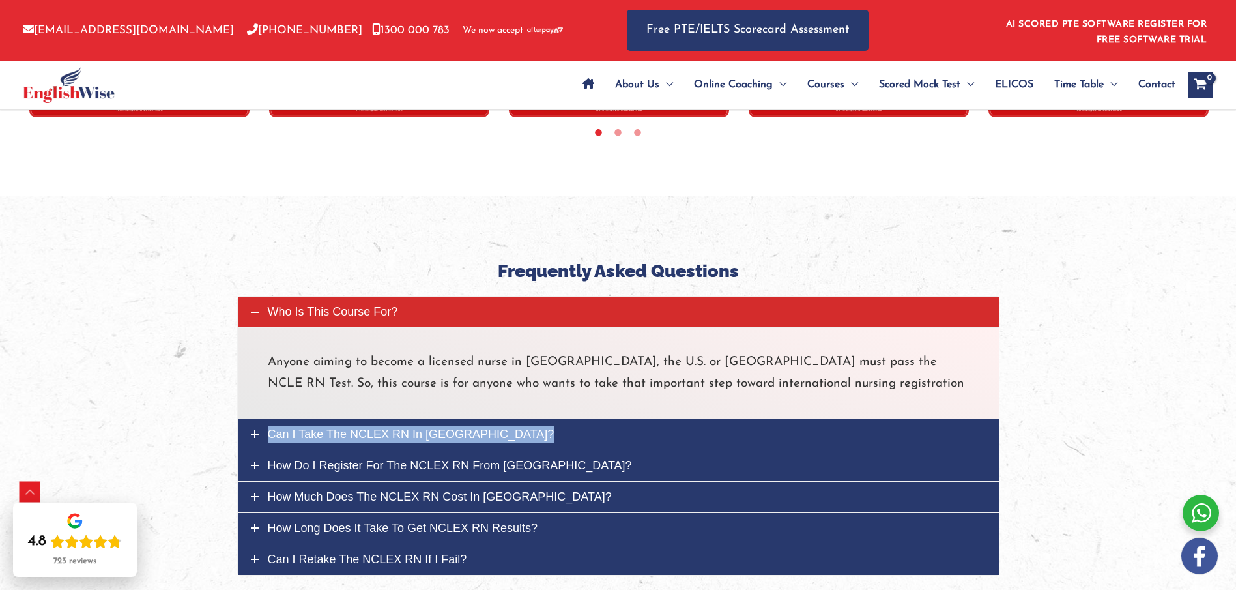
click at [368, 431] on span "Can I take the NCLEX RN in [GEOGRAPHIC_DATA]?" at bounding box center [411, 433] width 287 height 13
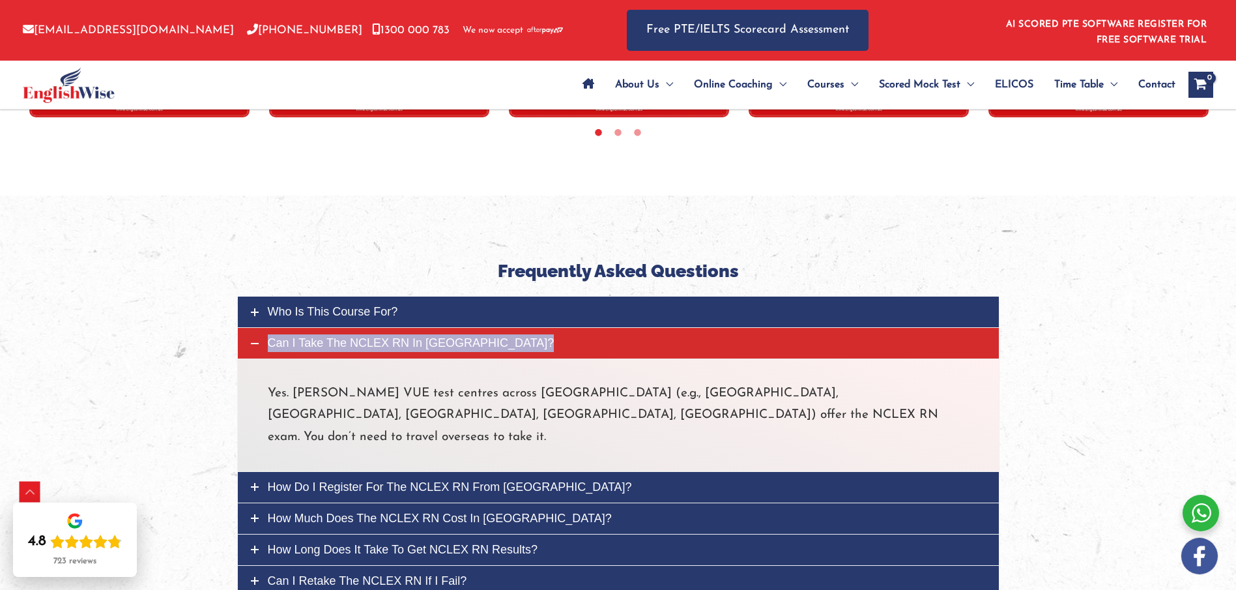
click at [357, 341] on span "Can I take the NCLEX RN in [GEOGRAPHIC_DATA]?" at bounding box center [411, 342] width 287 height 13
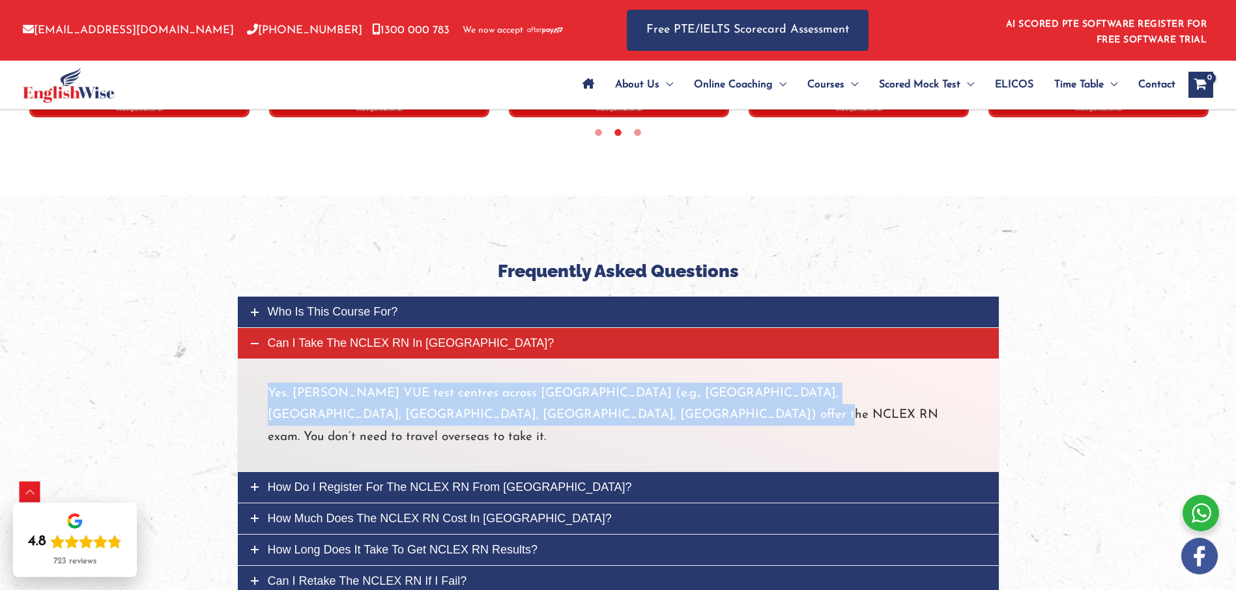
drag, startPoint x: 270, startPoint y: 391, endPoint x: 573, endPoint y: 411, distance: 303.6
click at [573, 411] on p "Yes. [PERSON_NAME] VUE test centres across [GEOGRAPHIC_DATA] (e.g., [GEOGRAPHIC…" at bounding box center [618, 415] width 701 height 65
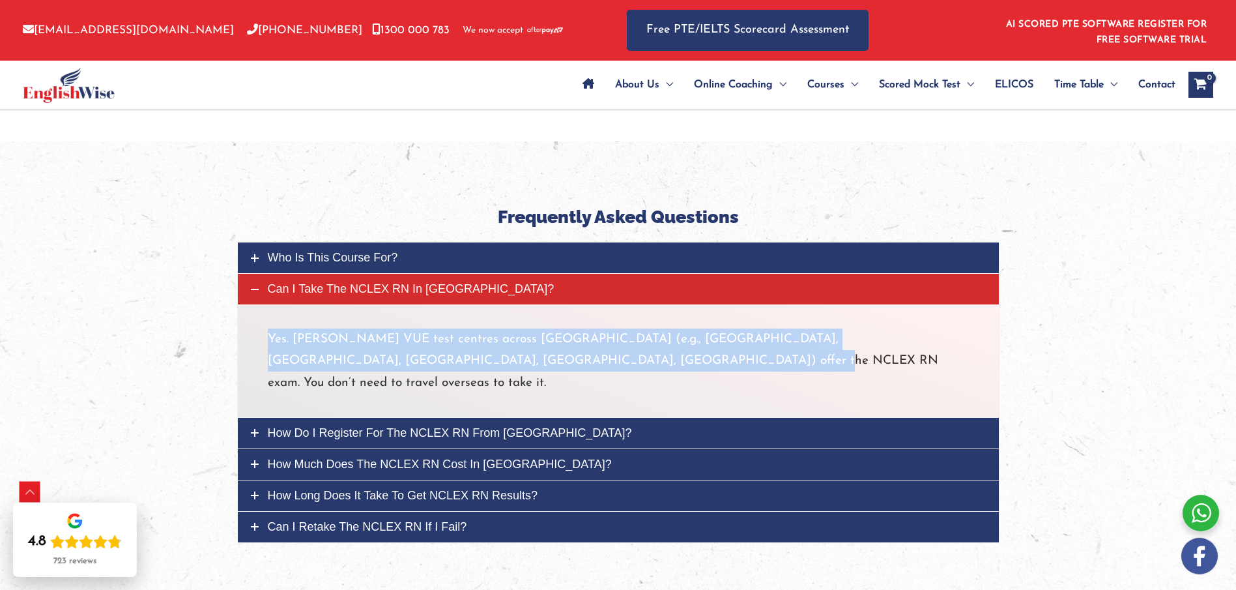
scroll to position [4574, 0]
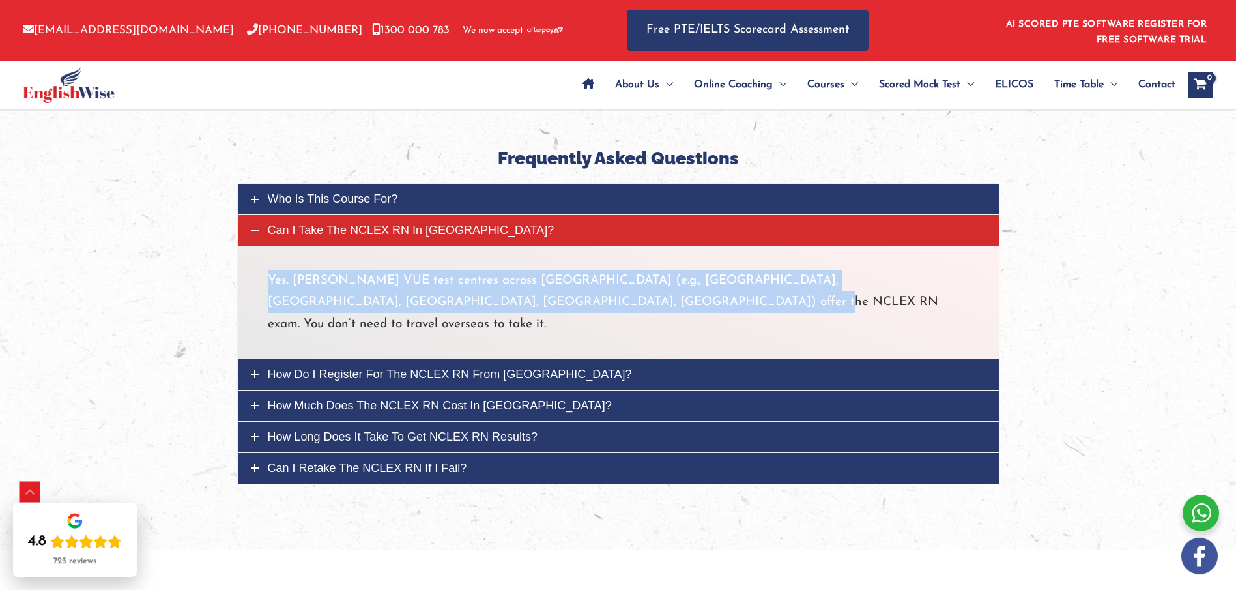
click at [398, 368] on span "How do I register for the NCLEX RN from [GEOGRAPHIC_DATA]?" at bounding box center [450, 374] width 364 height 13
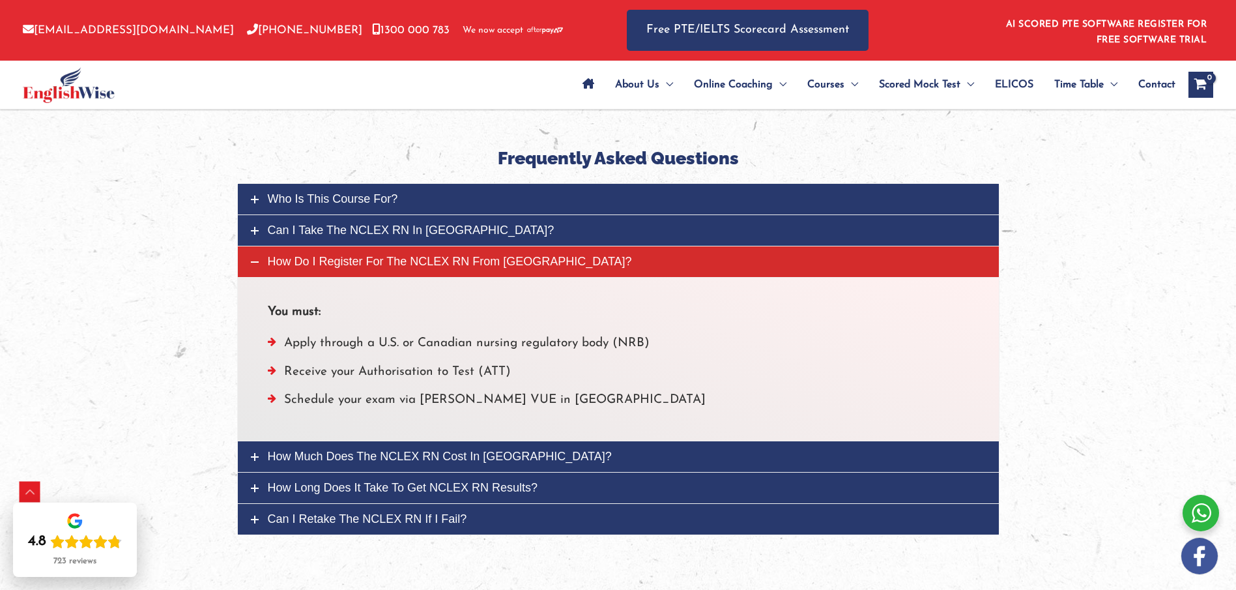
click at [342, 259] on span "How do I register for the NCLEX RN from [GEOGRAPHIC_DATA]?" at bounding box center [450, 261] width 364 height 13
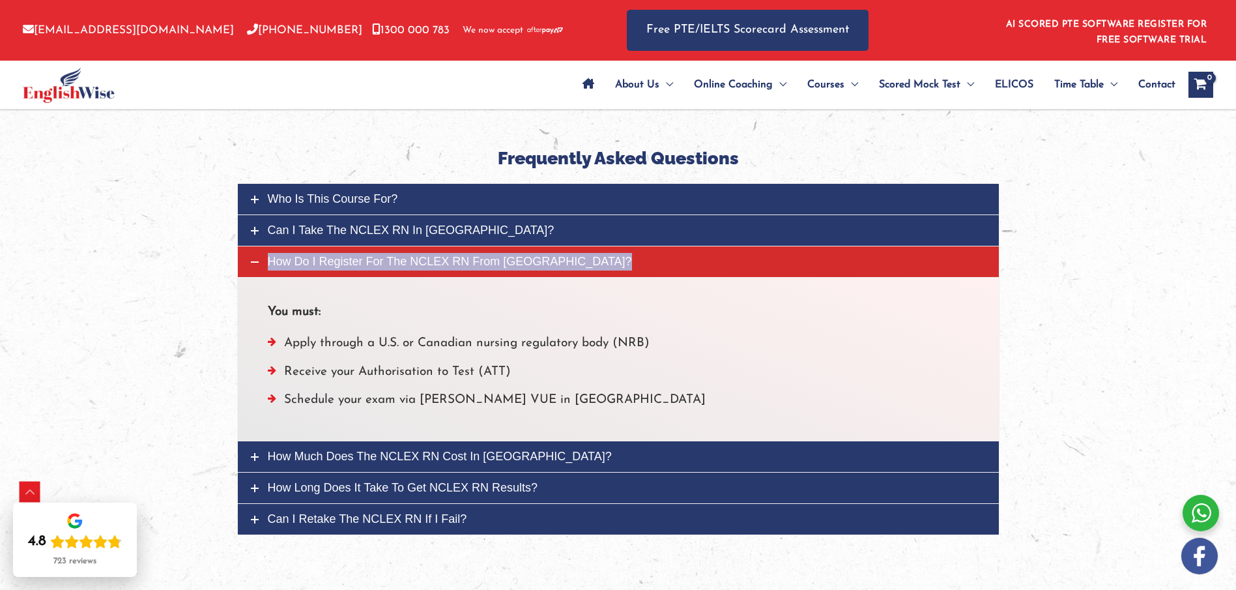
drag, startPoint x: 342, startPoint y: 259, endPoint x: 298, endPoint y: 257, distance: 44.4
click at [297, 257] on span "How do I register for the NCLEX RN from [GEOGRAPHIC_DATA]?" at bounding box center [450, 261] width 364 height 13
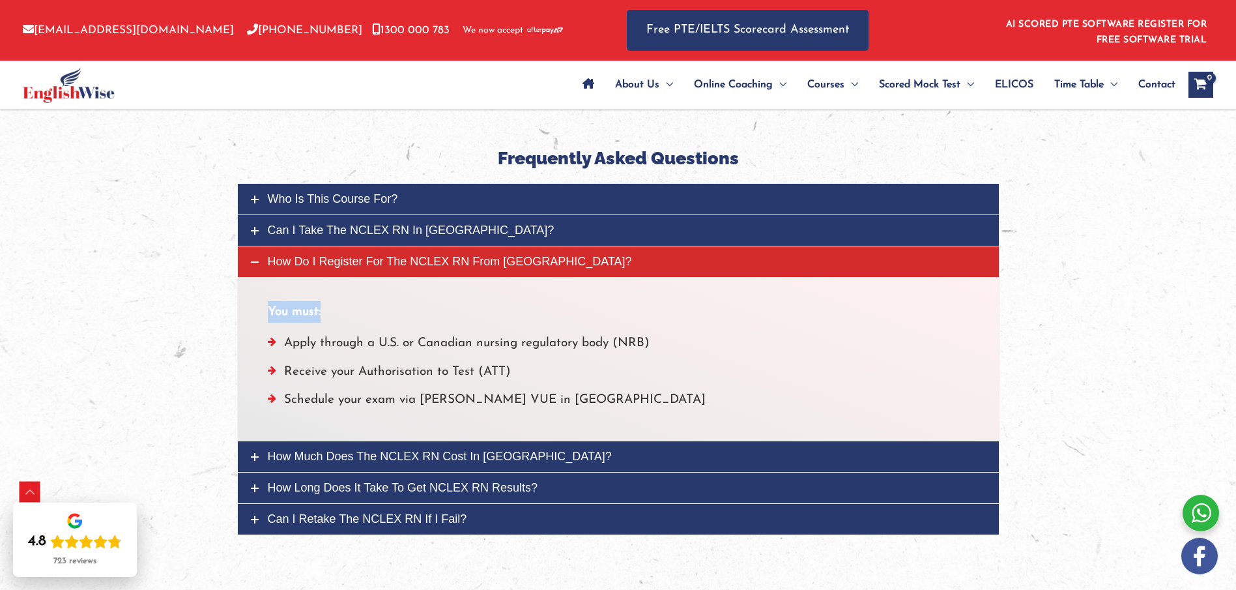
drag, startPoint x: 268, startPoint y: 308, endPoint x: 351, endPoint y: 310, distance: 83.4
click at [351, 311] on p "You must:" at bounding box center [618, 312] width 701 height 22
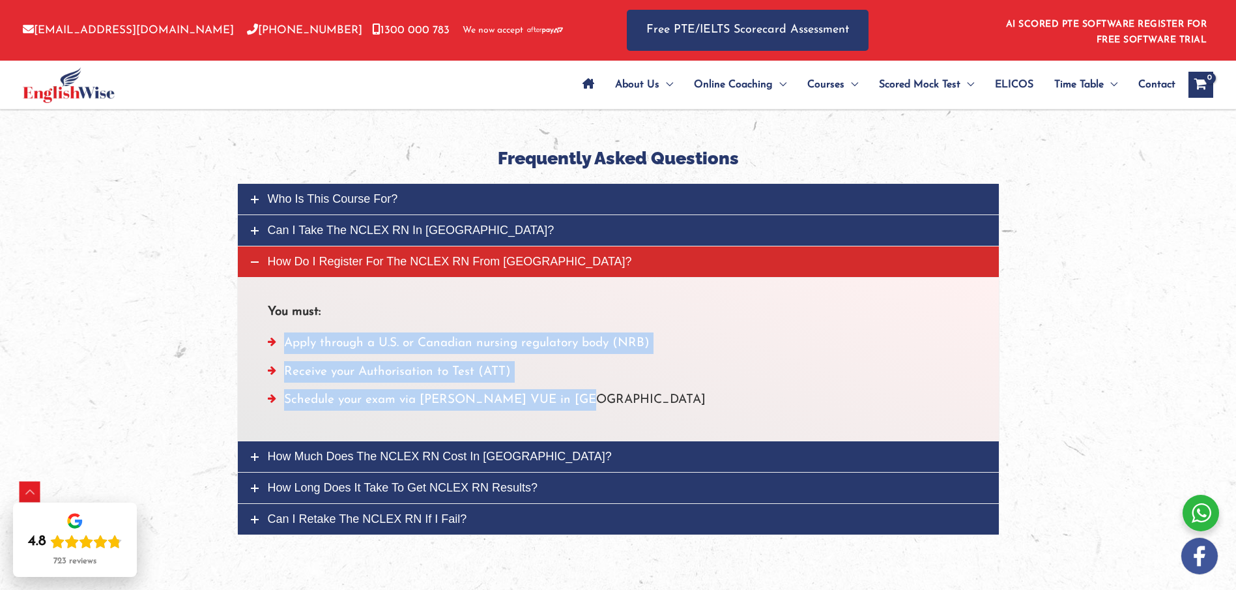
drag, startPoint x: 285, startPoint y: 342, endPoint x: 579, endPoint y: 406, distance: 301.4
click at [579, 406] on ul "Apply through a U.S. or Canadian nursing regulatory body (NRB) Receive your Aut…" at bounding box center [618, 374] width 701 height 85
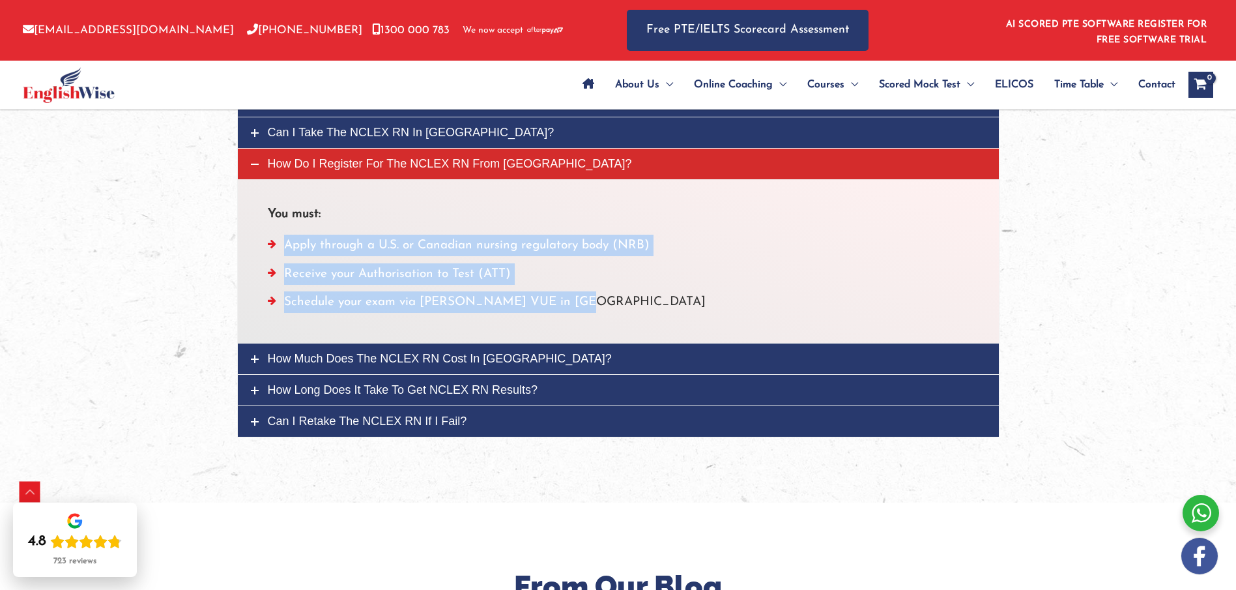
scroll to position [4672, 0]
click at [362, 358] on span "How much does the NCLEX RN cost in [GEOGRAPHIC_DATA]?" at bounding box center [440, 357] width 344 height 13
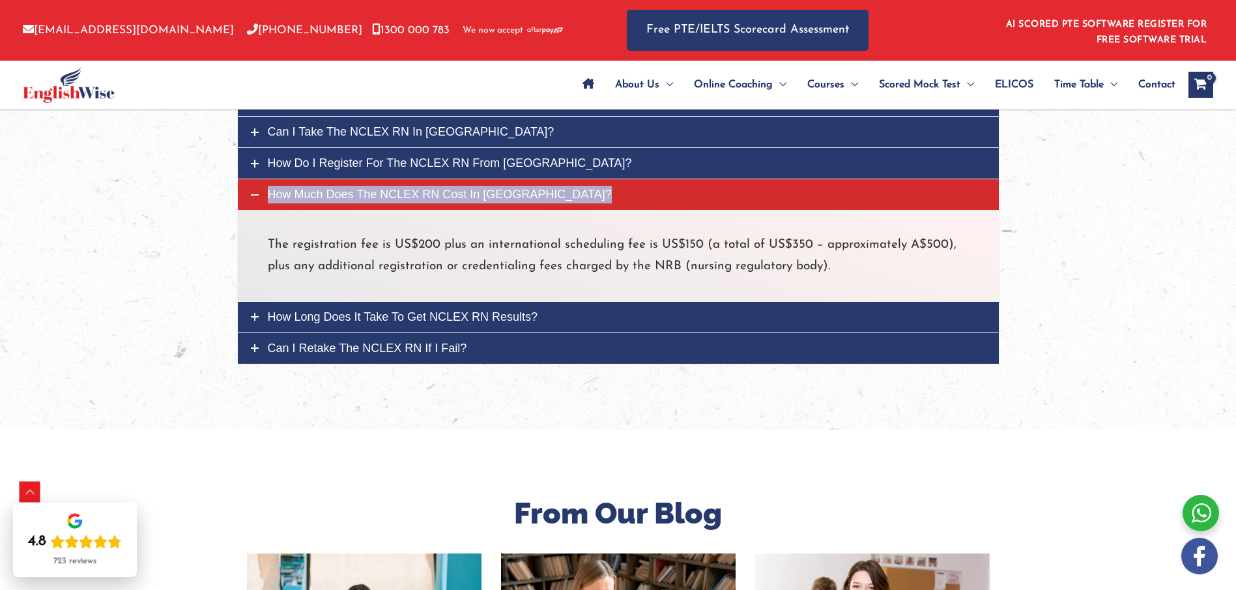
drag, startPoint x: 369, startPoint y: 183, endPoint x: 323, endPoint y: 192, distance: 47.0
click at [323, 192] on span "How much does the NCLEX RN cost in [GEOGRAPHIC_DATA]?" at bounding box center [440, 194] width 344 height 13
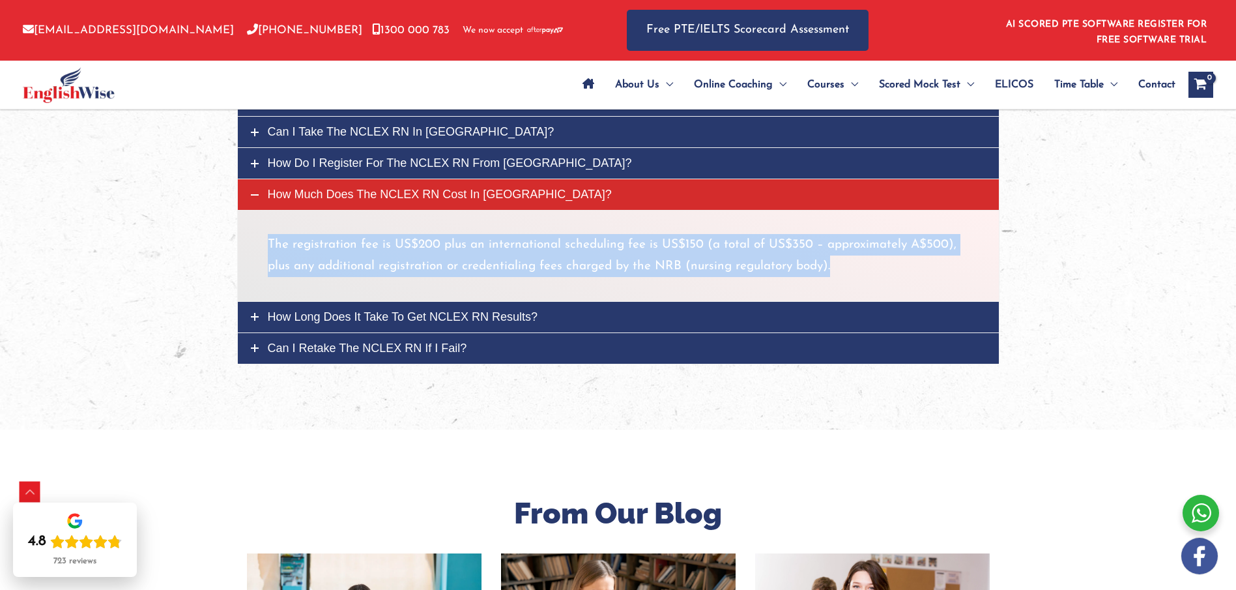
drag, startPoint x: 275, startPoint y: 242, endPoint x: 837, endPoint y: 259, distance: 562.6
click at [837, 259] on p "The registration fee is US$200 plus an international scheduling fee is US$150 (…" at bounding box center [618, 256] width 701 height 44
click at [354, 320] on span "How long does it take to get NCLEX RN results?" at bounding box center [403, 316] width 270 height 13
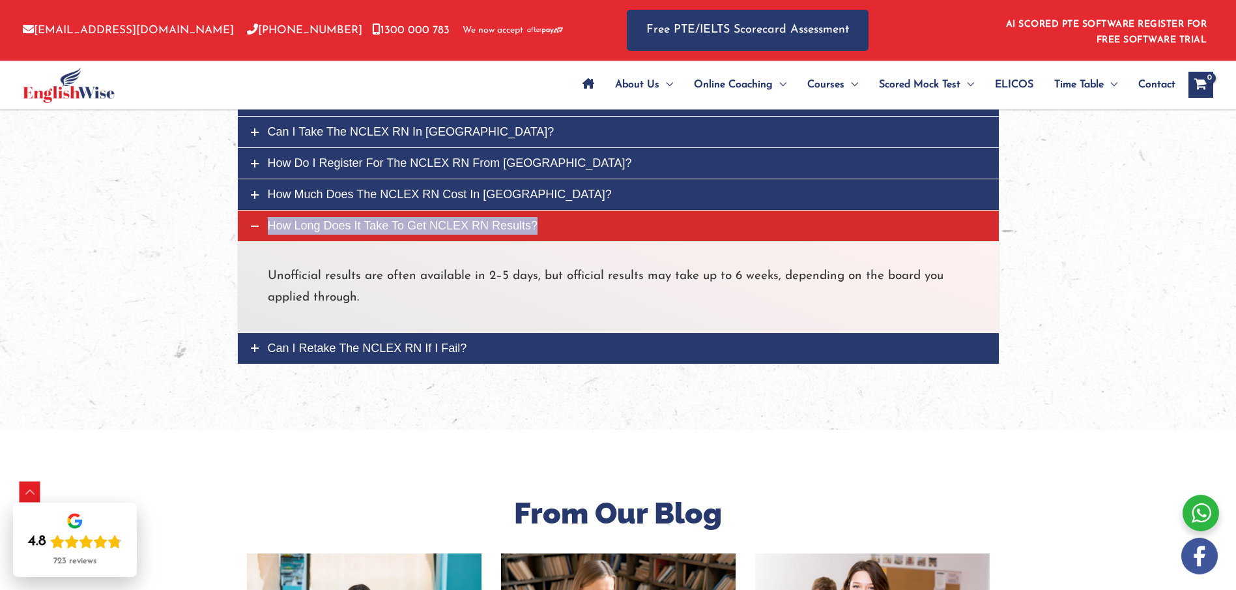
drag, startPoint x: 317, startPoint y: 223, endPoint x: 298, endPoint y: 224, distance: 18.9
click at [298, 224] on span "How long does it take to get NCLEX RN results?" at bounding box center [403, 225] width 270 height 13
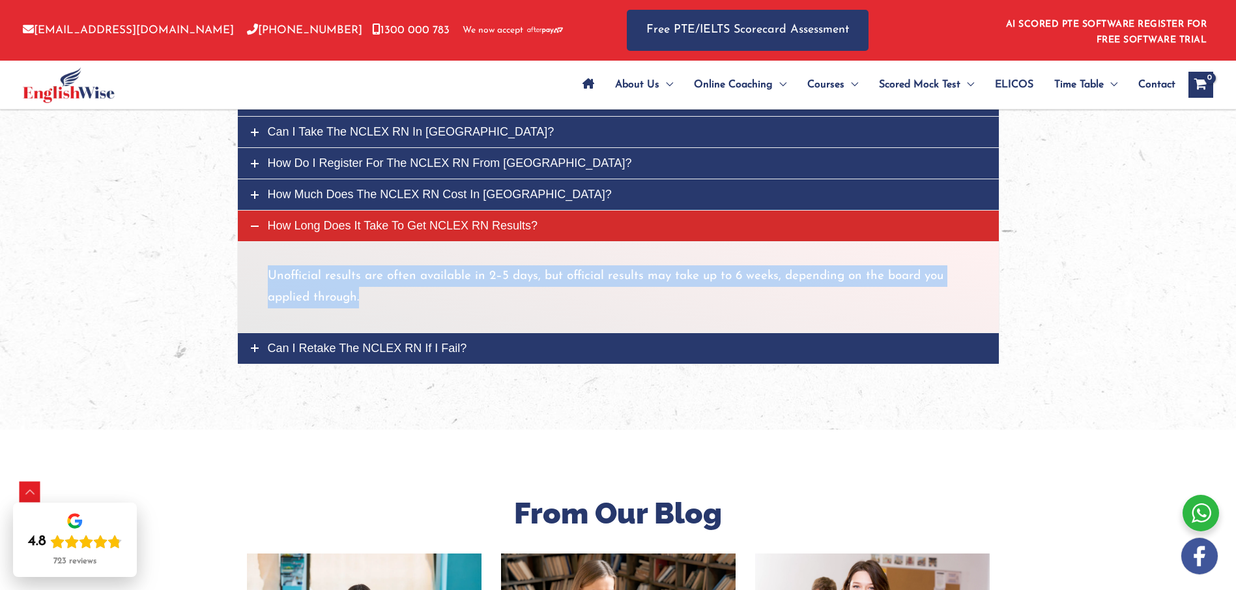
drag, startPoint x: 271, startPoint y: 271, endPoint x: 371, endPoint y: 292, distance: 102.5
click at [371, 292] on p "Unofficial results are often available in 2–5 days, but official results may ta…" at bounding box center [618, 287] width 701 height 44
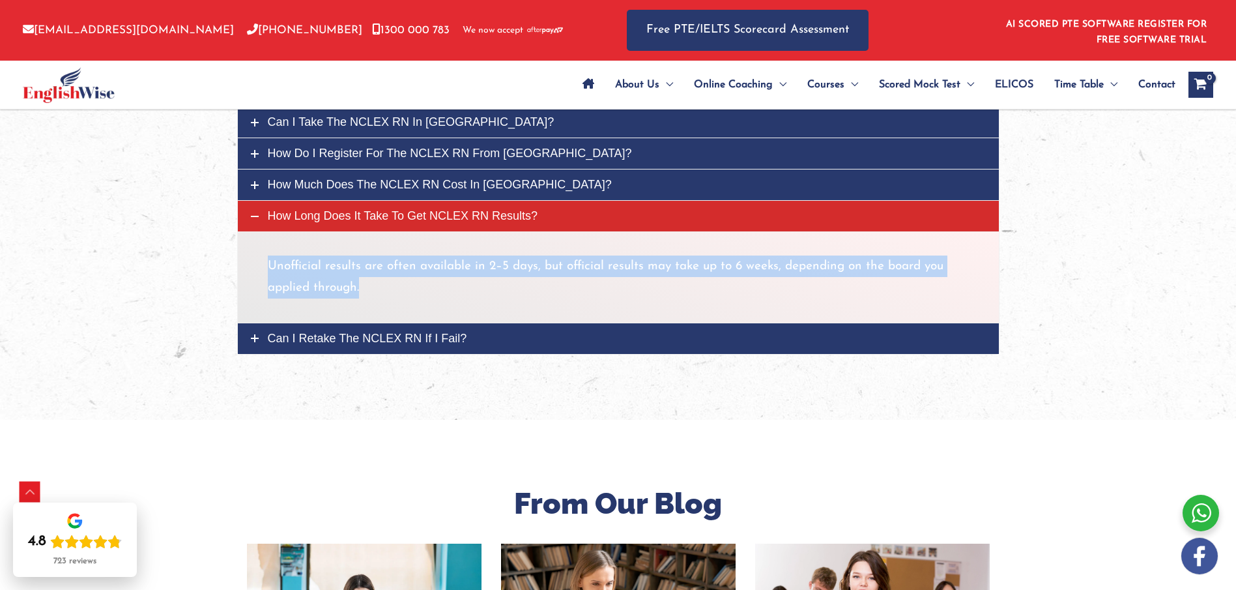
scroll to position [4696, 0]
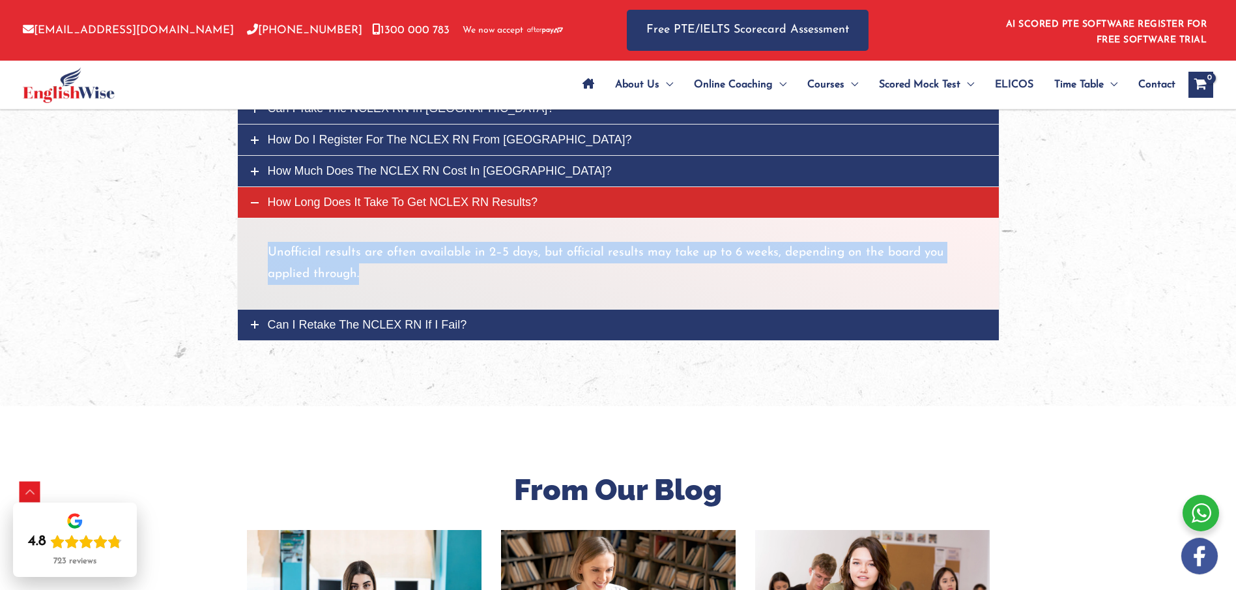
click at [371, 332] on link "Can I retake the NCLEX RN if I fail?" at bounding box center [618, 325] width 761 height 31
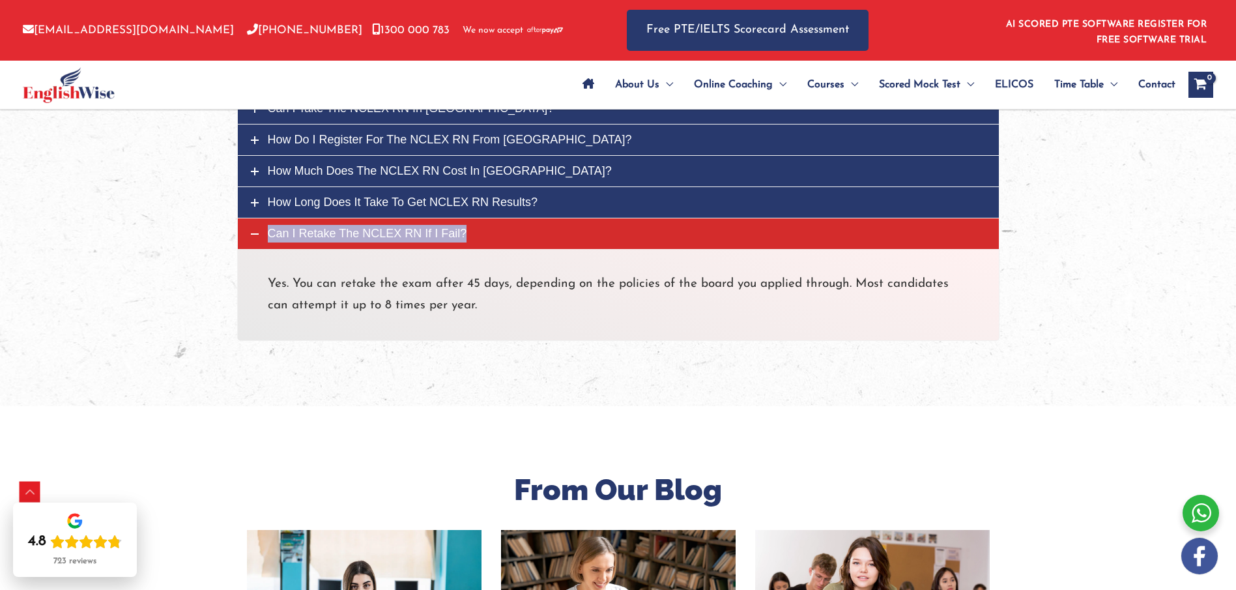
drag, startPoint x: 336, startPoint y: 231, endPoint x: 311, endPoint y: 233, distance: 25.4
click at [311, 233] on span "Can I retake the NCLEX RN if I fail?" at bounding box center [367, 233] width 199 height 13
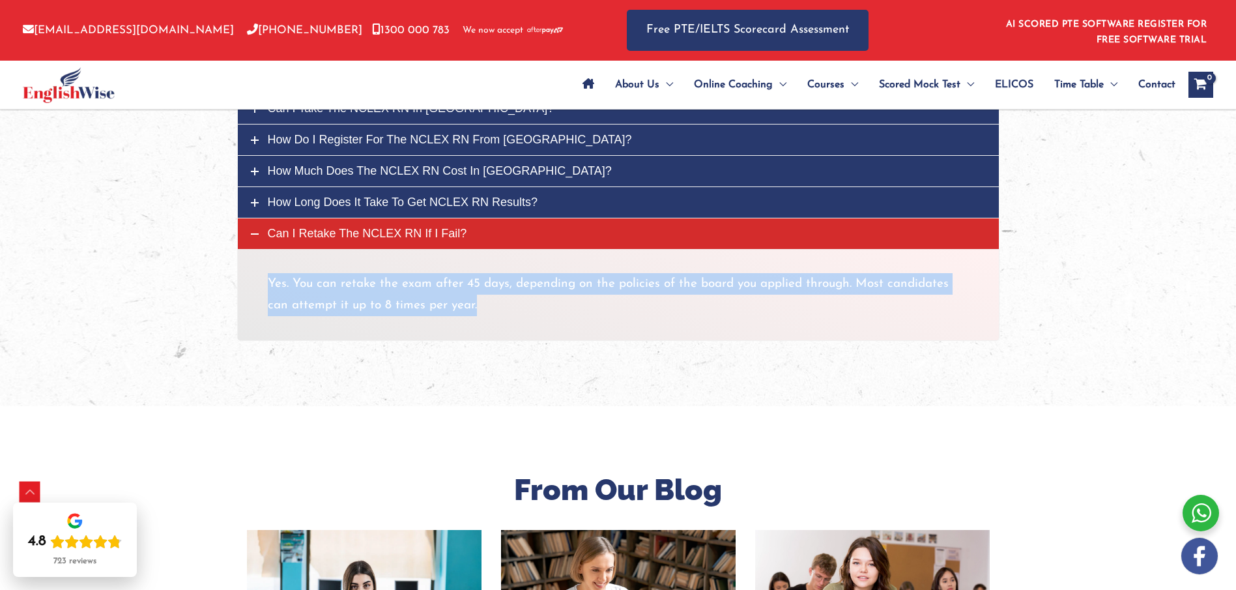
drag, startPoint x: 270, startPoint y: 281, endPoint x: 484, endPoint y: 305, distance: 215.1
click at [485, 299] on p "Yes. You can retake the exam after 45 days, depending on the policies of the bo…" at bounding box center [618, 295] width 701 height 44
